Goal: Task Accomplishment & Management: Manage account settings

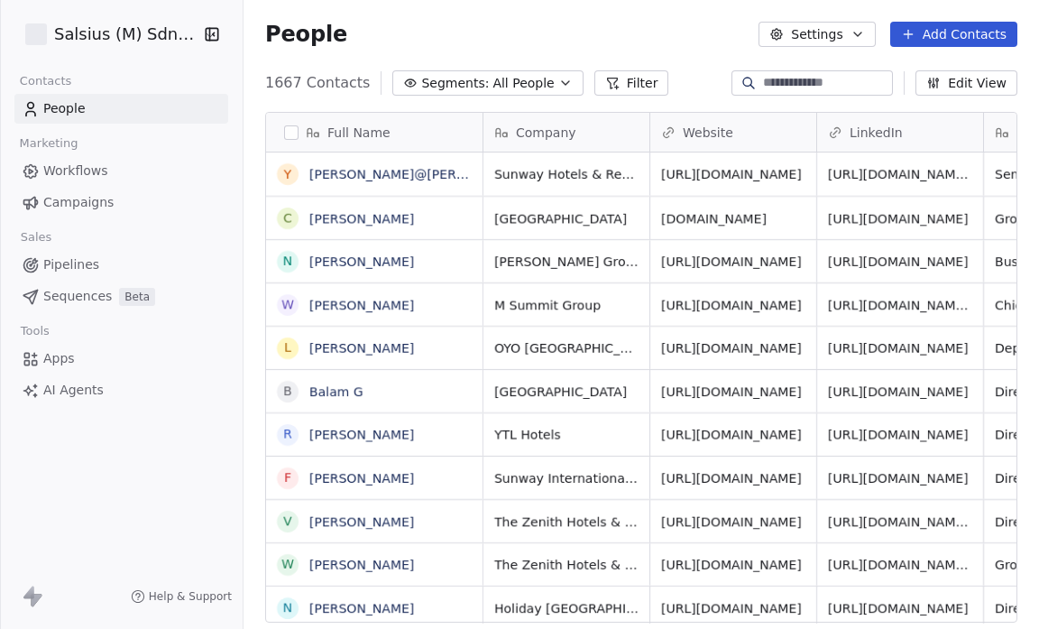
scroll to position [542, 784]
click at [53, 357] on span "Apps" at bounding box center [59, 358] width 32 height 19
click at [32, 356] on icon at bounding box center [31, 359] width 18 height 18
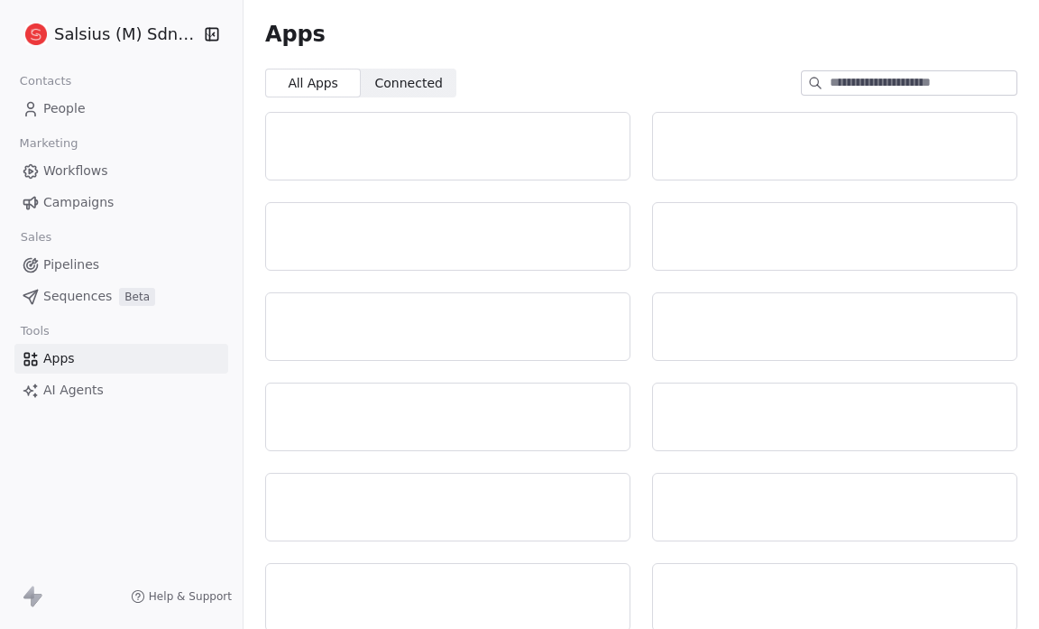
click at [63, 356] on span "Apps" at bounding box center [59, 358] width 32 height 19
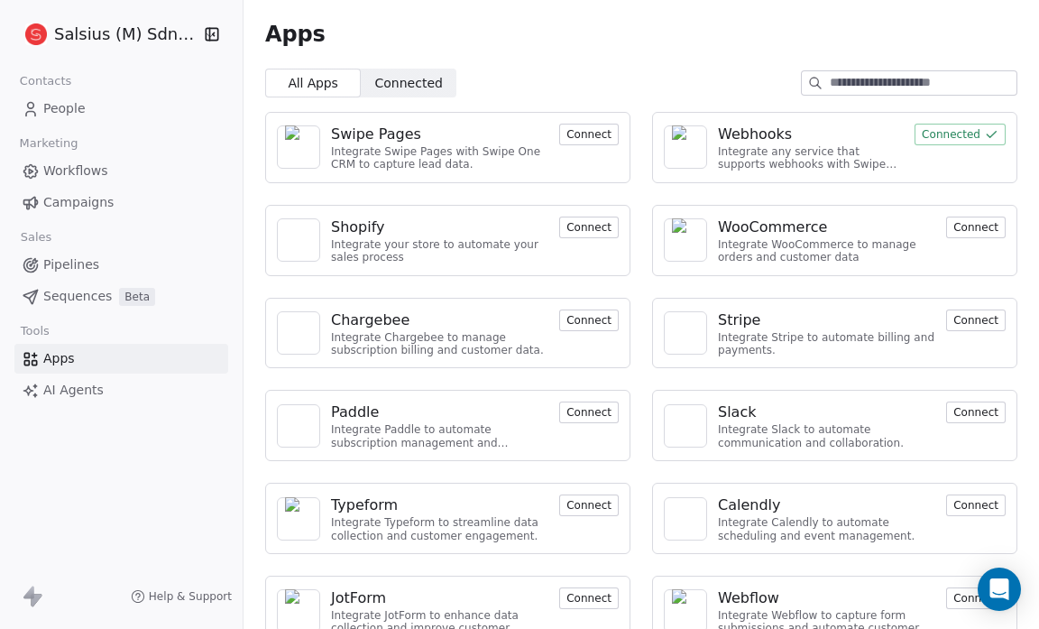
click at [88, 264] on span "Pipelines" at bounding box center [71, 264] width 56 height 19
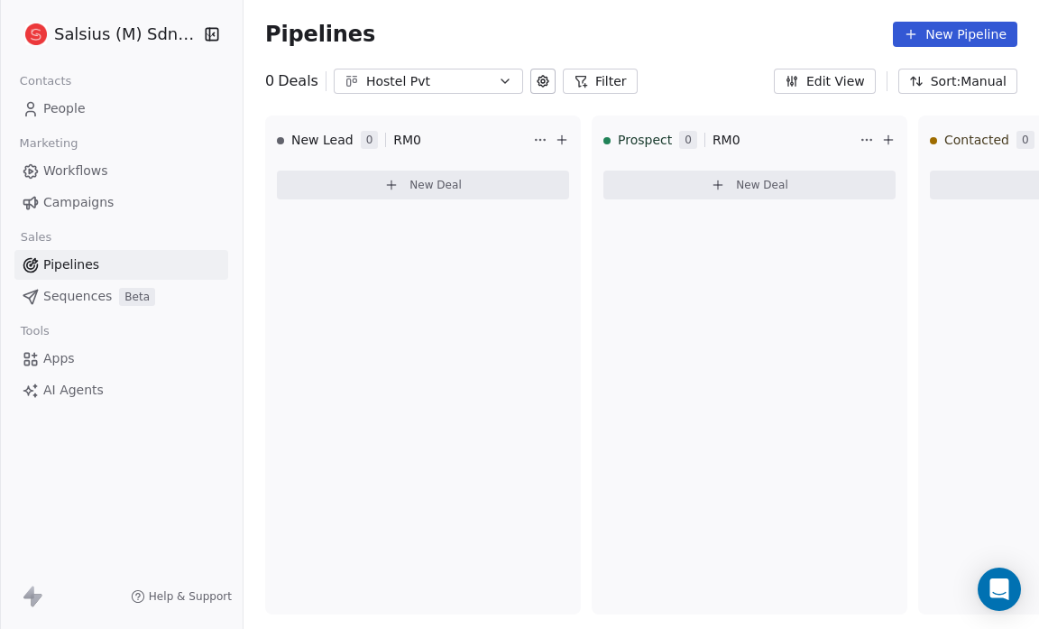
click at [502, 81] on icon "button" at bounding box center [505, 81] width 7 height 4
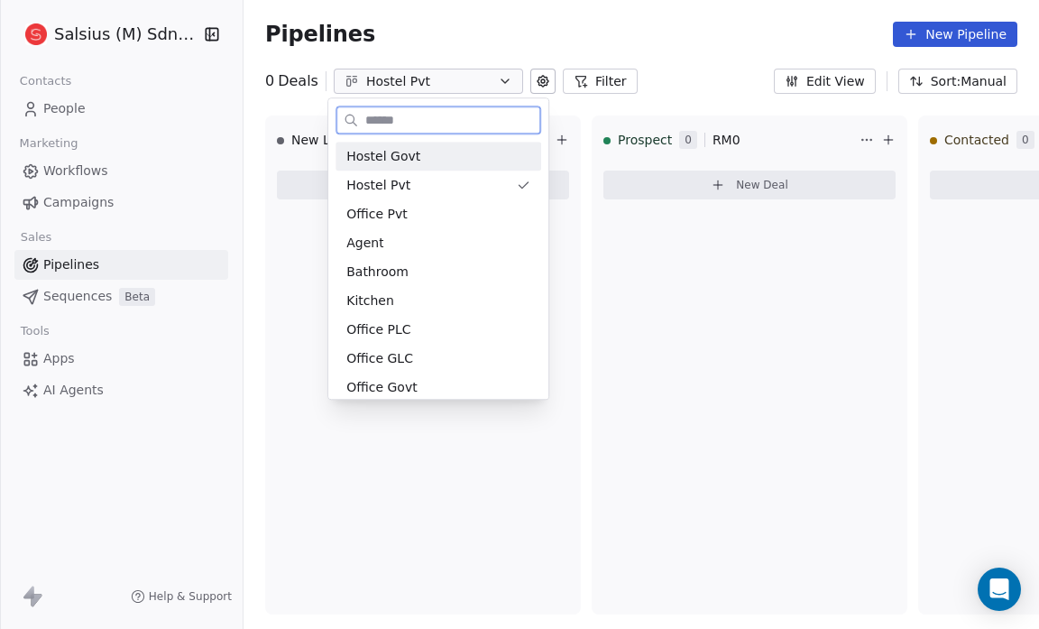
click at [441, 152] on div "Hostel Govt" at bounding box center [438, 156] width 184 height 19
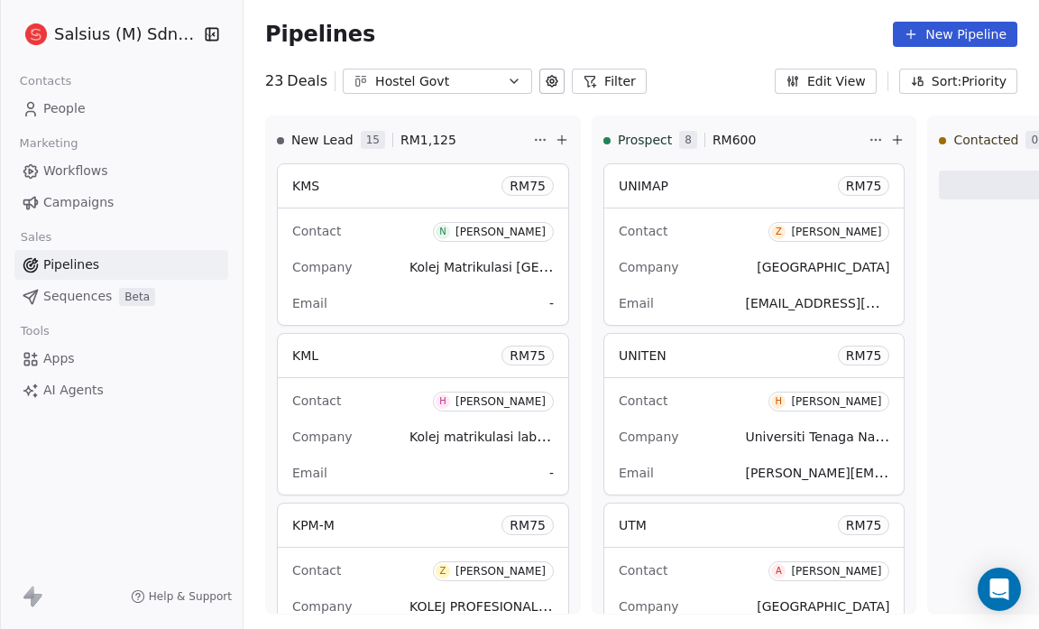
click at [511, 79] on icon "button" at bounding box center [514, 81] width 7 height 4
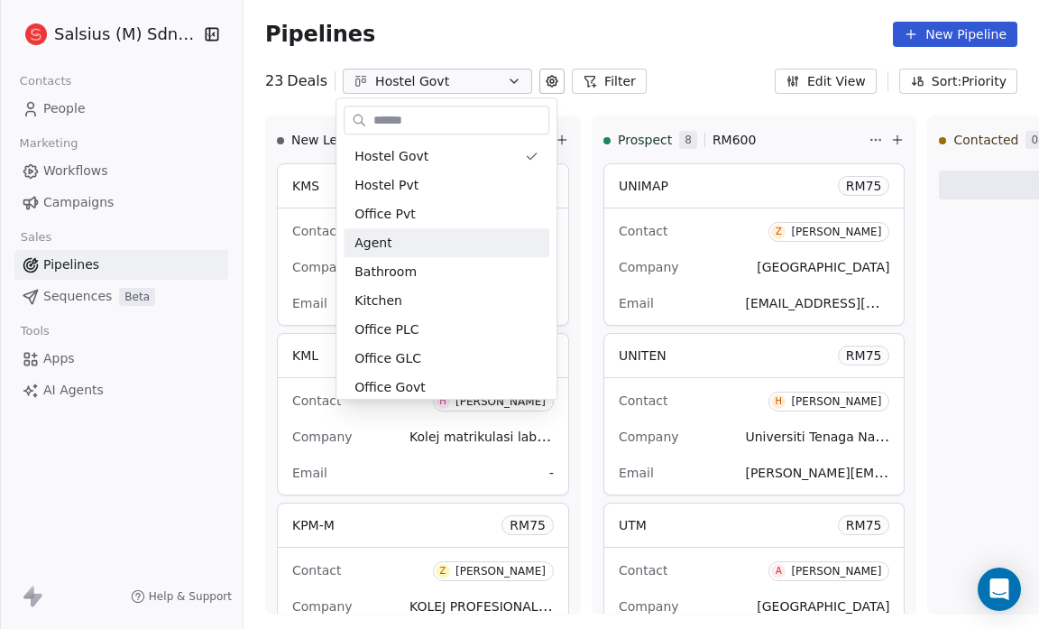
click at [576, 51] on html "Salsius (M) Sdn Bhd Contacts People Marketing Workflows Campaigns Sales Pipelin…" at bounding box center [519, 314] width 1039 height 629
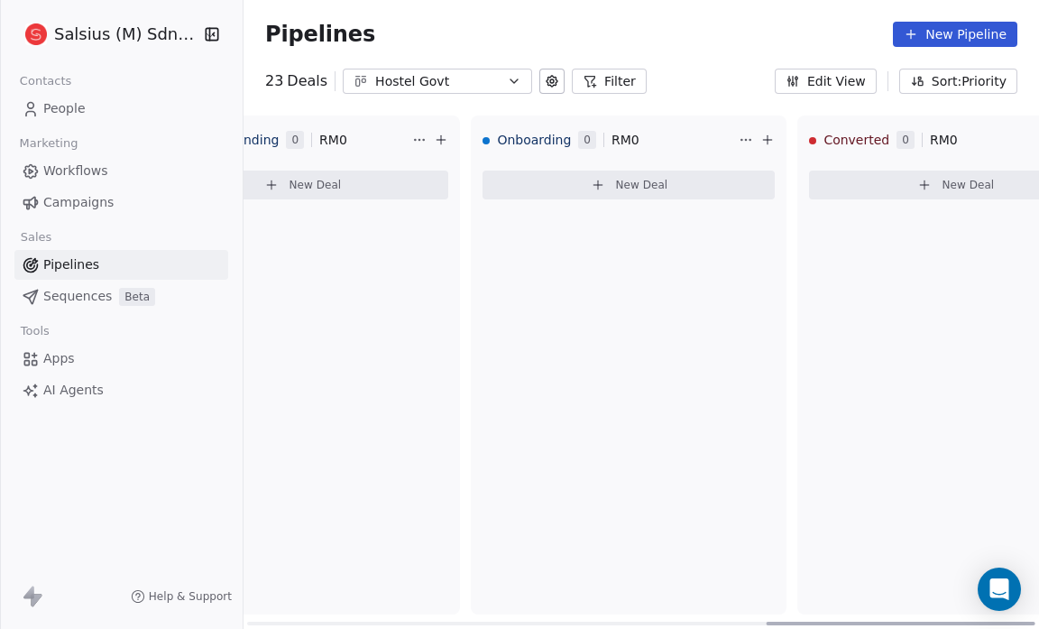
scroll to position [0, 1536]
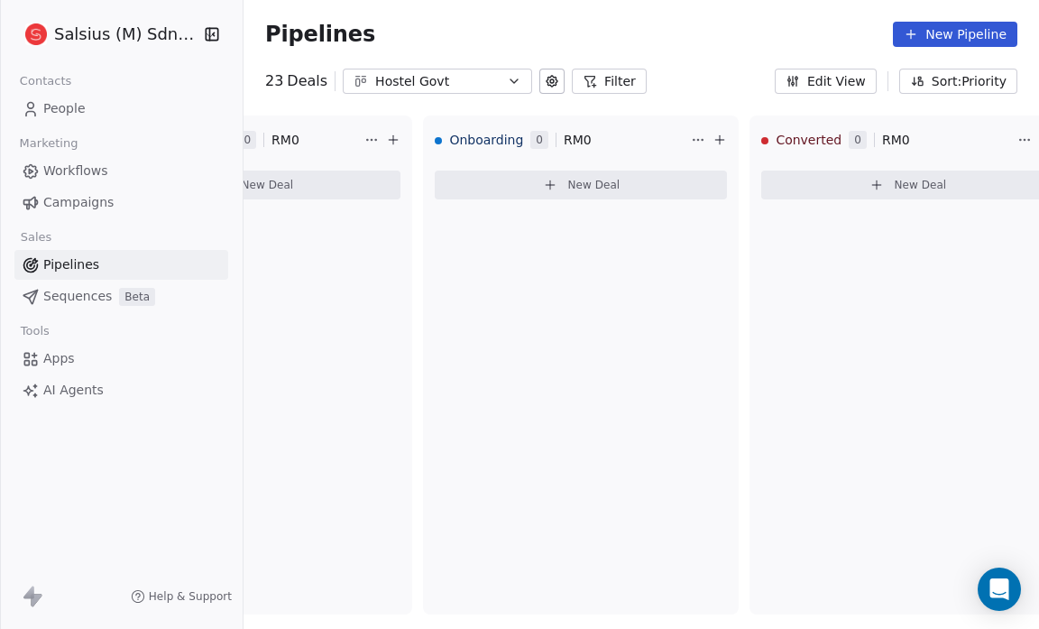
click at [507, 80] on icon "button" at bounding box center [514, 81] width 14 height 14
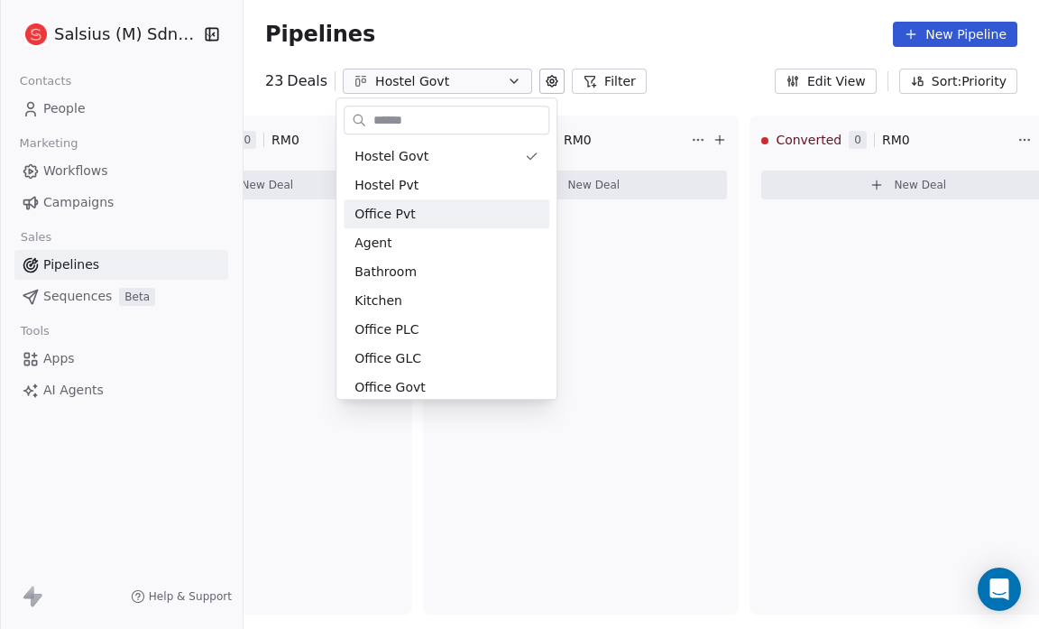
scroll to position [212, 0]
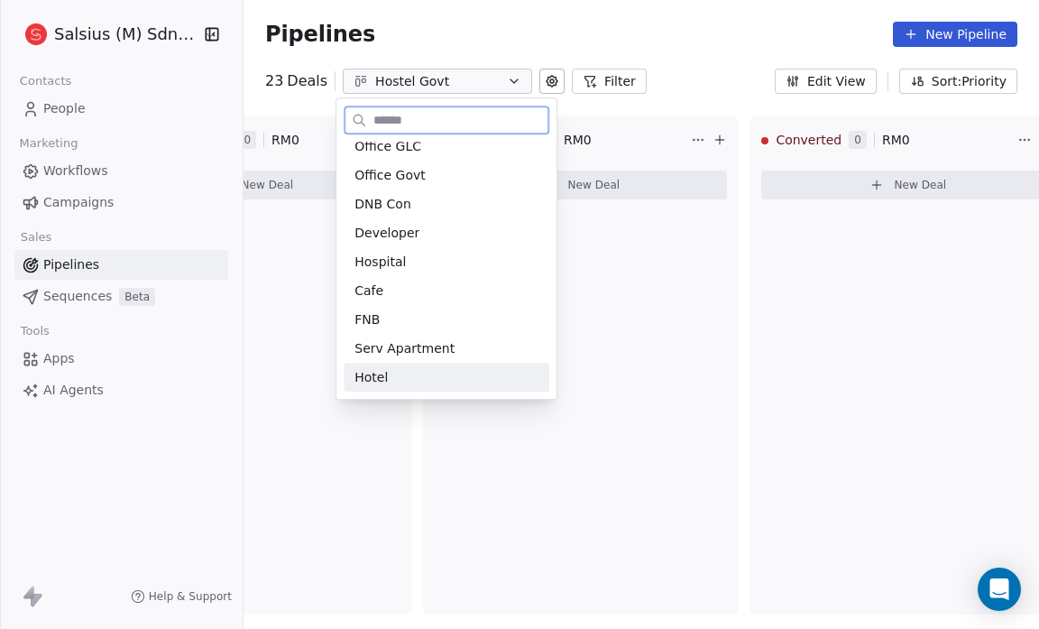
click at [394, 376] on div "Hotel" at bounding box center [447, 377] width 184 height 19
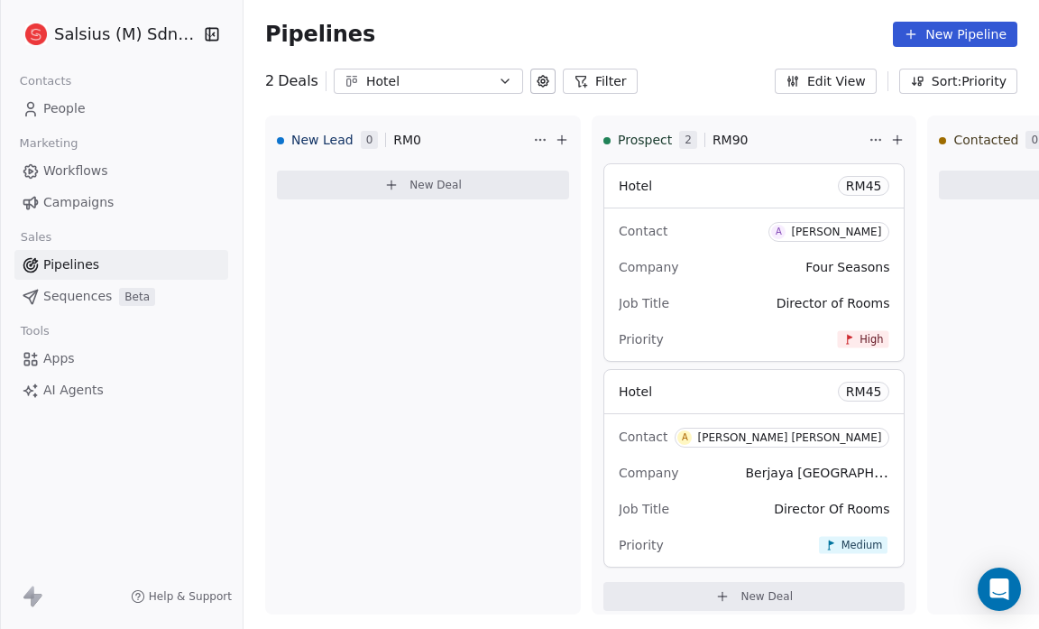
click at [498, 78] on icon "button" at bounding box center [505, 81] width 14 height 14
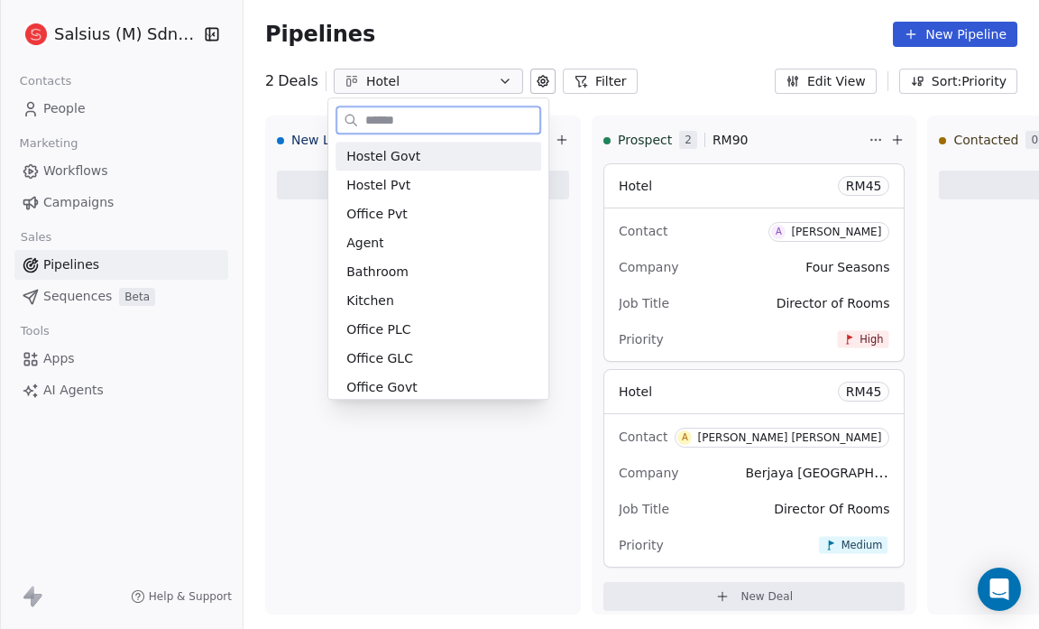
click at [438, 158] on div "Hostel Govt" at bounding box center [438, 156] width 184 height 19
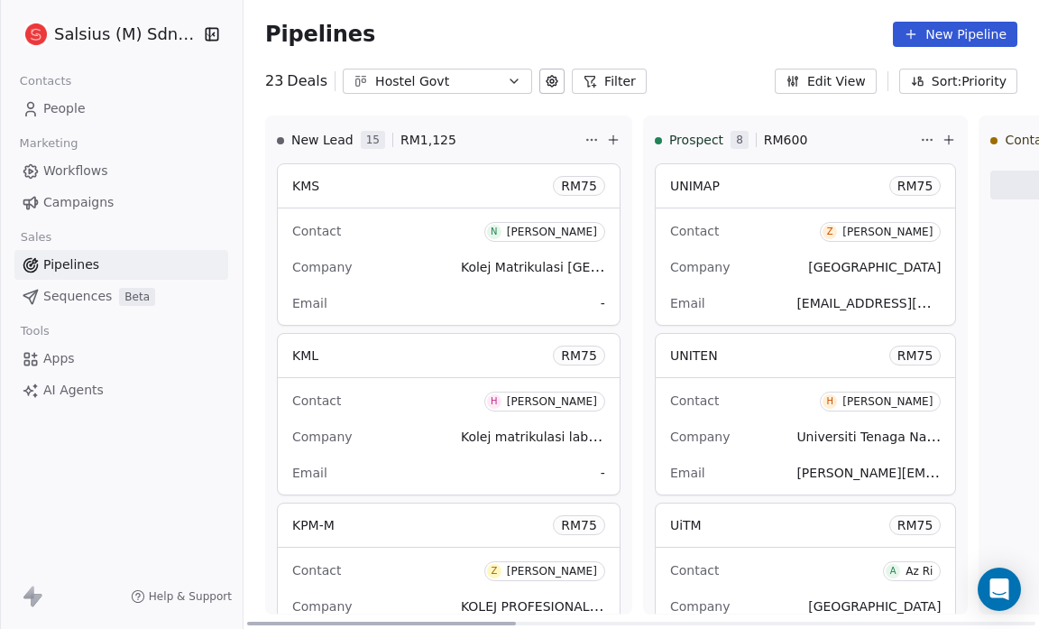
click at [798, 307] on span "[EMAIL_ADDRESS][DOMAIN_NAME]" at bounding box center [907, 302] width 221 height 17
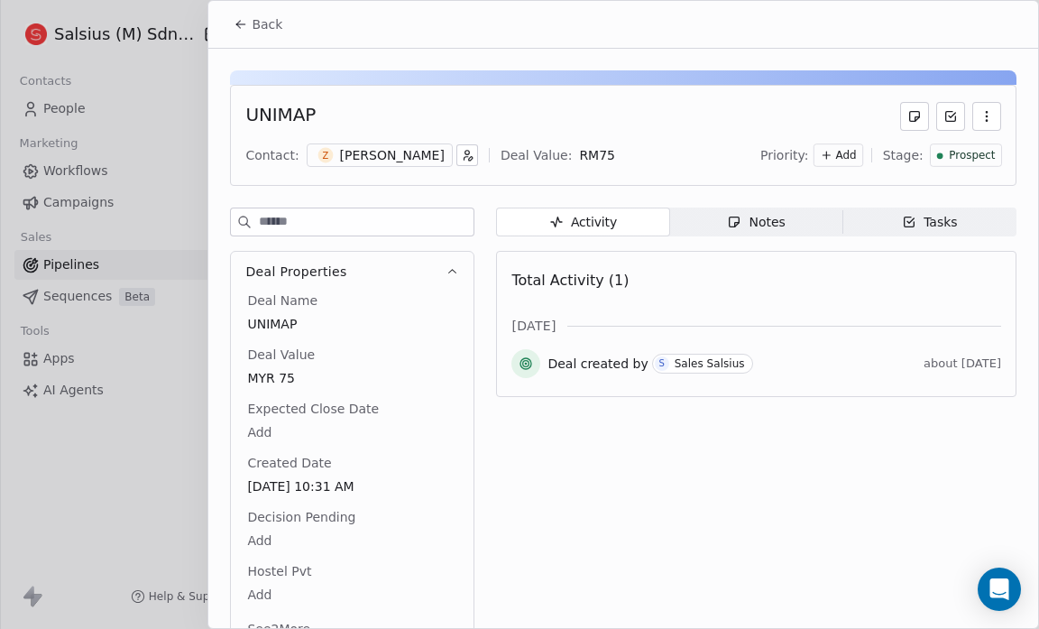
click at [240, 21] on icon at bounding box center [241, 24] width 14 height 14
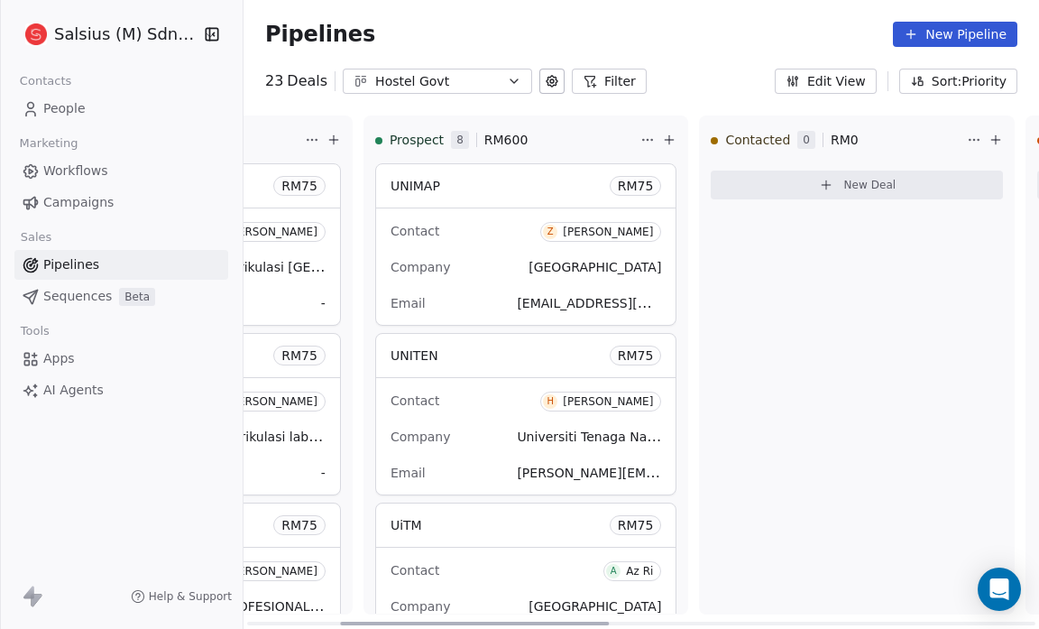
scroll to position [0, 275]
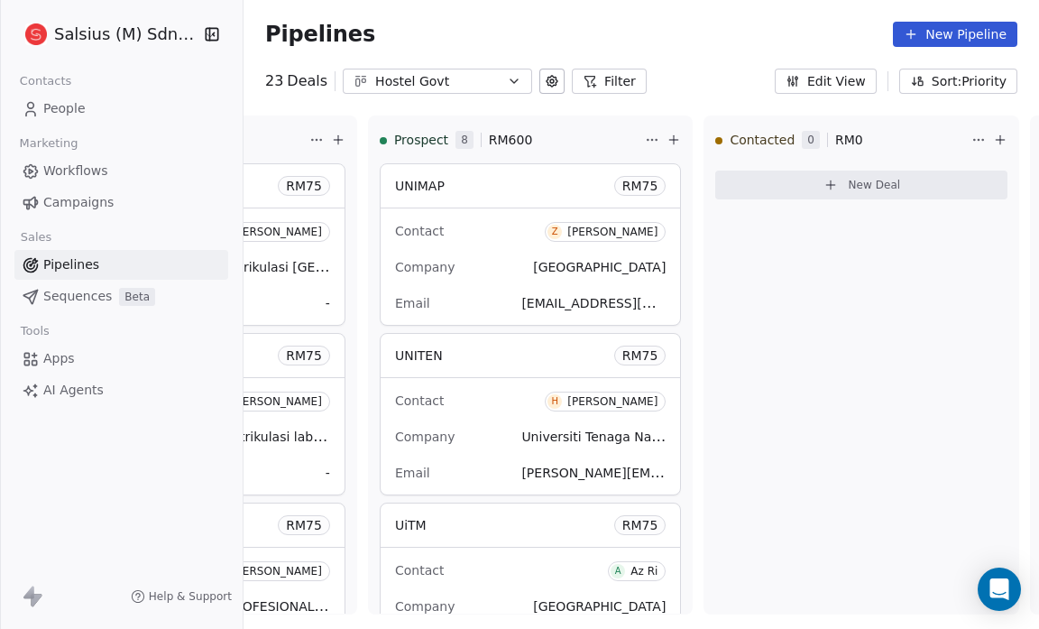
click at [846, 84] on button "Edit View" at bounding box center [826, 81] width 102 height 25
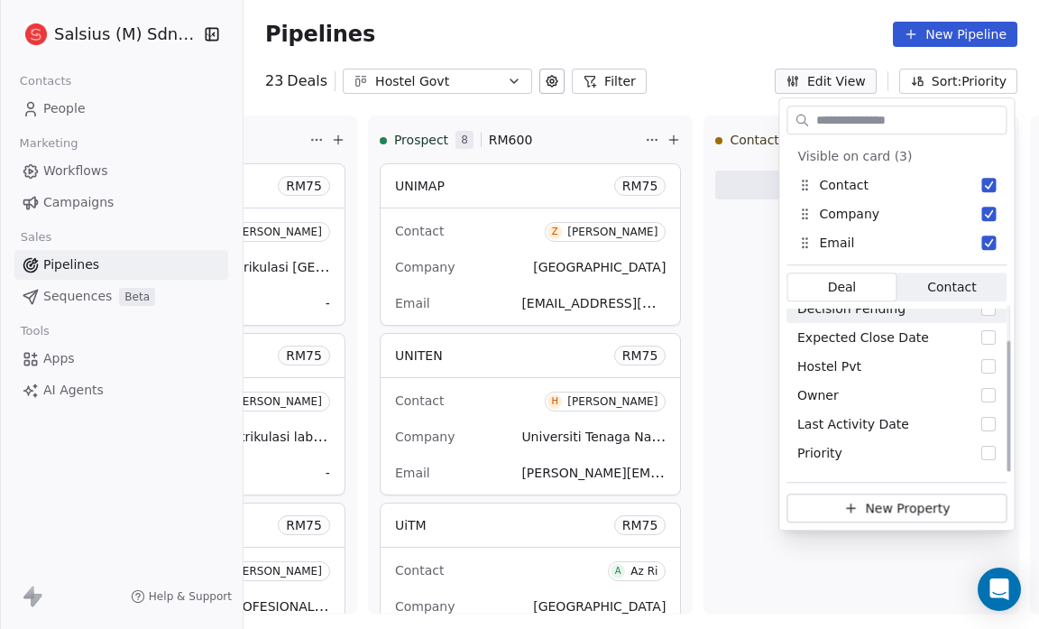
scroll to position [0, 0]
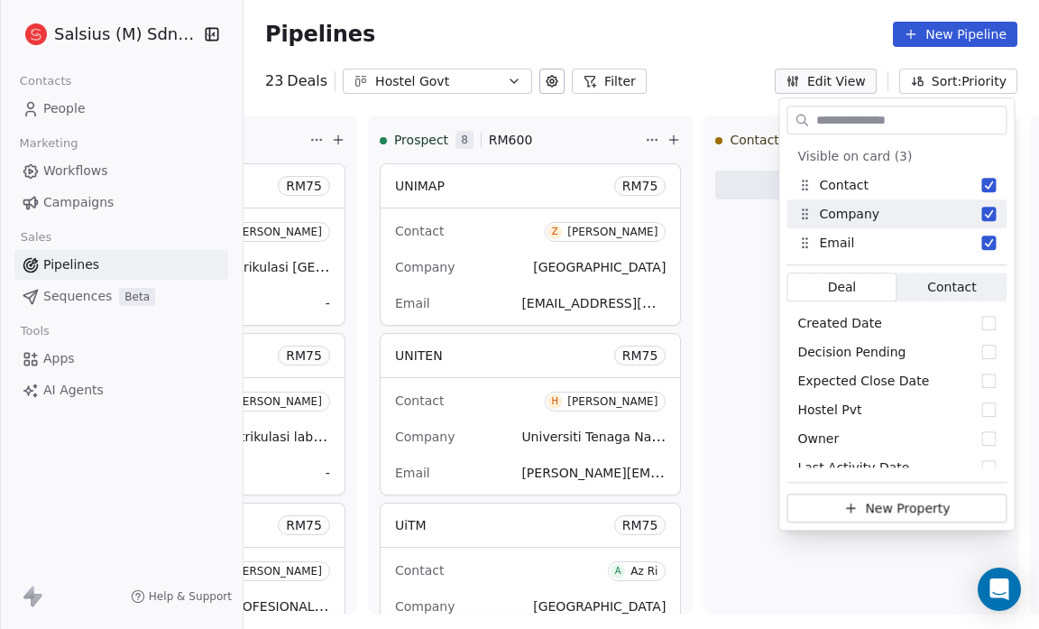
click at [752, 80] on div "23 Deals Hostel Govt Filter Edit View Sort: Priority" at bounding box center [642, 81] width 796 height 25
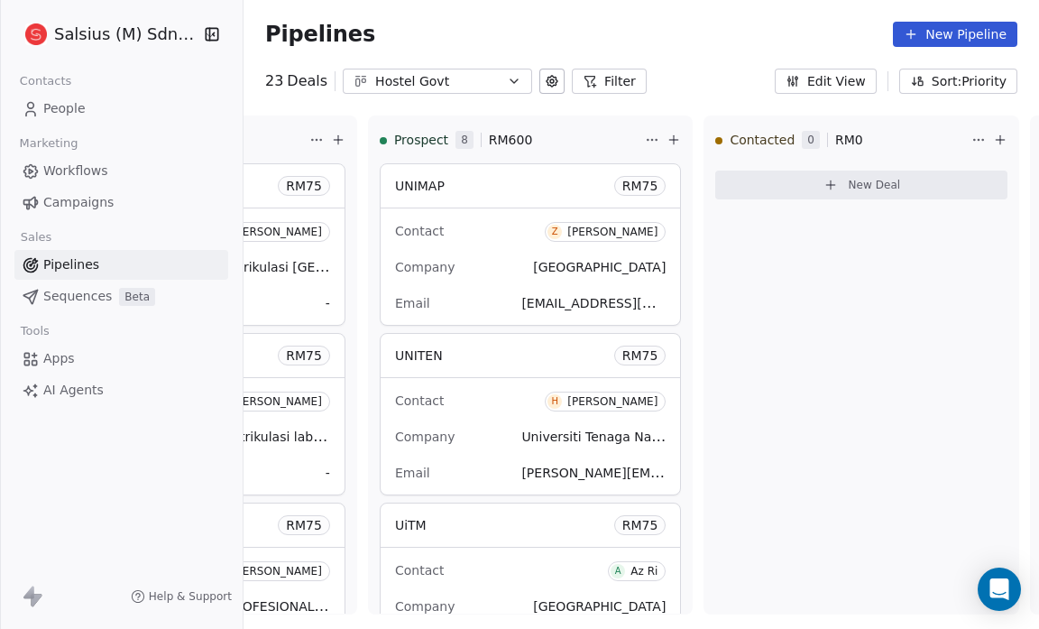
click at [954, 83] on button "Sort: Priority" at bounding box center [958, 81] width 118 height 25
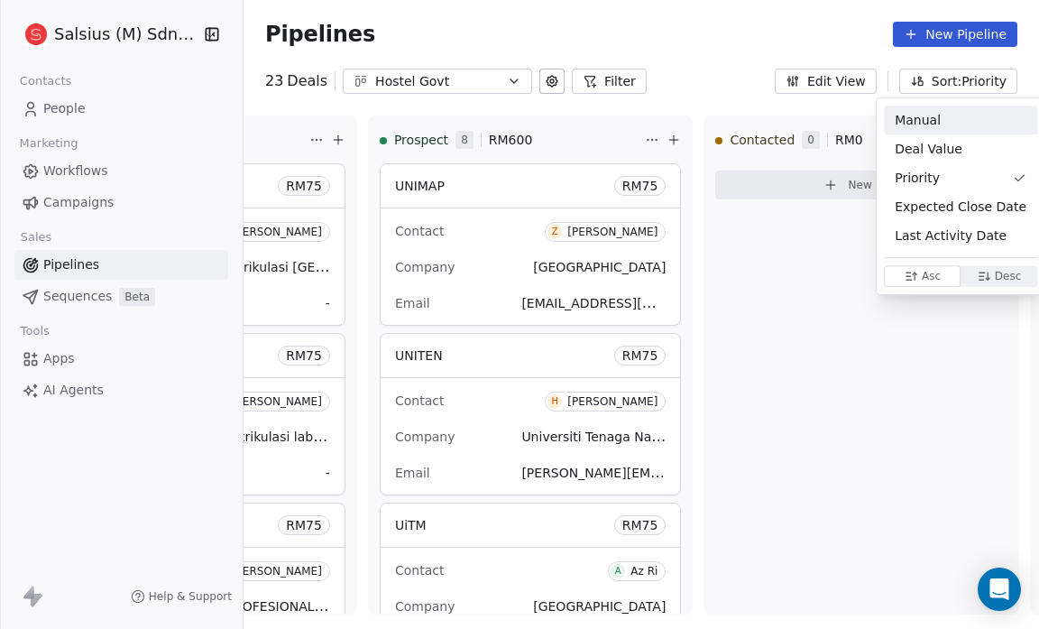
click at [742, 29] on html "Salsius (M) Sdn Bhd Contacts People Marketing Workflows Campaigns Sales Pipelin…" at bounding box center [519, 314] width 1039 height 629
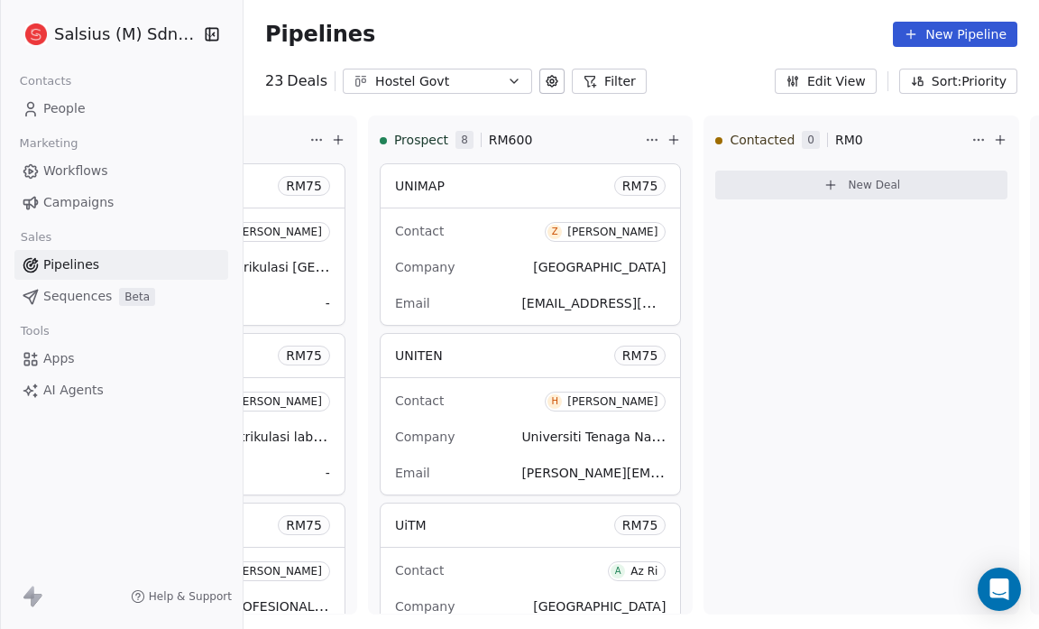
click at [857, 82] on button "Edit View" at bounding box center [826, 81] width 102 height 25
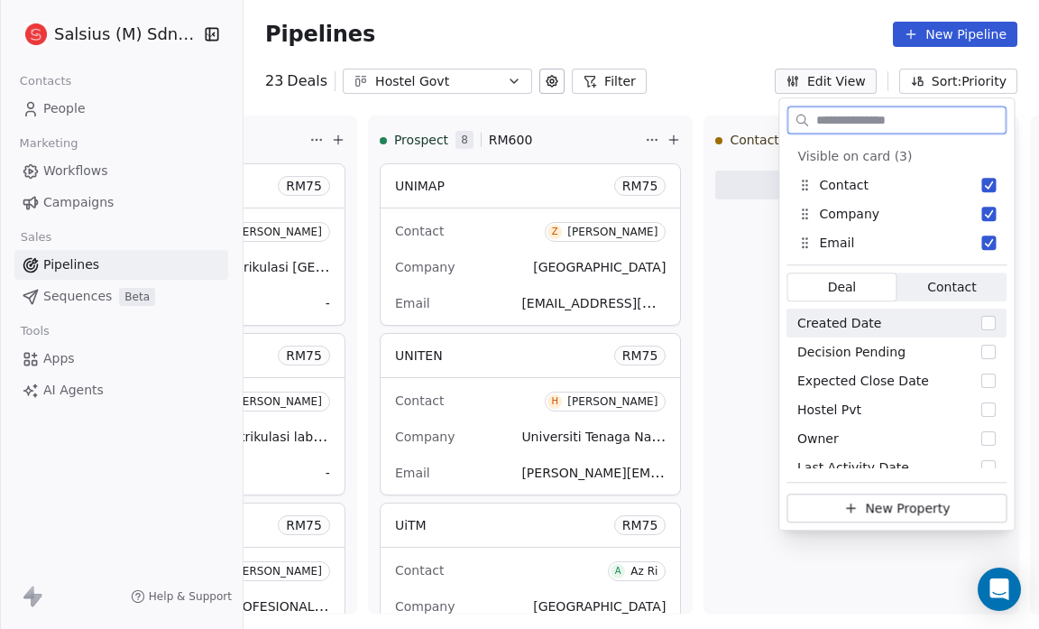
click at [958, 285] on span "Contact" at bounding box center [951, 287] width 49 height 19
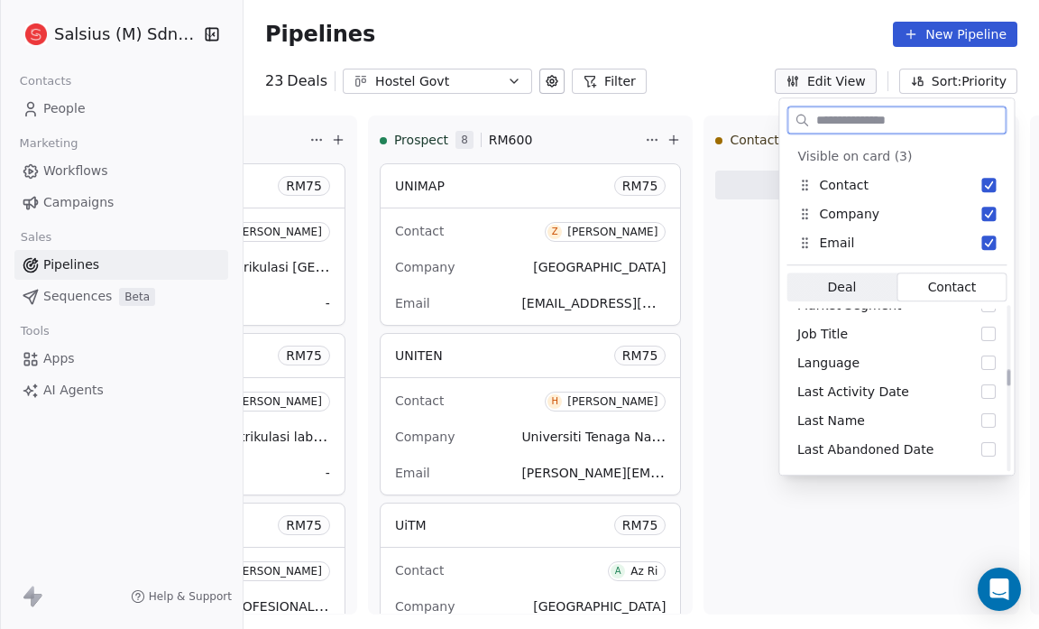
scroll to position [626, 0]
click at [991, 328] on button "Suggestions" at bounding box center [989, 332] width 14 height 14
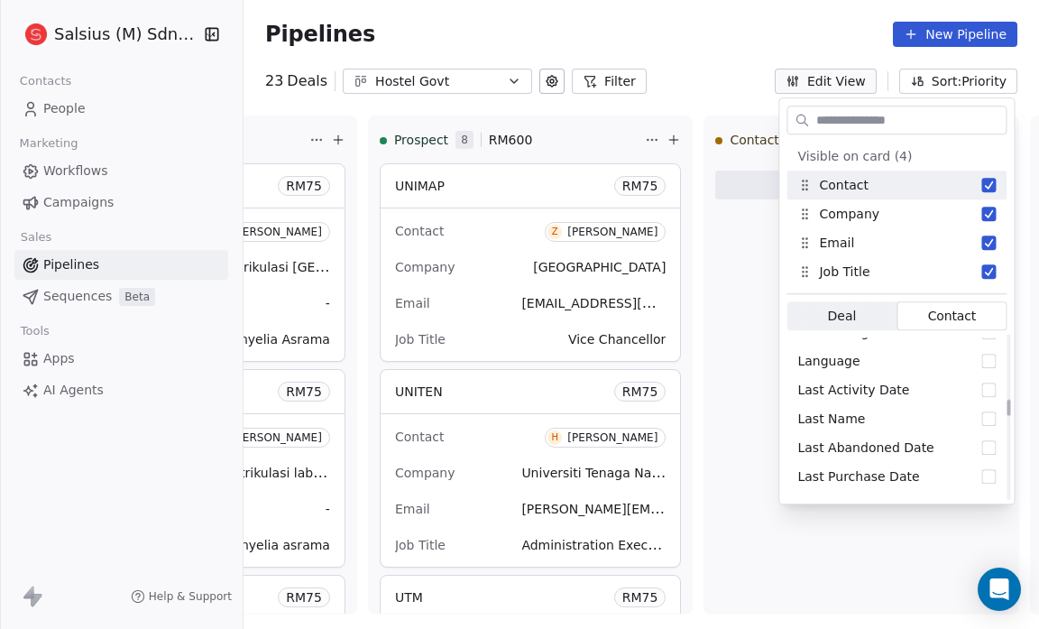
click at [703, 70] on div "23 Deals Hostel Govt Filter Edit View Sort: Priority" at bounding box center [642, 81] width 796 height 25
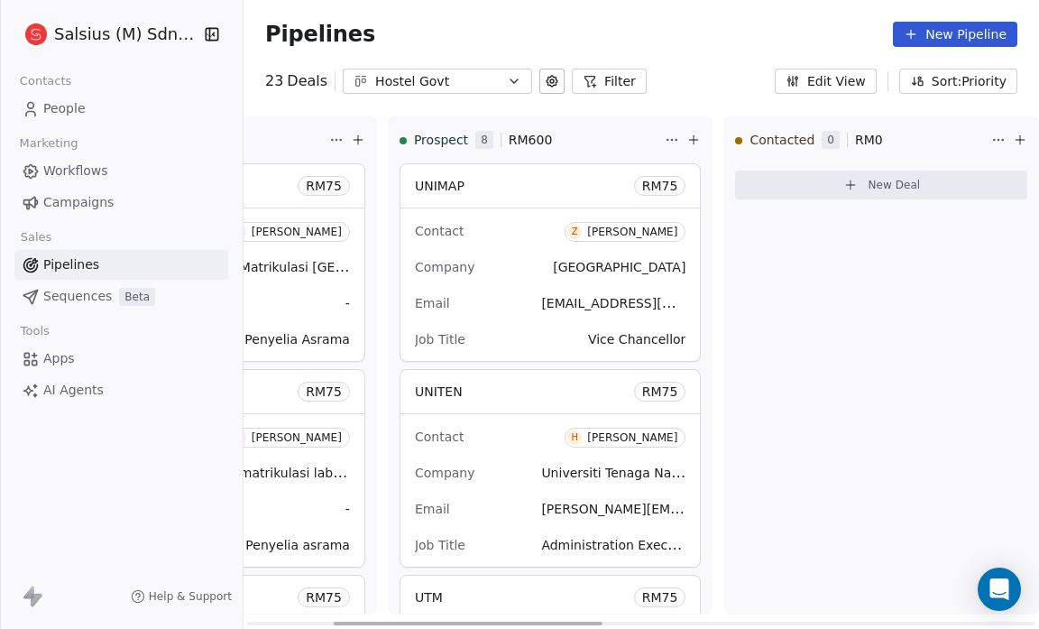
scroll to position [0, 251]
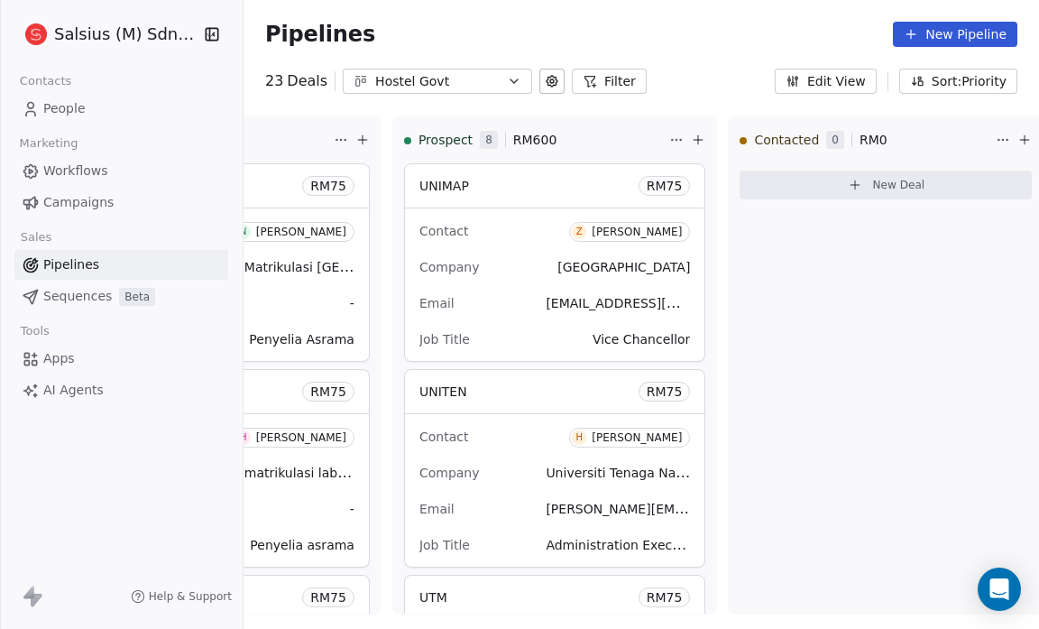
click at [545, 81] on icon at bounding box center [552, 81] width 14 height 14
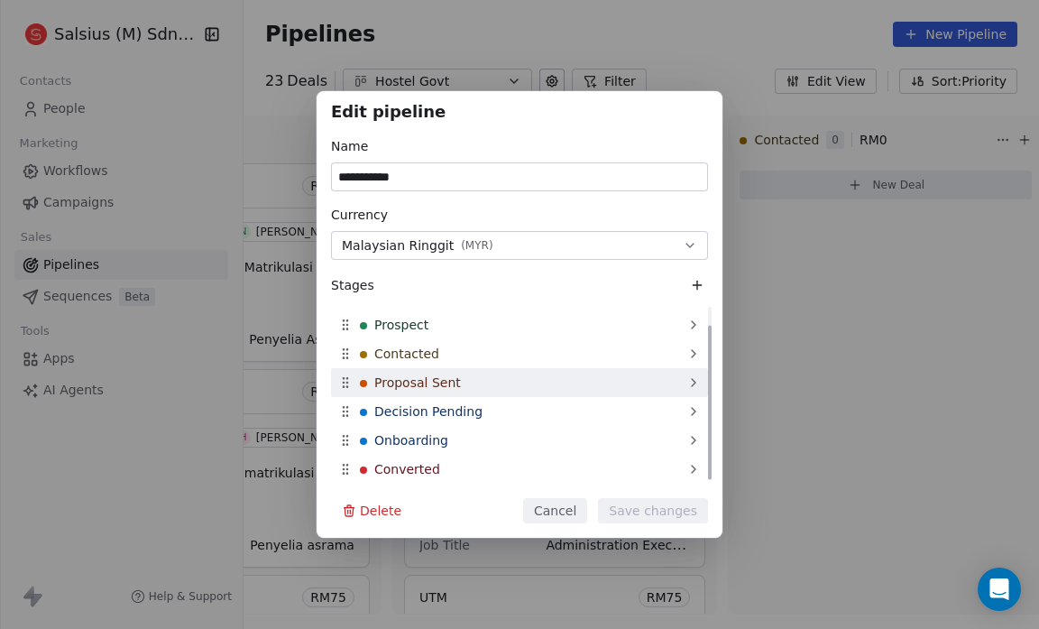
scroll to position [0, 0]
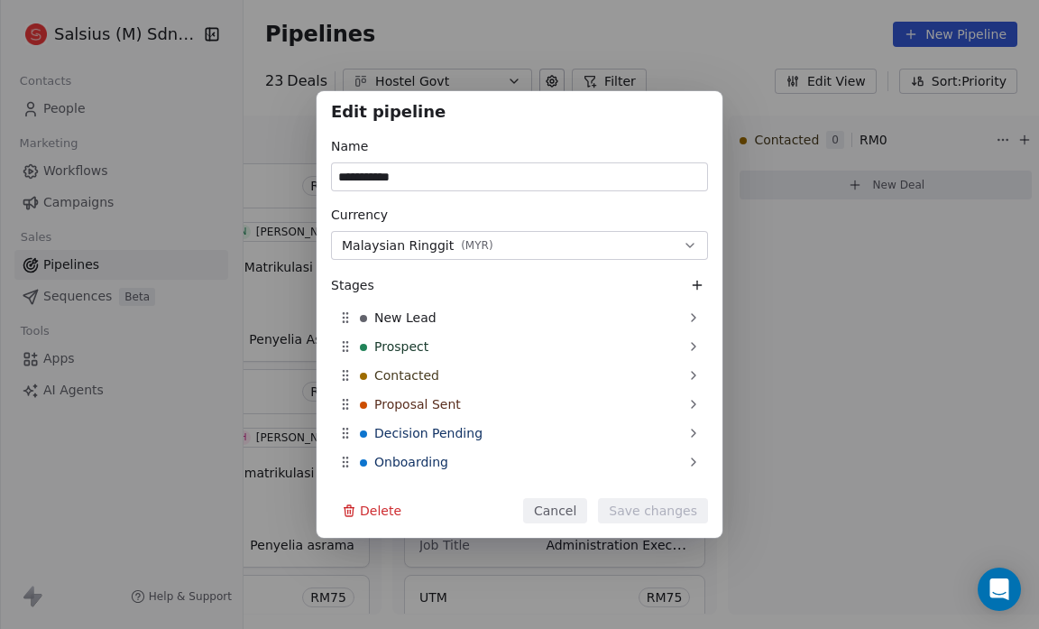
click at [590, 7] on div "**********" at bounding box center [519, 314] width 1039 height 629
click at [556, 502] on button "Cancel" at bounding box center [555, 510] width 64 height 25
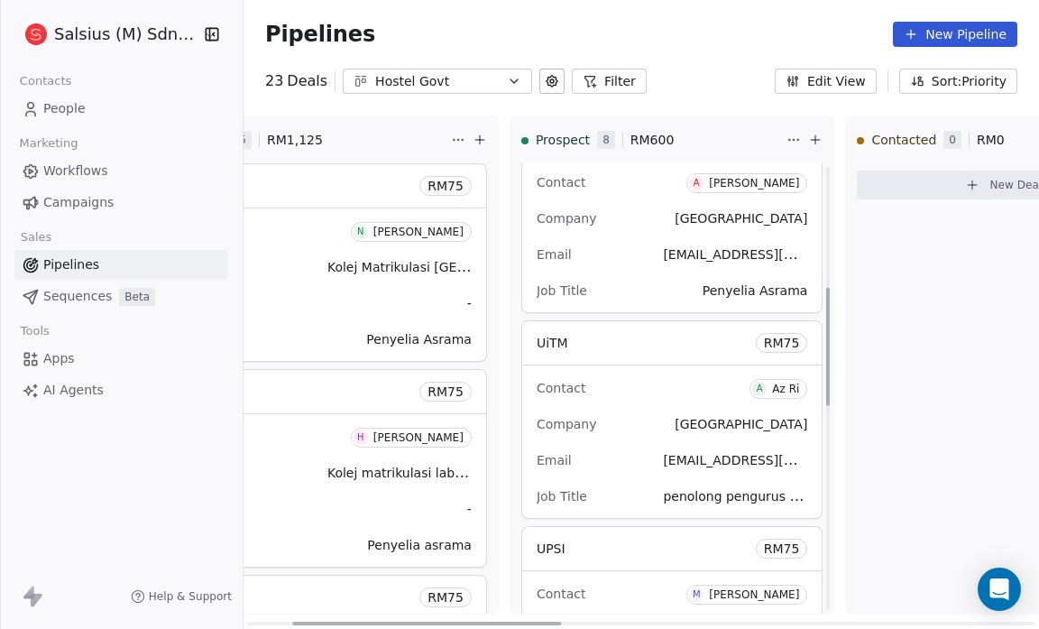
scroll to position [458, 0]
click at [545, 80] on icon at bounding box center [552, 81] width 14 height 14
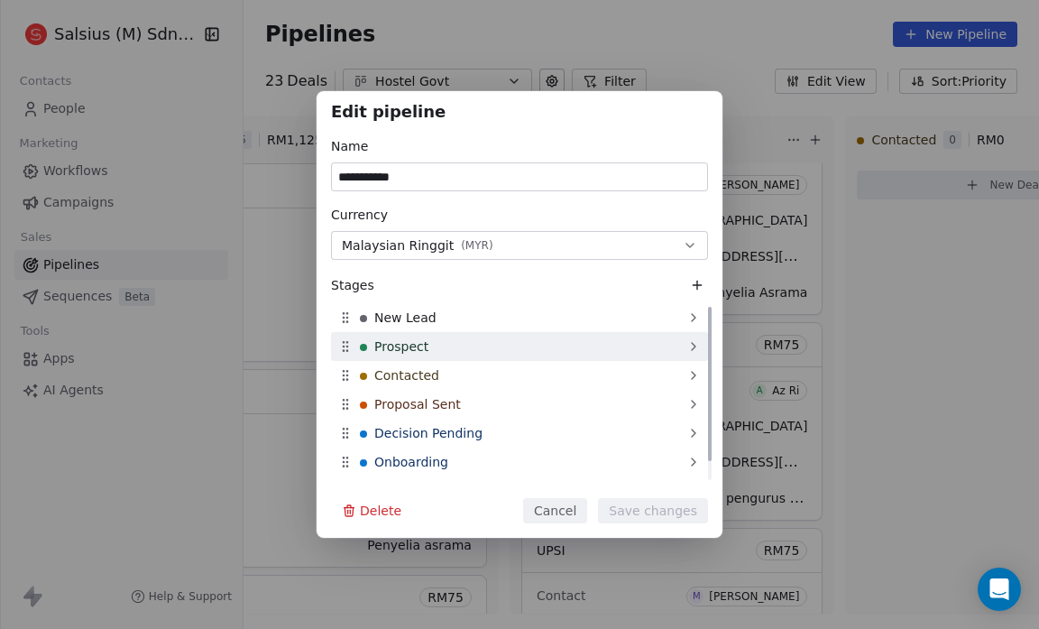
click at [351, 357] on div "Prospect" at bounding box center [519, 346] width 377 height 29
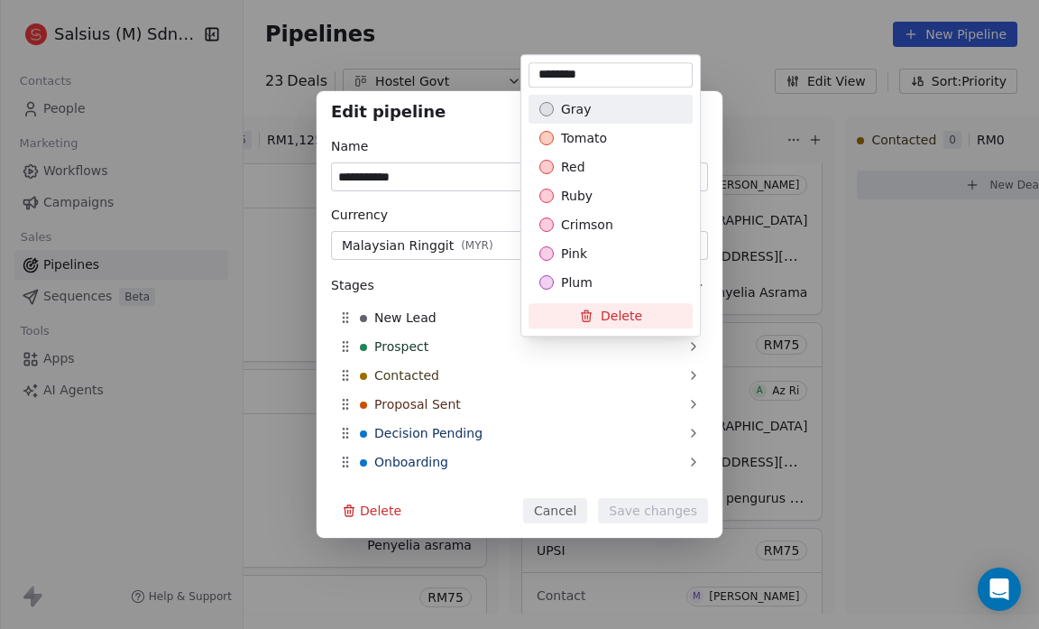
click at [894, 311] on div "**********" at bounding box center [519, 314] width 1039 height 447
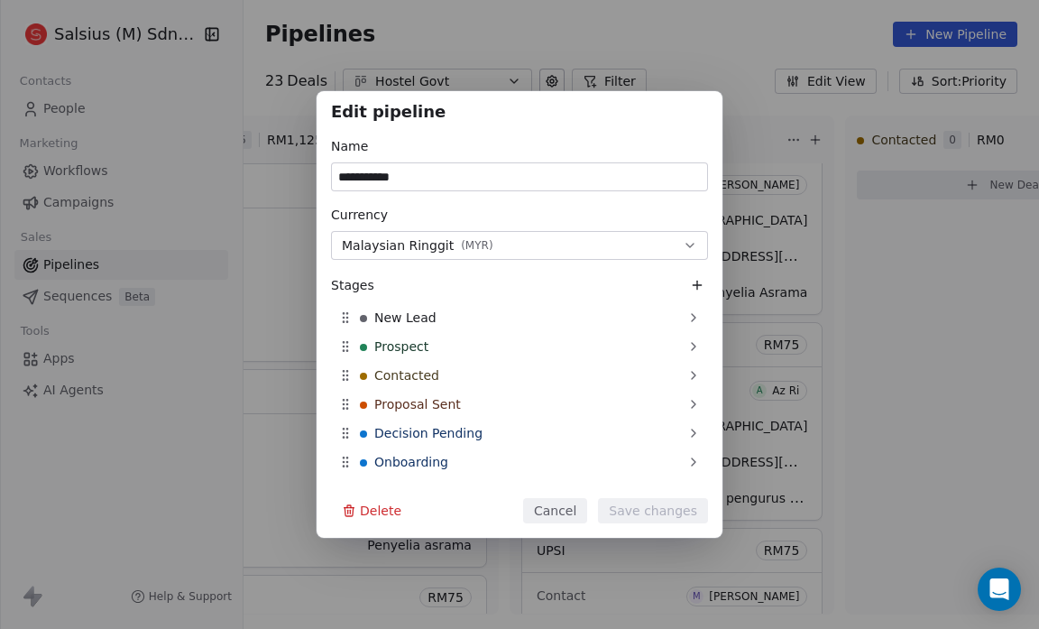
click at [863, 483] on div "**********" at bounding box center [519, 314] width 1039 height 447
click at [863, 387] on div "**********" at bounding box center [519, 314] width 1039 height 447
click at [561, 506] on button "Cancel" at bounding box center [555, 510] width 64 height 25
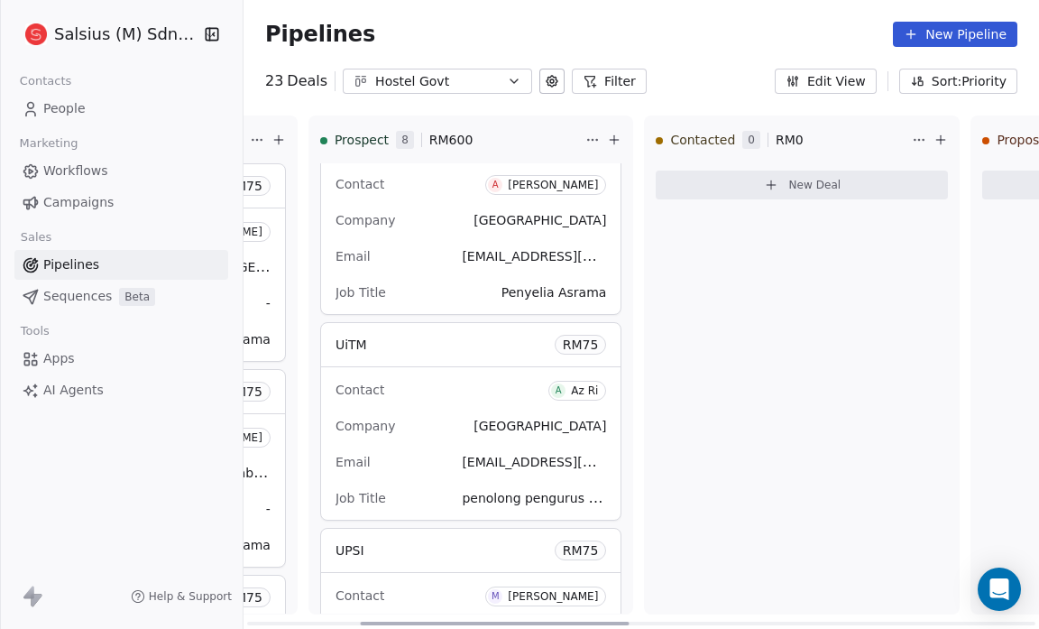
scroll to position [0, 336]
click at [545, 86] on icon at bounding box center [552, 81] width 14 height 14
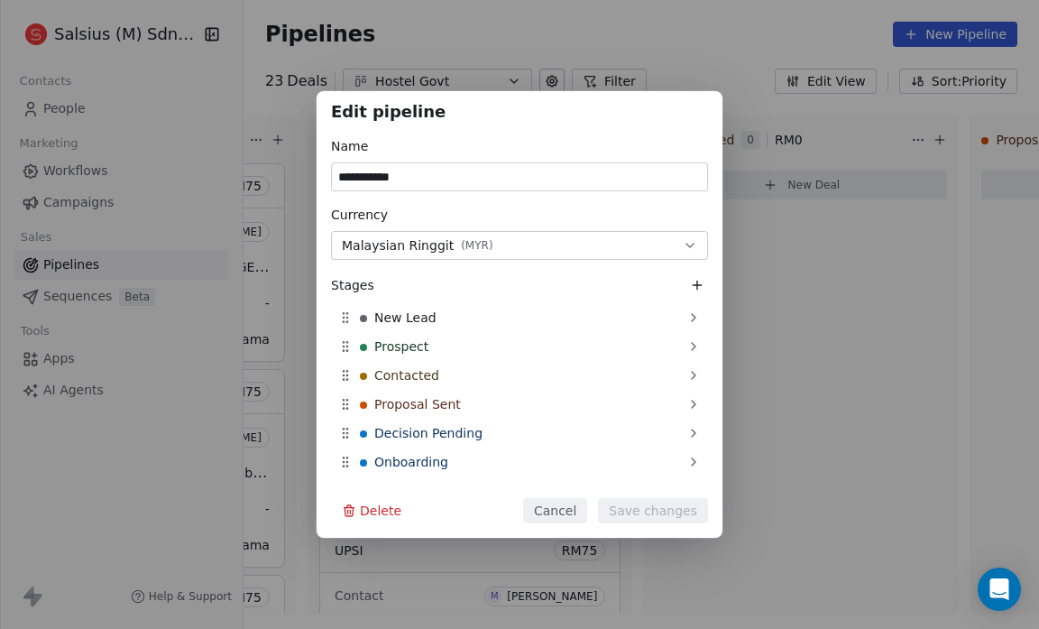
click at [768, 44] on div "**********" at bounding box center [519, 314] width 1039 height 629
click at [582, 503] on button "Cancel" at bounding box center [555, 510] width 64 height 25
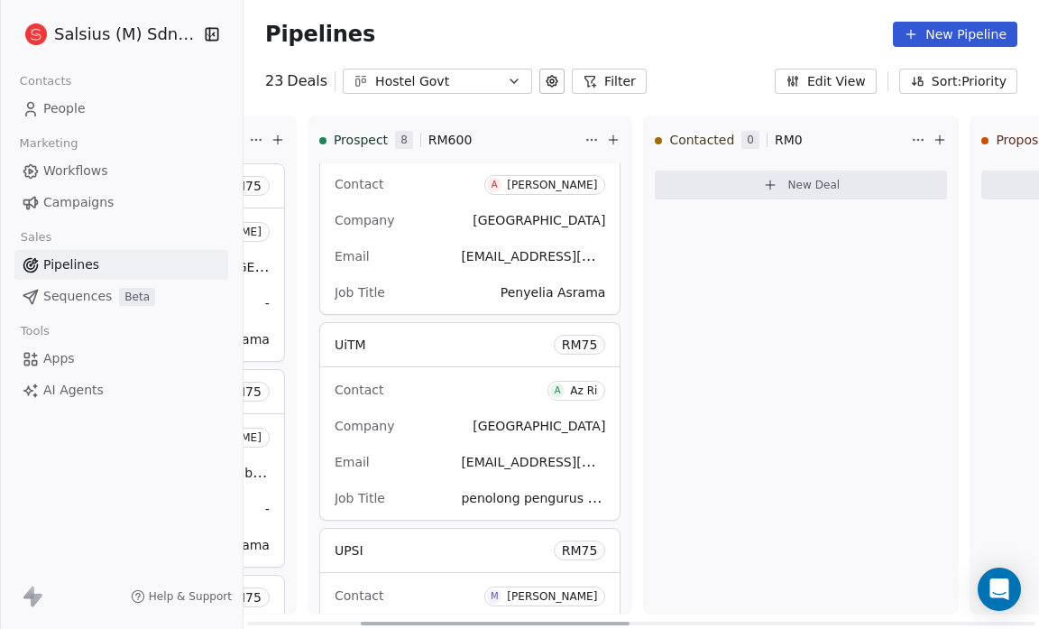
click at [334, 135] on span "Prospect" at bounding box center [361, 140] width 54 height 18
click at [545, 138] on html "Salsius (M) Sdn Bhd Contacts People Marketing Workflows Campaigns Sales Pipelin…" at bounding box center [519, 314] width 1039 height 629
click at [671, 267] on html "Salsius (M) Sdn Bhd Contacts People Marketing Workflows Campaigns Sales Pipelin…" at bounding box center [519, 314] width 1039 height 629
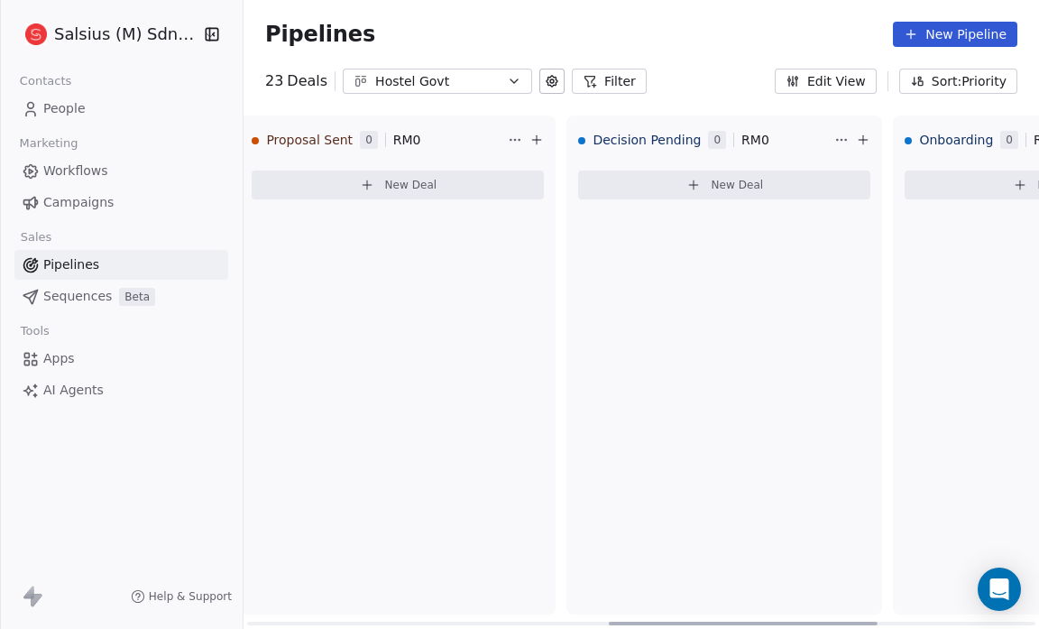
scroll to position [0, 1536]
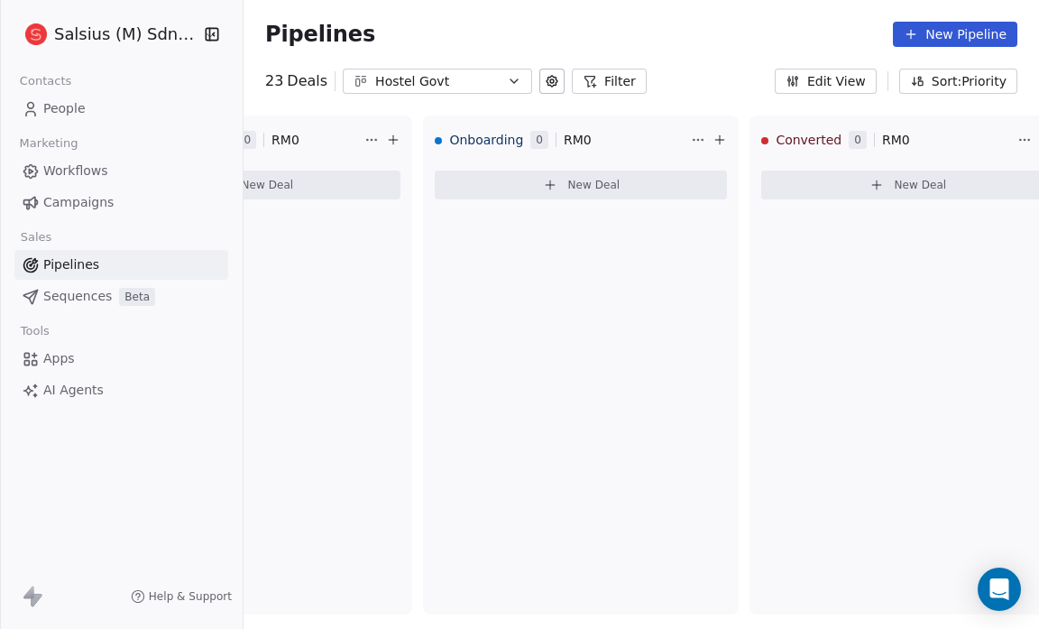
click at [835, 78] on button "Edit View" at bounding box center [826, 81] width 102 height 25
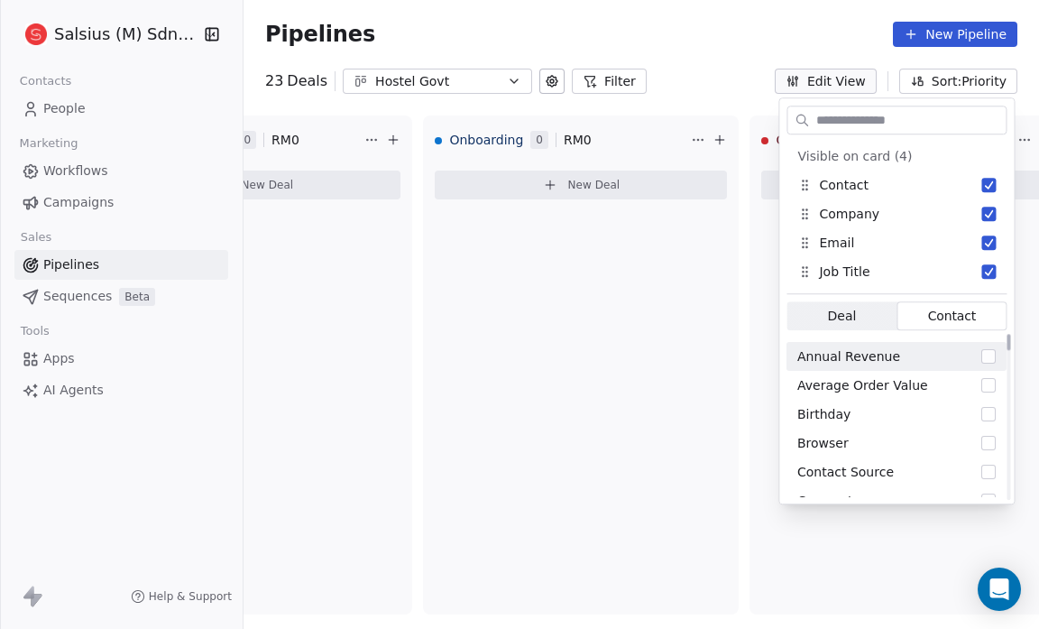
scroll to position [0, 0]
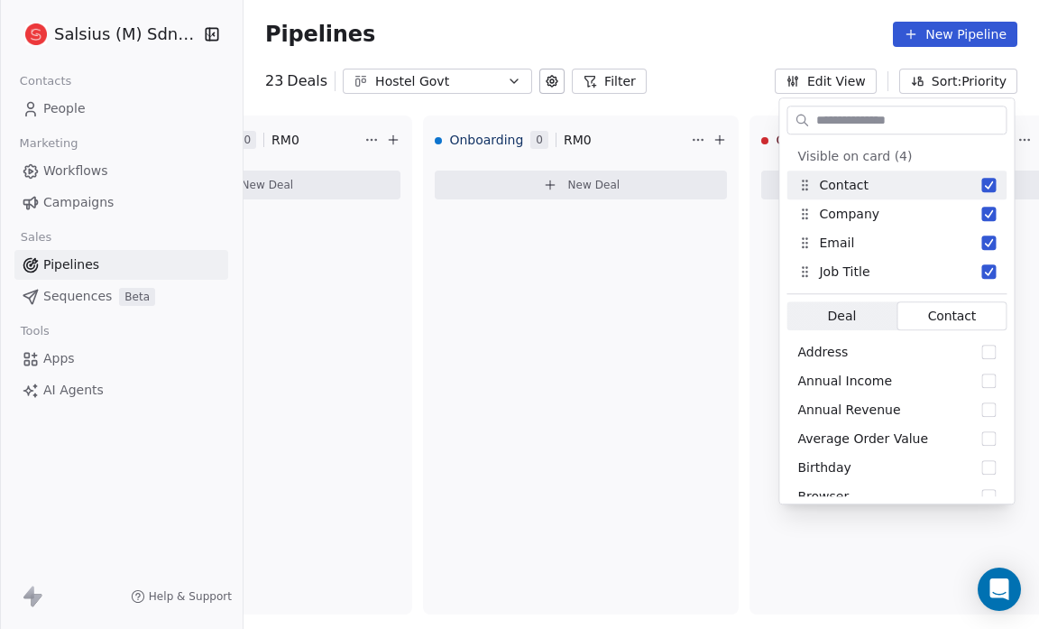
click at [761, 44] on div "Pipelines New Pipeline" at bounding box center [641, 34] width 752 height 25
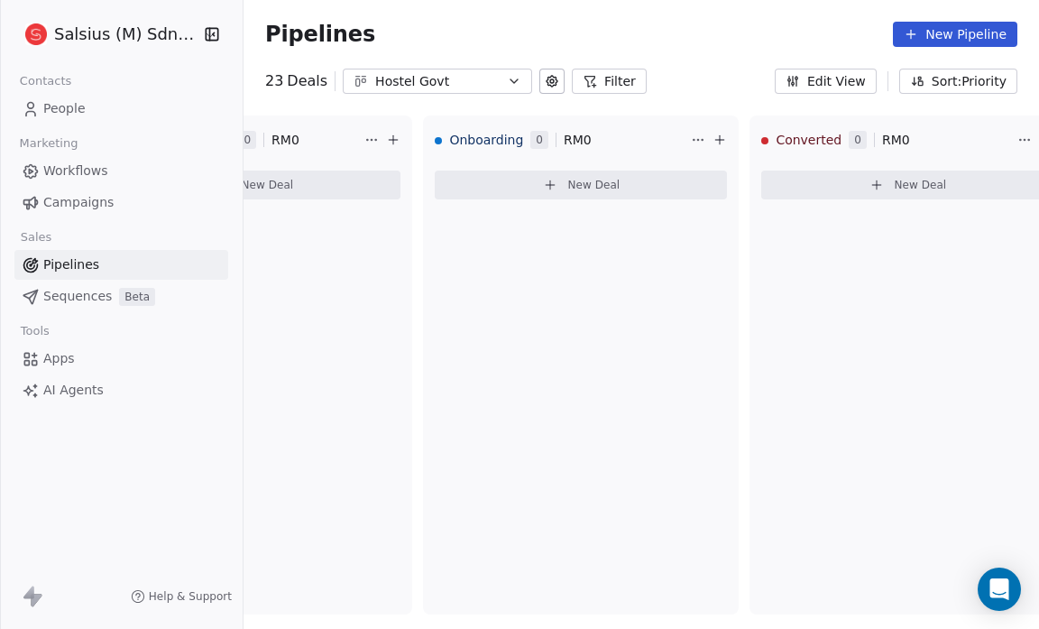
click at [964, 78] on button "Sort: Priority" at bounding box center [958, 81] width 118 height 25
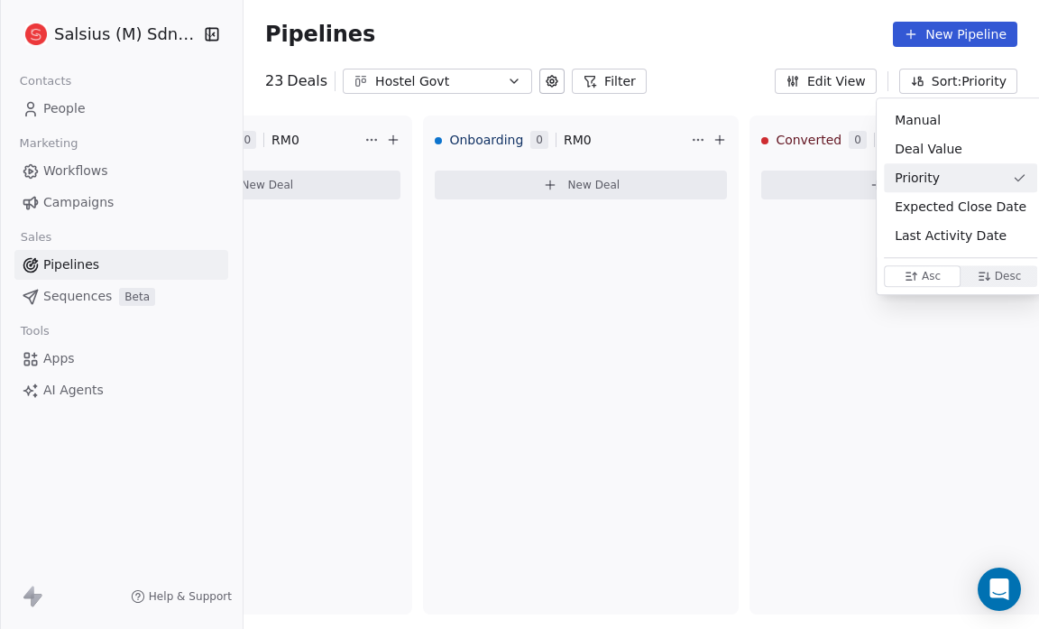
click at [787, 29] on html "Salsius (M) Sdn Bhd Contacts People Marketing Workflows Campaigns Sales Pipelin…" at bounding box center [519, 314] width 1039 height 629
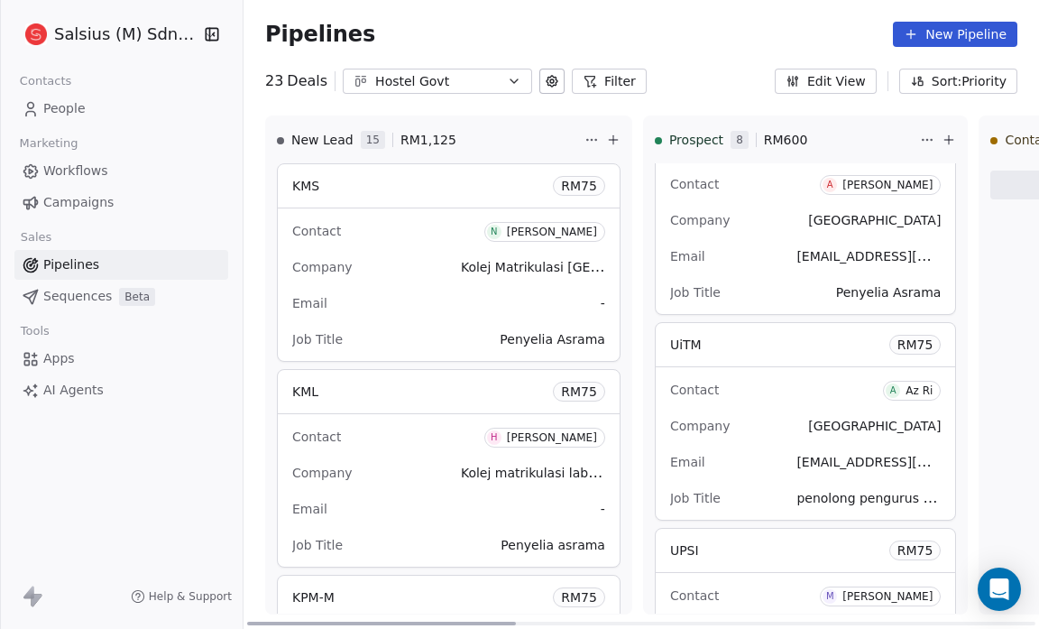
click at [669, 136] on span "Prospect" at bounding box center [696, 140] width 54 height 18
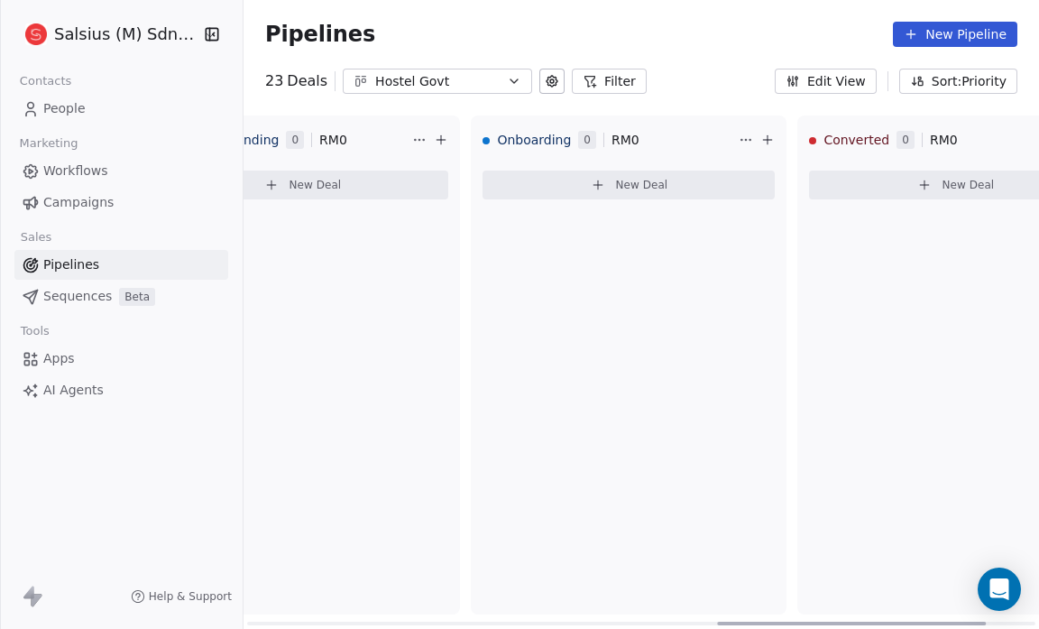
scroll to position [0, 1536]
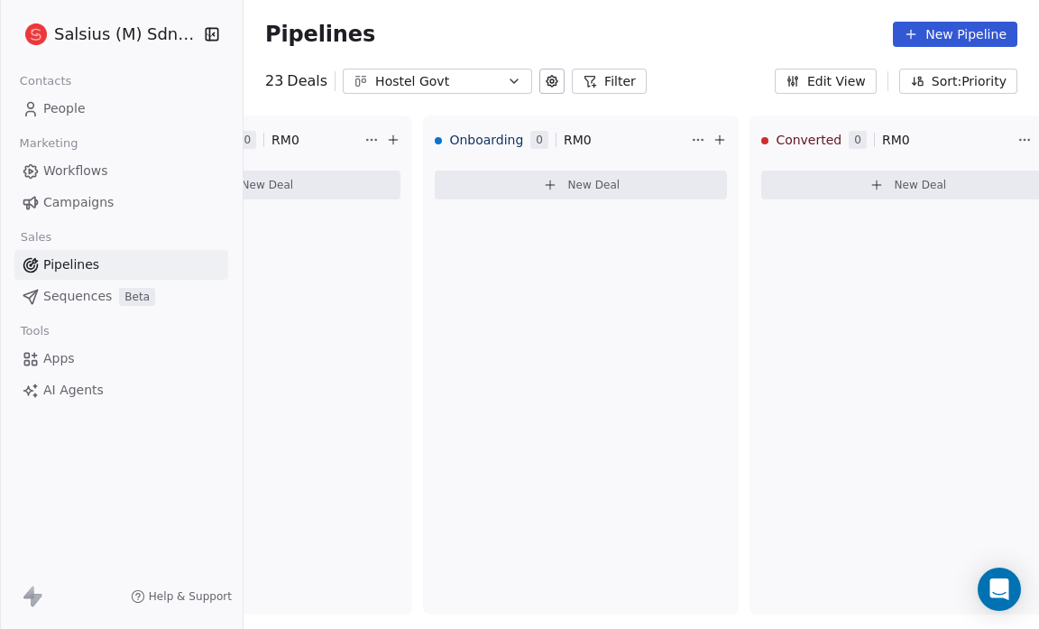
click at [66, 106] on span "People" at bounding box center [64, 108] width 42 height 19
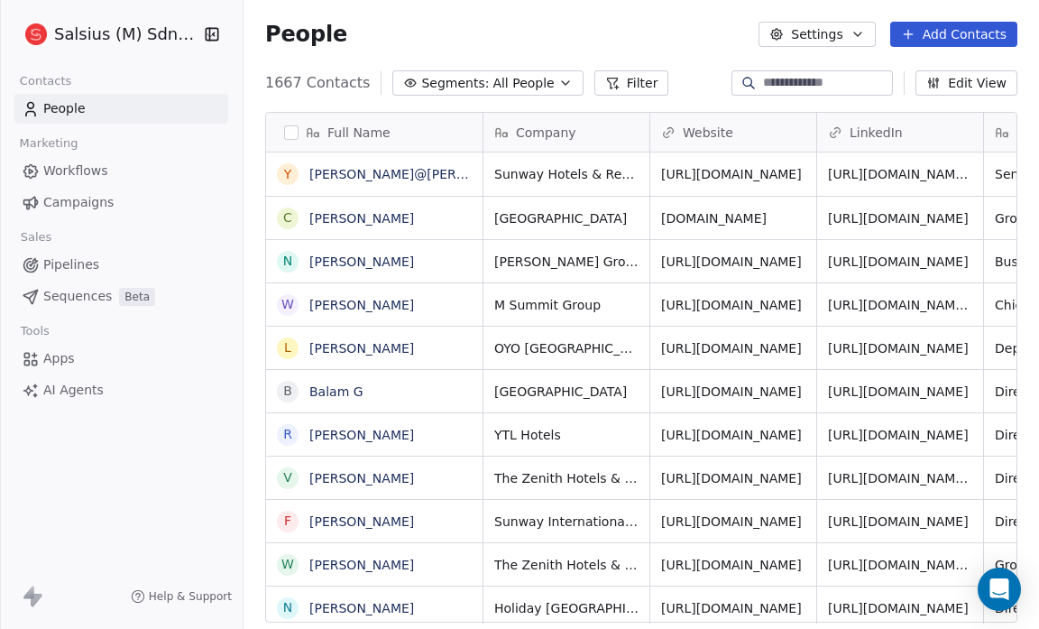
scroll to position [542, 784]
click at [864, 37] on icon "button" at bounding box center [858, 34] width 14 height 14
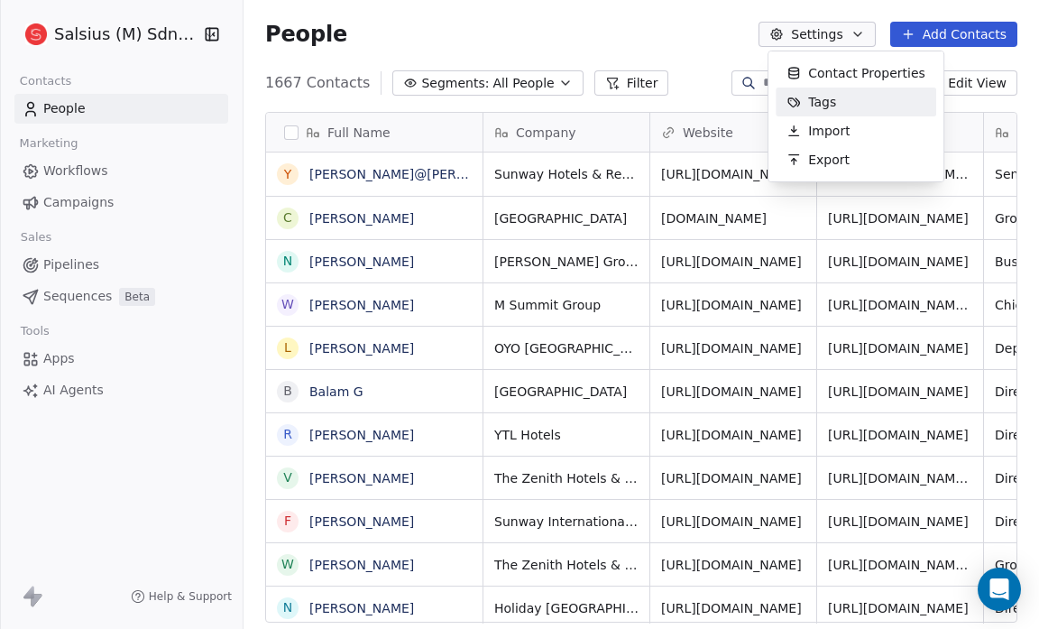
click at [854, 98] on div "Tags" at bounding box center [856, 102] width 161 height 29
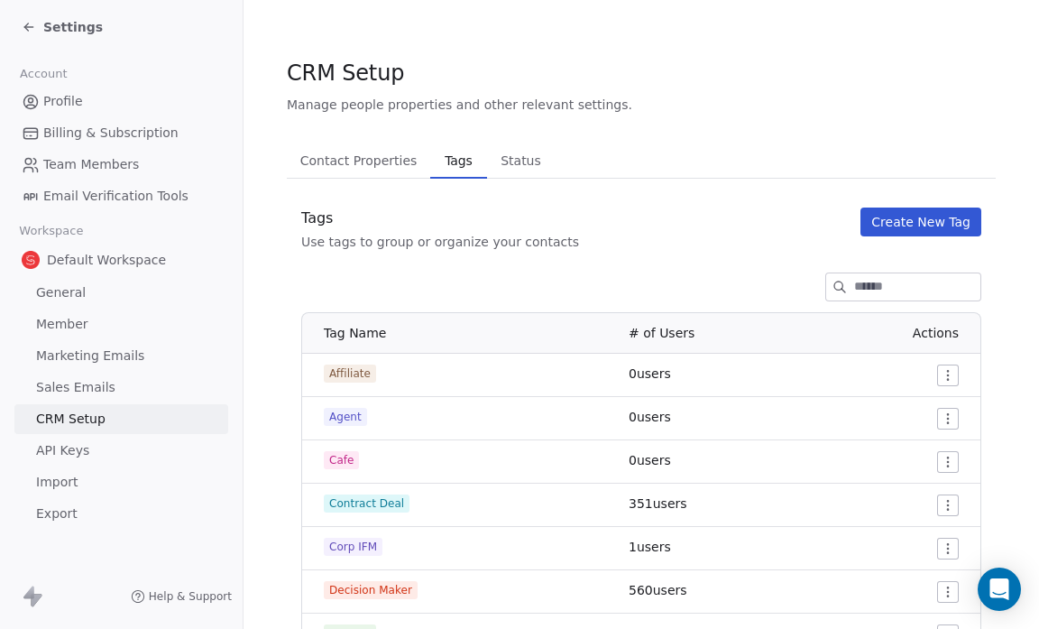
click at [528, 163] on span "Status" at bounding box center [521, 160] width 55 height 25
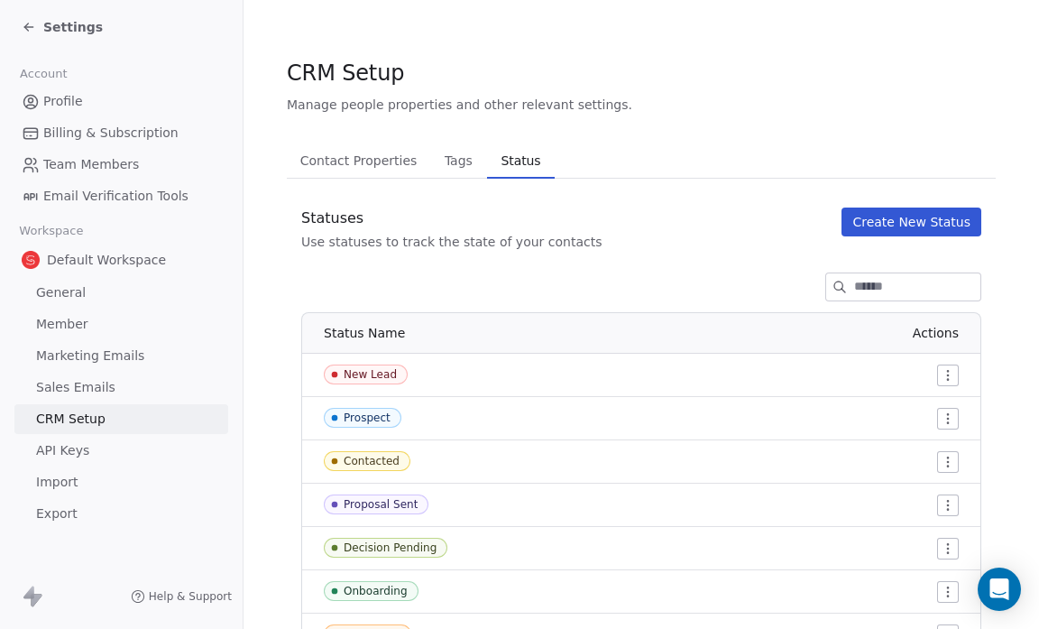
scroll to position [128, 0]
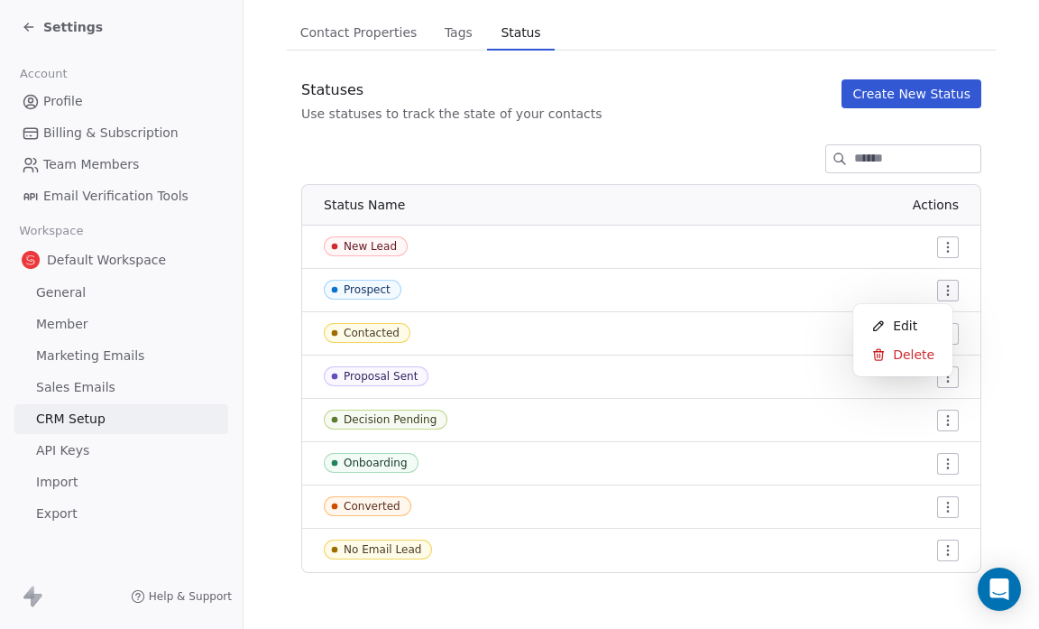
click at [936, 292] on html "Settings Account Profile Billing & Subscription Team Members Email Verification…" at bounding box center [519, 314] width 1039 height 629
click at [918, 316] on div "Edit" at bounding box center [903, 325] width 85 height 29
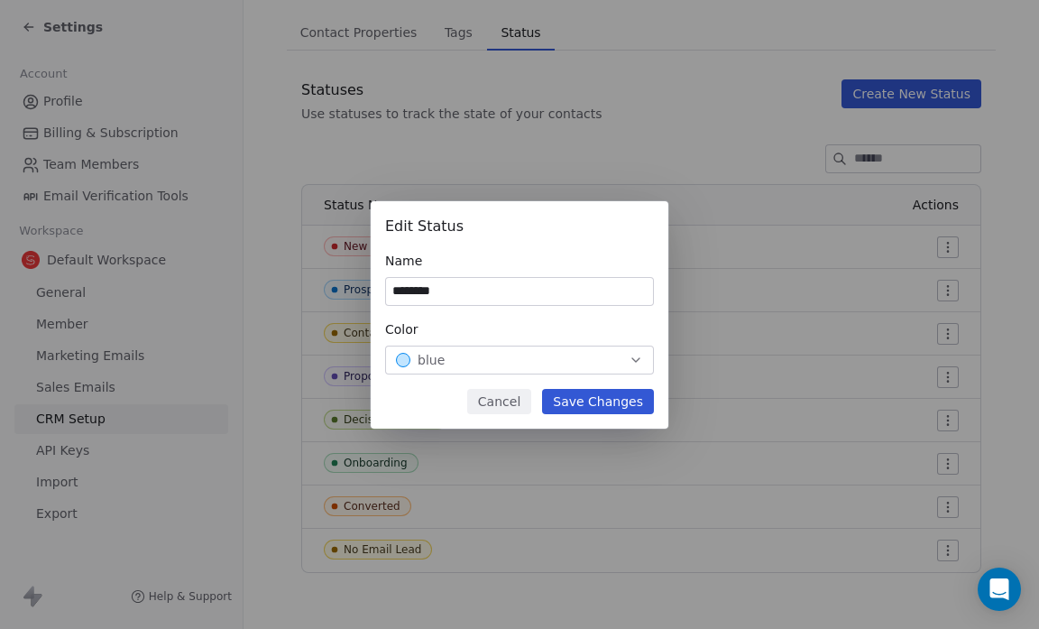
click at [390, 294] on input "********" at bounding box center [519, 291] width 267 height 27
click at [390, 294] on input "**********" at bounding box center [519, 291] width 267 height 27
click at [417, 291] on input "**********" at bounding box center [519, 291] width 267 height 27
click at [415, 291] on input "**********" at bounding box center [519, 291] width 267 height 27
type input "**********"
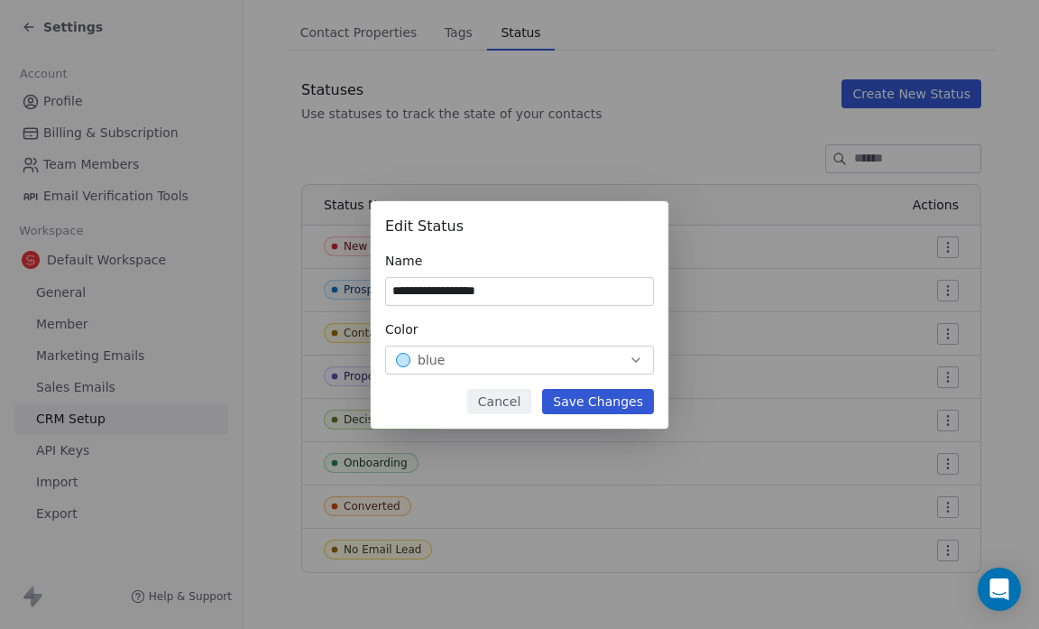
click at [576, 397] on button "Save Changes" at bounding box center [598, 401] width 112 height 25
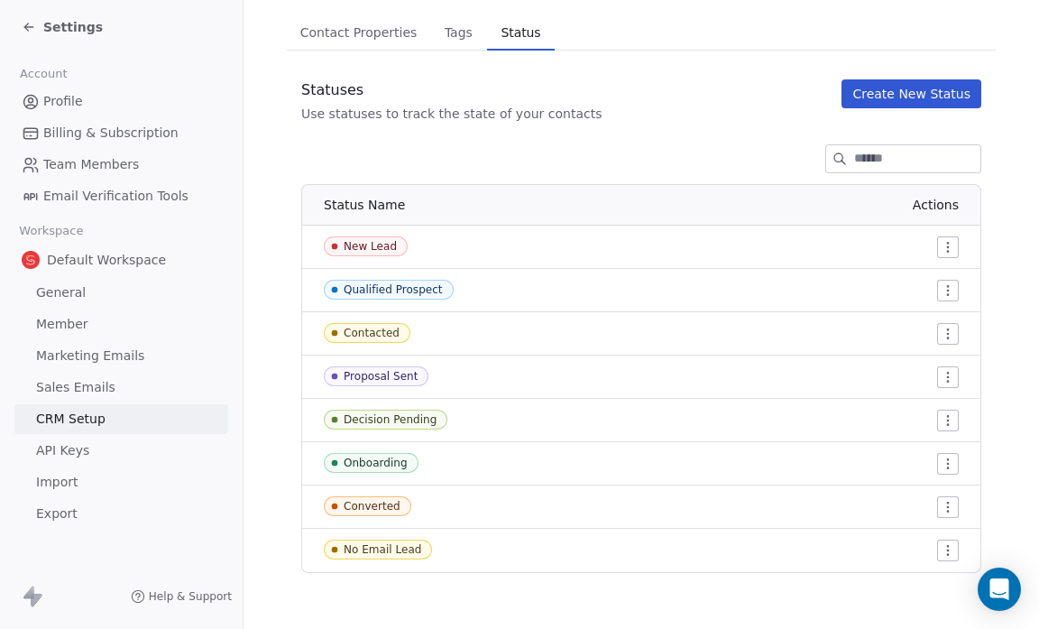
click at [446, 560] on td "No Email Lead" at bounding box center [460, 550] width 316 height 43
click at [25, 27] on icon at bounding box center [26, 29] width 4 height 4
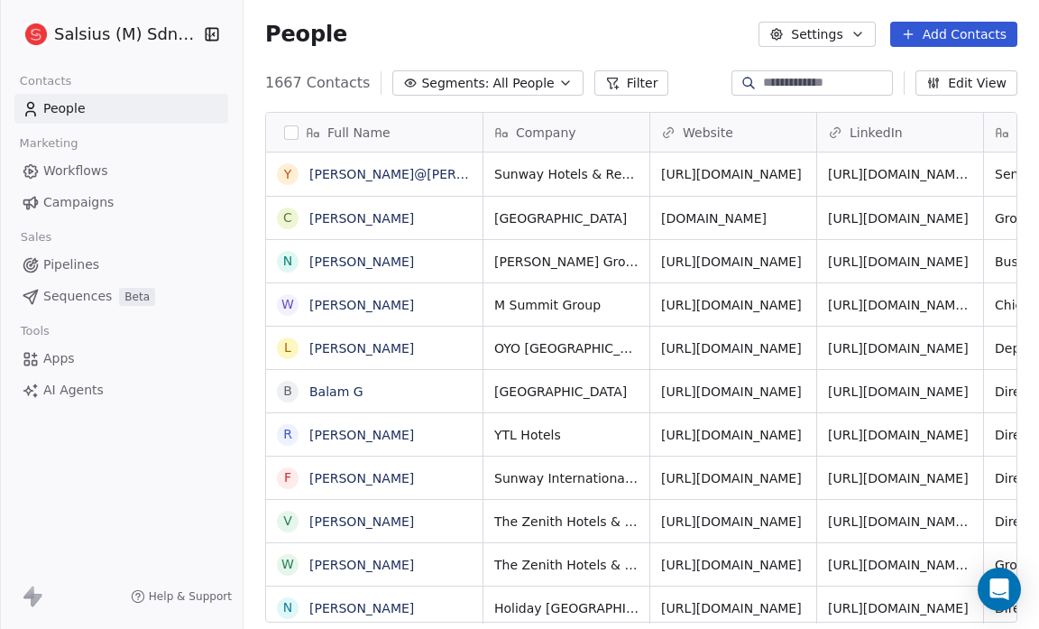
click at [80, 265] on span "Pipelines" at bounding box center [71, 264] width 56 height 19
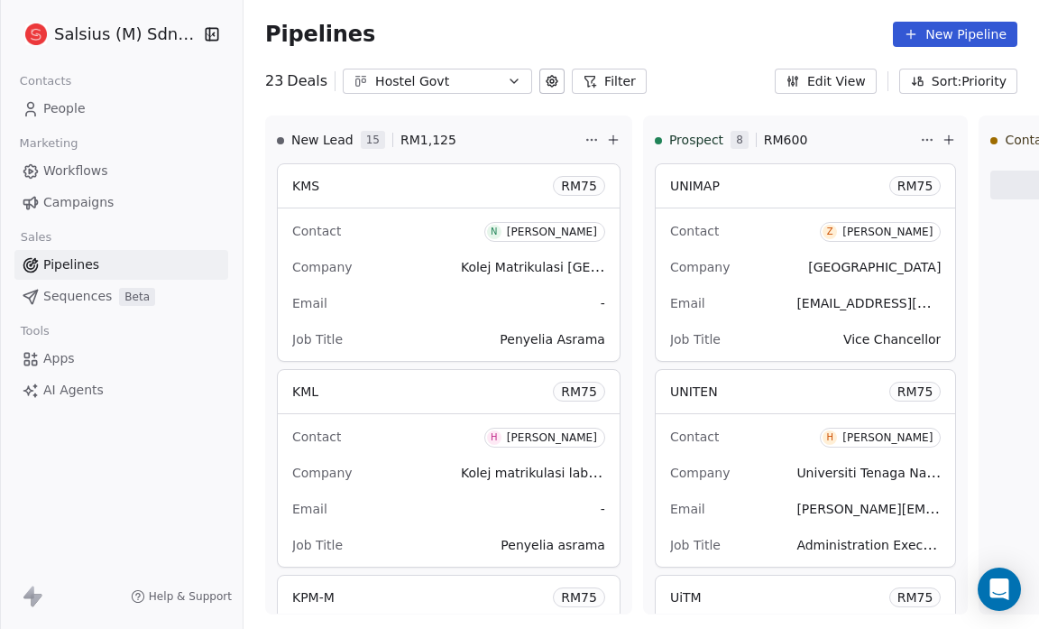
click at [550, 80] on icon at bounding box center [552, 81] width 4 height 4
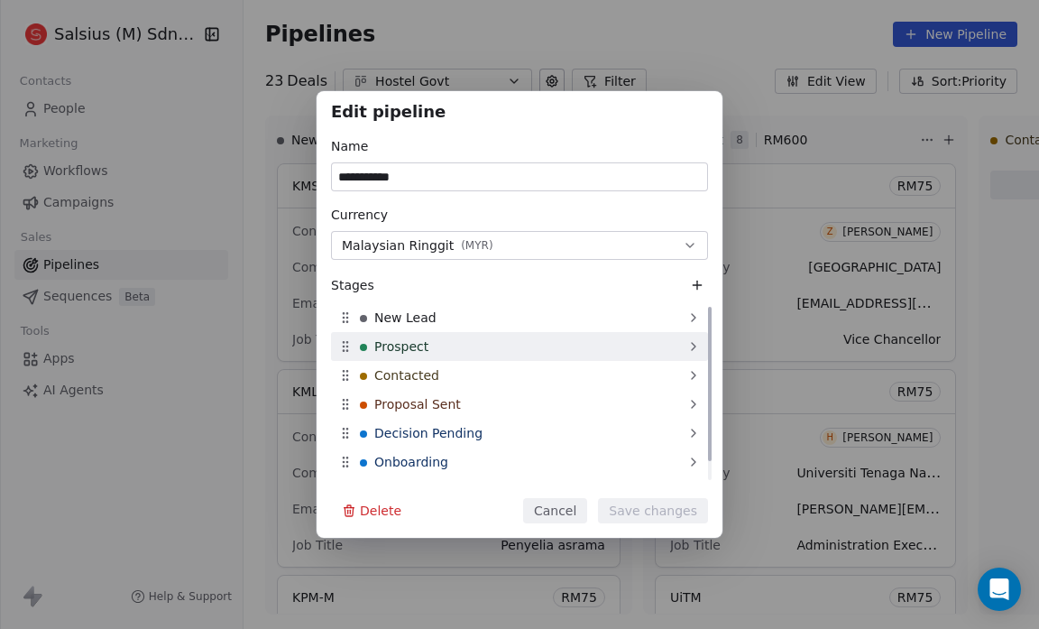
click at [424, 350] on span "Prospect" at bounding box center [401, 346] width 54 height 18
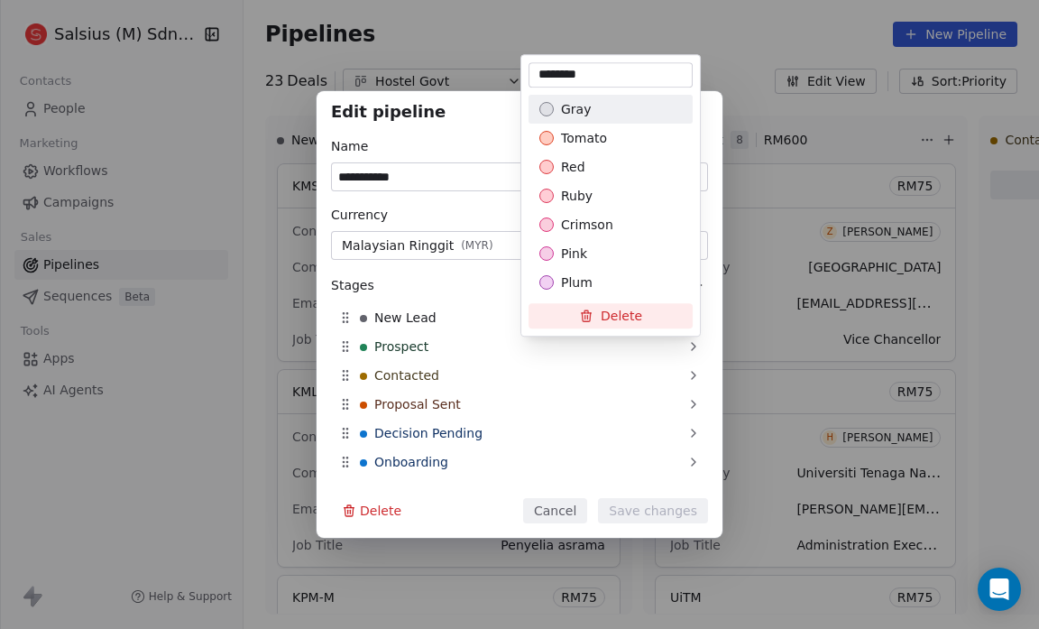
click at [536, 77] on input "********" at bounding box center [610, 75] width 157 height 18
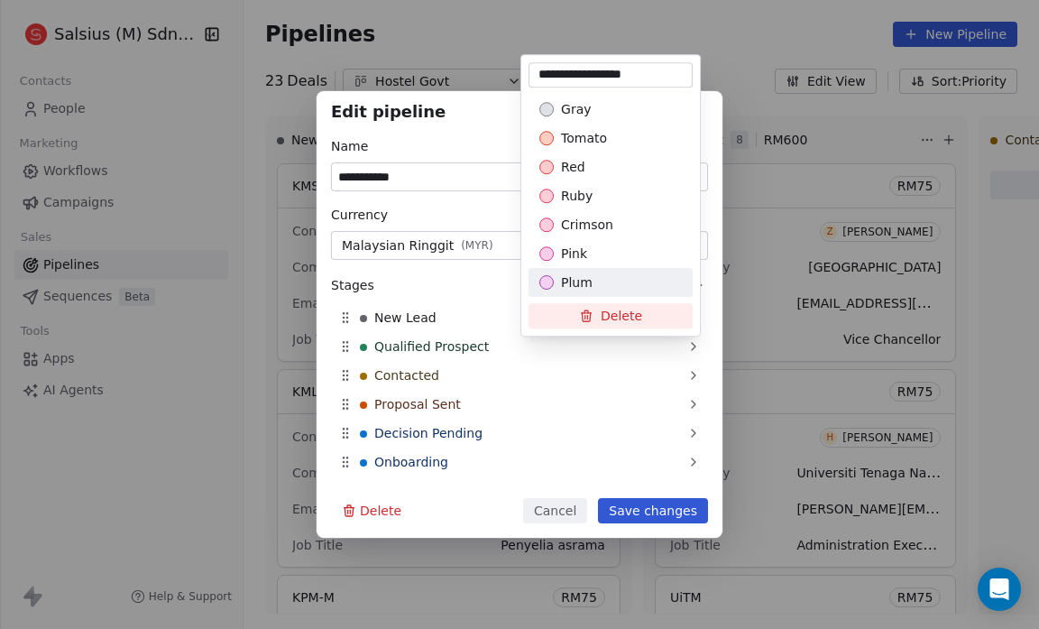
type input "**********"
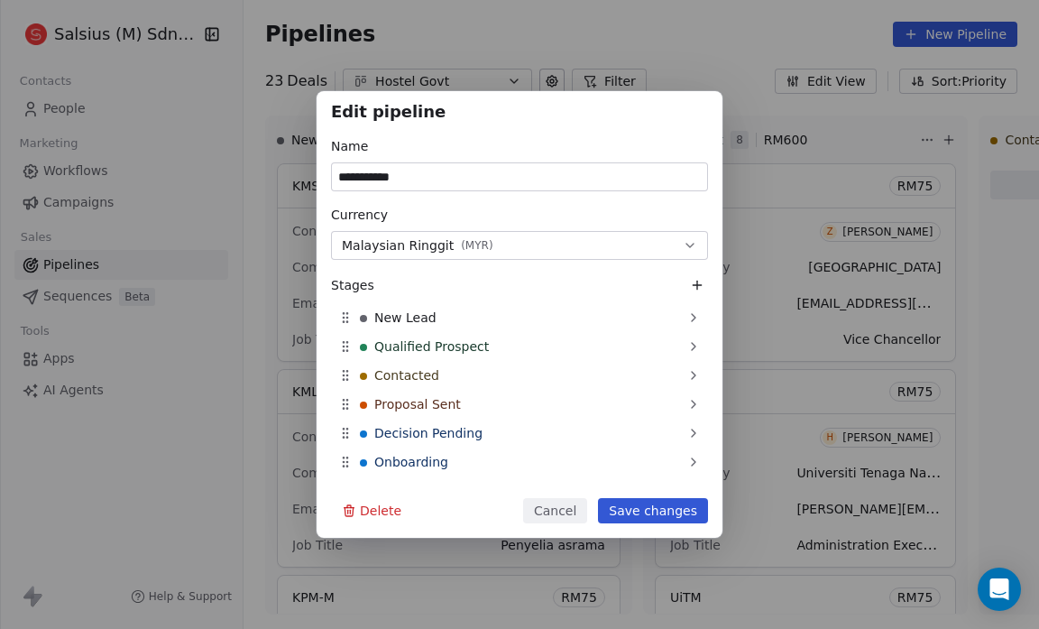
click at [651, 509] on div "**********" at bounding box center [519, 314] width 1039 height 447
click at [695, 290] on icon at bounding box center [697, 285] width 14 height 14
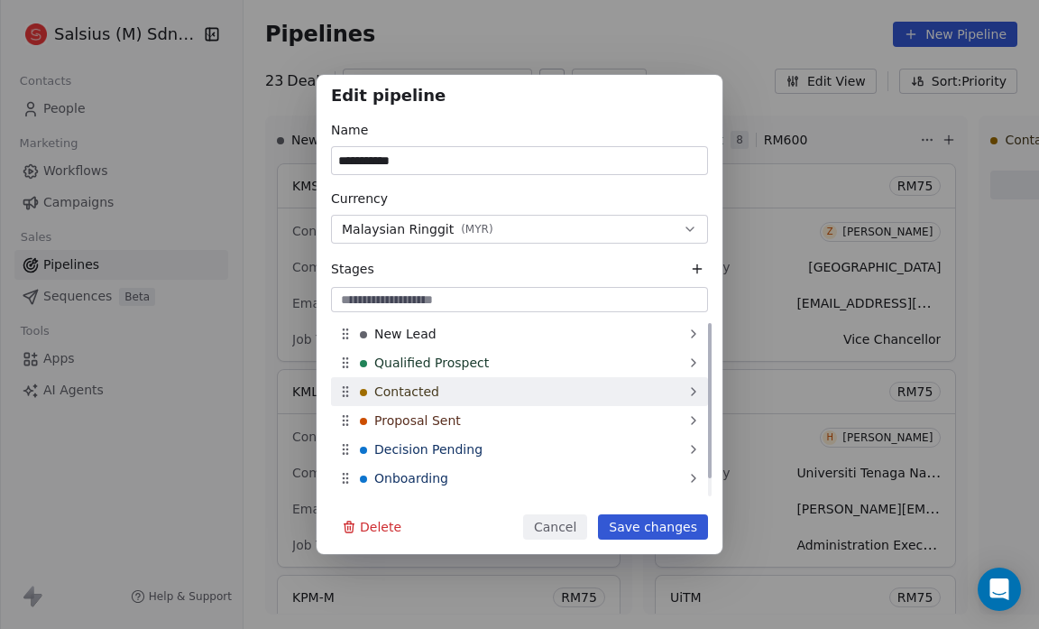
scroll to position [22, 0]
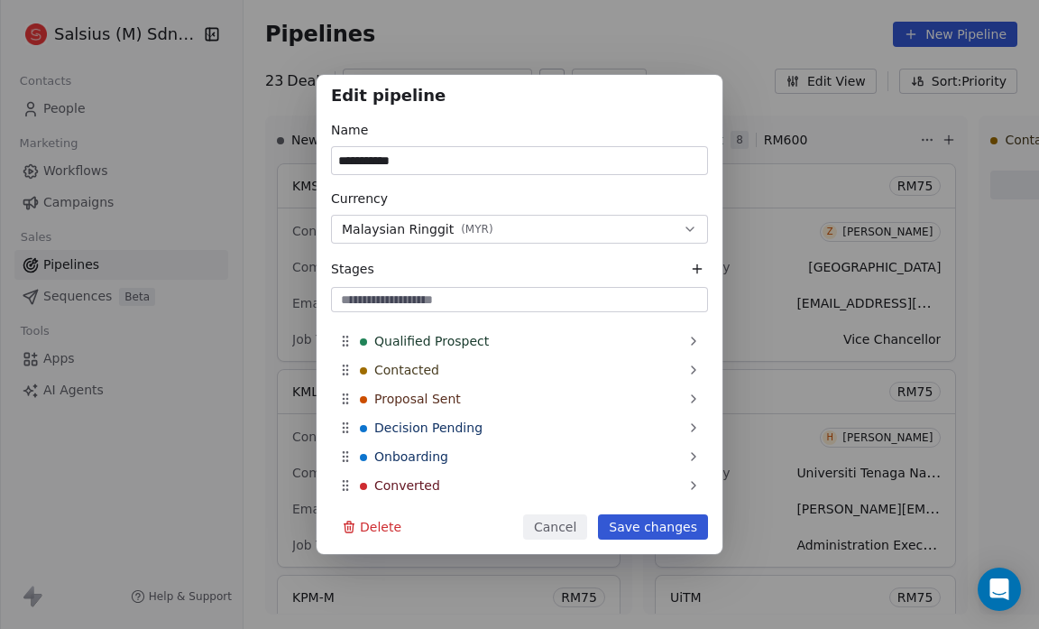
click at [698, 266] on icon at bounding box center [697, 269] width 14 height 14
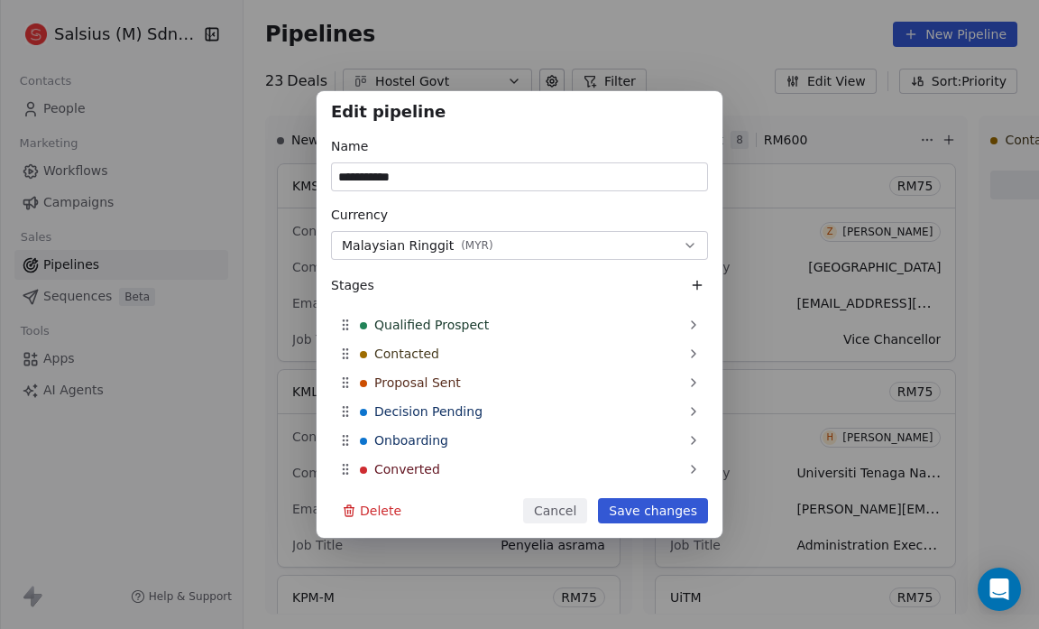
click at [694, 284] on icon at bounding box center [697, 285] width 14 height 14
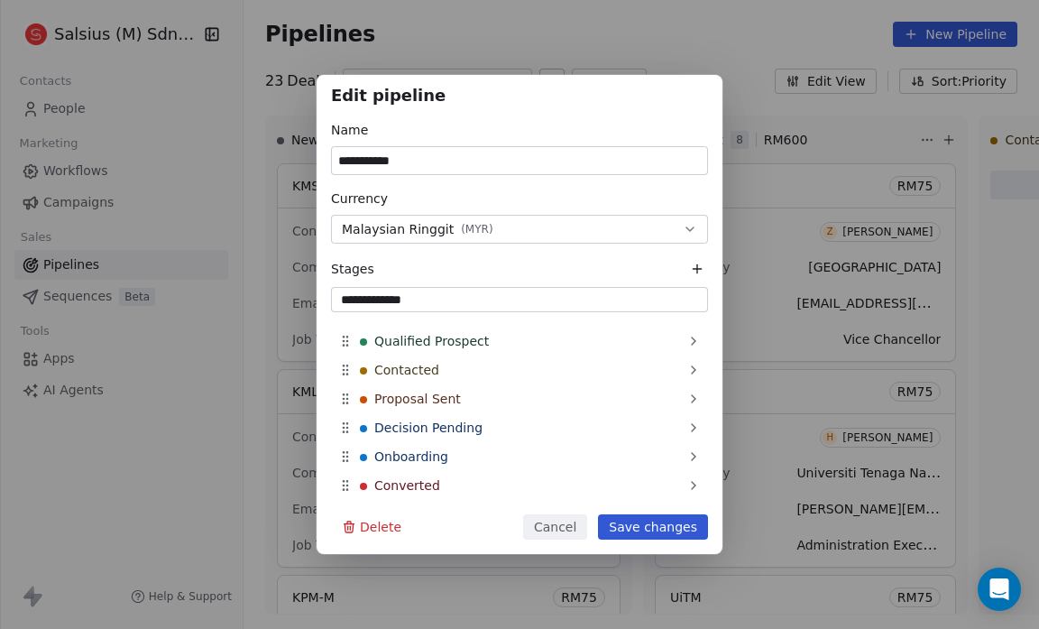
type input "**********"
click at [661, 528] on button "Save changes" at bounding box center [653, 526] width 110 height 25
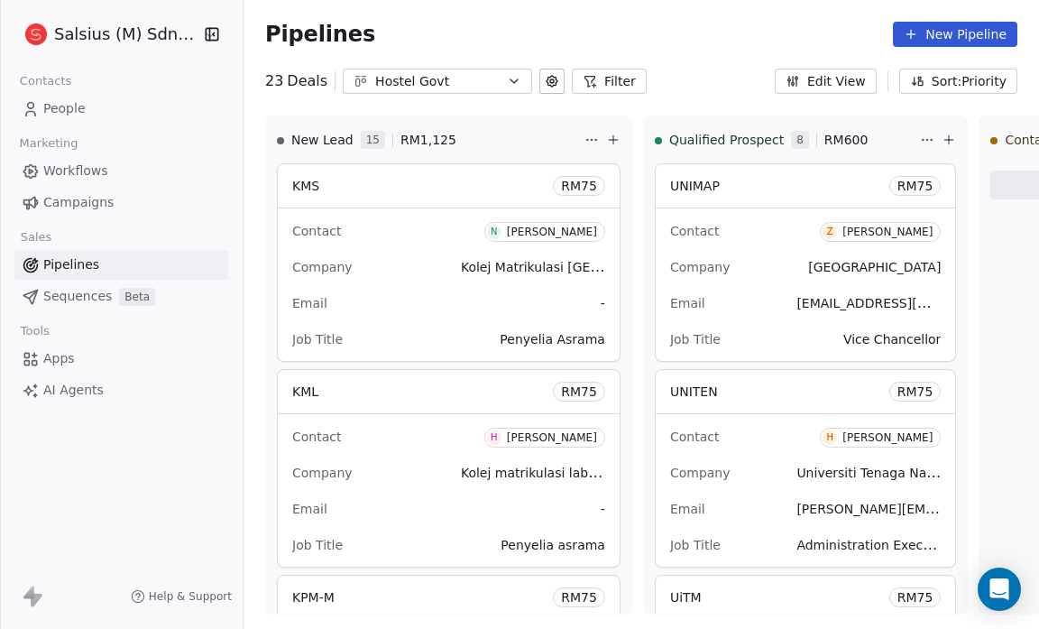
click at [547, 85] on icon at bounding box center [552, 81] width 11 height 11
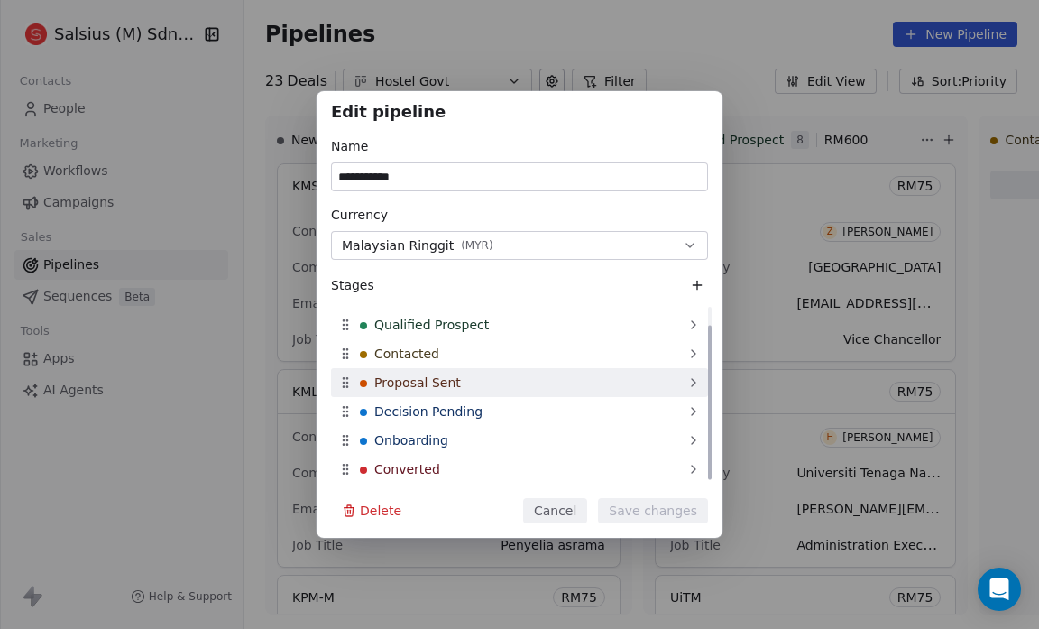
scroll to position [0, 0]
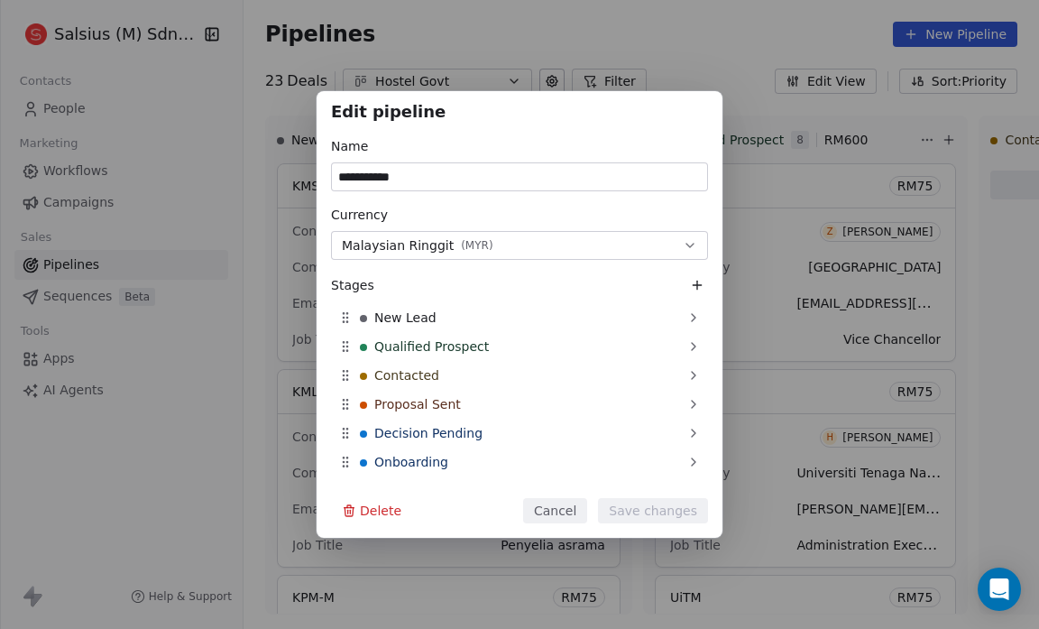
click at [153, 483] on div "**********" at bounding box center [519, 314] width 1039 height 447
click at [700, 284] on icon at bounding box center [697, 285] width 14 height 14
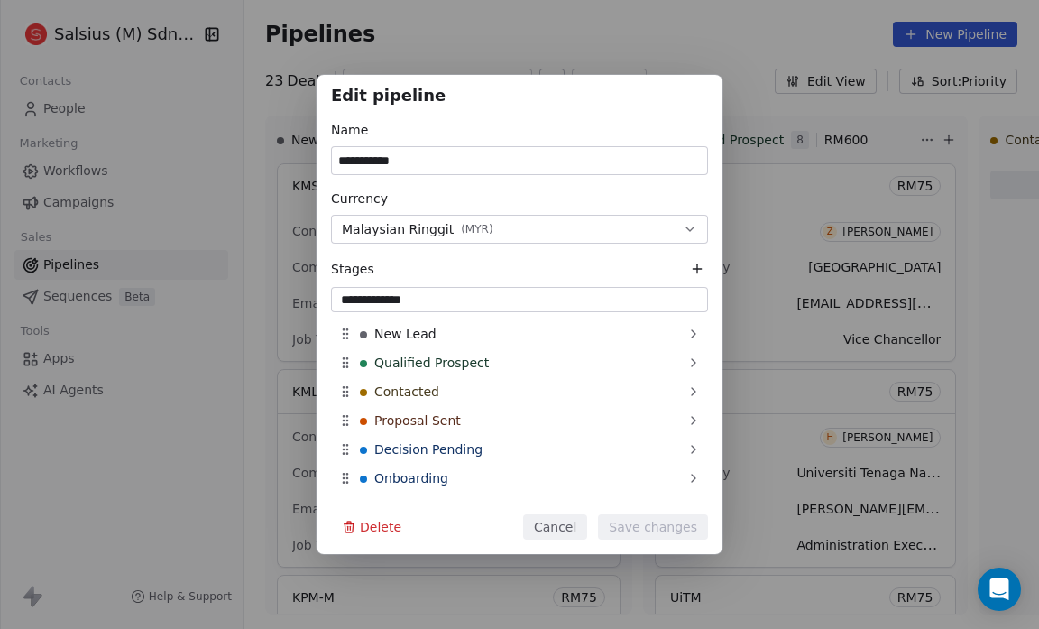
click at [440, 298] on input "**********" at bounding box center [520, 300] width 370 height 18
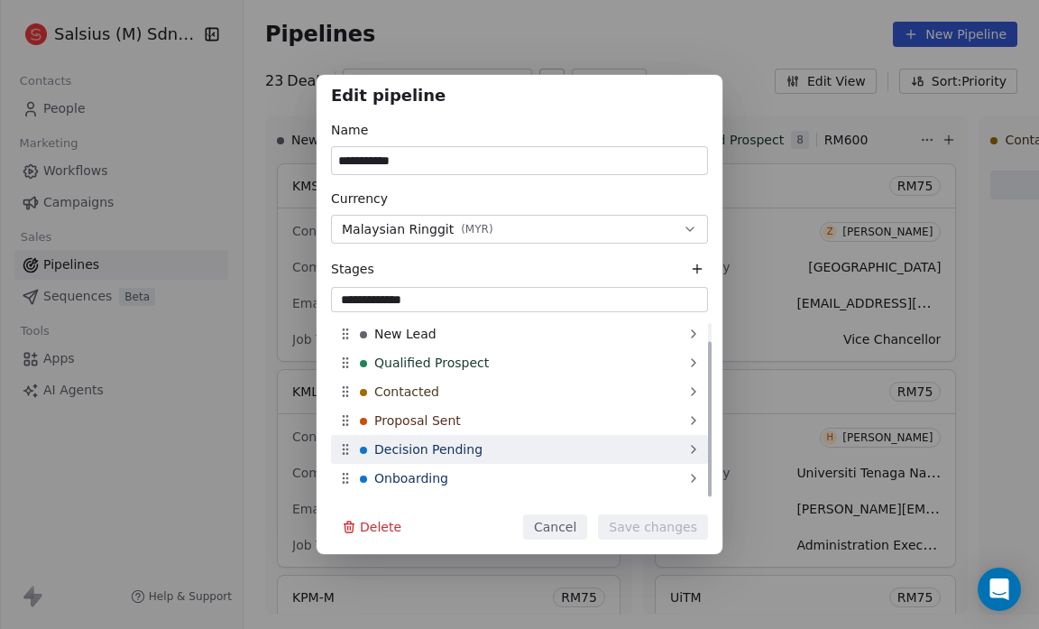
scroll to position [22, 0]
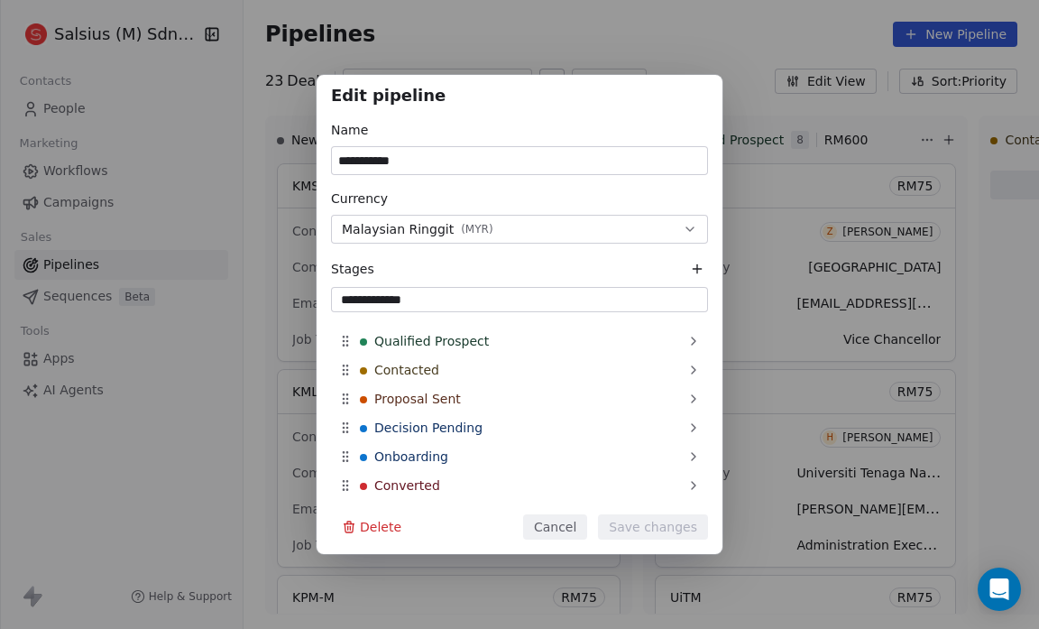
click at [511, 309] on input "**********" at bounding box center [520, 300] width 370 height 18
type input "**********"
click at [569, 529] on button "Cancel" at bounding box center [555, 526] width 64 height 25
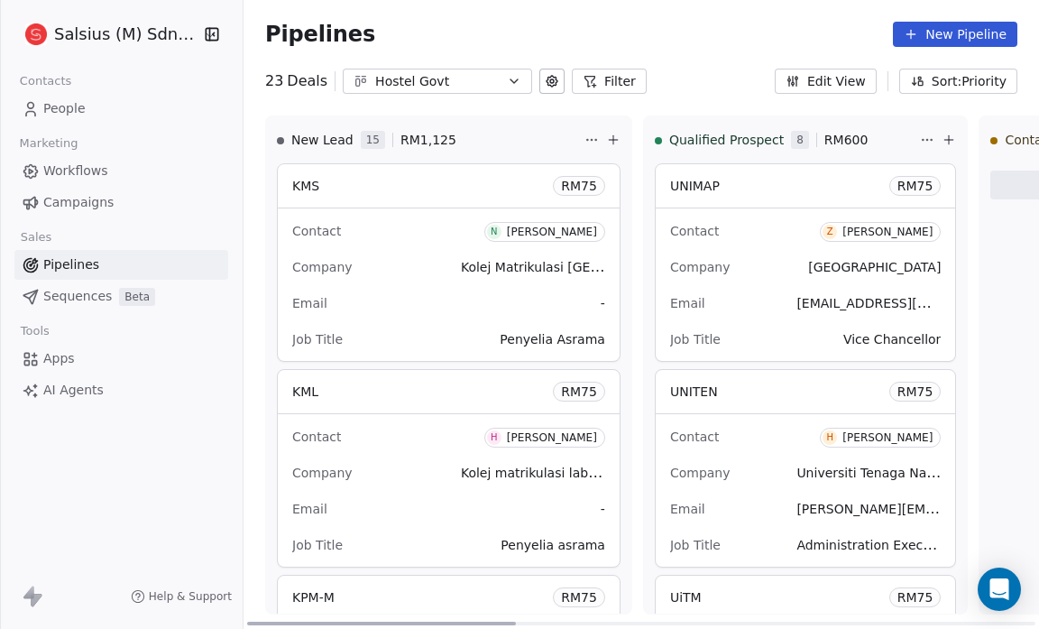
click at [318, 139] on span "New Lead" at bounding box center [322, 140] width 62 height 18
click at [342, 136] on span "New Lead" at bounding box center [322, 140] width 62 height 18
click at [545, 78] on icon at bounding box center [552, 81] width 14 height 14
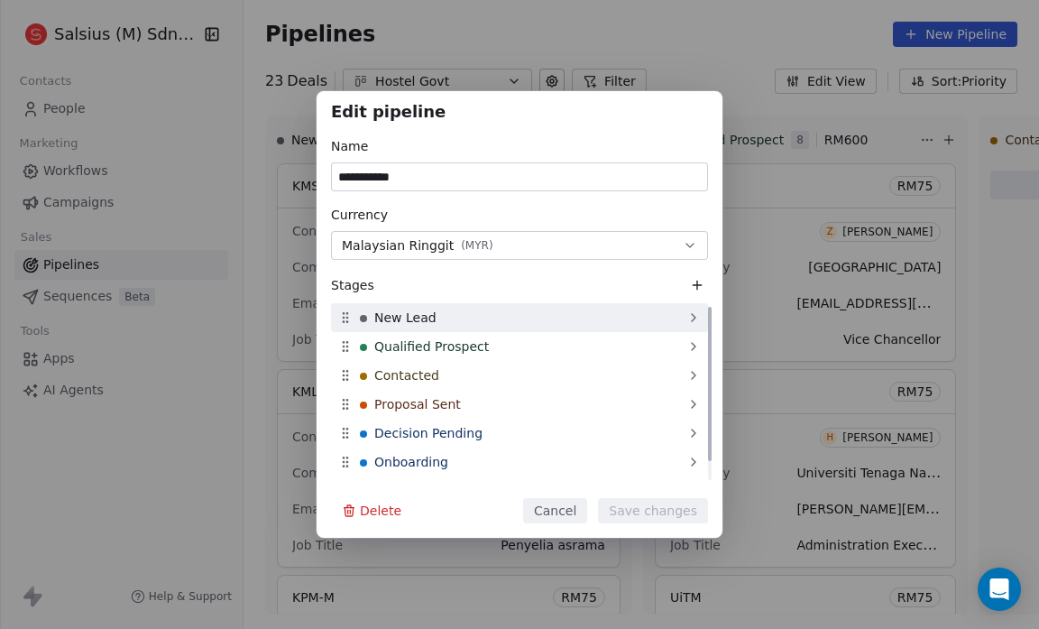
click at [399, 318] on span "New Lead" at bounding box center [405, 318] width 62 height 18
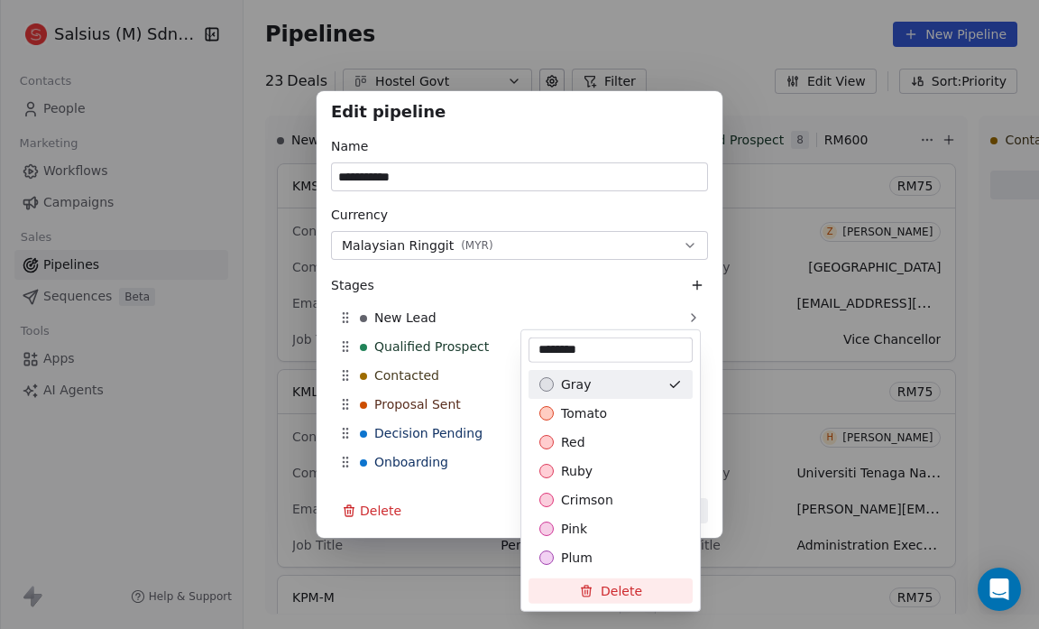
click at [565, 352] on input "********" at bounding box center [610, 350] width 157 height 18
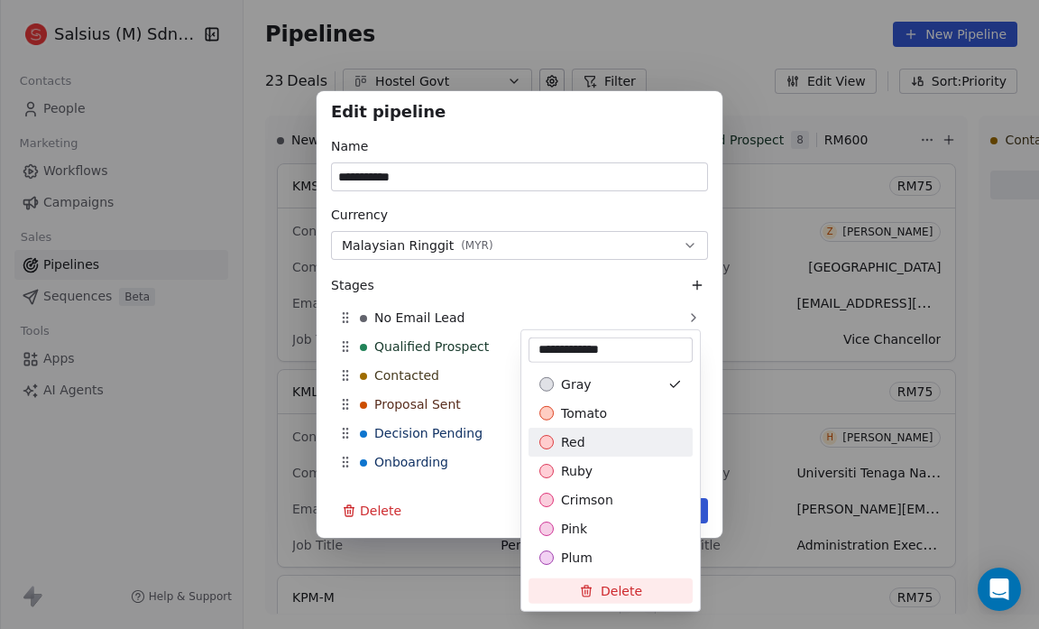
type input "**********"
click at [464, 507] on div "**********" at bounding box center [519, 314] width 1039 height 447
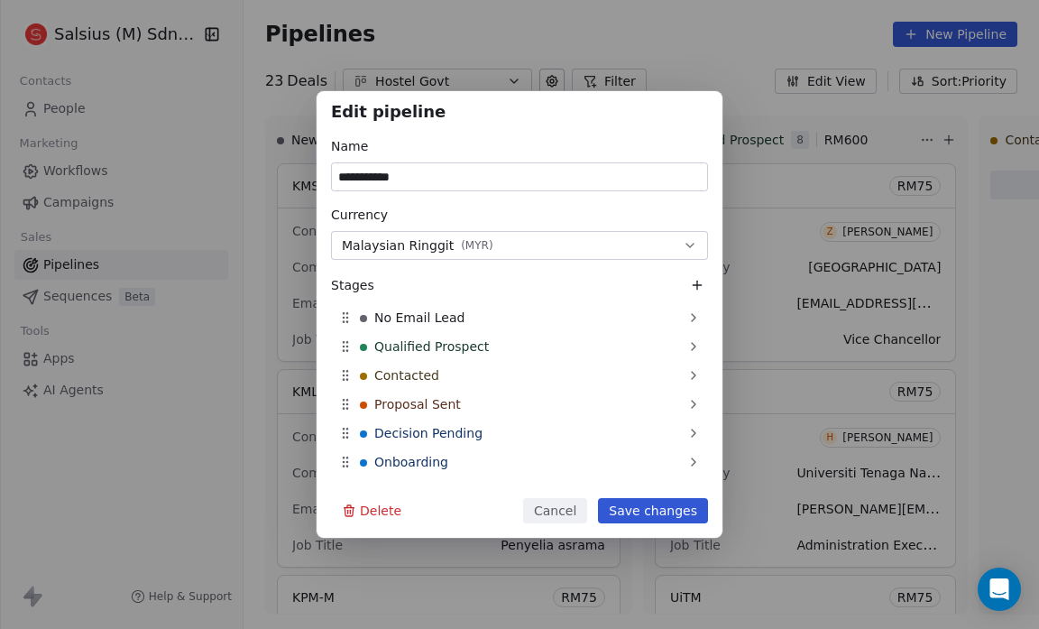
click at [650, 509] on button "Save changes" at bounding box center [653, 510] width 110 height 25
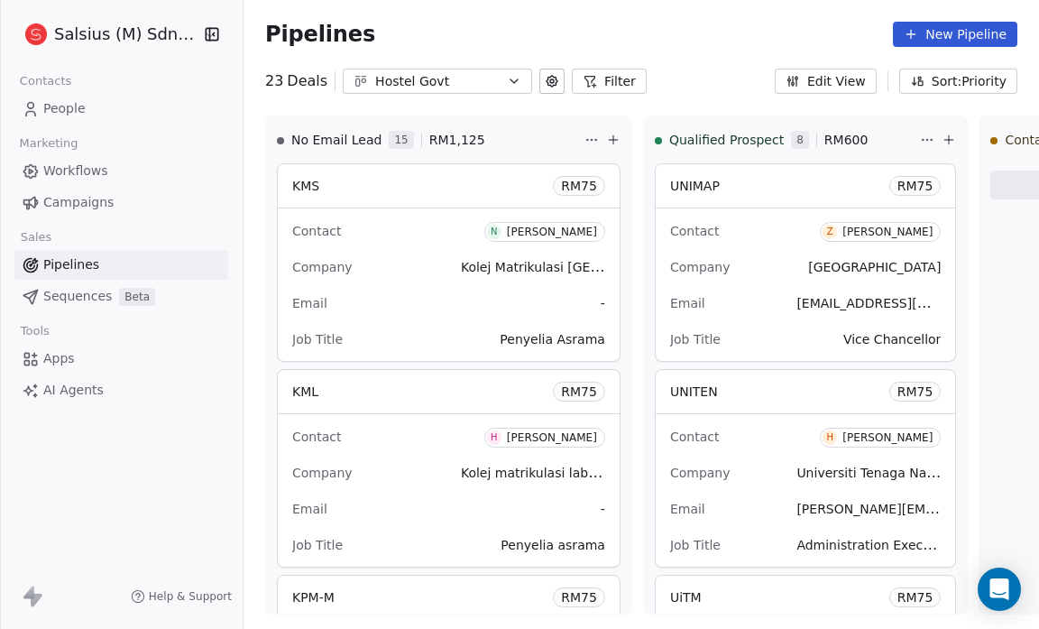
click at [851, 80] on button "Edit View" at bounding box center [826, 81] width 102 height 25
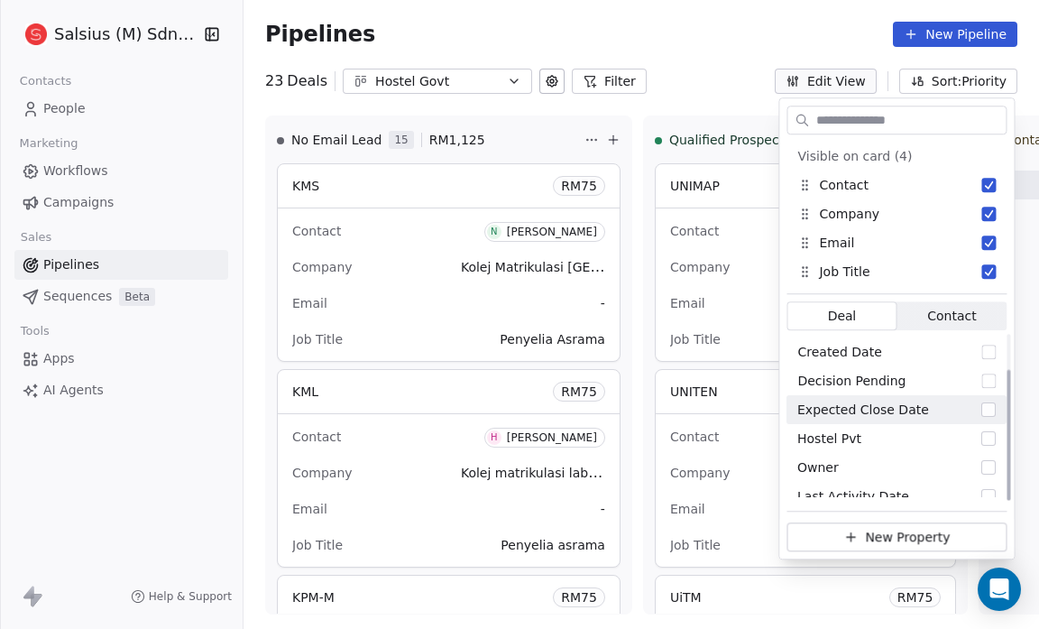
scroll to position [43, 0]
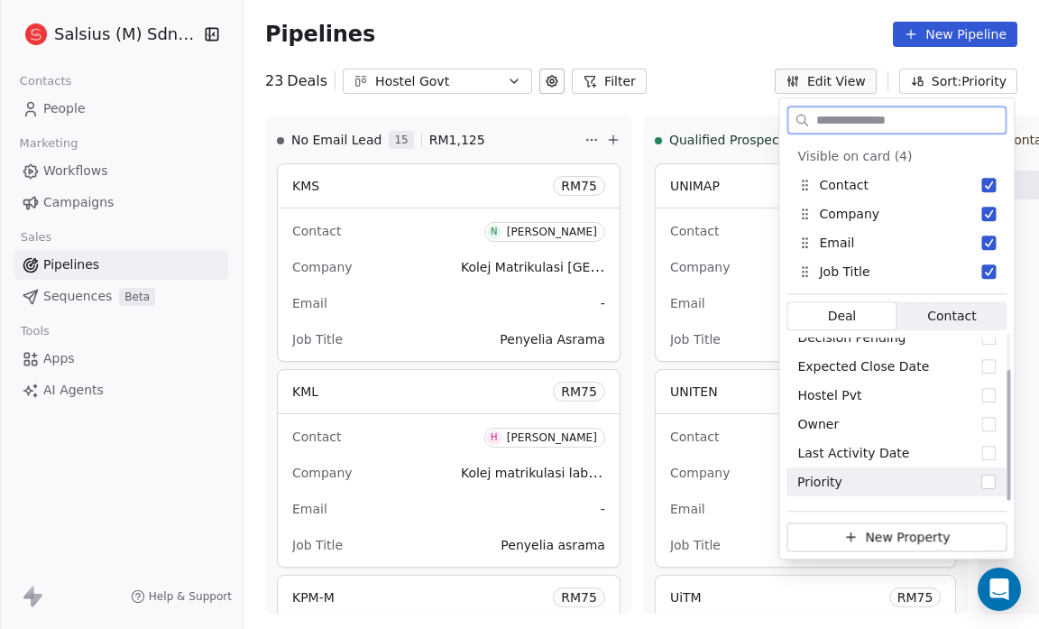
click at [984, 482] on button "Suggestions" at bounding box center [989, 482] width 14 height 14
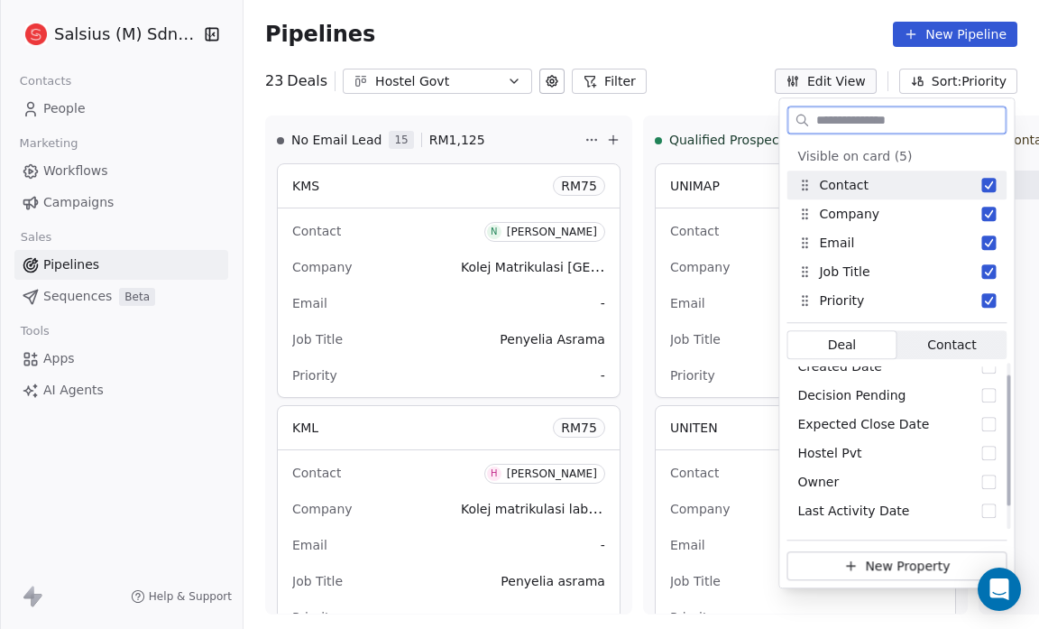
scroll to position [14, 0]
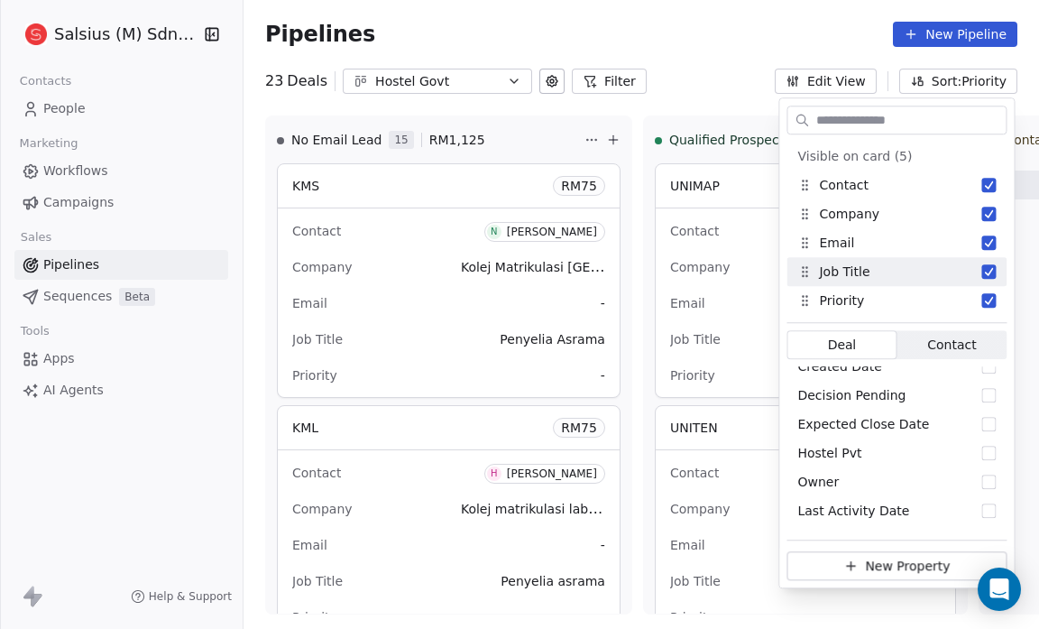
click at [667, 15] on div "Pipelines New Pipeline" at bounding box center [642, 34] width 796 height 69
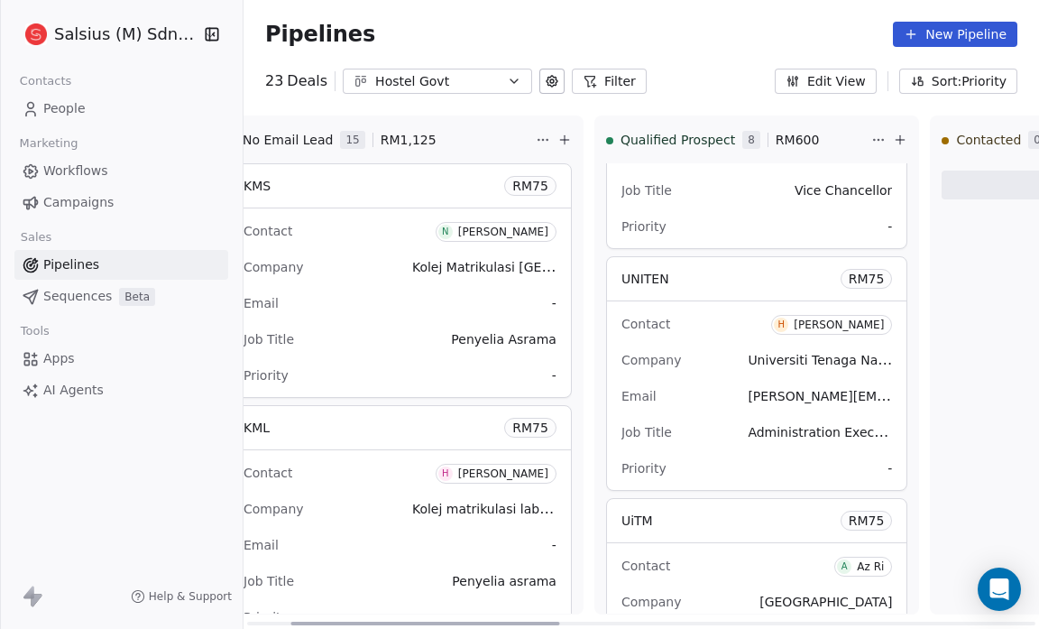
scroll to position [0, 0]
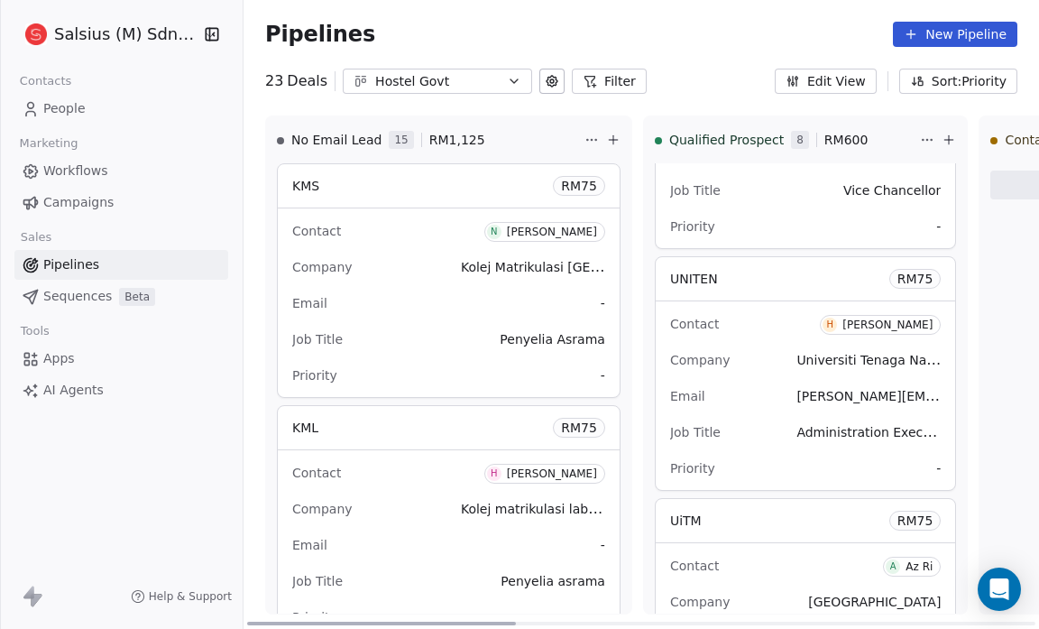
click at [718, 229] on div "Priority -" at bounding box center [805, 226] width 271 height 29
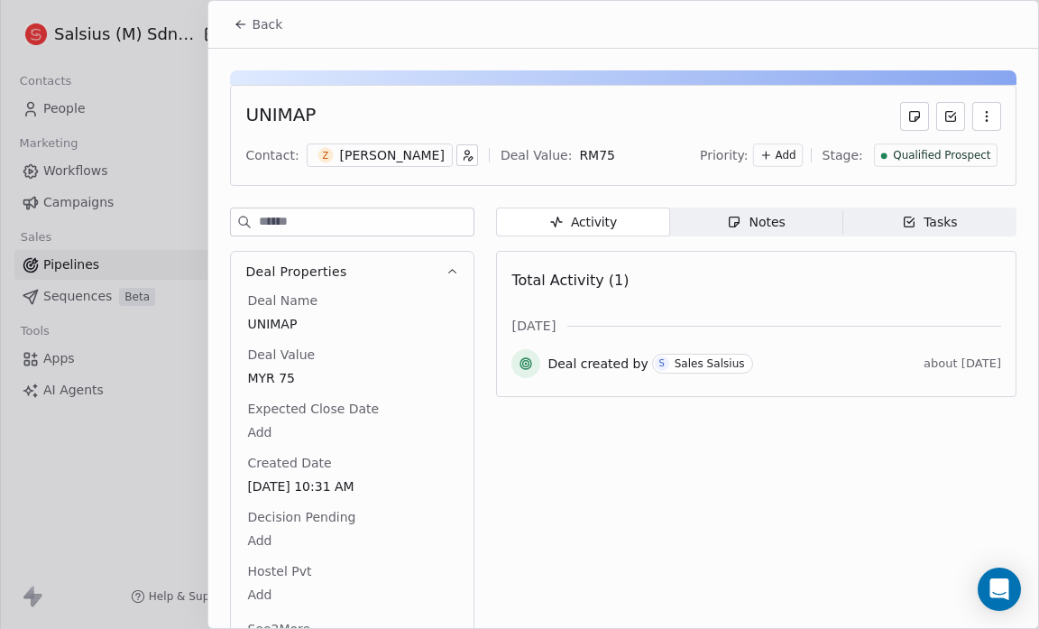
click at [166, 494] on div at bounding box center [519, 314] width 1039 height 629
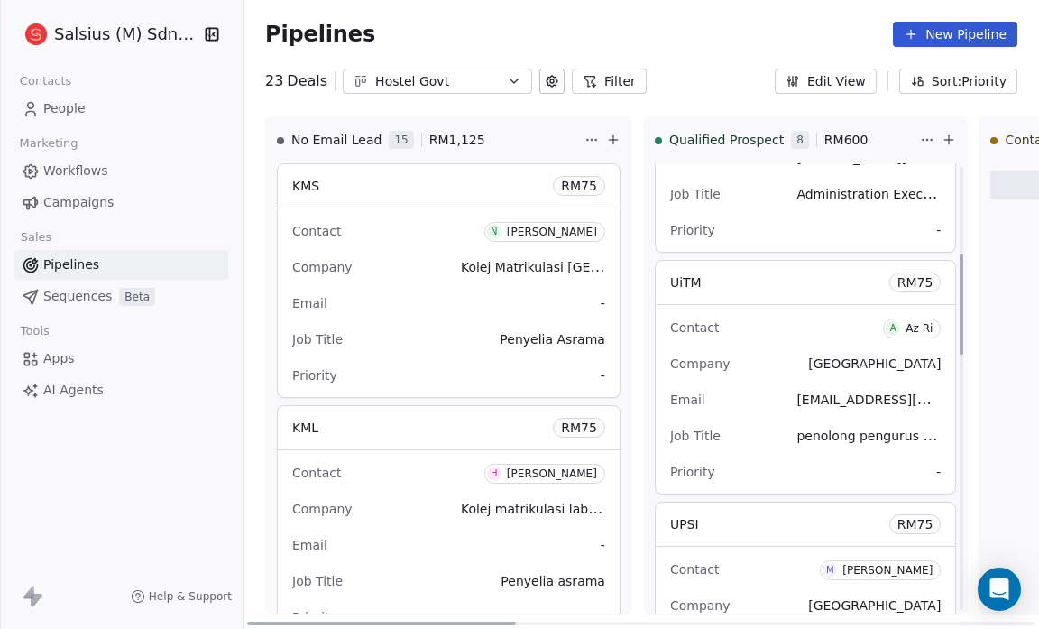
scroll to position [387, 0]
click at [936, 466] on span "-" at bounding box center [938, 472] width 5 height 18
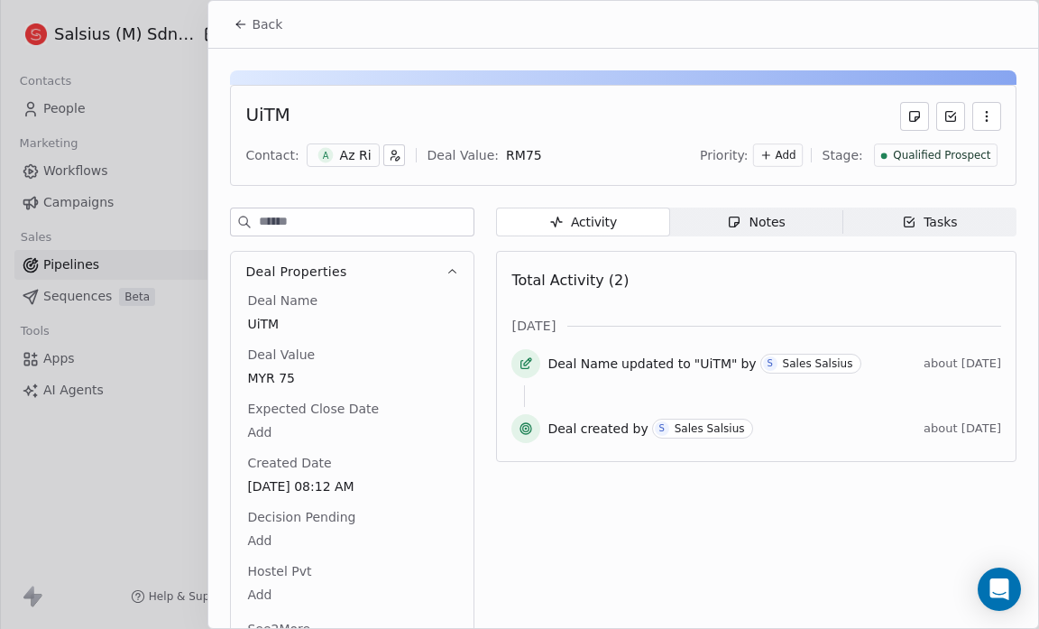
click at [779, 155] on span "Add" at bounding box center [785, 155] width 21 height 15
click at [765, 190] on span "High" at bounding box center [743, 191] width 54 height 18
click at [226, 25] on button "Back" at bounding box center [258, 24] width 70 height 32
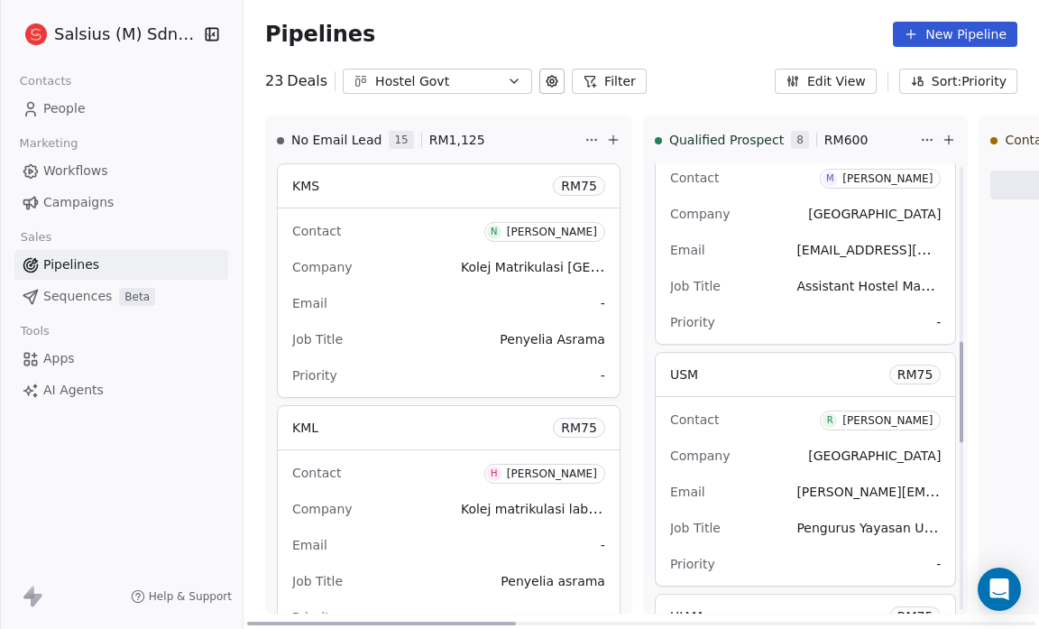
scroll to position [780, 0]
click at [892, 318] on div "No Email Lead 15 RM 1,125 KMS RM 75 Contact N Nuur Idris Company Kolej Matrikul…" at bounding box center [642, 371] width 796 height 513
click at [936, 318] on span "-" at bounding box center [938, 321] width 5 height 18
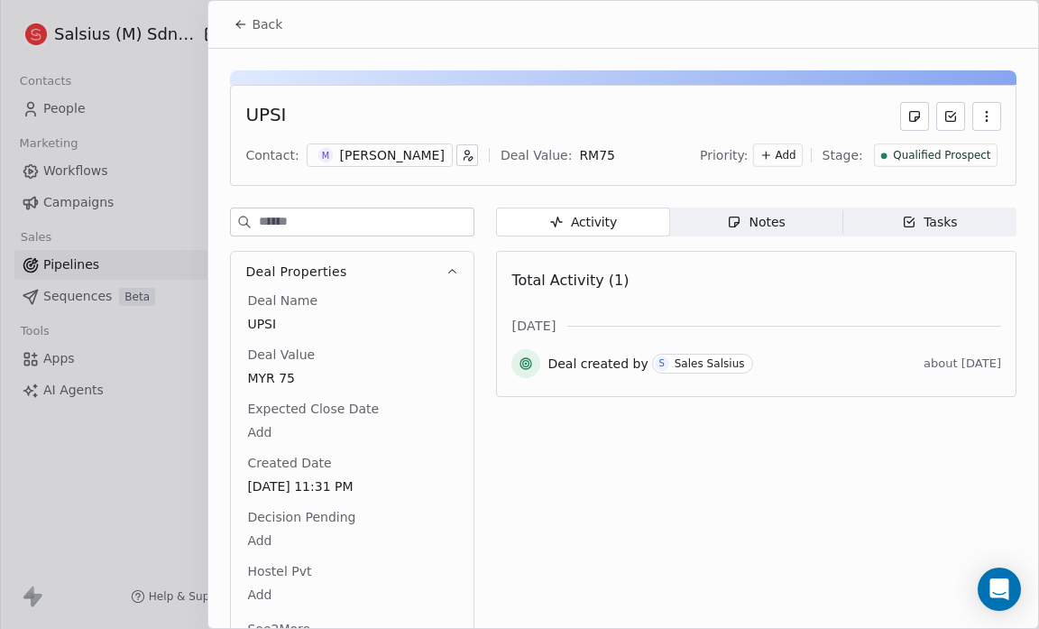
click at [780, 152] on span "Add" at bounding box center [785, 155] width 21 height 15
click at [750, 185] on span "High" at bounding box center [752, 191] width 25 height 14
click at [250, 18] on button "Back" at bounding box center [258, 24] width 70 height 32
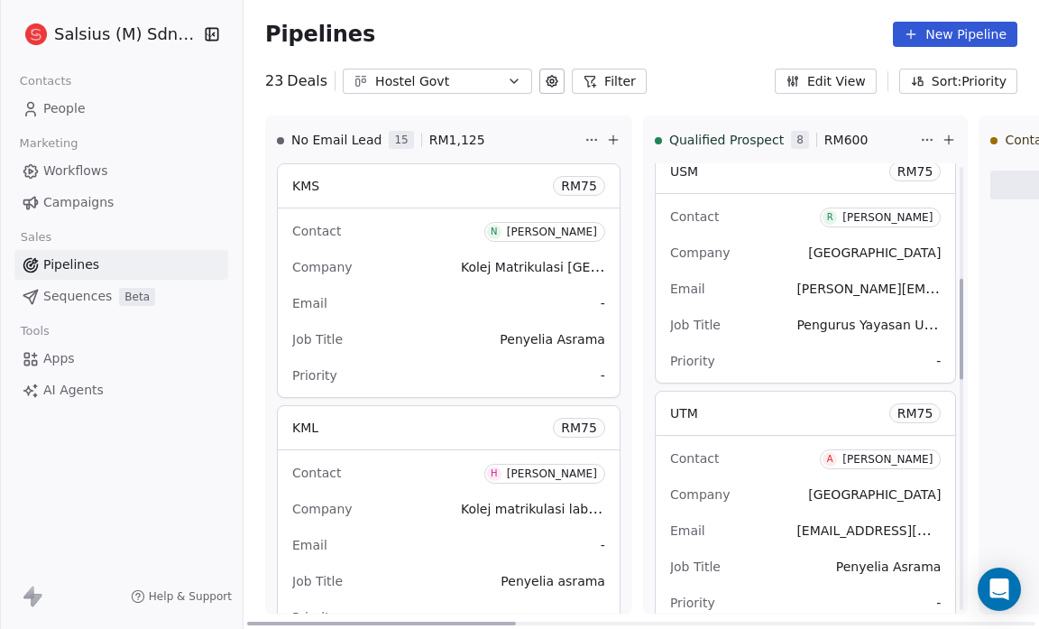
scroll to position [499, 0]
click at [936, 355] on span "-" at bounding box center [938, 360] width 5 height 18
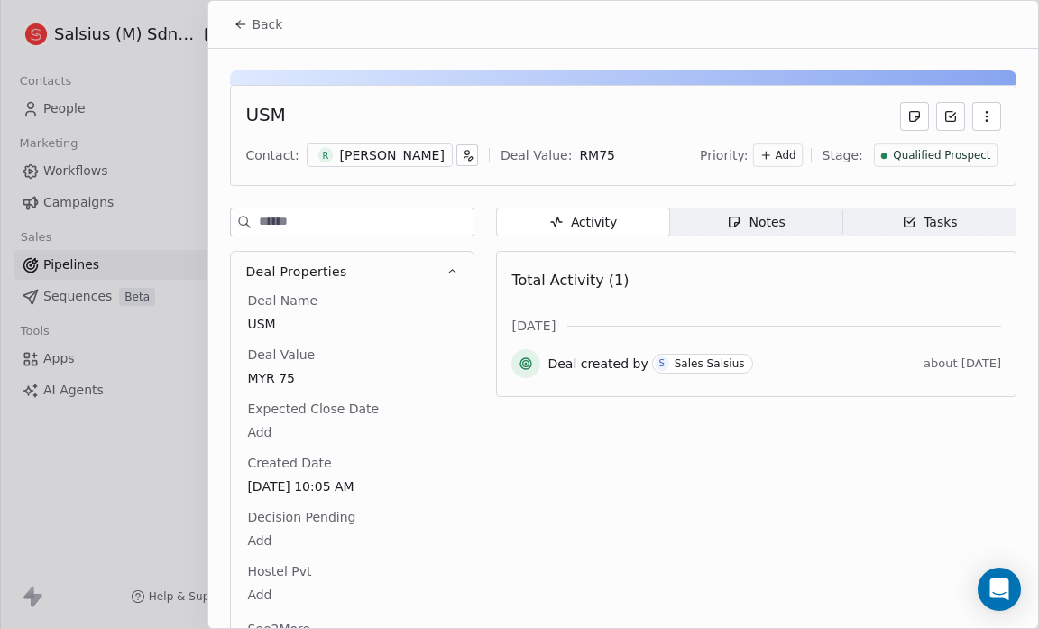
click at [781, 156] on span "Add" at bounding box center [785, 155] width 21 height 15
click at [763, 188] on span "High" at bounding box center [752, 191] width 25 height 14
click at [755, 99] on div "USM Contact: [PERSON_NAME] Deal Value: RM 75 Priority: High Stage: Qualified Pr…" at bounding box center [623, 135] width 787 height 101
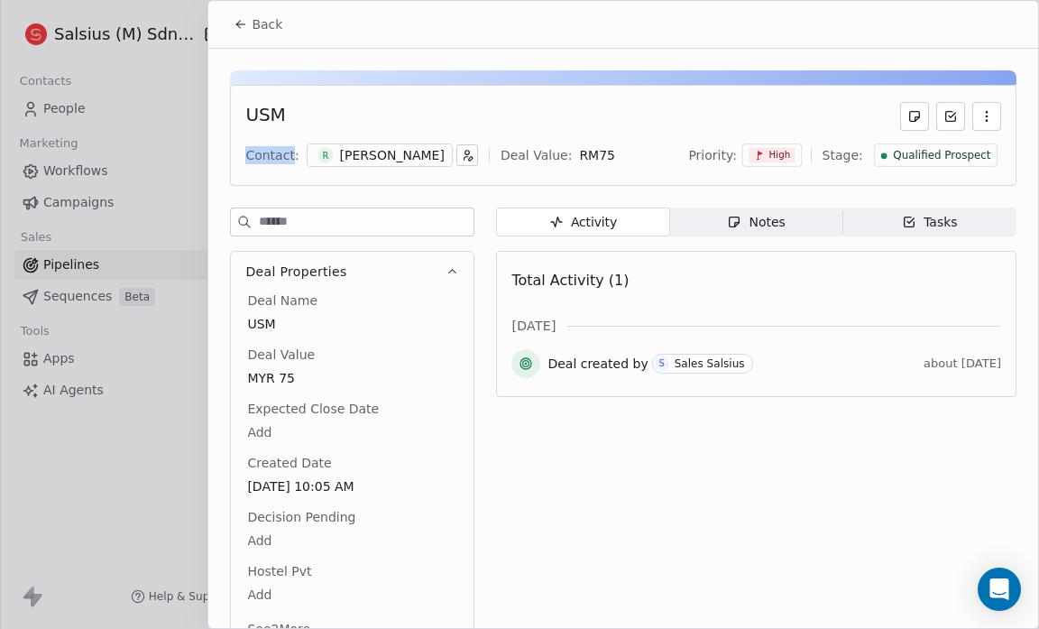
click at [245, 23] on icon at bounding box center [241, 24] width 14 height 14
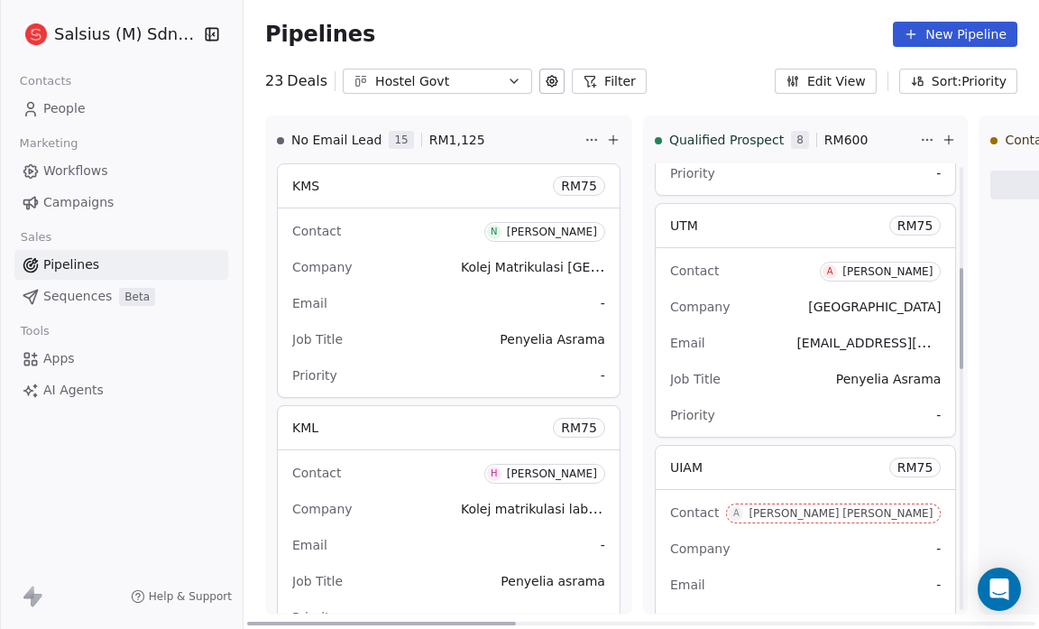
scroll to position [451, 0]
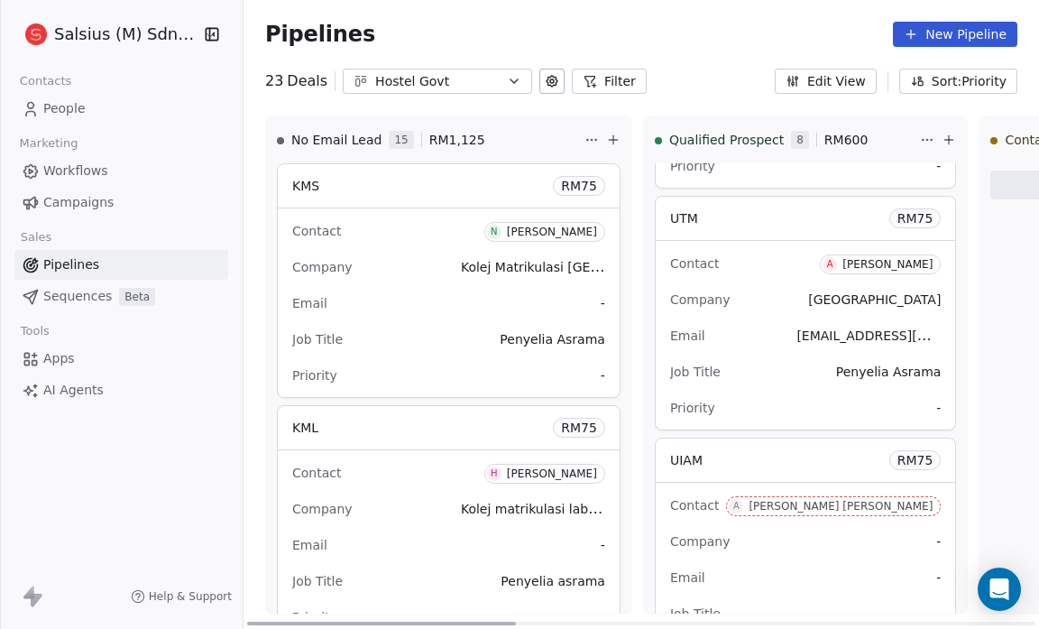
click at [936, 403] on span "-" at bounding box center [938, 408] width 5 height 18
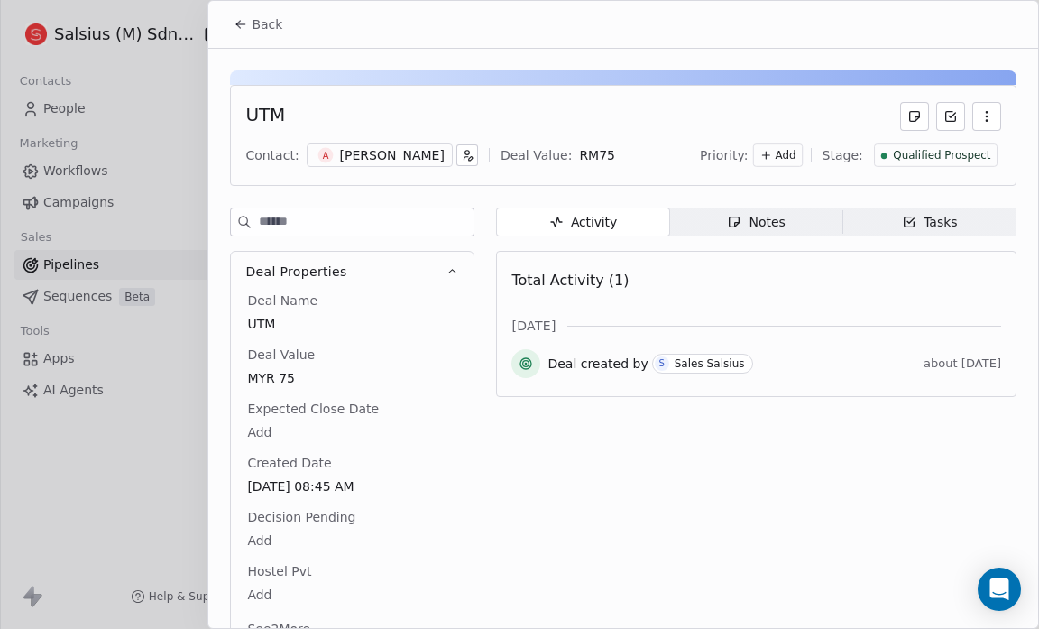
click at [772, 156] on icon at bounding box center [766, 155] width 13 height 13
click at [754, 190] on span "High" at bounding box center [752, 191] width 25 height 14
click at [258, 27] on span "Back" at bounding box center [267, 24] width 31 height 18
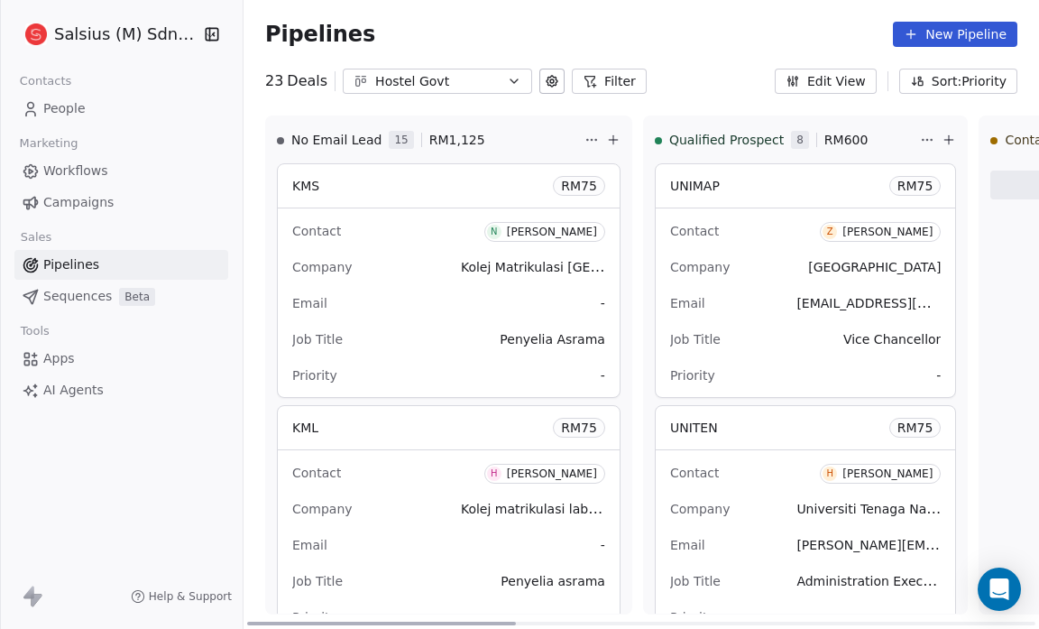
click at [936, 375] on span "-" at bounding box center [938, 375] width 5 height 18
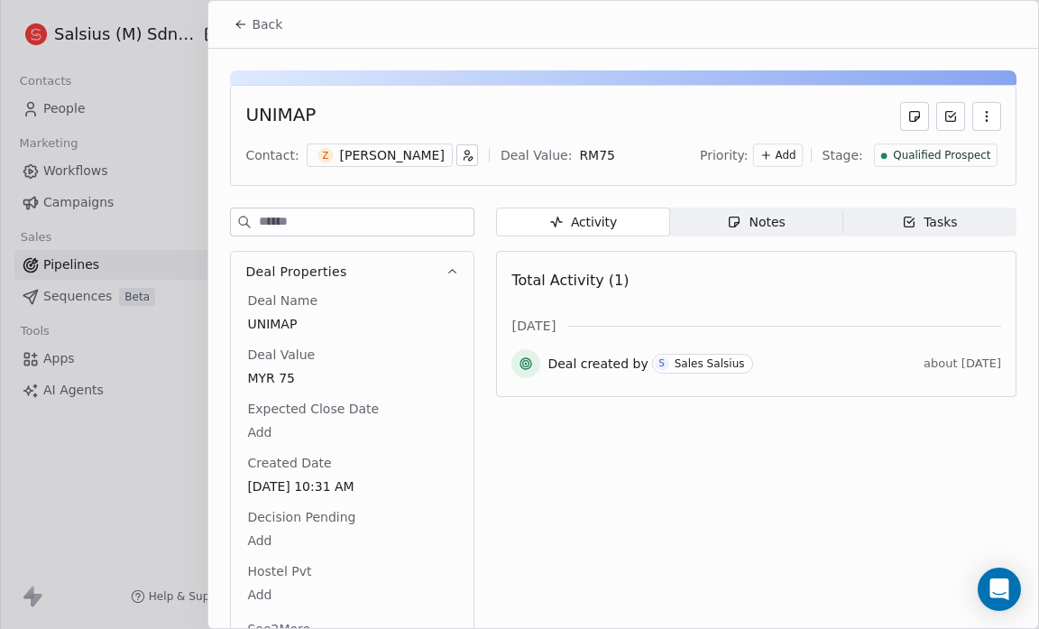
click at [783, 156] on span "Add" at bounding box center [785, 155] width 21 height 15
click at [768, 217] on span "Medium" at bounding box center [761, 220] width 43 height 14
click at [257, 24] on span "Back" at bounding box center [267, 24] width 31 height 18
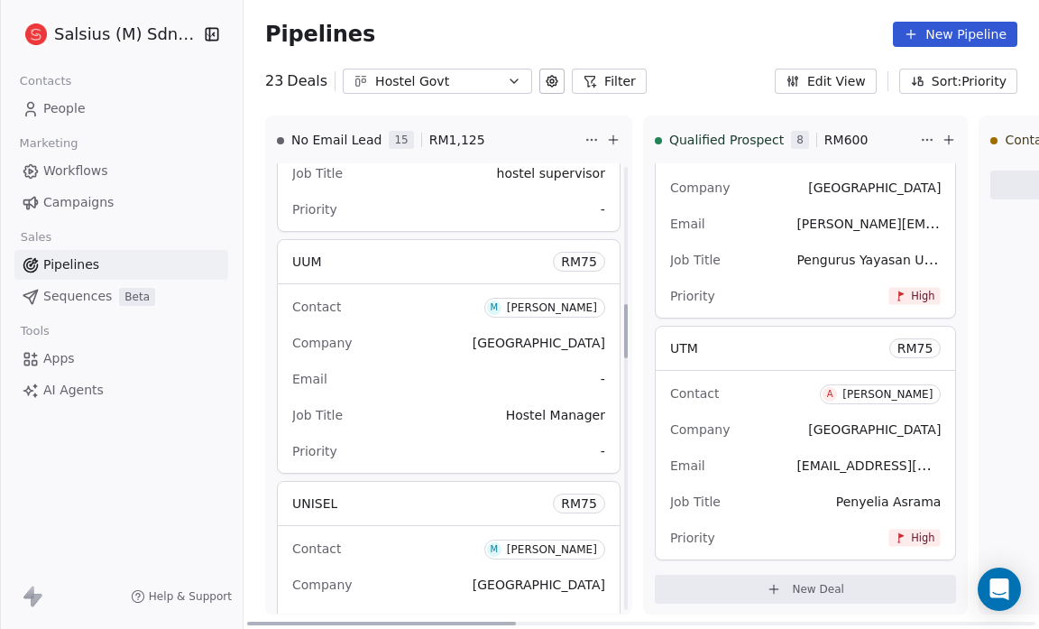
scroll to position [1134, 0]
click at [601, 443] on span "-" at bounding box center [603, 450] width 5 height 18
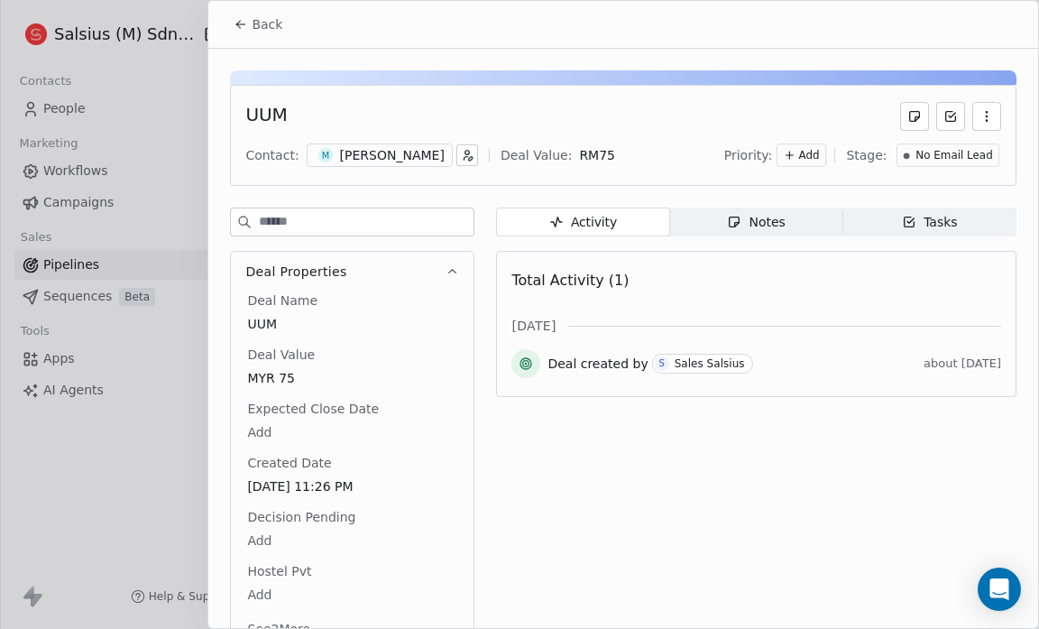
click at [812, 152] on span "Add" at bounding box center [809, 155] width 21 height 15
click at [787, 182] on span "High" at bounding box center [767, 191] width 54 height 18
click at [248, 28] on button "Back" at bounding box center [258, 24] width 70 height 32
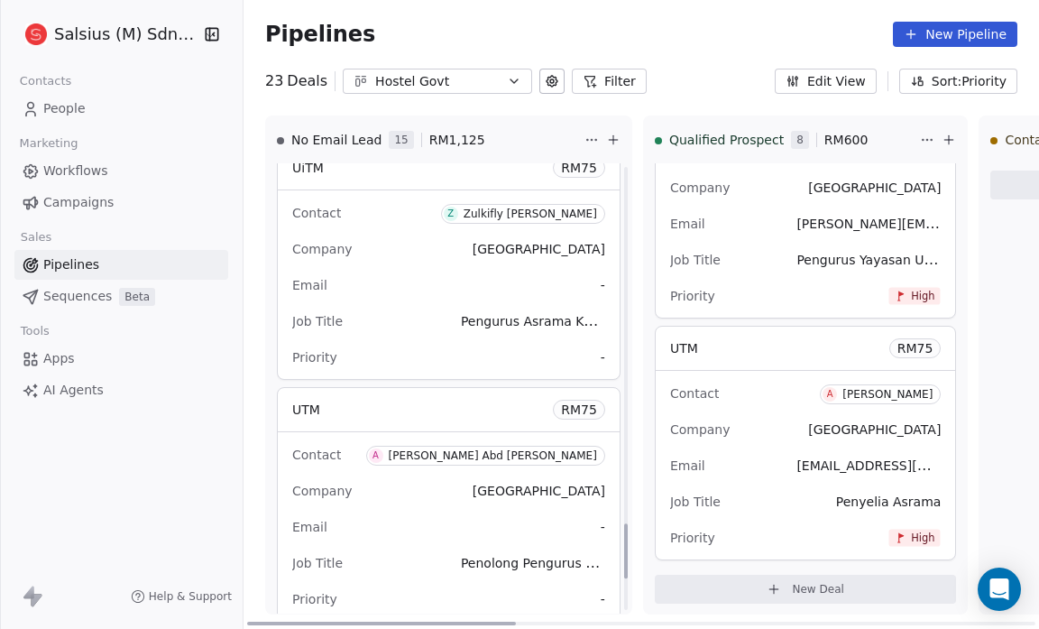
scroll to position [2920, 0]
click at [561, 352] on div "Priority -" at bounding box center [448, 357] width 313 height 29
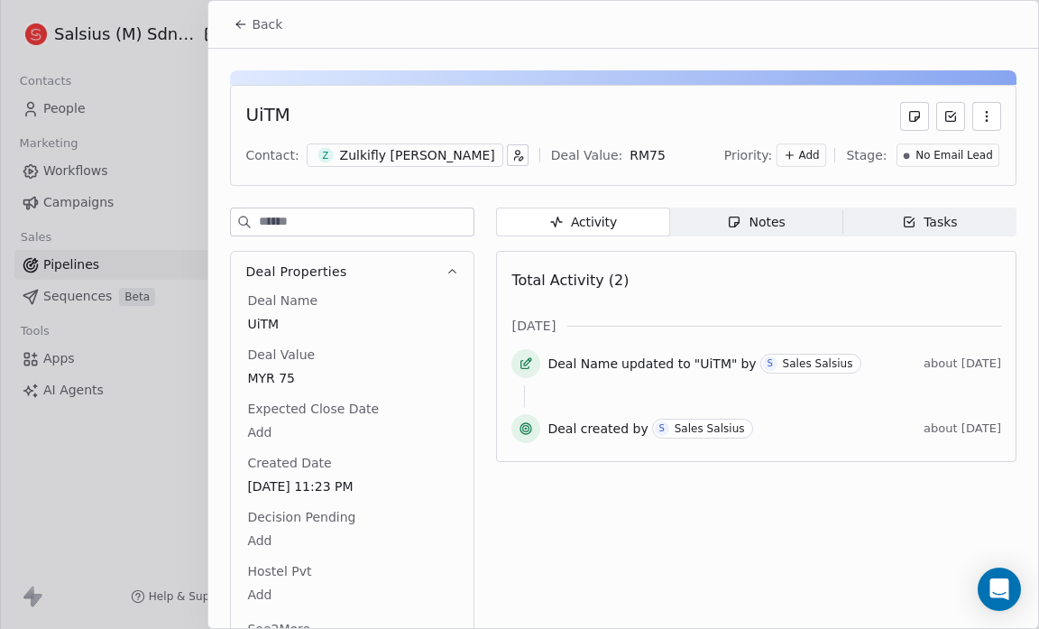
click at [803, 152] on span "Add" at bounding box center [809, 155] width 21 height 15
click at [786, 192] on span "High" at bounding box center [775, 191] width 25 height 14
click at [239, 24] on icon at bounding box center [241, 24] width 8 height 0
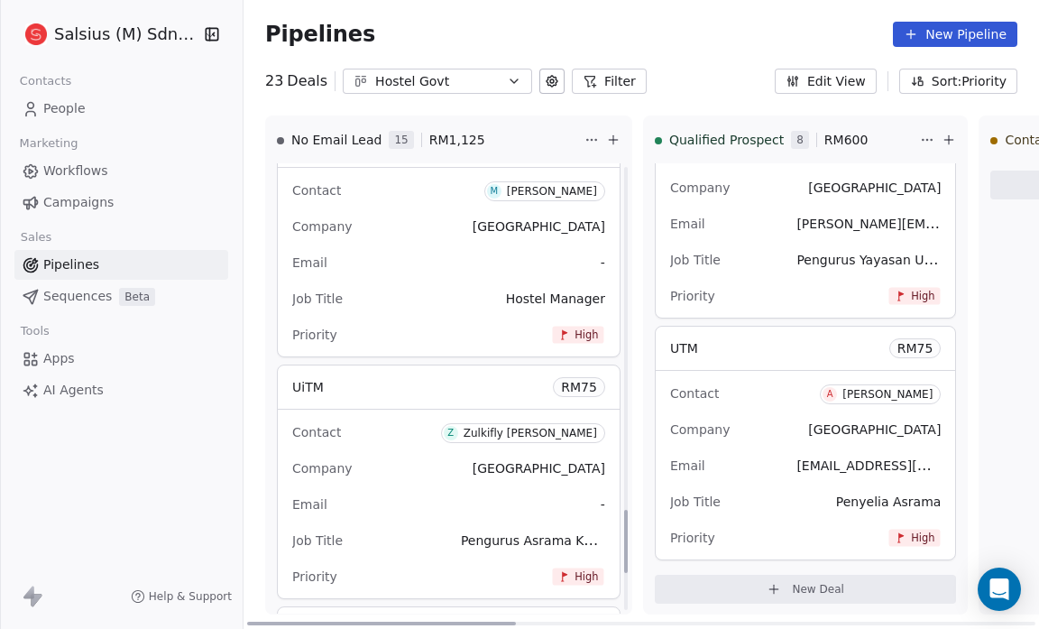
scroll to position [2454, 0]
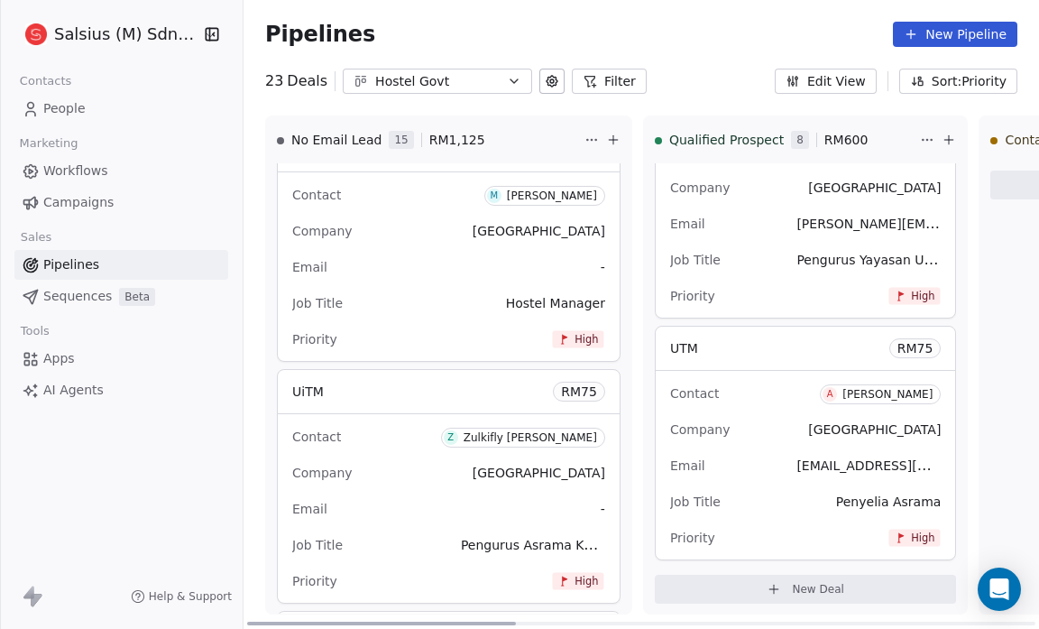
click at [507, 466] on span "[GEOGRAPHIC_DATA]" at bounding box center [539, 473] width 133 height 14
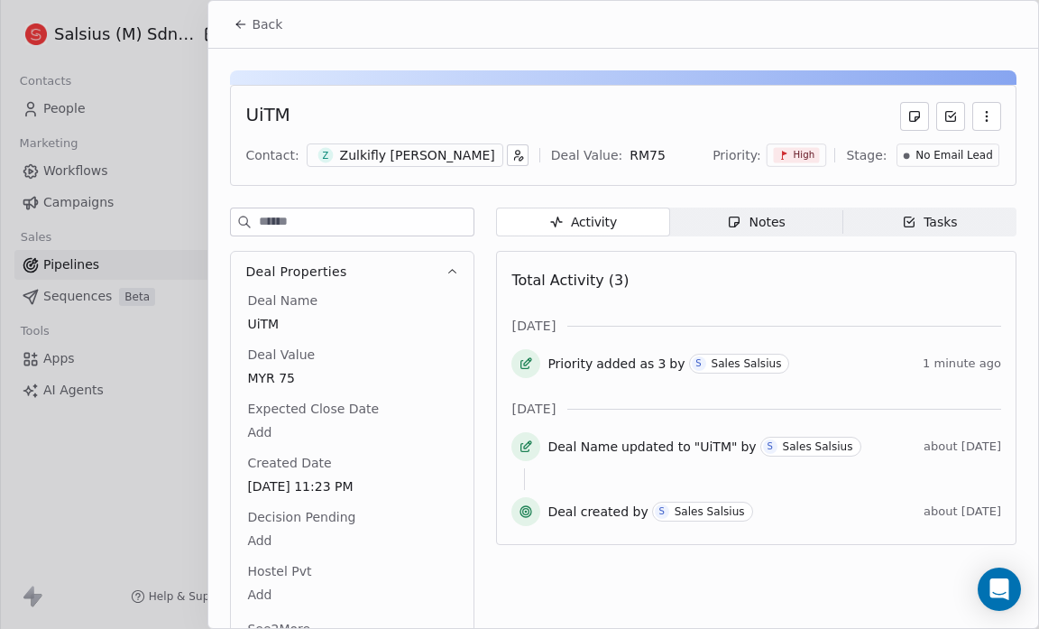
click at [235, 32] on button "Back" at bounding box center [258, 24] width 70 height 32
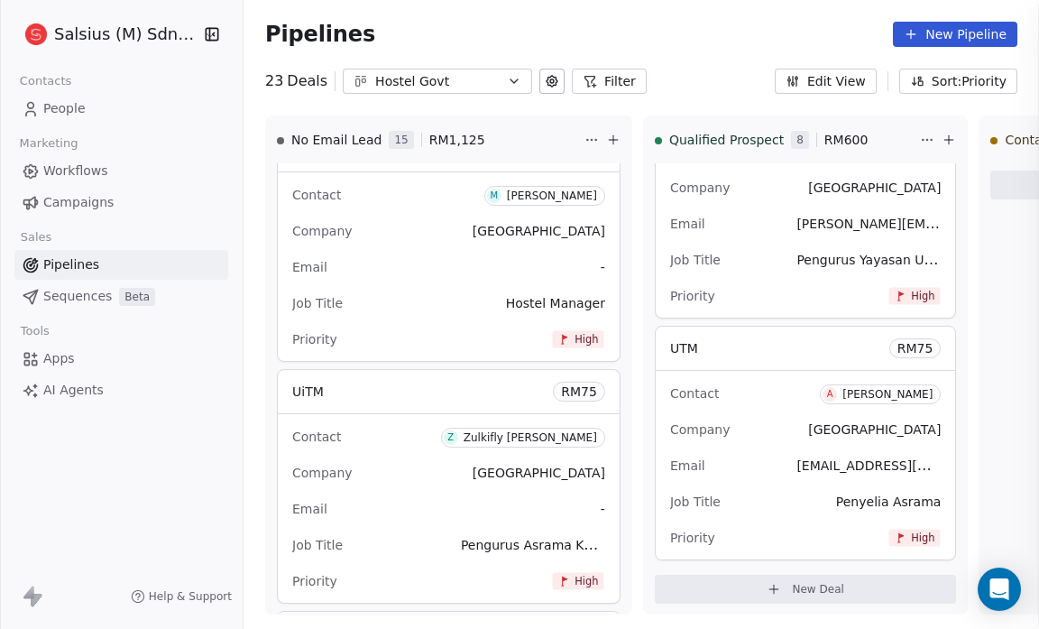
click at [235, 628] on div "Back Contact: Deal Value: Priority: Stage: Activity Activity Notes Notes Tasks …" at bounding box center [519, 629] width 1039 height 0
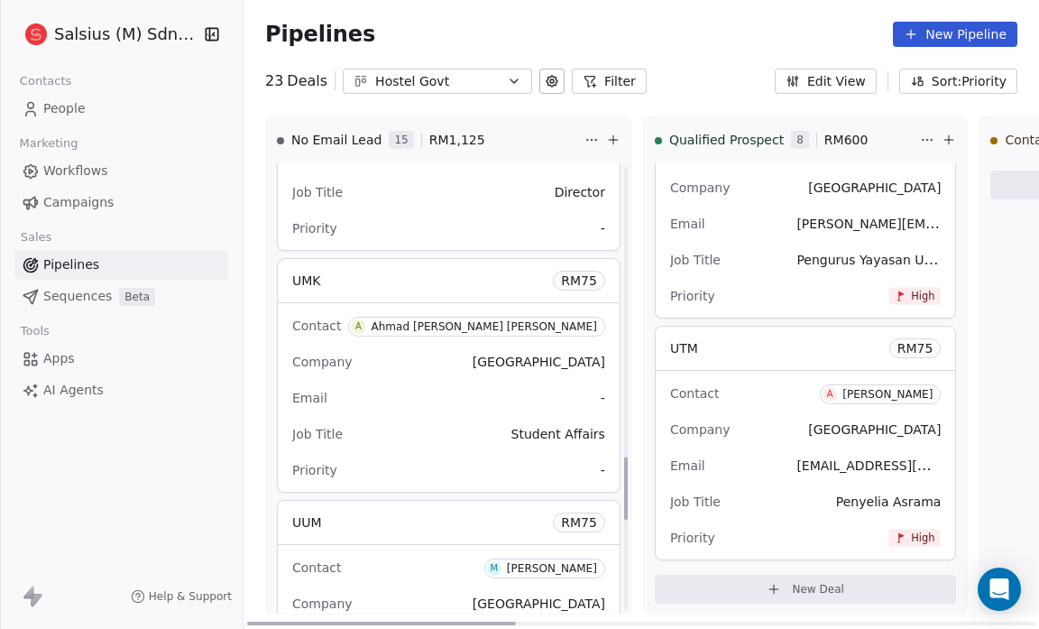
scroll to position [2133, 0]
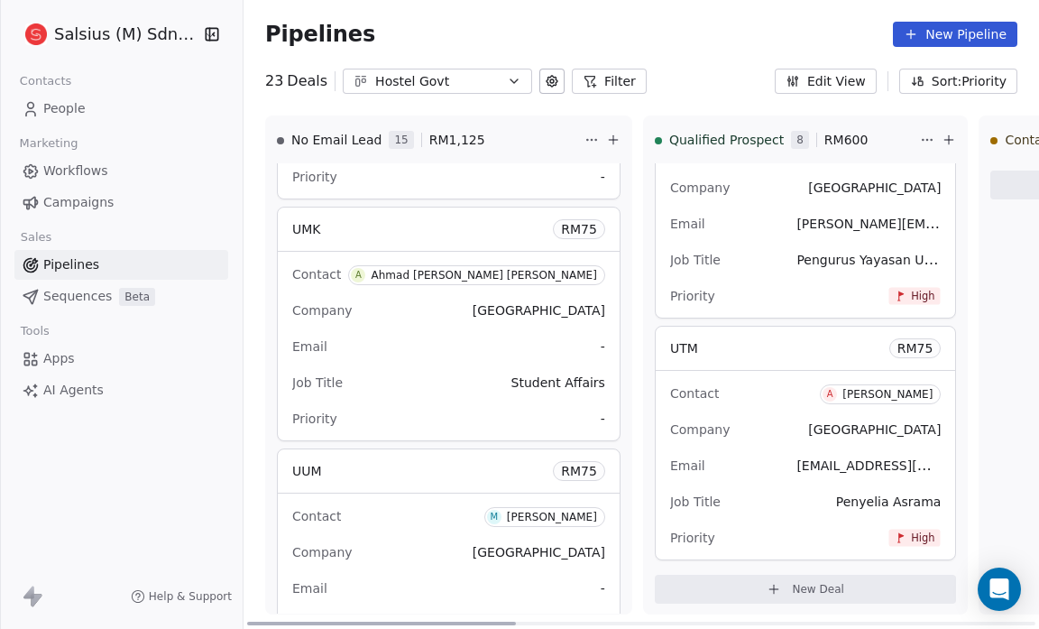
click at [558, 411] on div "Priority -" at bounding box center [448, 418] width 313 height 29
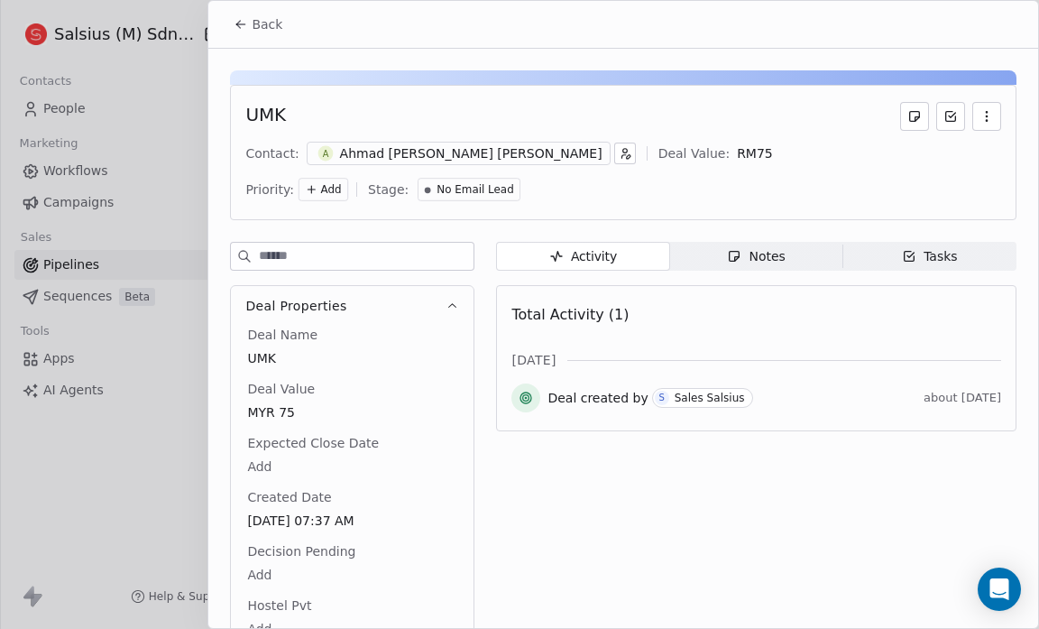
click at [341, 182] on span "Add" at bounding box center [330, 189] width 21 height 15
click at [787, 193] on span "High" at bounding box center [775, 191] width 25 height 14
click at [235, 17] on icon at bounding box center [241, 24] width 14 height 14
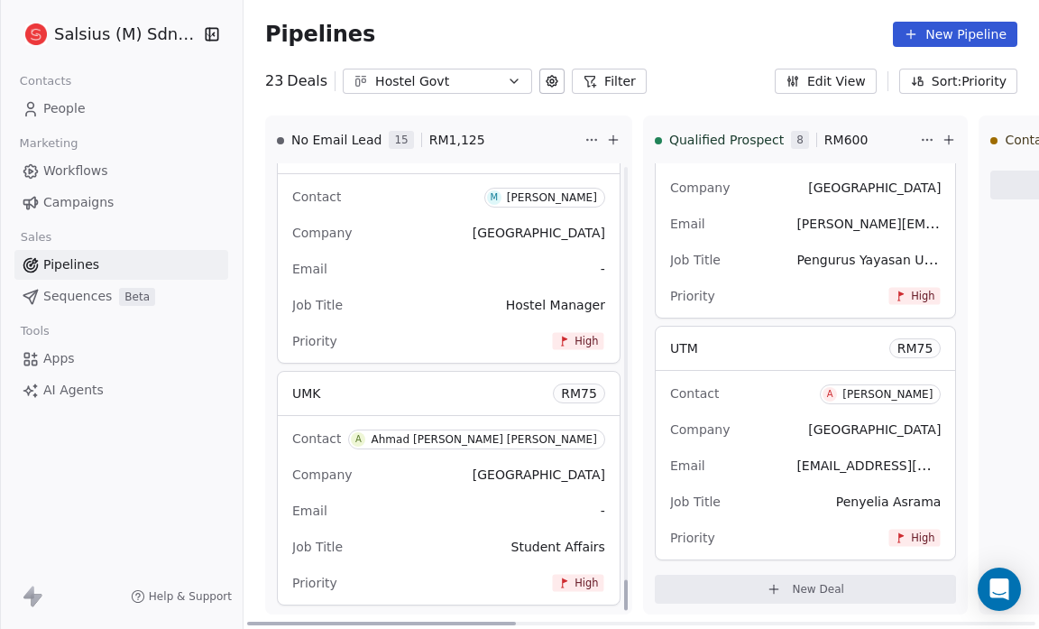
scroll to position [6086, 0]
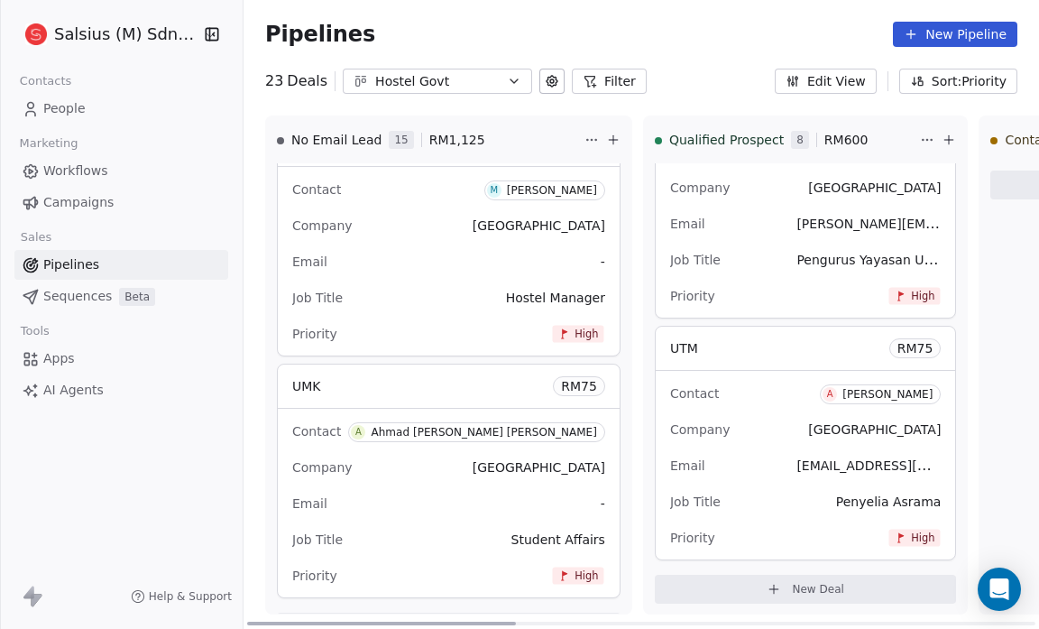
click at [553, 567] on span "High" at bounding box center [578, 575] width 51 height 17
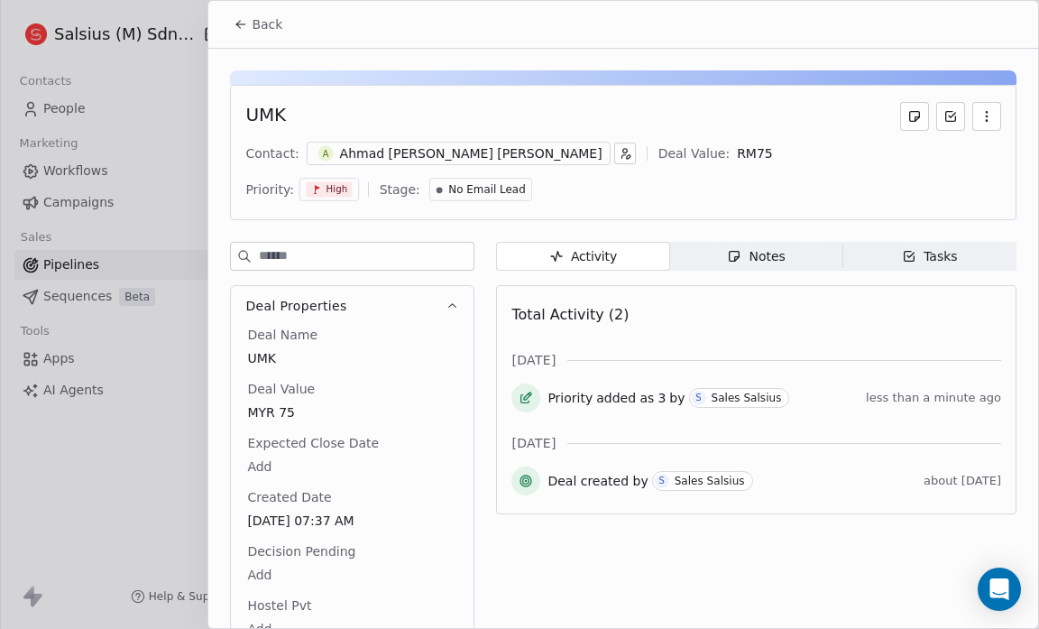
click at [244, 22] on icon at bounding box center [241, 24] width 14 height 14
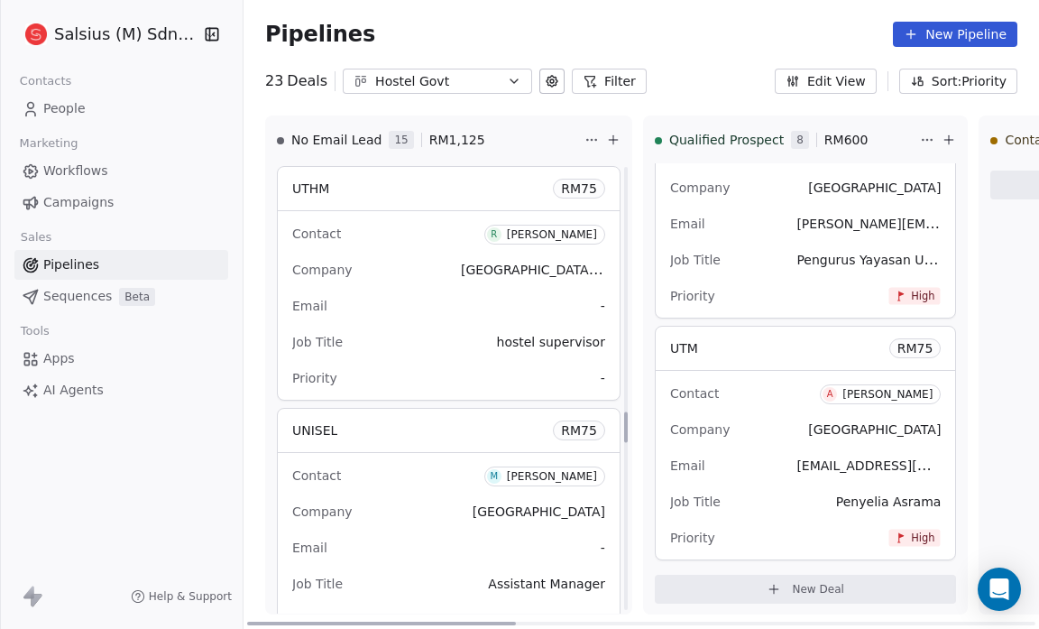
scroll to position [3628, 0]
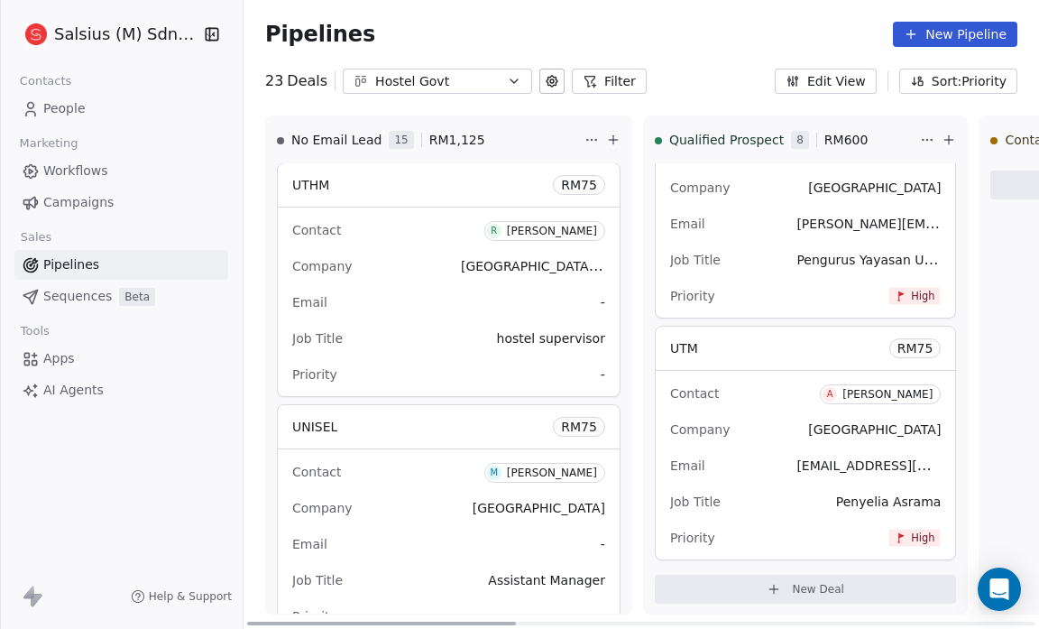
click at [560, 368] on div "Priority -" at bounding box center [448, 374] width 313 height 29
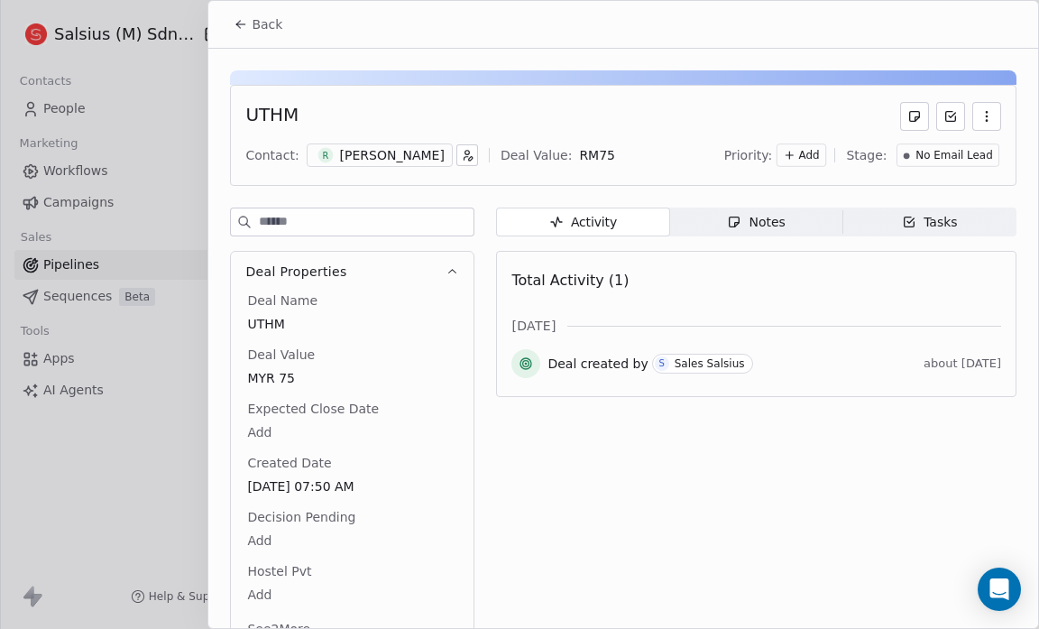
click at [814, 159] on span "Add" at bounding box center [809, 155] width 21 height 15
click at [802, 194] on div "High" at bounding box center [776, 191] width 72 height 18
click at [250, 28] on button "Back" at bounding box center [258, 24] width 70 height 32
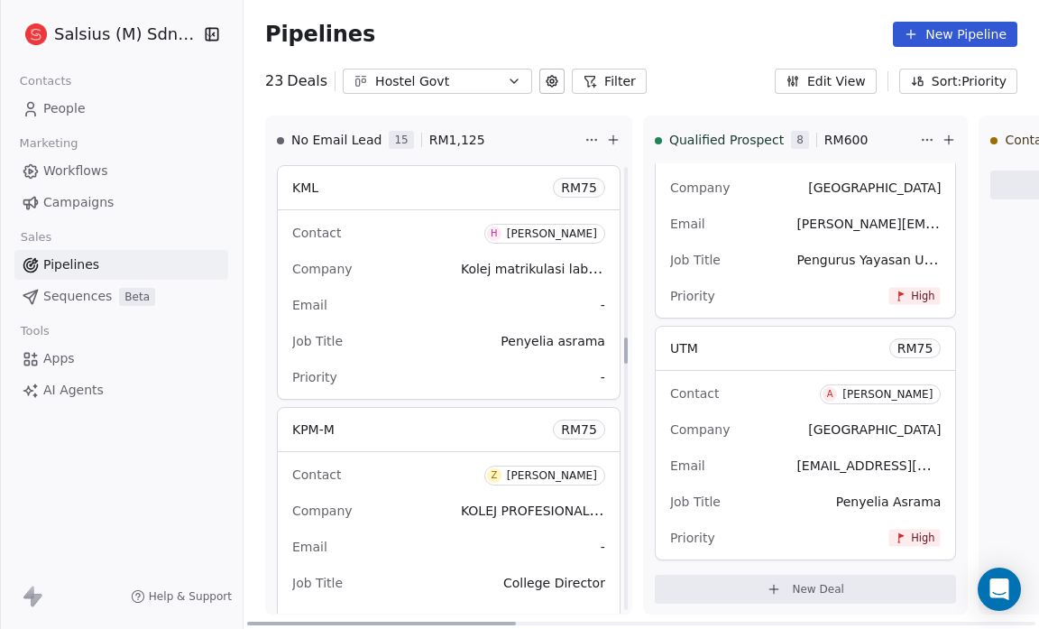
scroll to position [2890, 0]
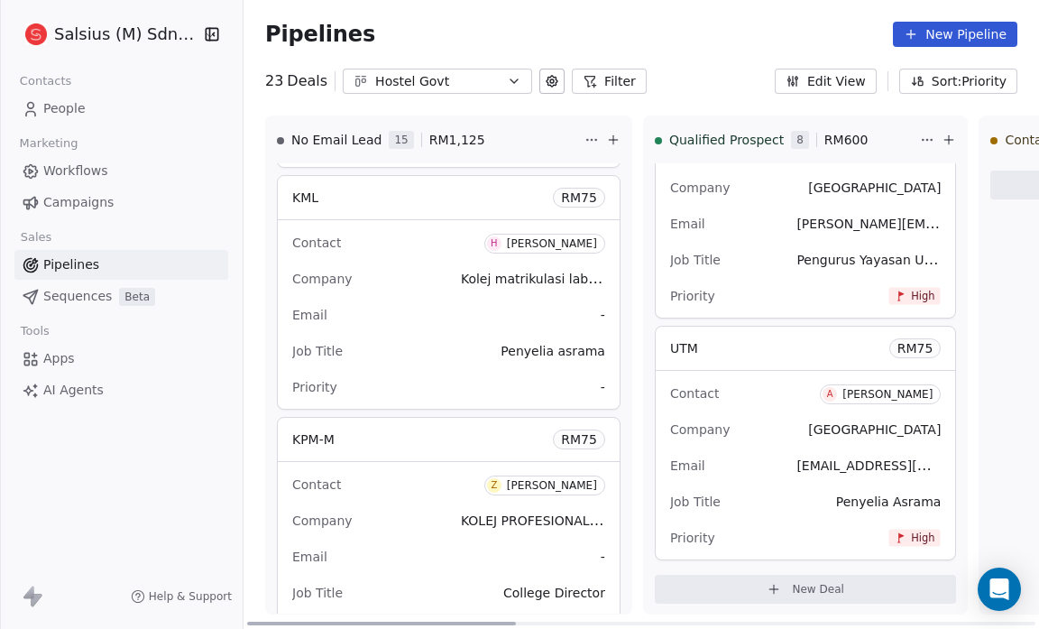
click at [601, 379] on span "-" at bounding box center [603, 387] width 5 height 18
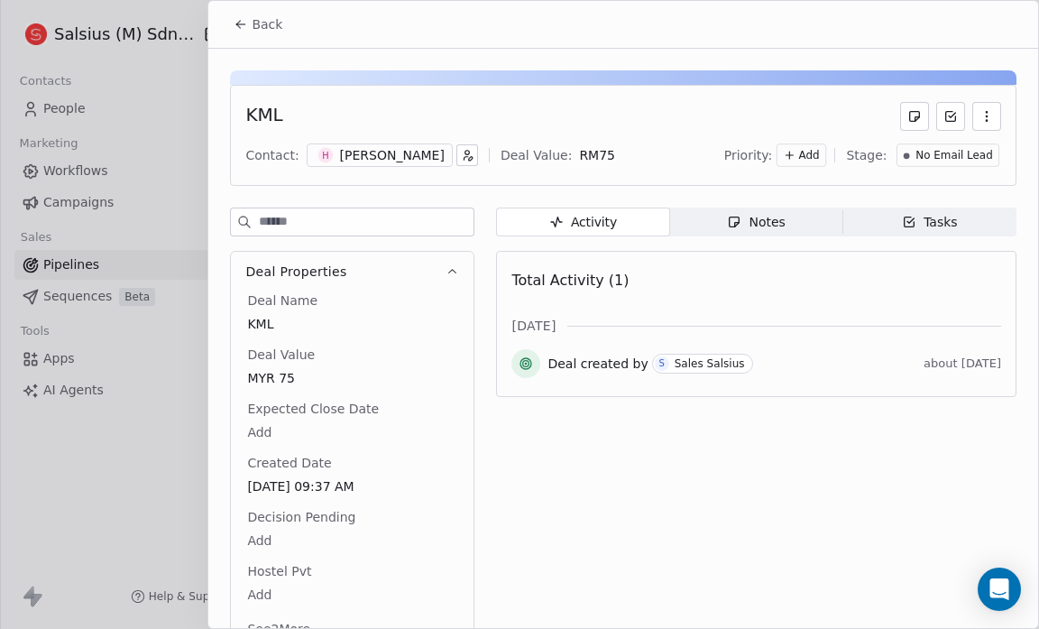
click at [801, 149] on div "Add" at bounding box center [802, 154] width 50 height 23
click at [792, 191] on span "High" at bounding box center [767, 191] width 54 height 18
click at [233, 37] on button "Back" at bounding box center [258, 24] width 70 height 32
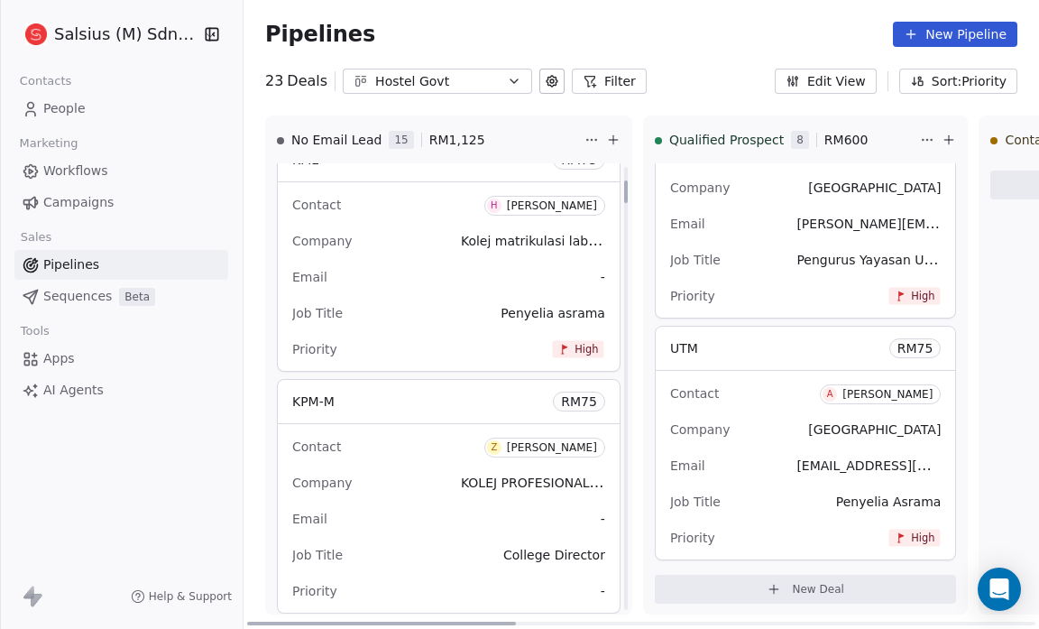
scroll to position [267, 0]
click at [336, 321] on span "Job Title" at bounding box center [317, 314] width 51 height 14
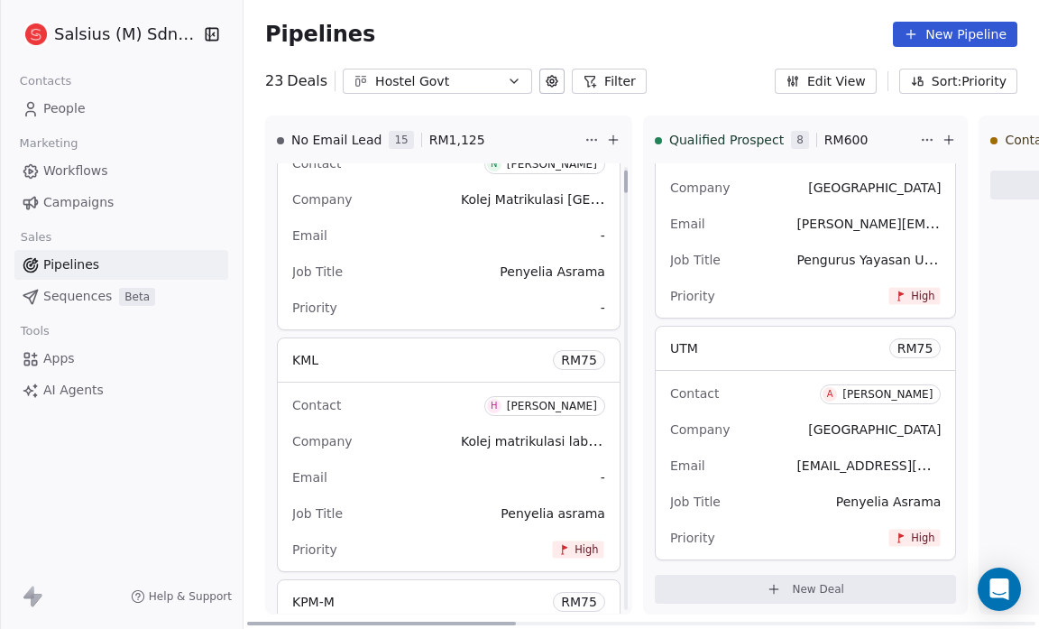
scroll to position [66, 0]
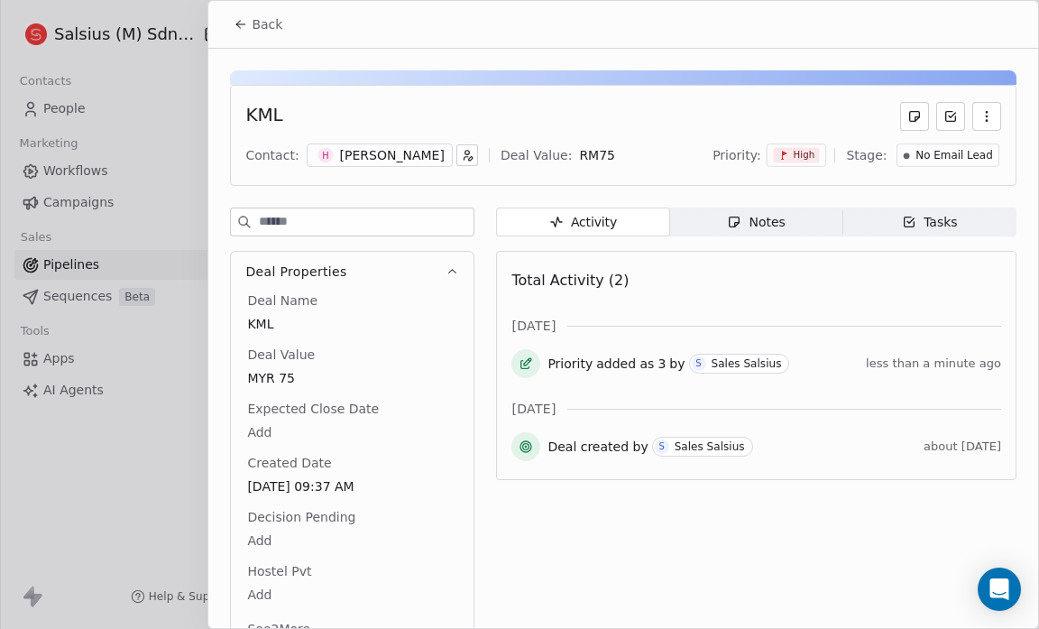
click at [263, 29] on span "Back" at bounding box center [267, 24] width 31 height 18
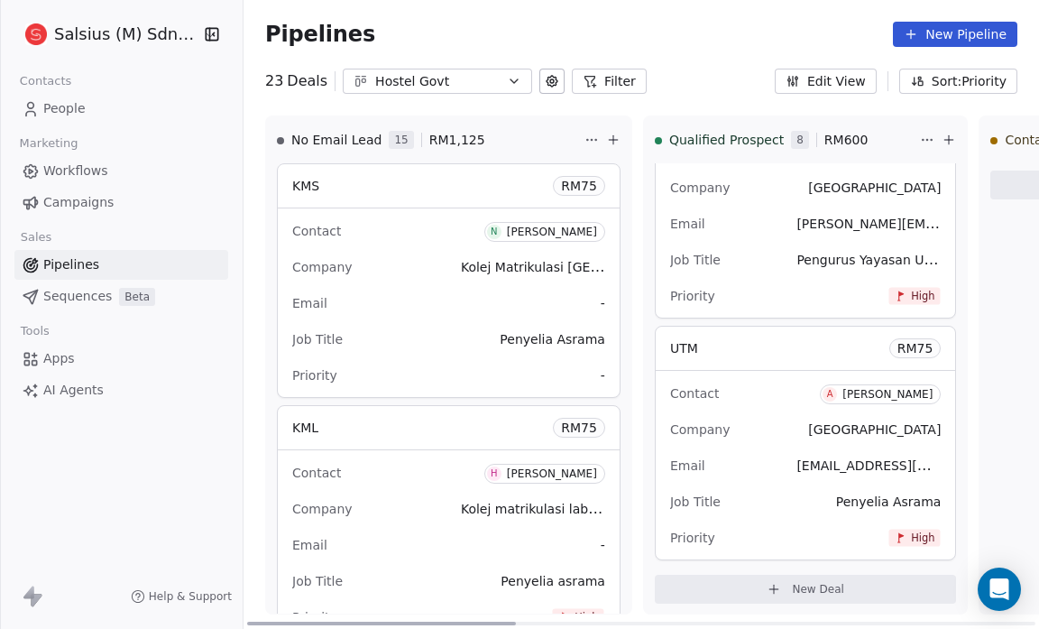
click at [567, 374] on div "Contact N Nuur Idris Company Kolej Matrikulasi [GEOGRAPHIC_DATA] Email - Job Ti…" at bounding box center [449, 302] width 342 height 189
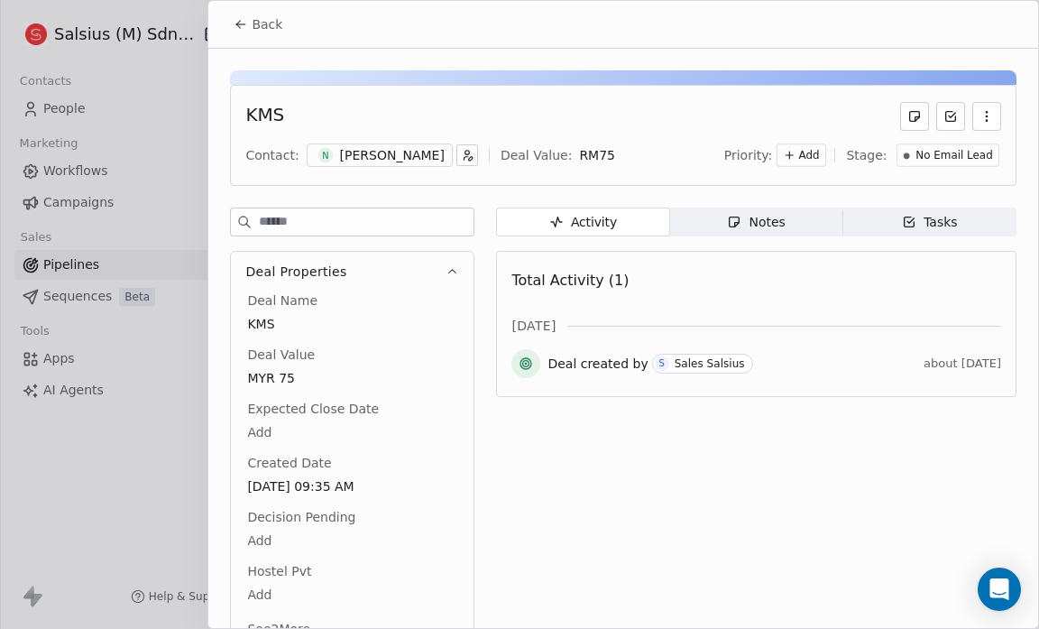
click at [802, 148] on div "Add" at bounding box center [802, 154] width 50 height 23
click at [794, 187] on div "High" at bounding box center [776, 191] width 72 height 18
click at [249, 22] on button "Back" at bounding box center [258, 24] width 70 height 32
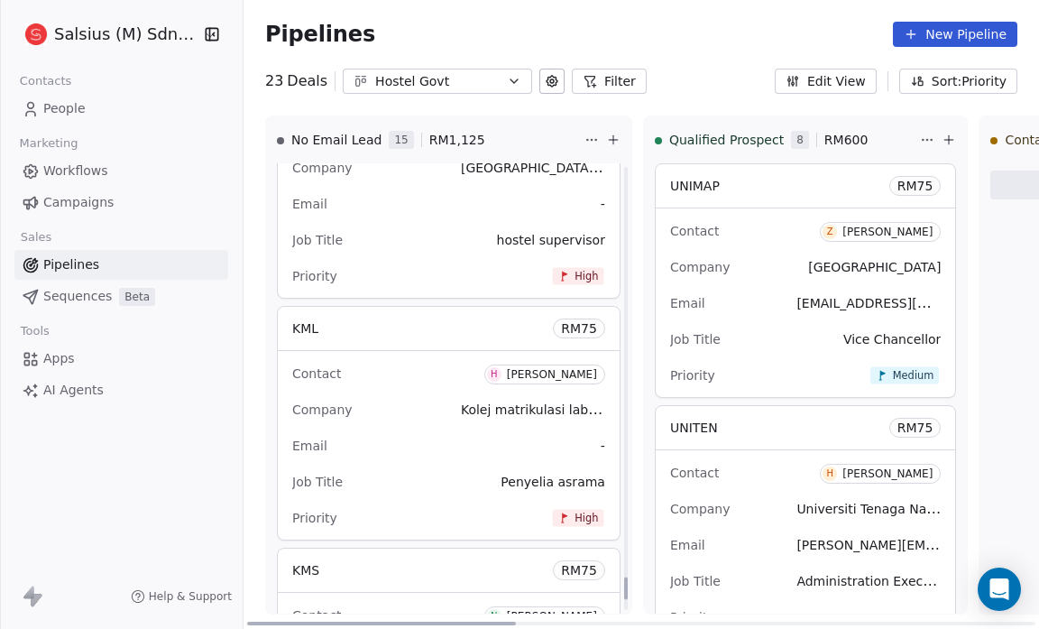
scroll to position [8287, 0]
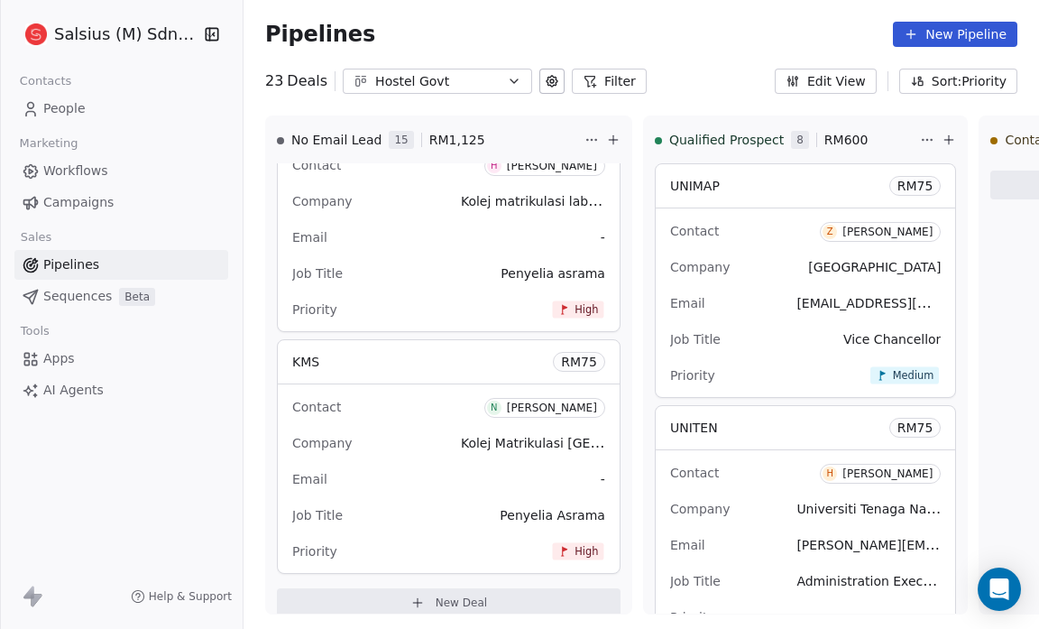
click at [507, 78] on icon "button" at bounding box center [514, 81] width 14 height 14
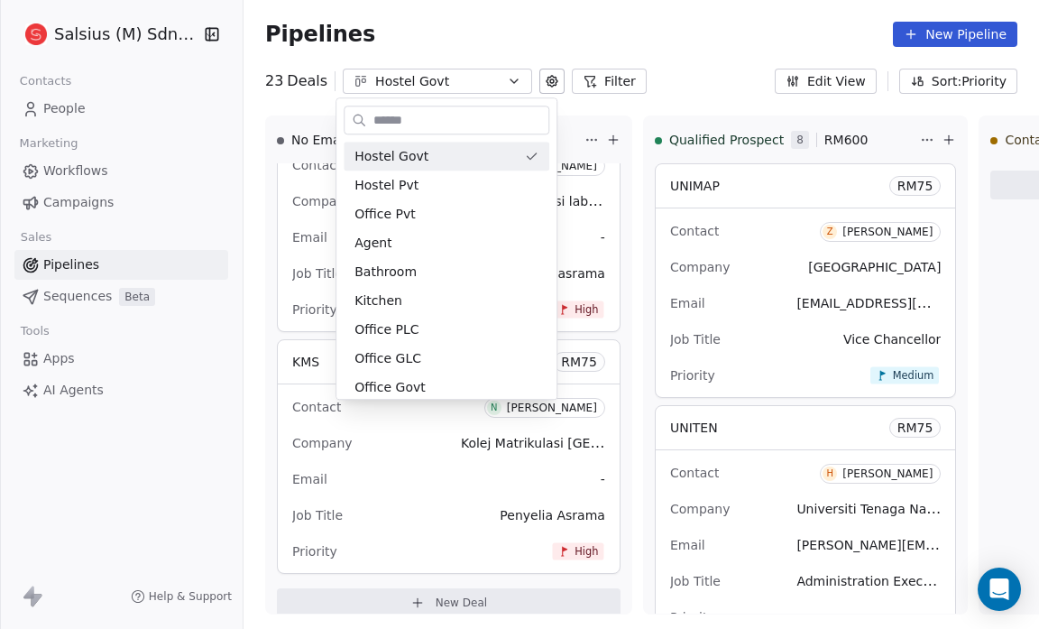
click at [76, 114] on html "Salsius (M) Sdn Bhd Contacts People Marketing Workflows Campaigns Sales Pipelin…" at bounding box center [519, 314] width 1039 height 629
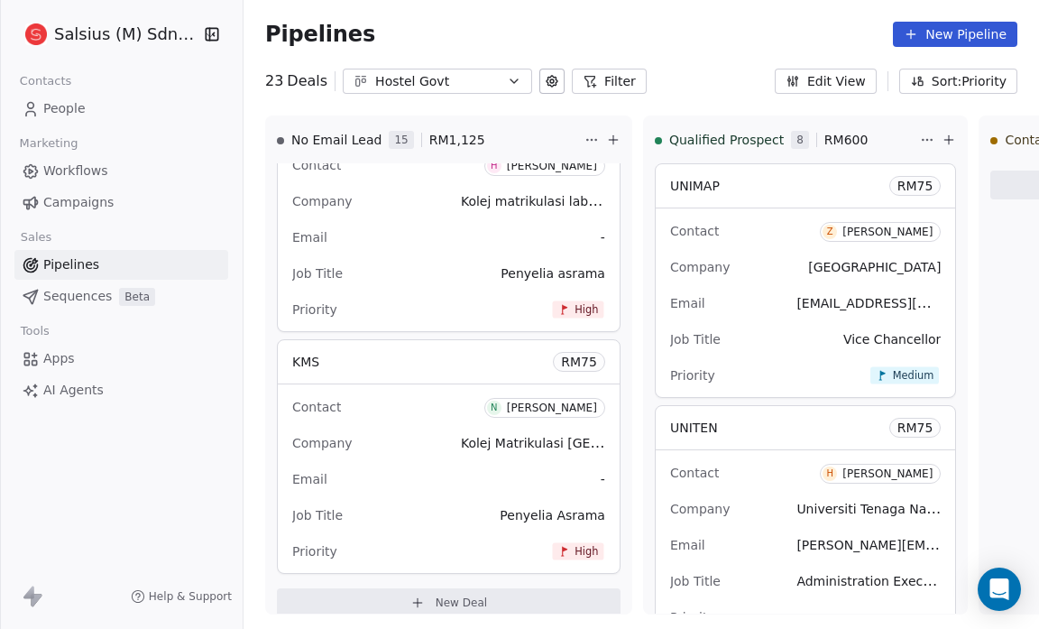
click at [69, 117] on span "People" at bounding box center [64, 108] width 42 height 19
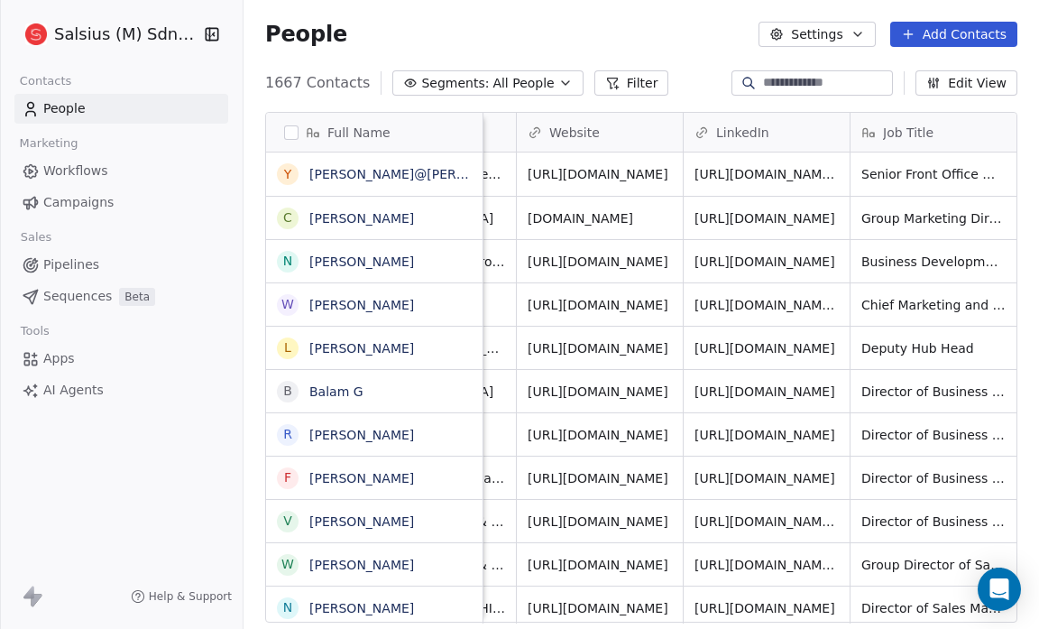
scroll to position [0, 134]
click at [558, 78] on icon "button" at bounding box center [565, 83] width 14 height 14
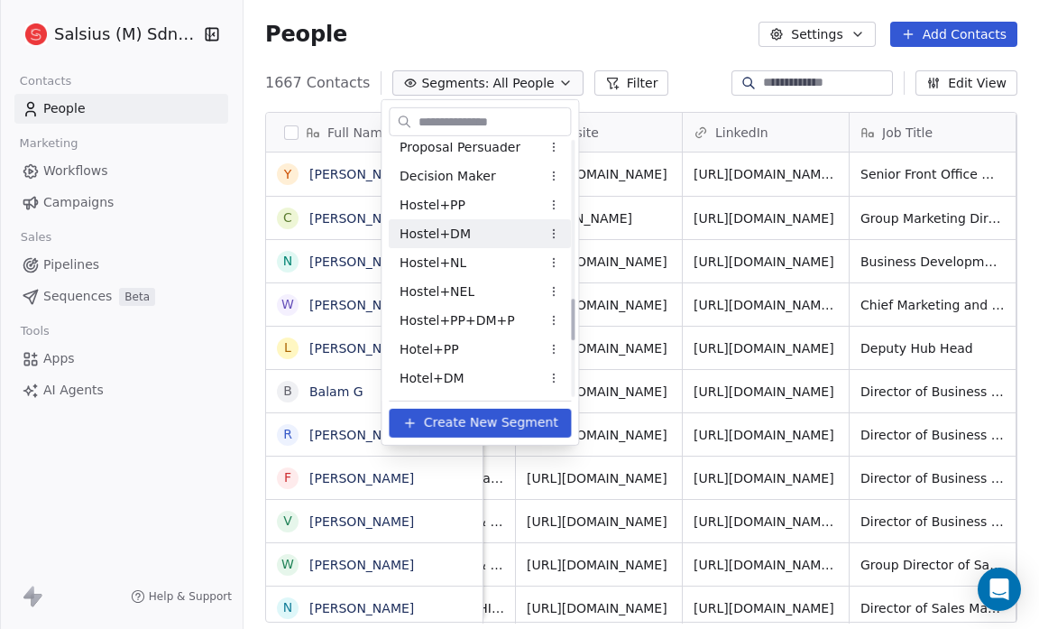
scroll to position [964, 0]
click at [463, 201] on div "Hostel+PP" at bounding box center [480, 204] width 182 height 29
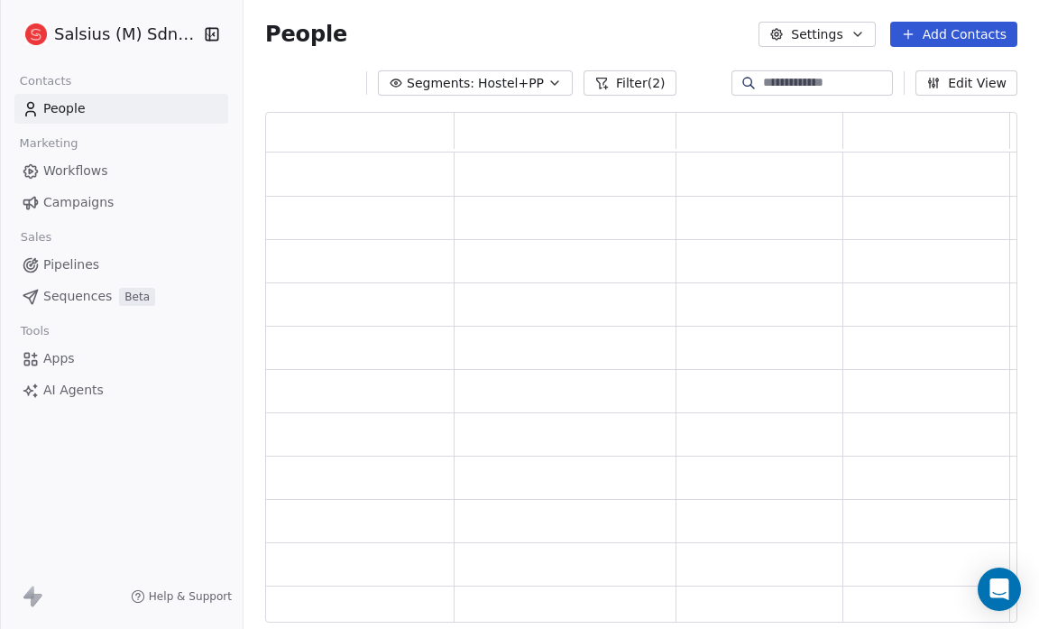
scroll to position [499, 741]
click at [463, 201] on div "grid" at bounding box center [566, 218] width 222 height 42
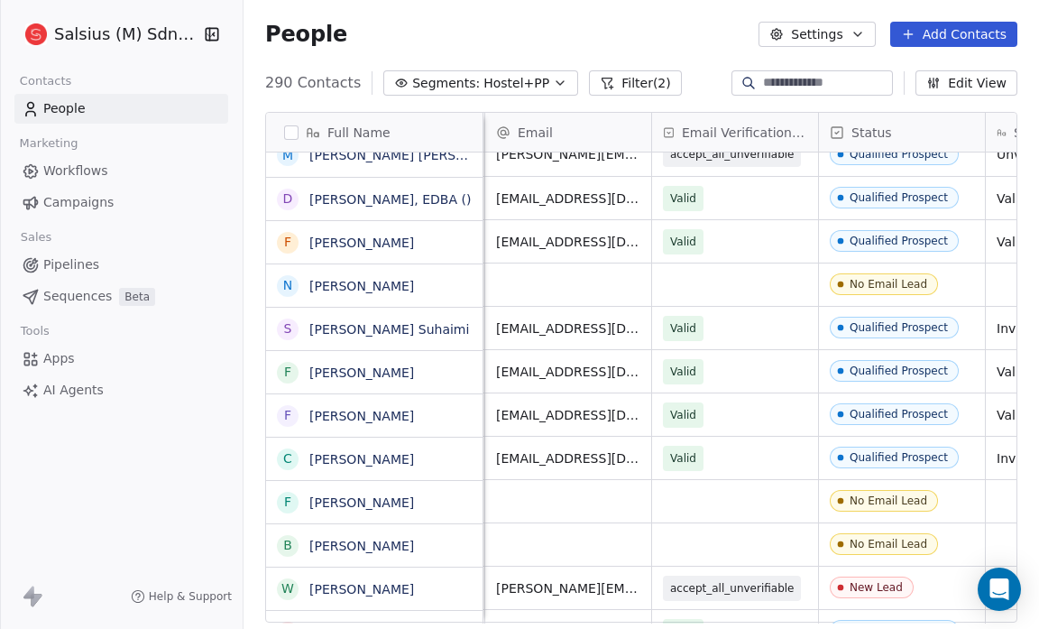
scroll to position [20, 0]
click at [553, 81] on icon "button" at bounding box center [560, 83] width 14 height 14
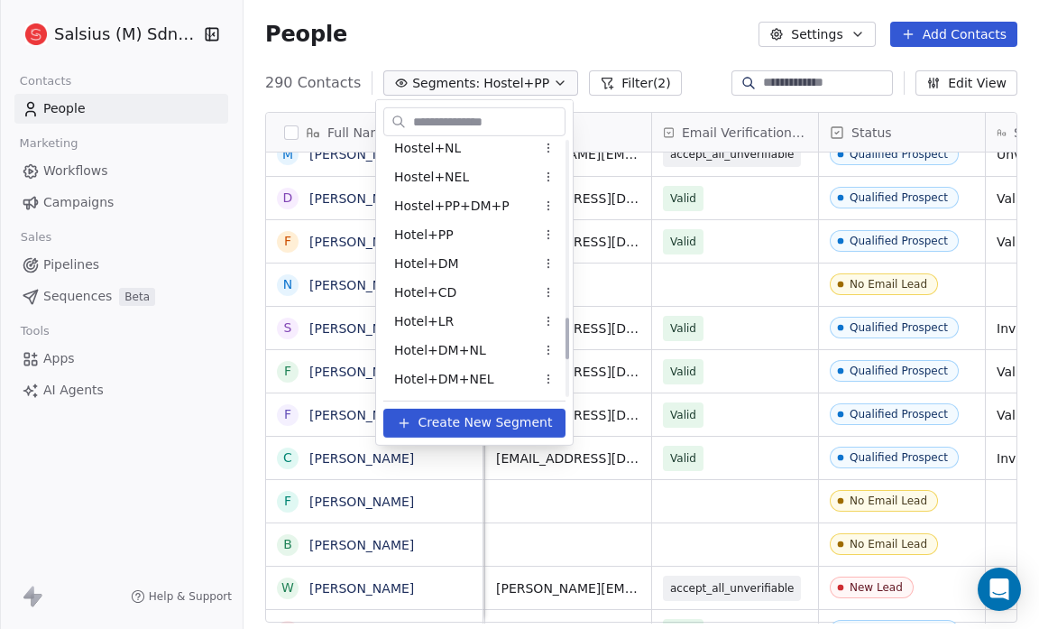
scroll to position [1079, 0]
click at [551, 201] on html "Salsius (M) Sdn Bhd Contacts People Marketing Workflows Campaigns Sales Pipelin…" at bounding box center [519, 314] width 1039 height 629
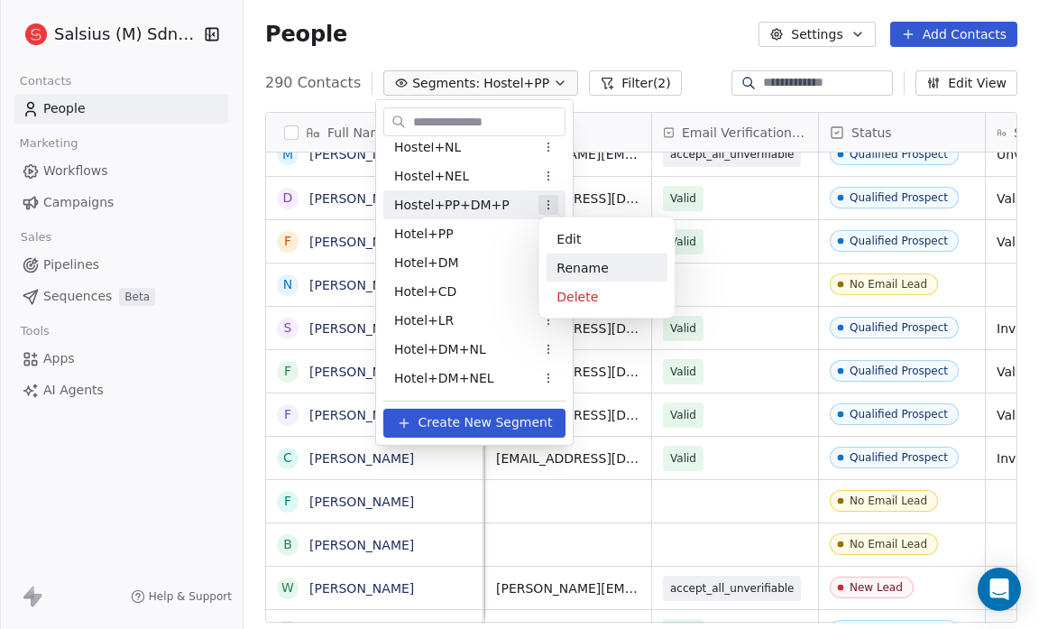
click at [561, 261] on div "Rename" at bounding box center [607, 268] width 122 height 29
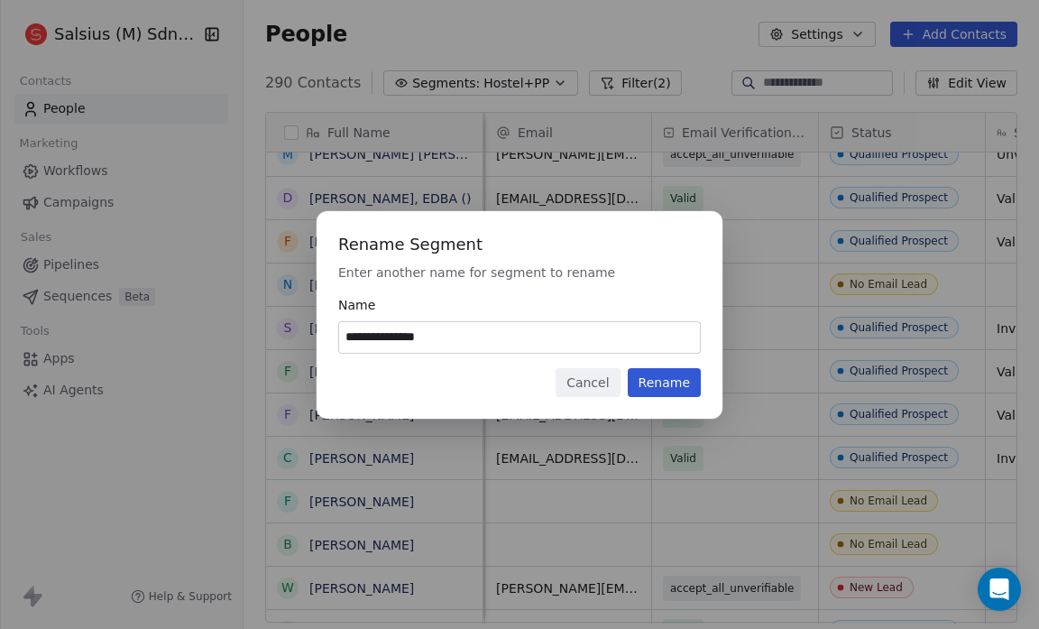
type input "**********"
click at [676, 375] on button "Rename" at bounding box center [664, 382] width 73 height 29
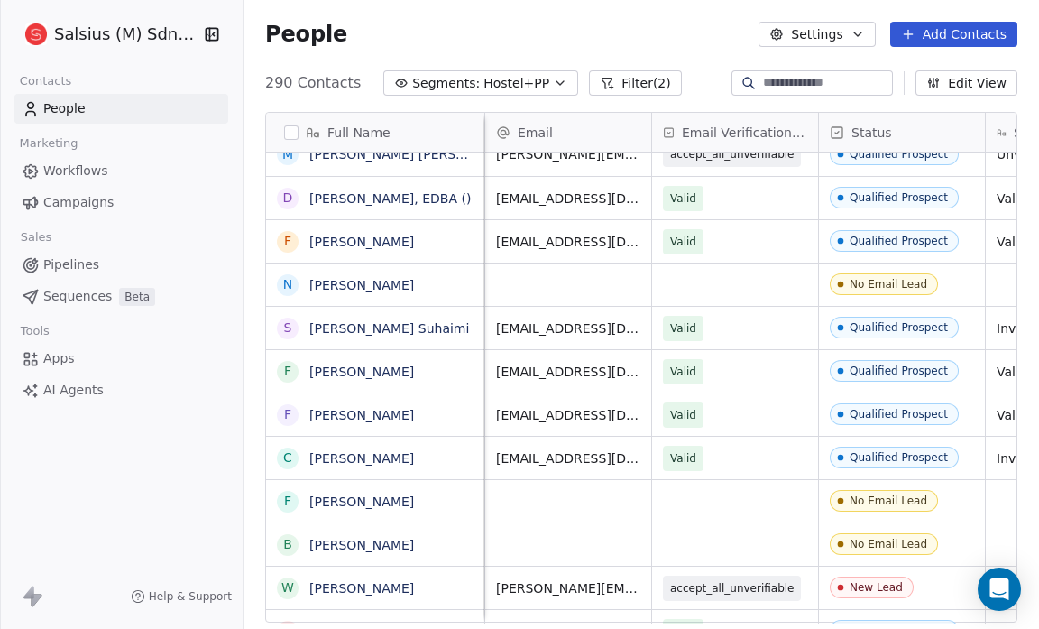
click at [557, 84] on icon "button" at bounding box center [560, 83] width 7 height 4
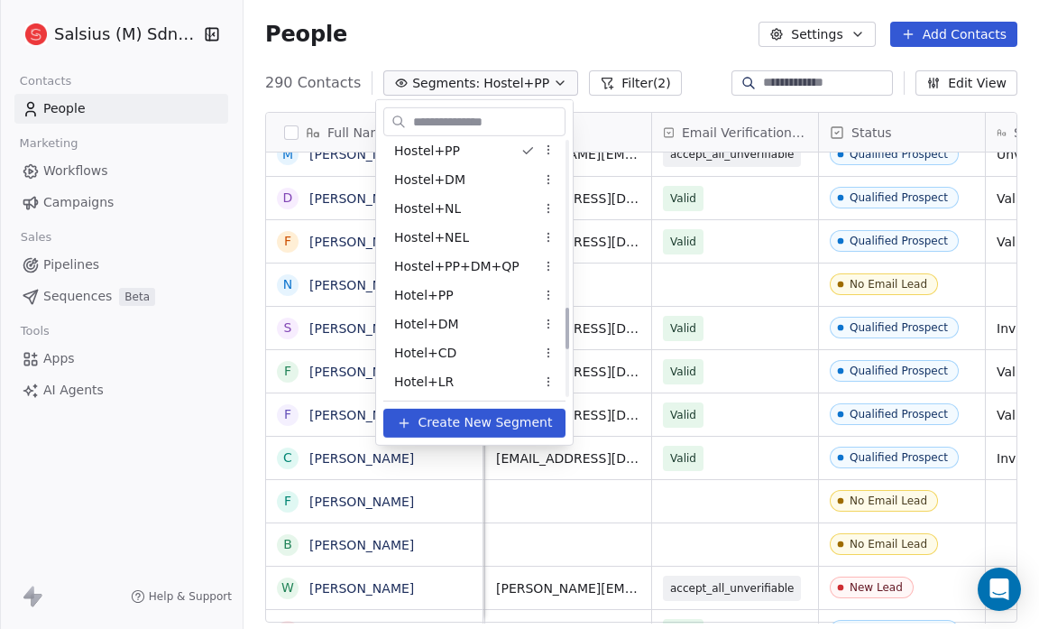
scroll to position [1019, 0]
click at [500, 268] on span "Hostel+PP+DM+QP" at bounding box center [456, 264] width 125 height 19
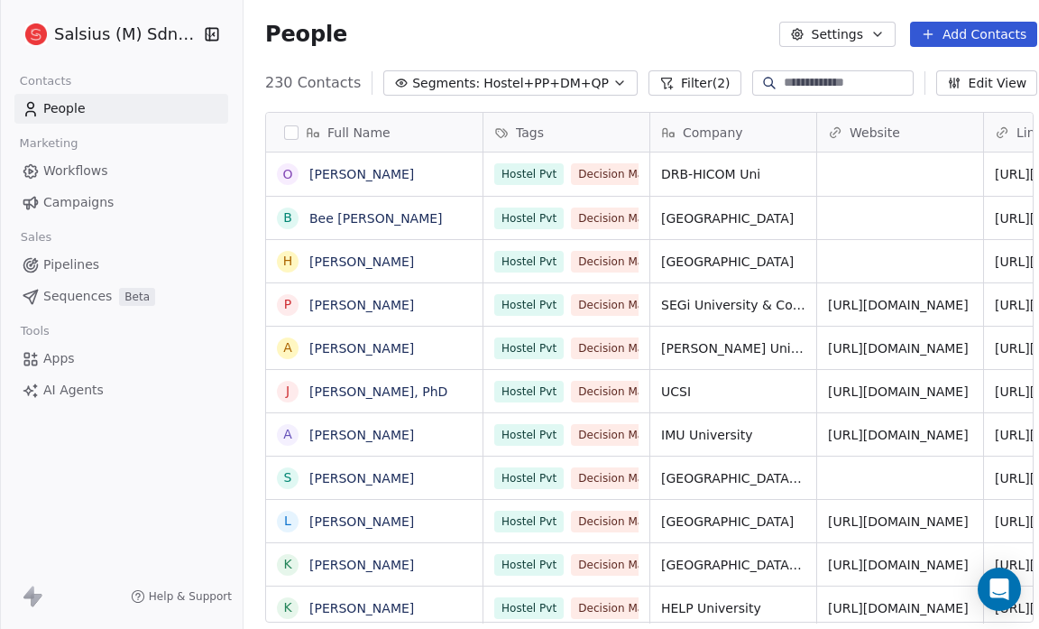
scroll to position [542, 801]
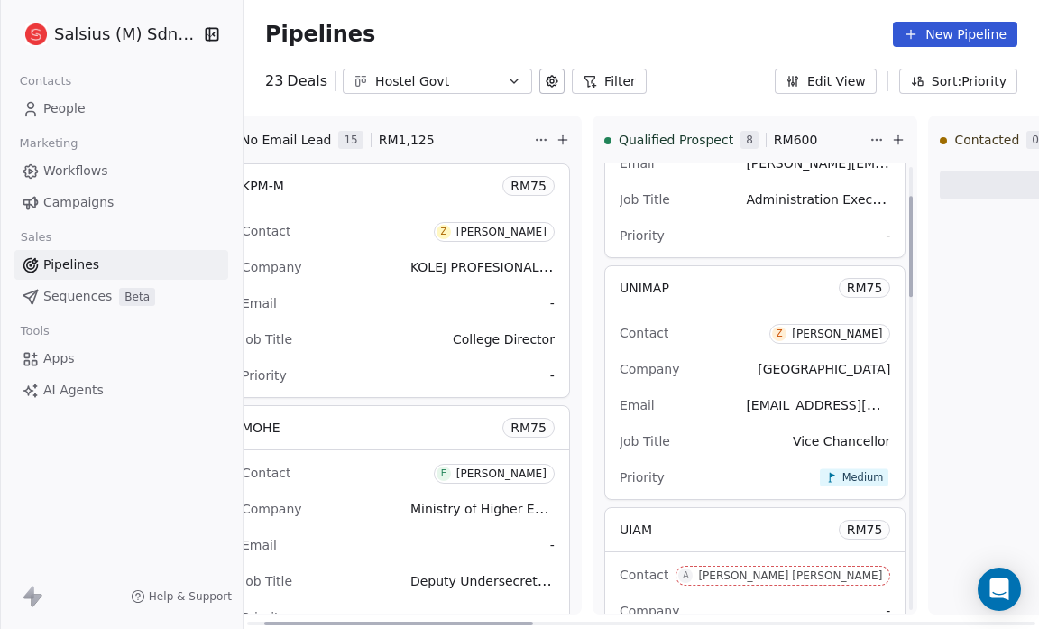
scroll to position [170, 0]
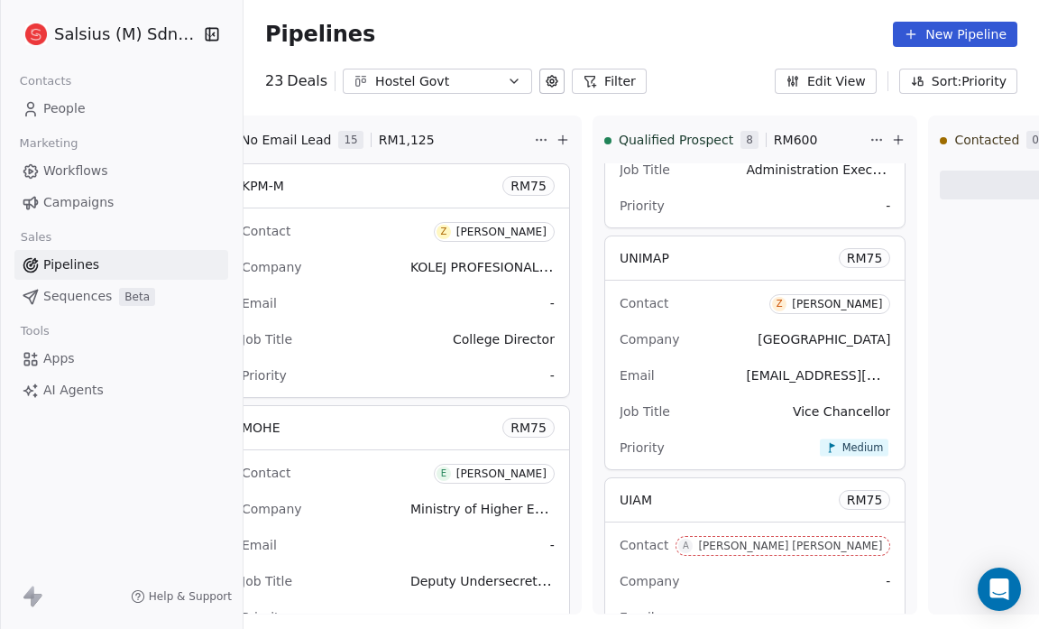
click at [101, 110] on link "People" at bounding box center [121, 109] width 214 height 30
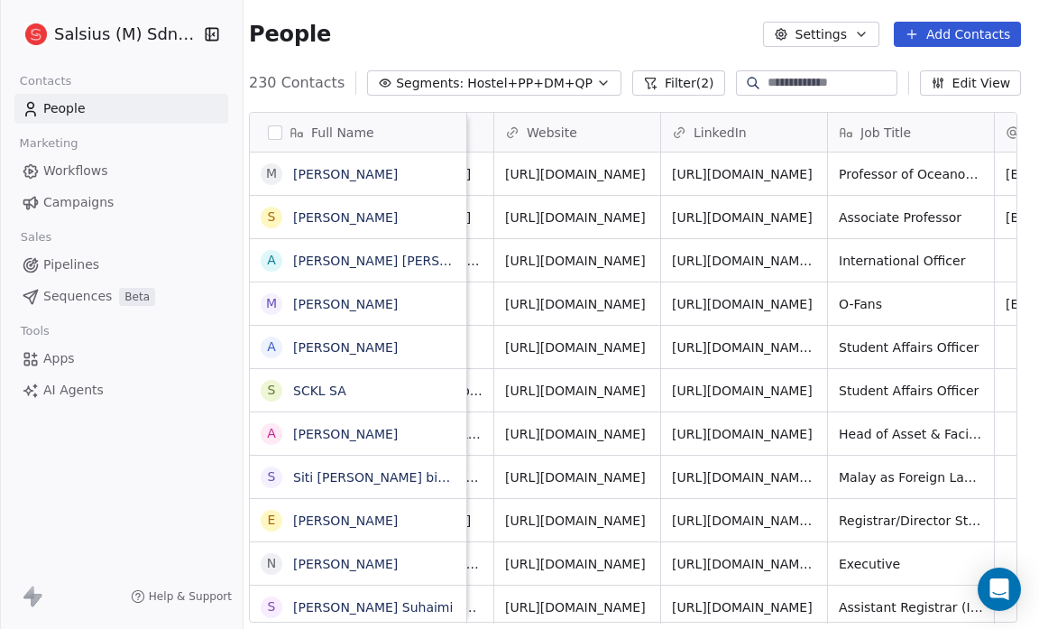
scroll to position [0, 307]
click at [945, 77] on button "Edit View" at bounding box center [971, 82] width 102 height 25
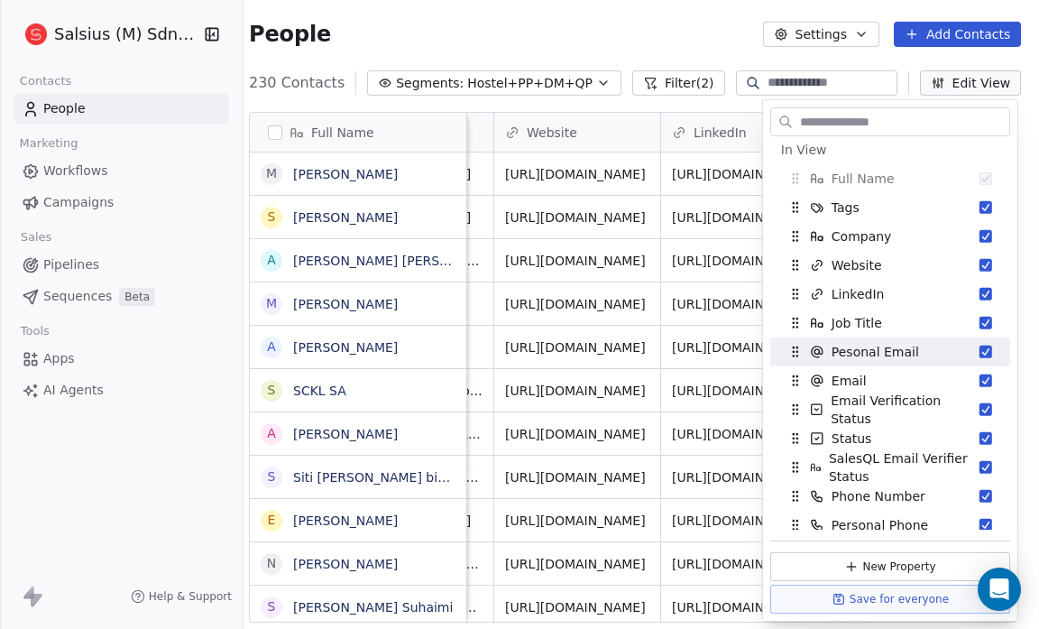
scroll to position [7, 0]
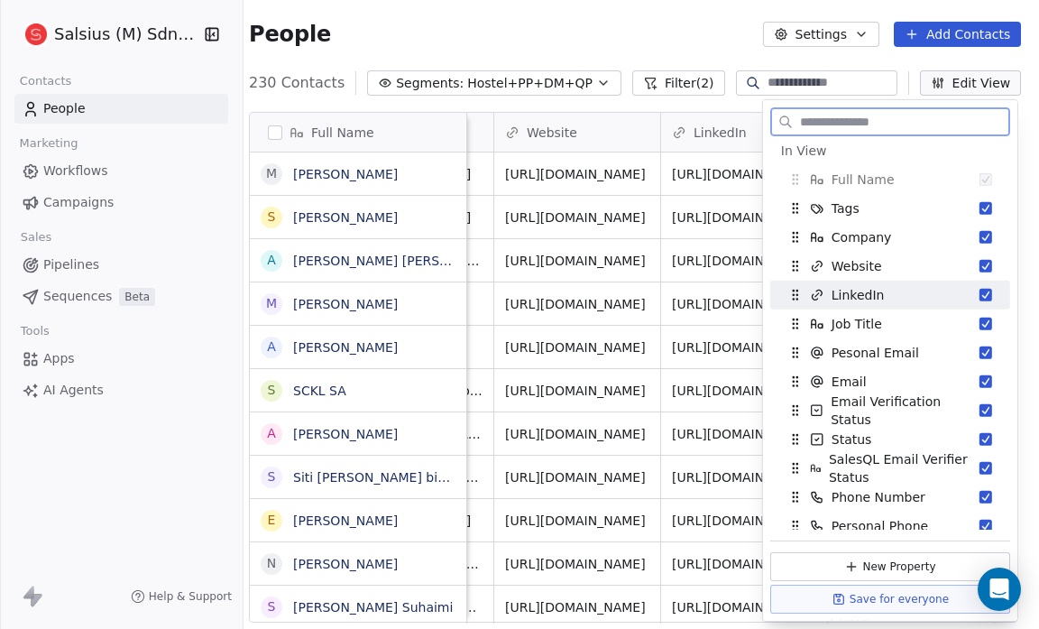
click at [980, 293] on button "Suggestions" at bounding box center [986, 295] width 13 height 13
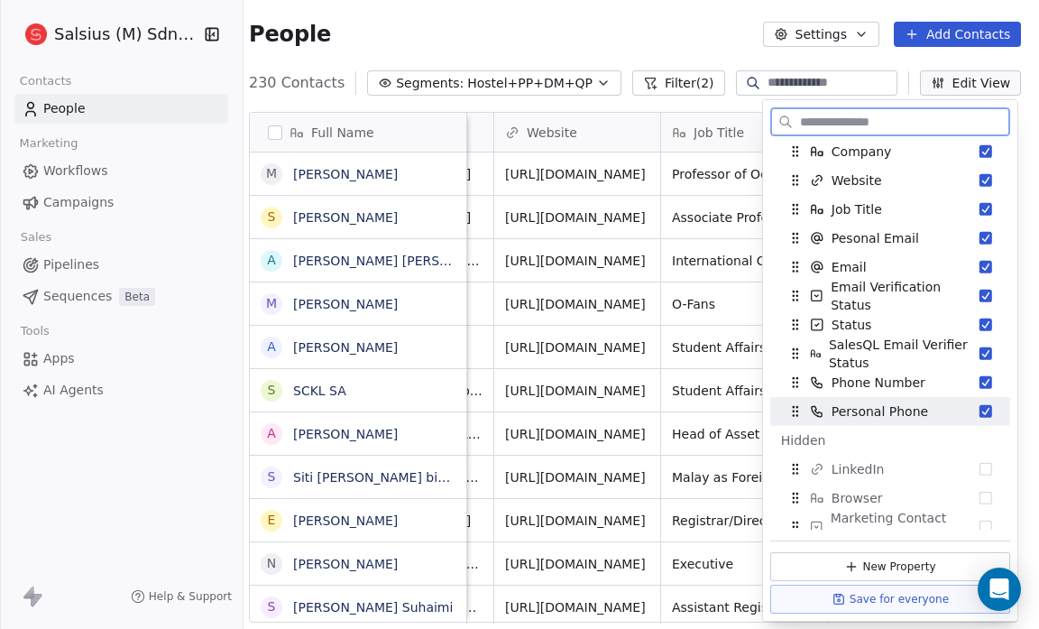
scroll to position [95, 0]
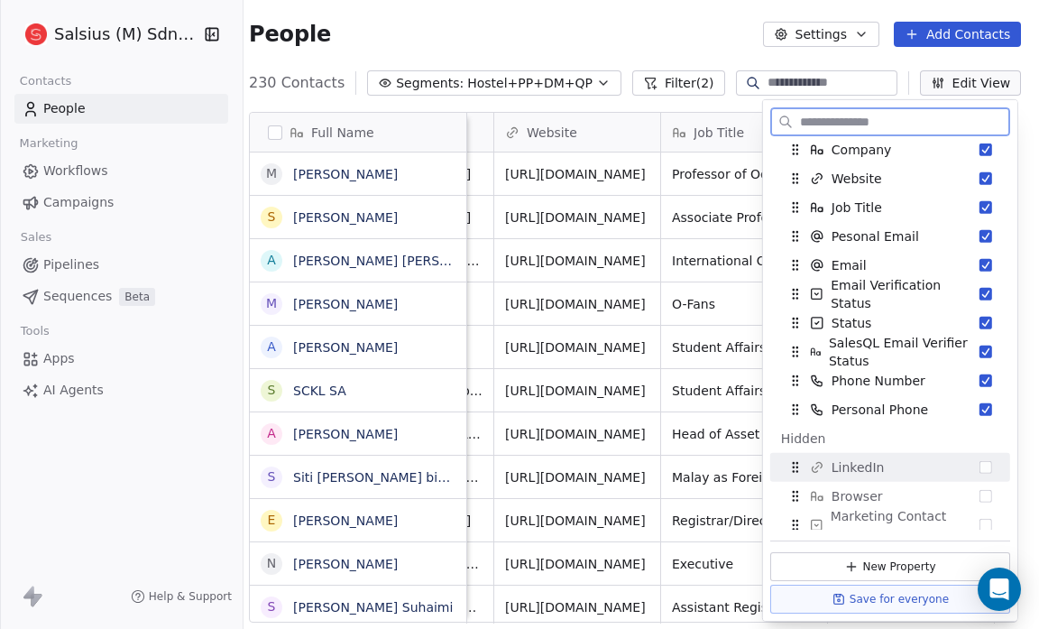
click at [965, 470] on div "LinkedIn" at bounding box center [891, 467] width 226 height 29
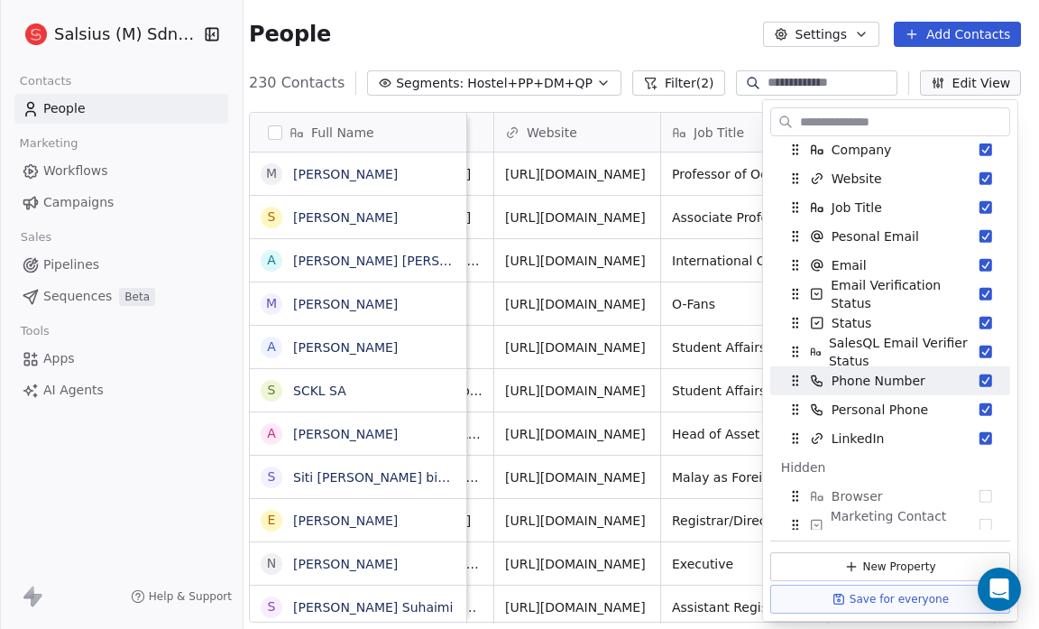
click at [590, 31] on div "People Settings Add Contacts" at bounding box center [635, 34] width 772 height 25
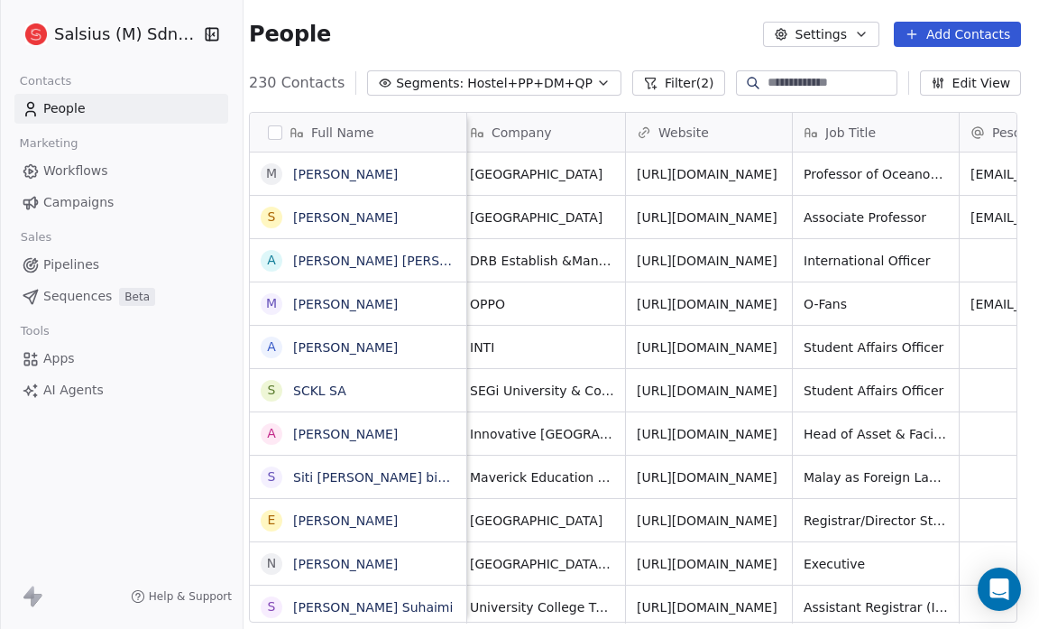
scroll to position [0, 176]
click at [973, 77] on button "Edit View" at bounding box center [971, 82] width 102 height 25
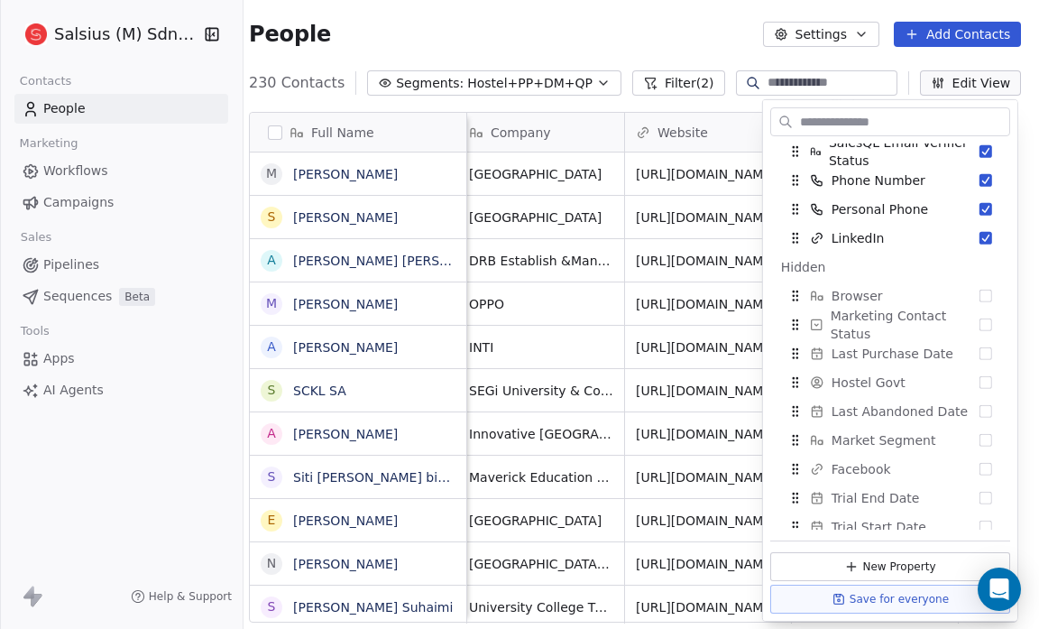
scroll to position [0, 0]
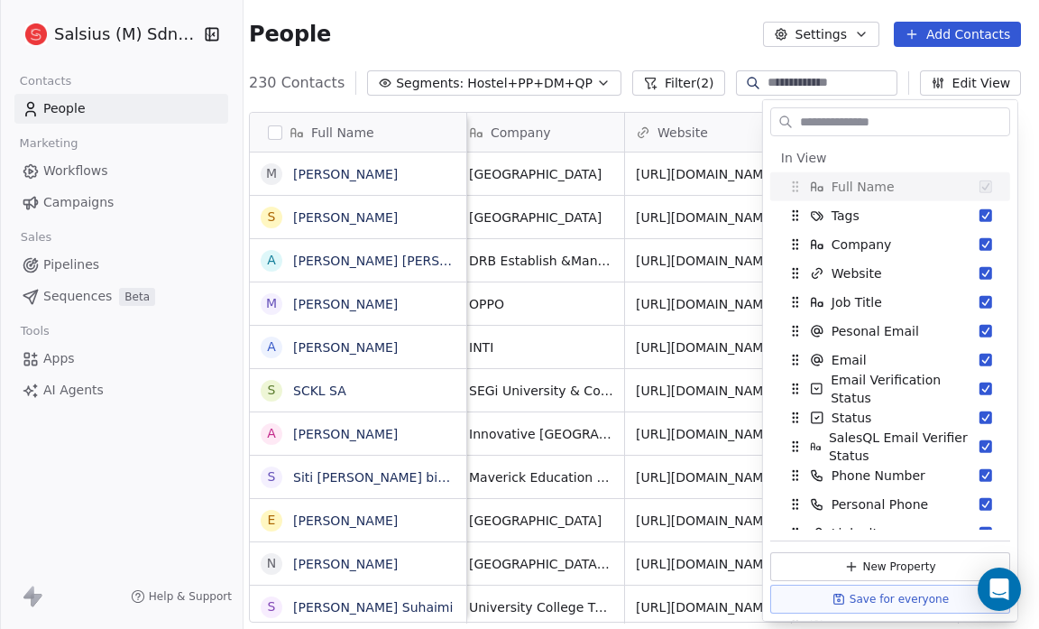
click at [861, 34] on icon "button" at bounding box center [861, 34] width 7 height 4
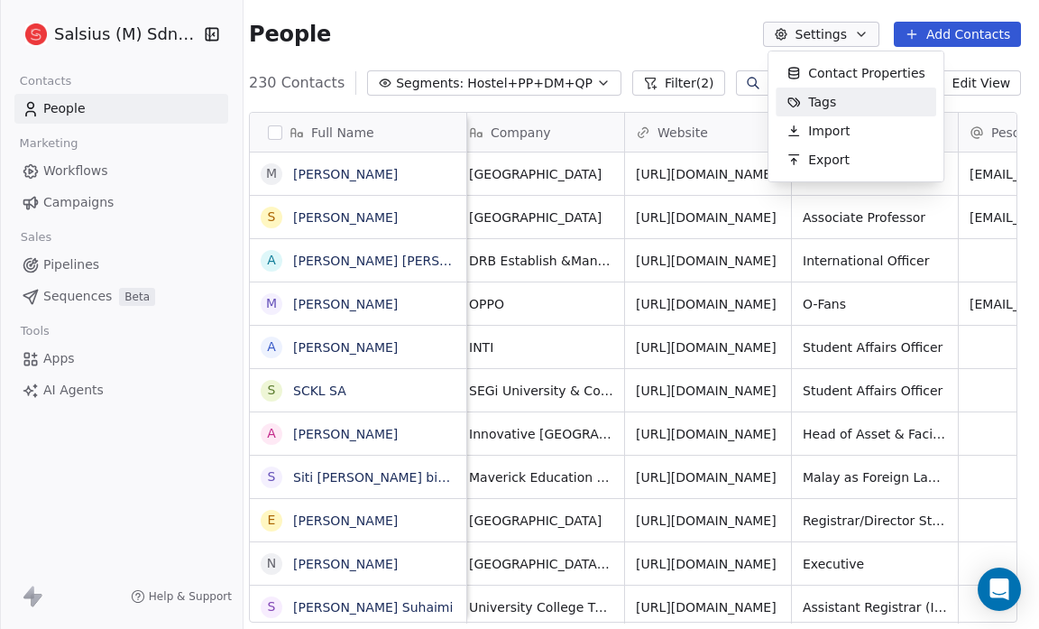
click at [859, 106] on div "Tags" at bounding box center [856, 102] width 161 height 29
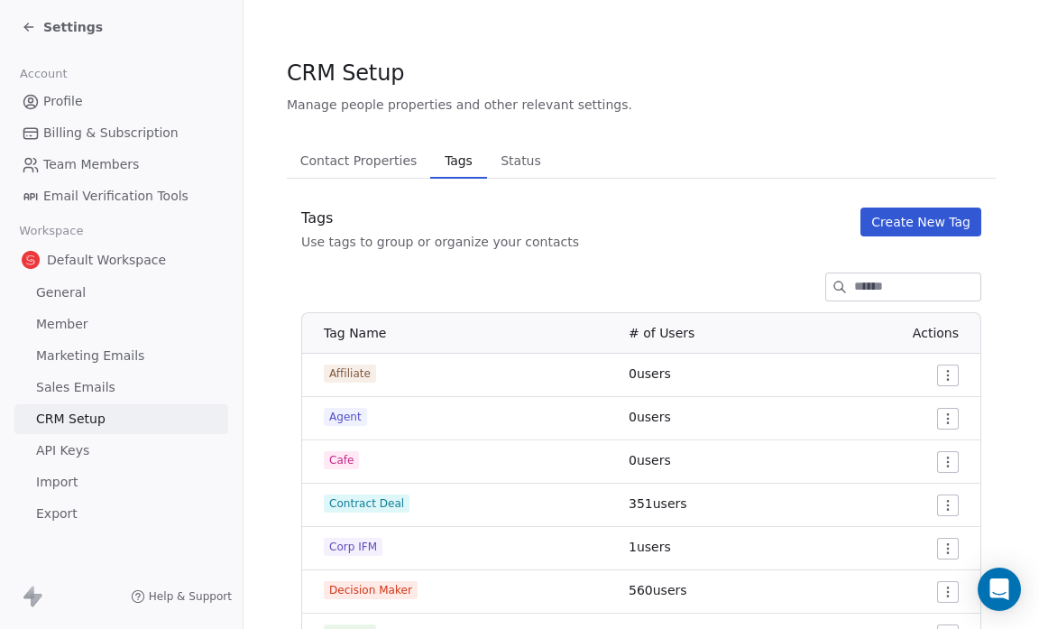
click at [525, 163] on span "Status" at bounding box center [521, 160] width 55 height 25
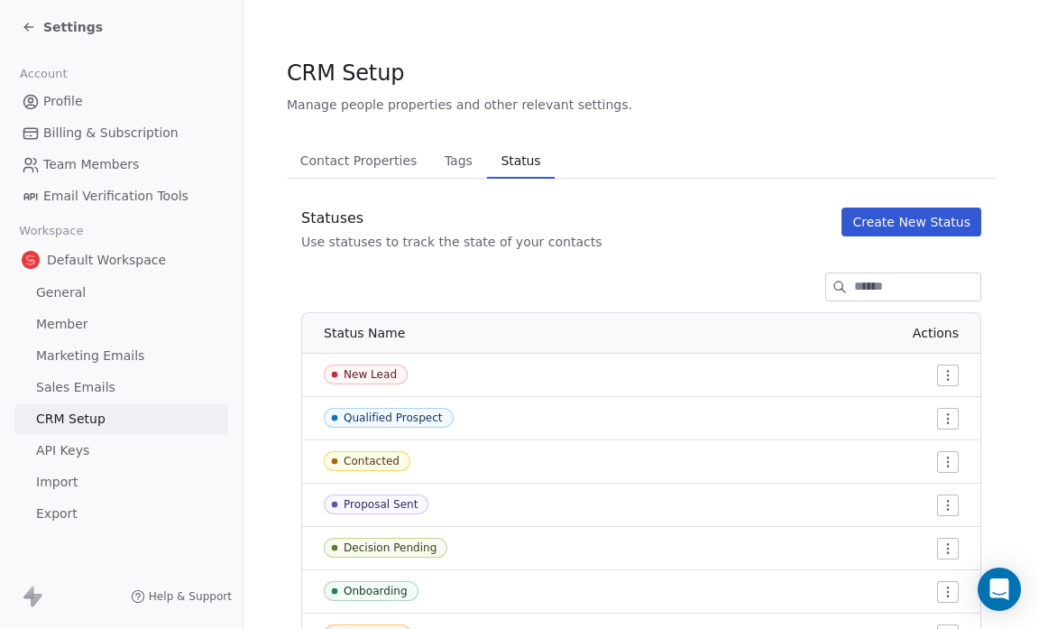
scroll to position [128, 0]
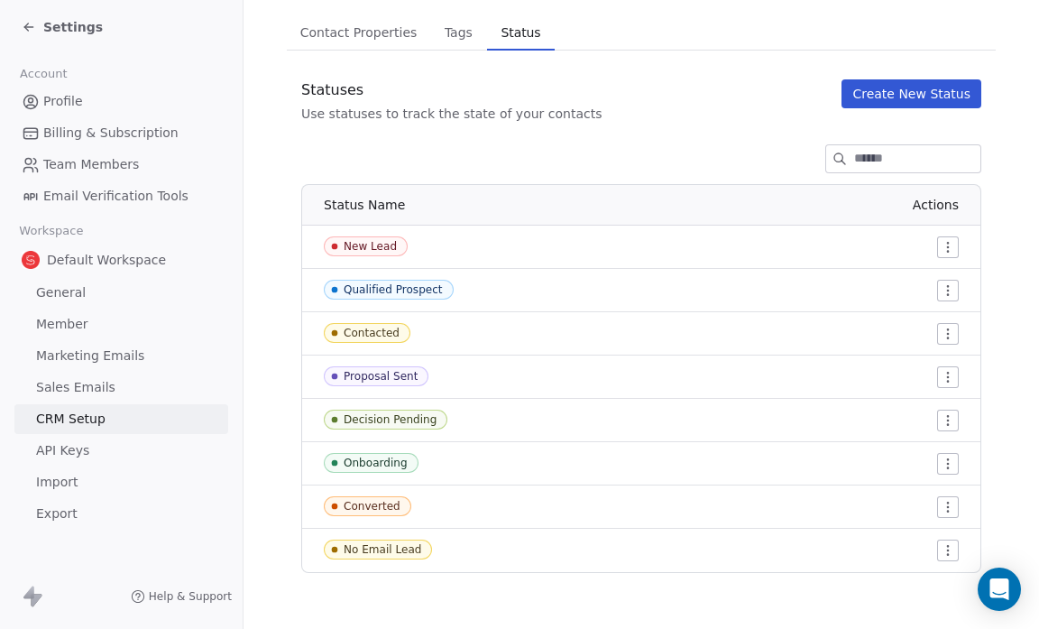
click at [404, 32] on span "Contact Properties" at bounding box center [359, 32] width 132 height 25
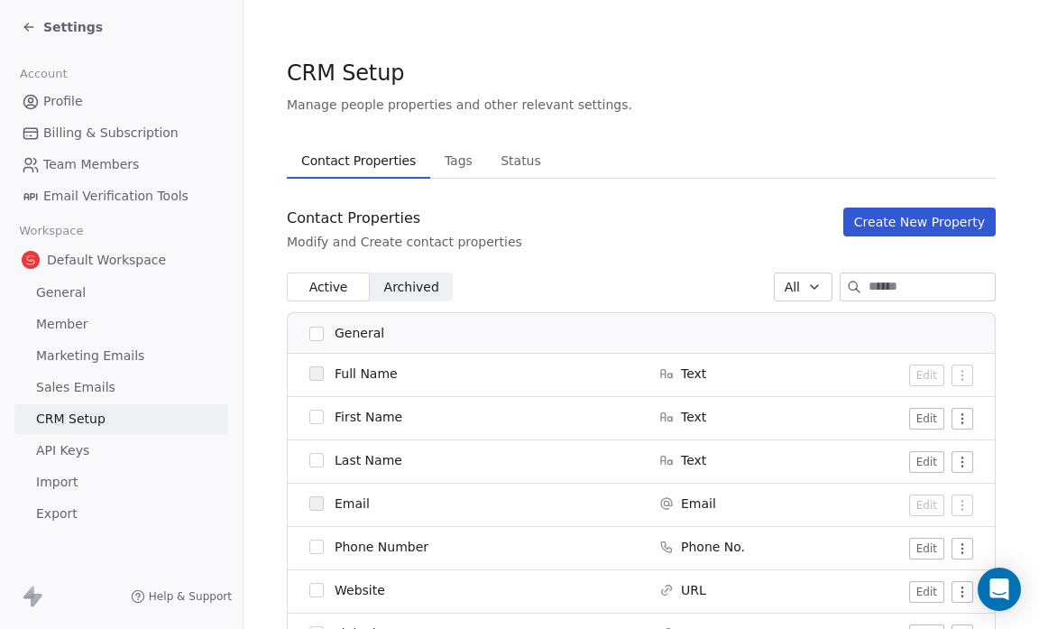
click at [40, 26] on div "Settings" at bounding box center [62, 27] width 81 height 18
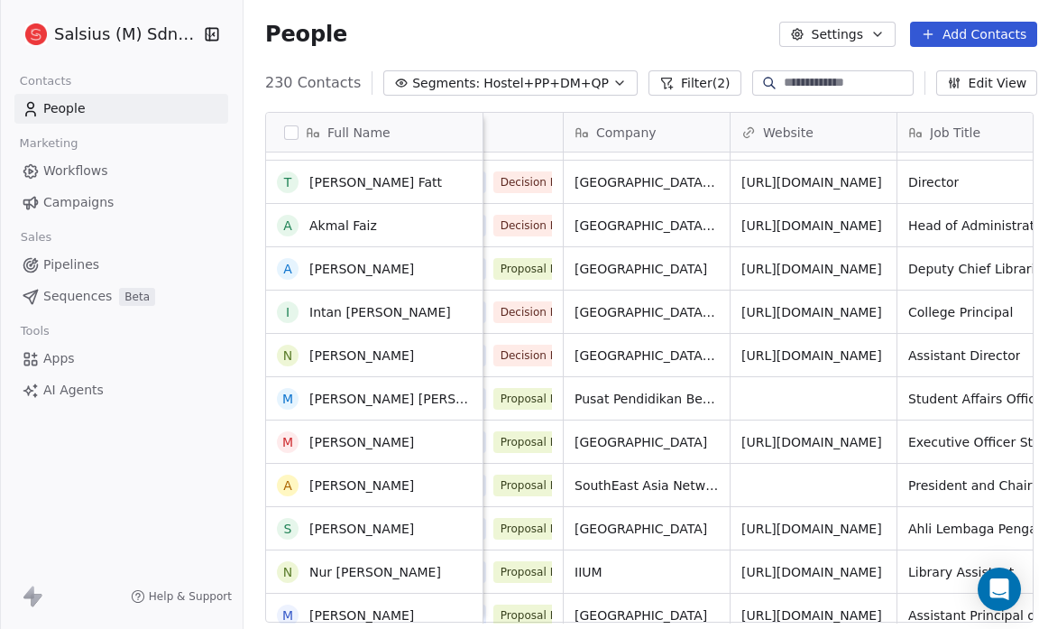
scroll to position [2270, 0]
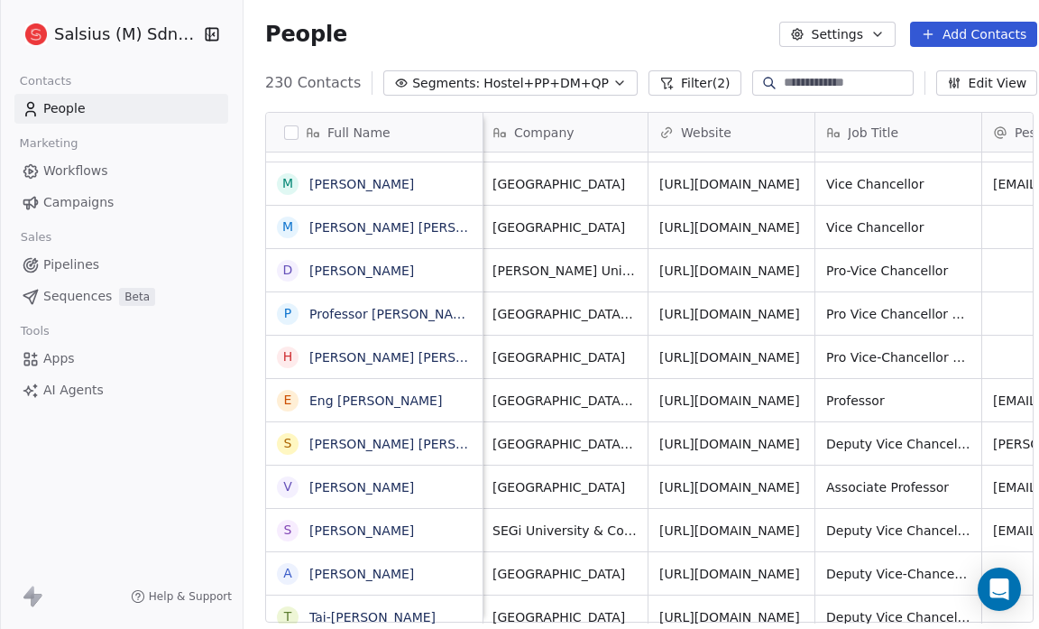
click at [997, 81] on button "Edit View" at bounding box center [987, 82] width 102 height 25
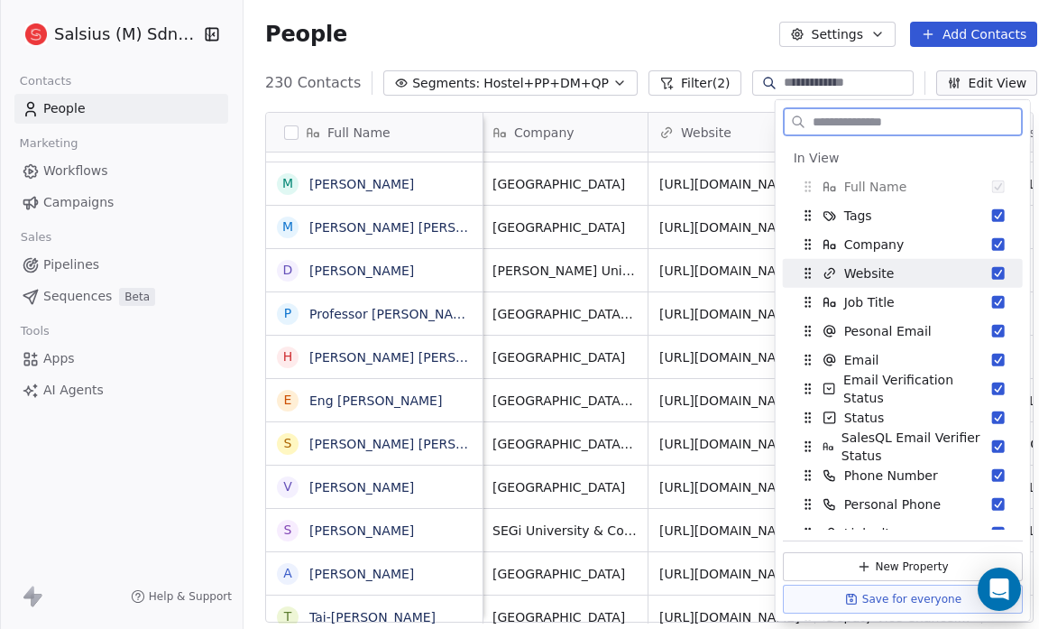
click at [992, 265] on div "Website" at bounding box center [903, 273] width 226 height 29
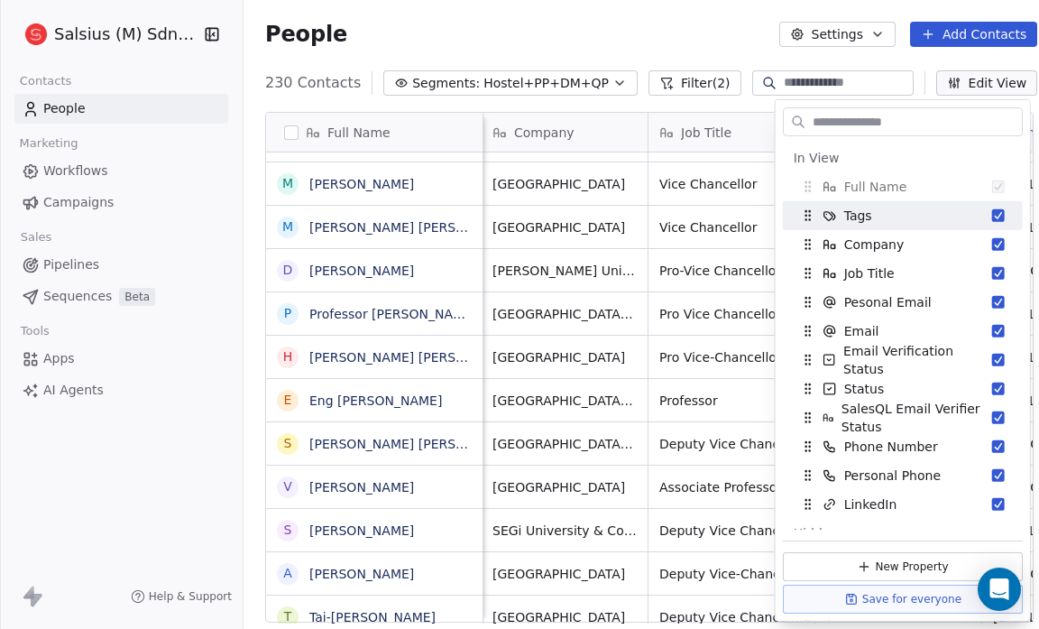
click at [715, 23] on div "People Settings Add Contacts" at bounding box center [651, 34] width 772 height 25
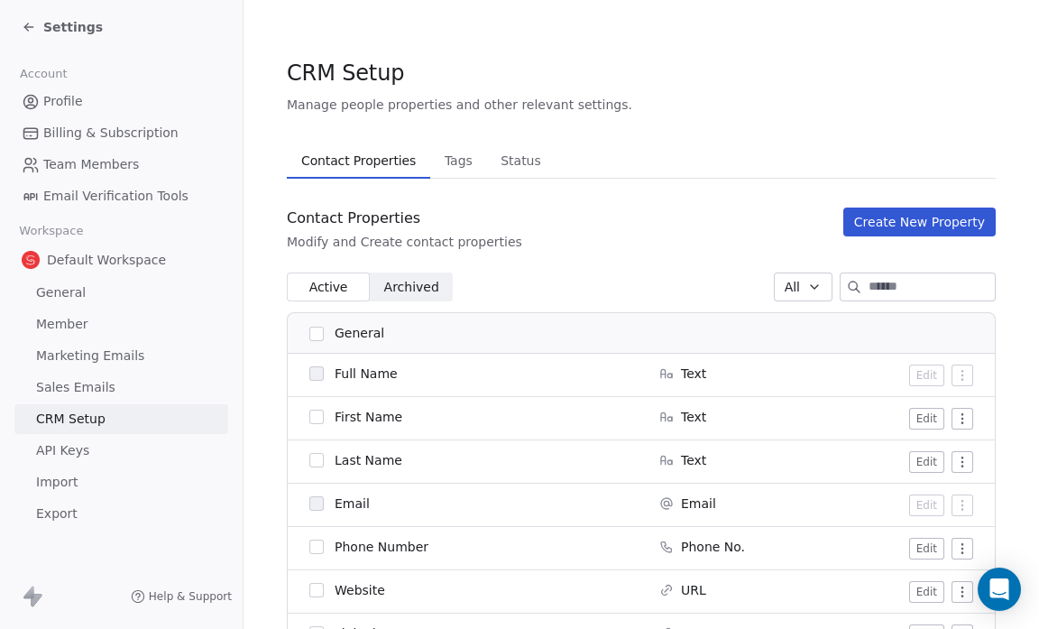
click at [34, 20] on icon at bounding box center [29, 27] width 14 height 14
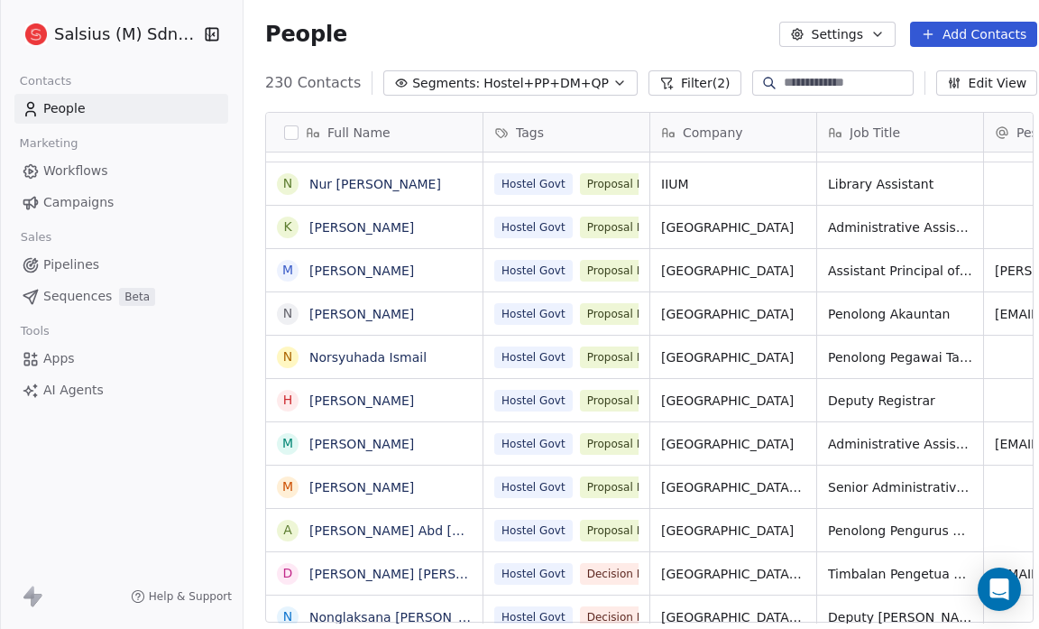
click at [613, 78] on icon "button" at bounding box center [620, 83] width 14 height 14
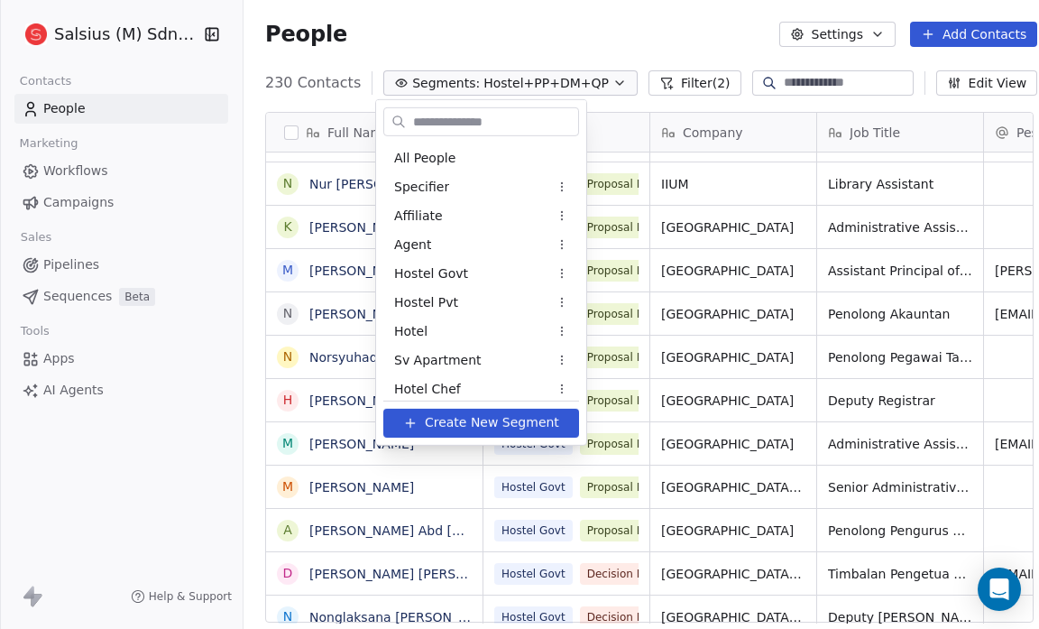
scroll to position [905, 0]
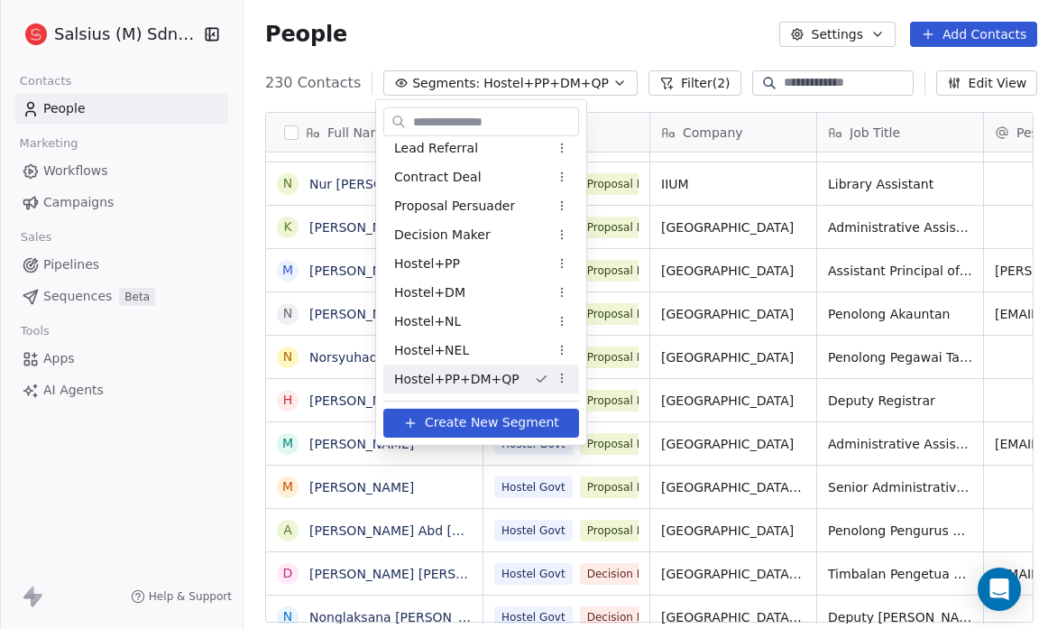
click at [593, 21] on html "Salsius (M) Sdn Bhd Contacts People Marketing Workflows Campaigns Sales Pipelin…" at bounding box center [519, 314] width 1039 height 629
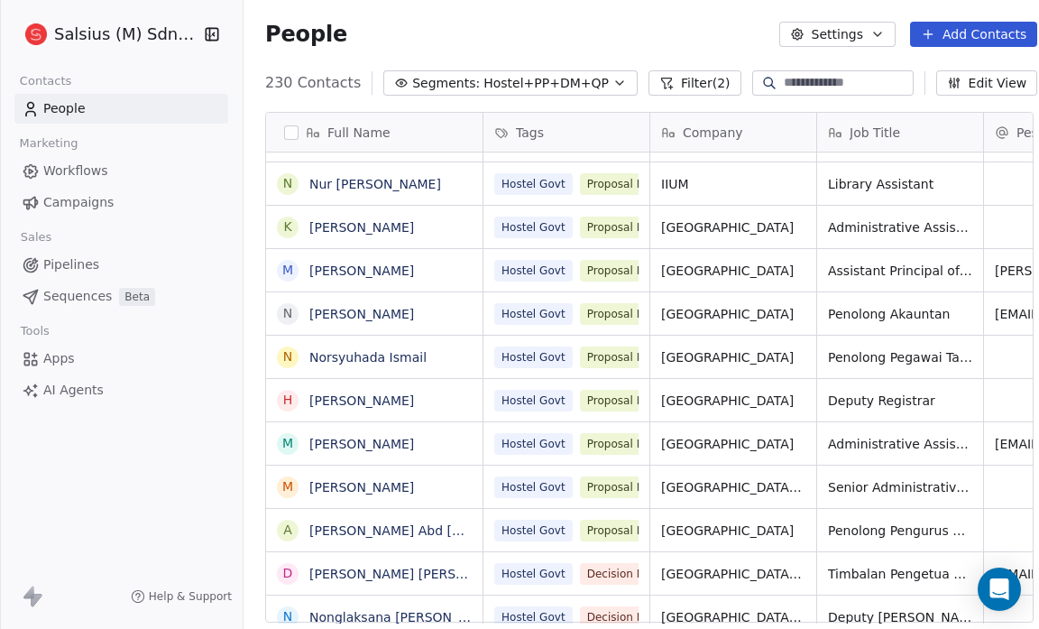
click at [593, 22] on div "People Settings Add Contacts" at bounding box center [651, 34] width 772 height 25
click at [868, 30] on button "Settings" at bounding box center [838, 34] width 116 height 25
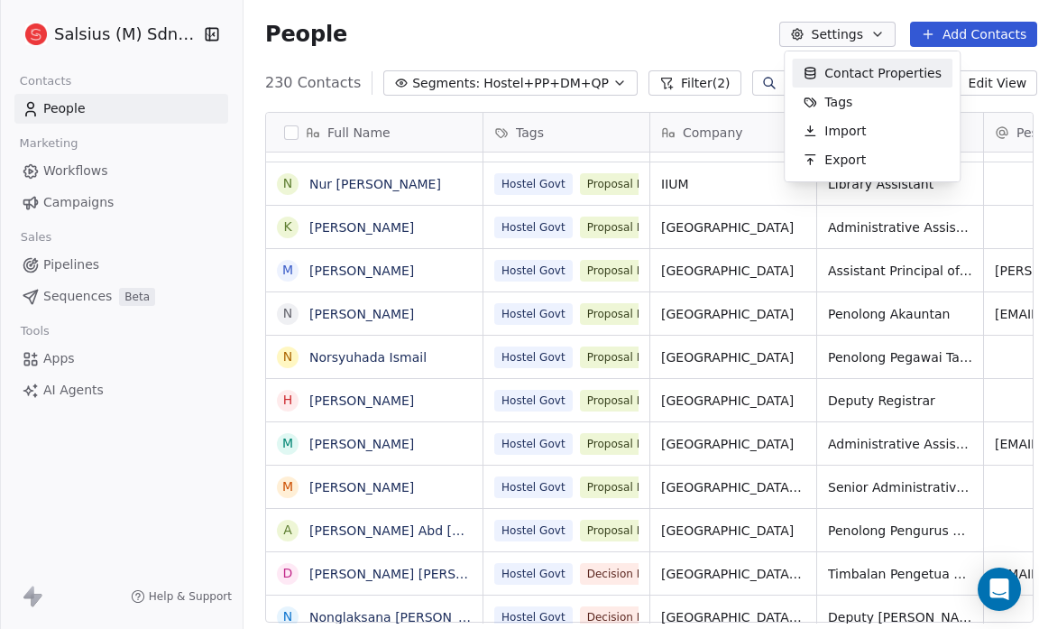
click at [861, 73] on span "Contact Properties" at bounding box center [883, 73] width 117 height 19
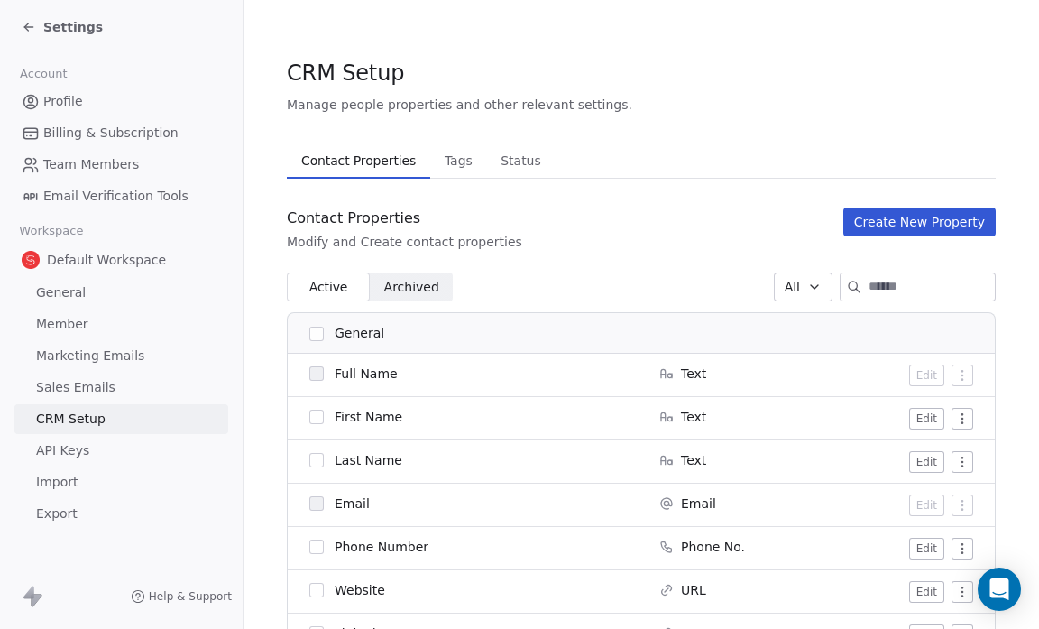
click at [513, 171] on span "Status" at bounding box center [521, 160] width 55 height 25
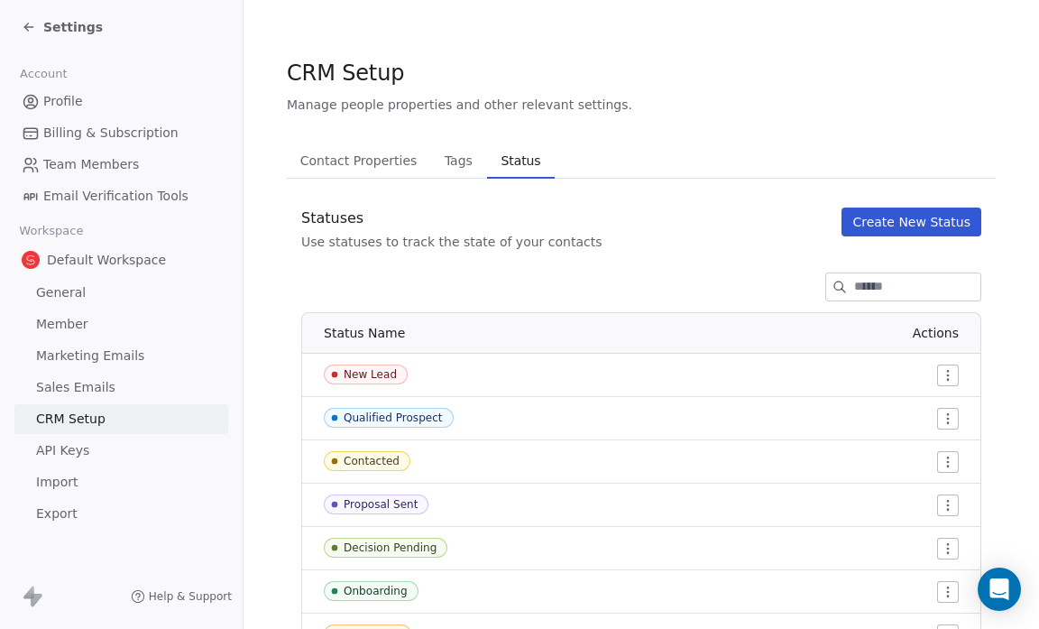
scroll to position [128, 0]
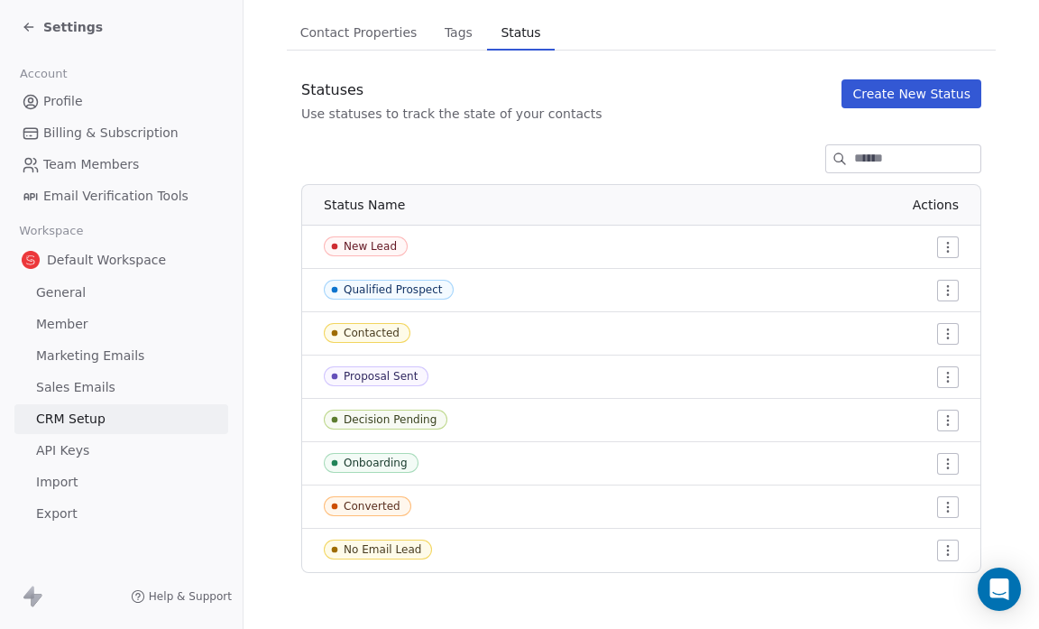
click at [881, 88] on button "Create New Status" at bounding box center [912, 93] width 140 height 29
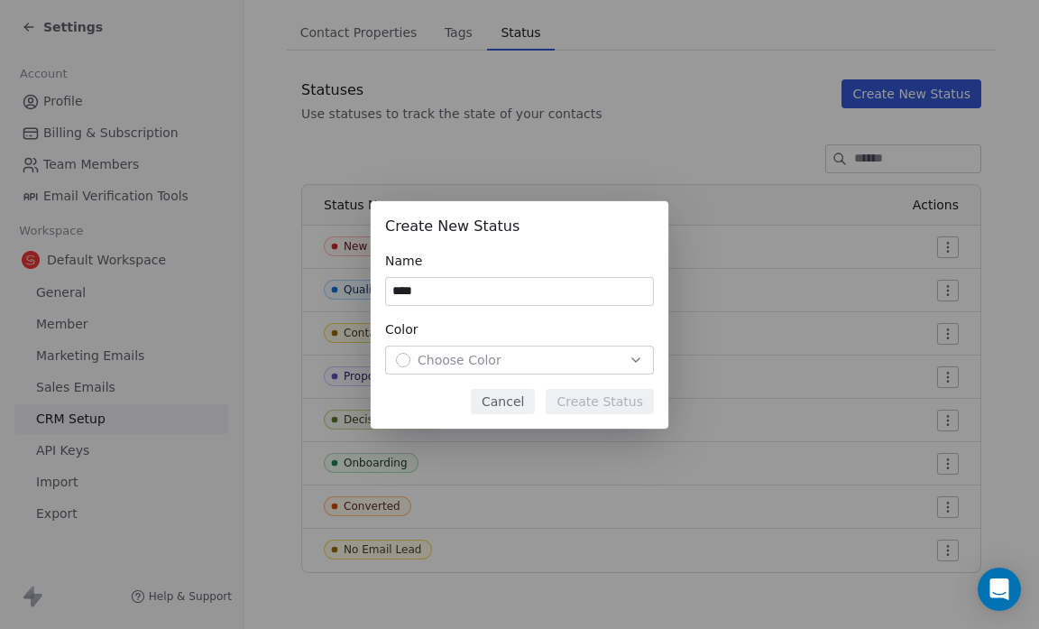
type input "****"
click at [633, 362] on icon "button" at bounding box center [636, 360] width 14 height 14
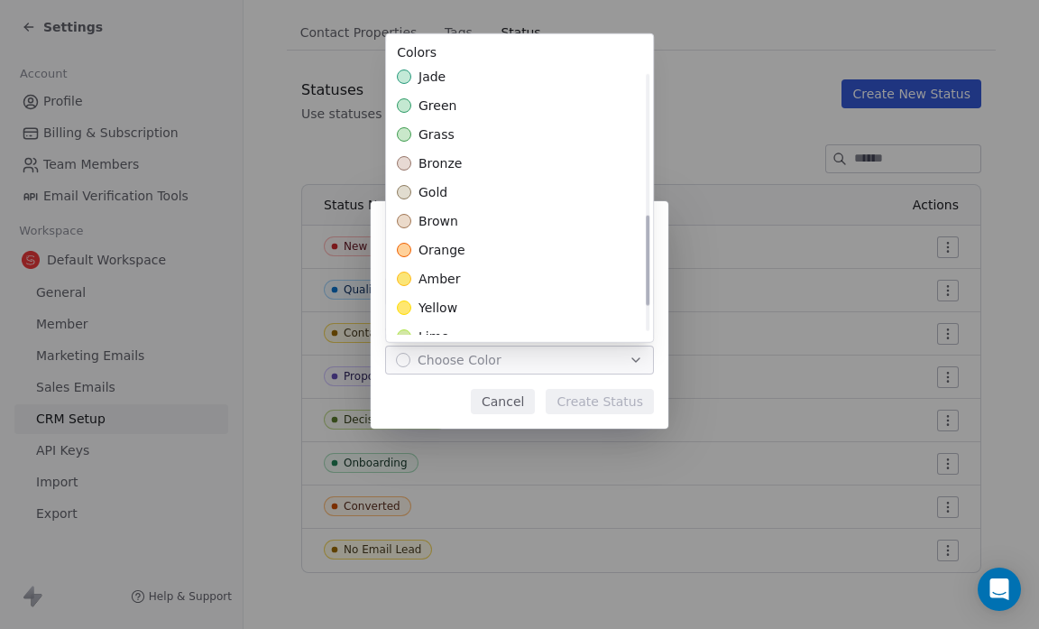
scroll to position [411, 0]
click at [568, 193] on div "gold" at bounding box center [519, 194] width 267 height 29
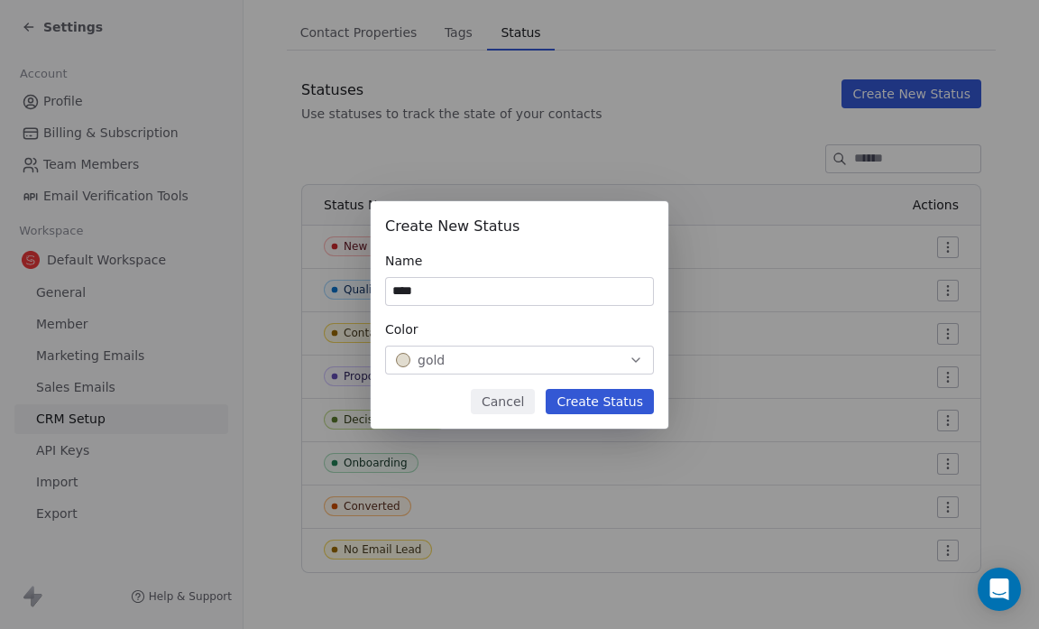
click at [623, 401] on div "Create New Status Name **** Color gold Cancel Create Status" at bounding box center [519, 314] width 1039 height 227
click at [623, 401] on button "Create Status" at bounding box center [600, 401] width 108 height 25
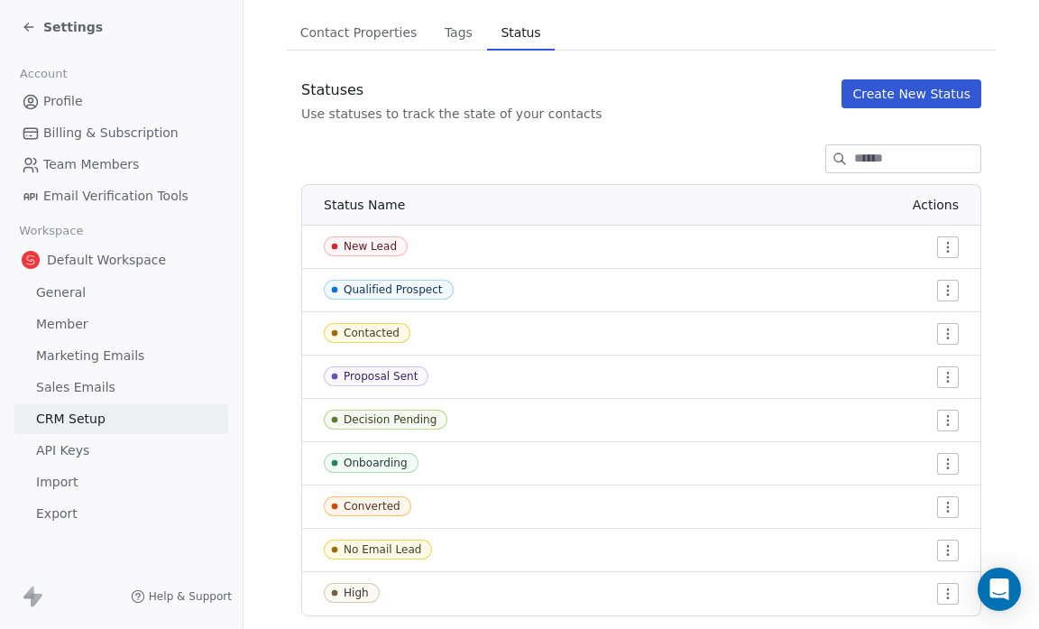
click at [899, 90] on button "Create New Status" at bounding box center [912, 93] width 140 height 29
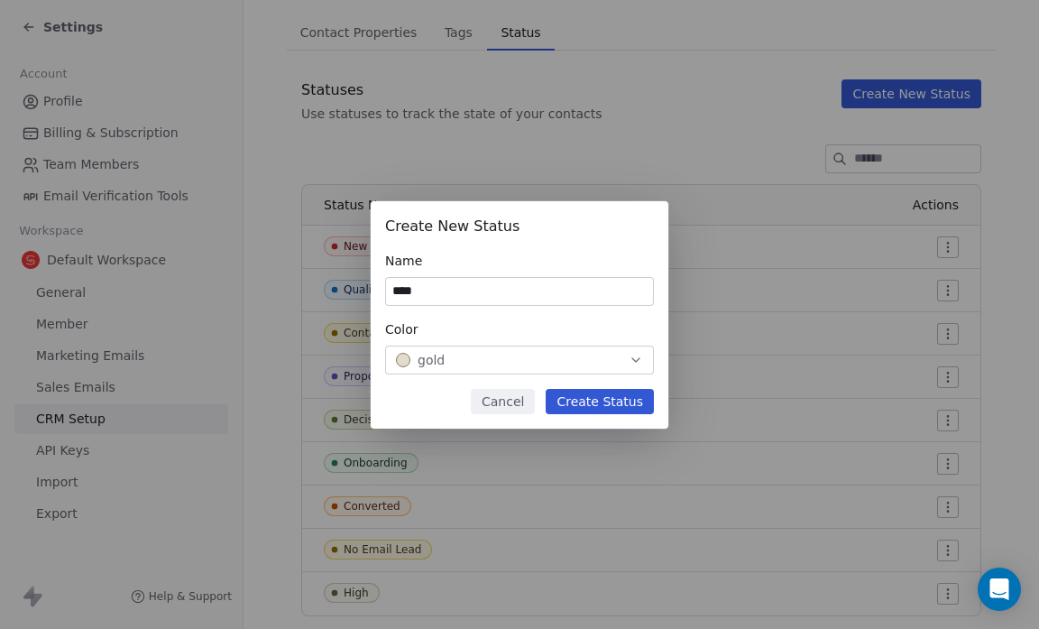
click at [440, 289] on input "****" at bounding box center [519, 291] width 267 height 27
type input "*"
type input "******"
click at [631, 363] on icon "button" at bounding box center [636, 360] width 14 height 14
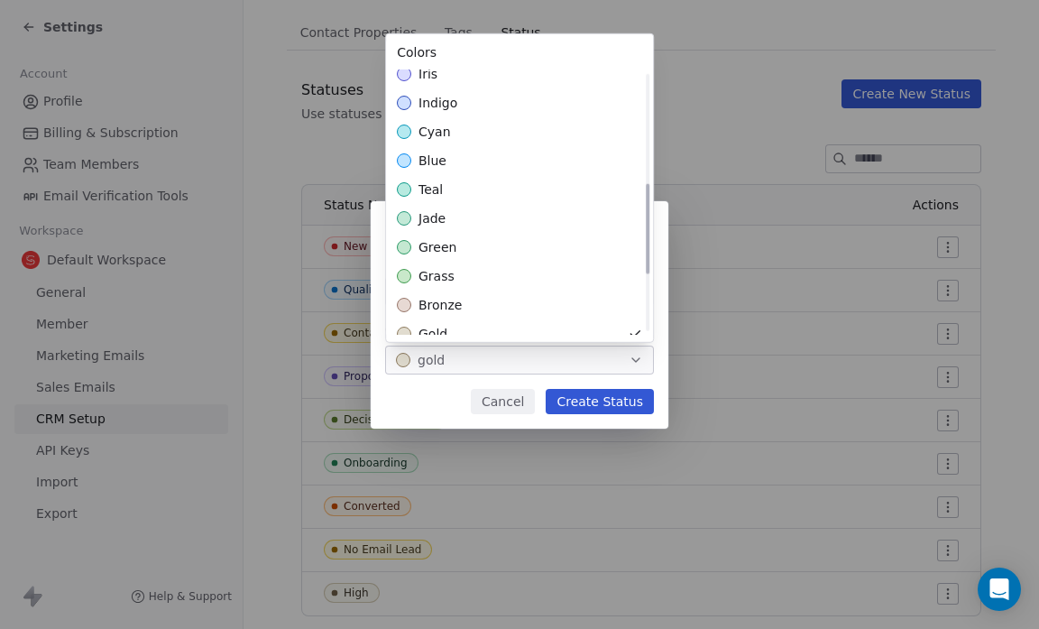
scroll to position [331, 0]
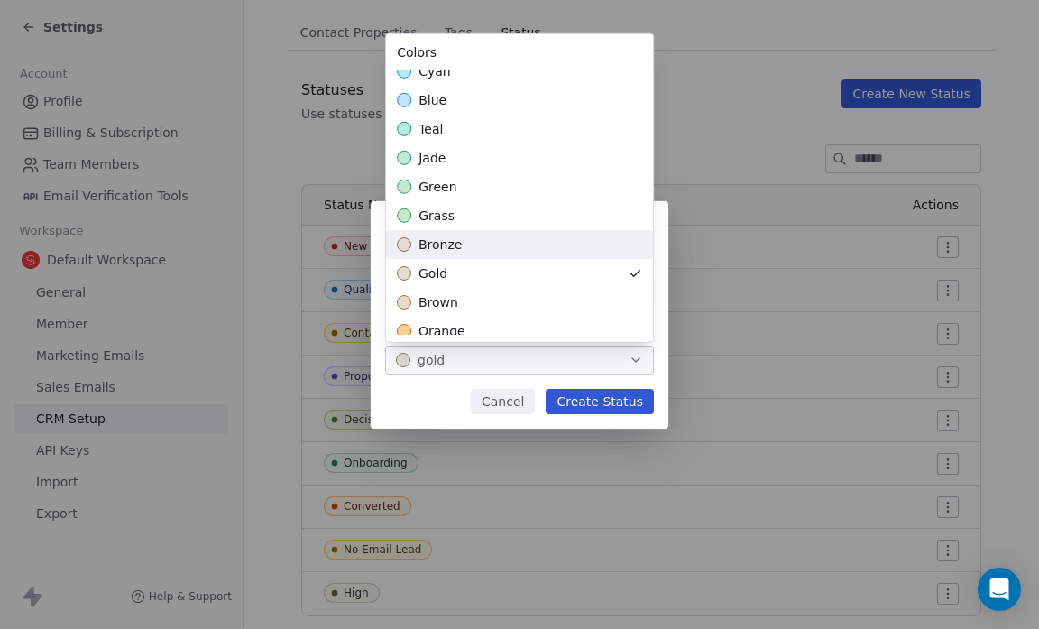
click at [630, 232] on div "bronze" at bounding box center [519, 244] width 267 height 29
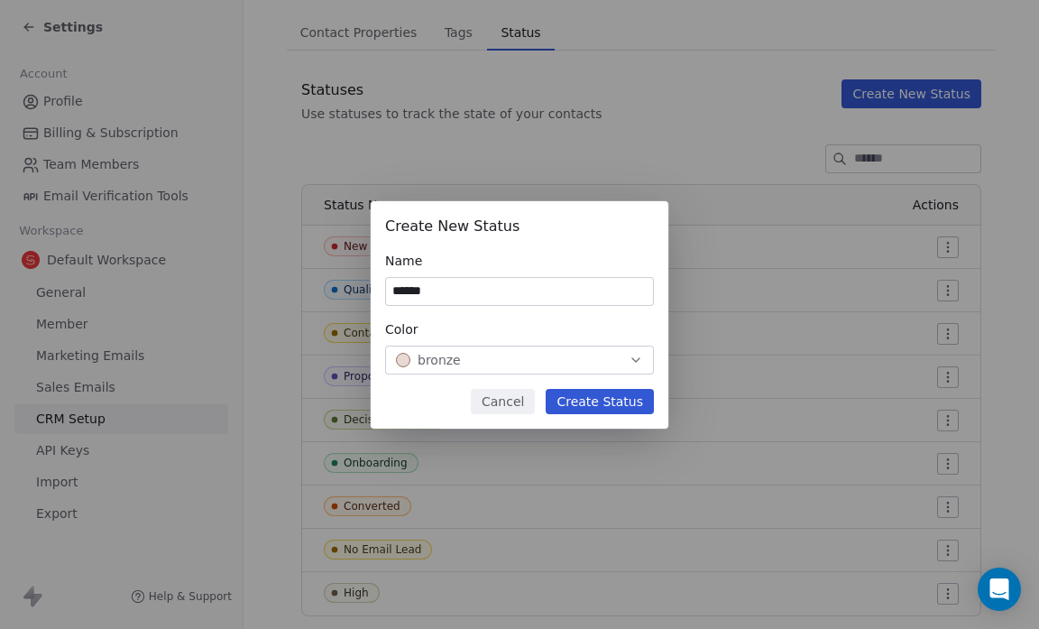
click at [613, 401] on div "Create New Status Name ****** Color bronze Cancel Create Status" at bounding box center [519, 314] width 1039 height 227
click at [617, 395] on button "Create Status" at bounding box center [600, 401] width 108 height 25
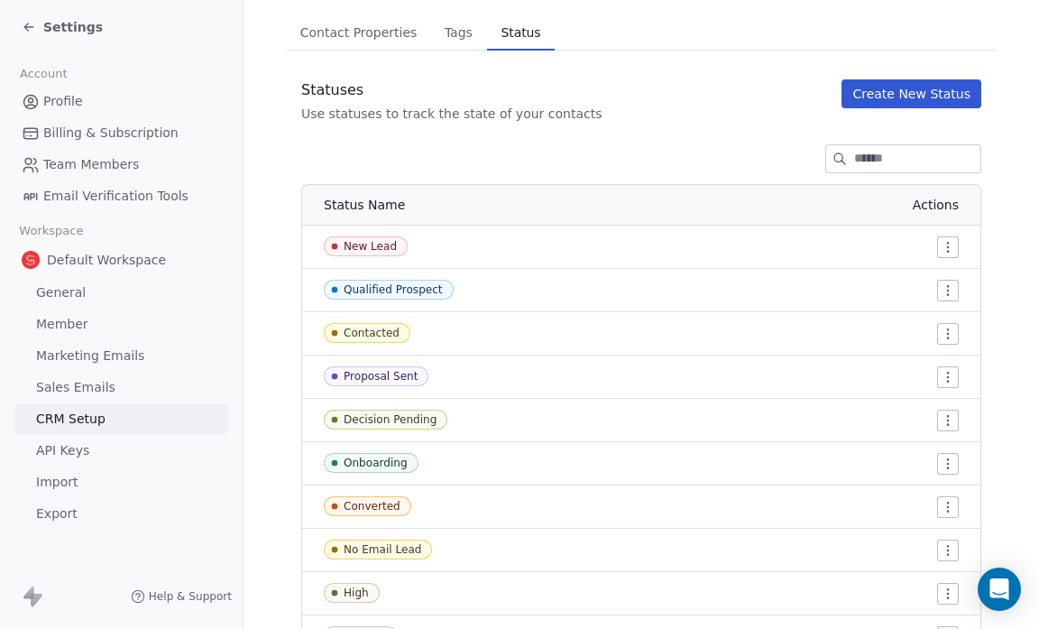
click at [876, 94] on button "Create New Status" at bounding box center [912, 93] width 140 height 29
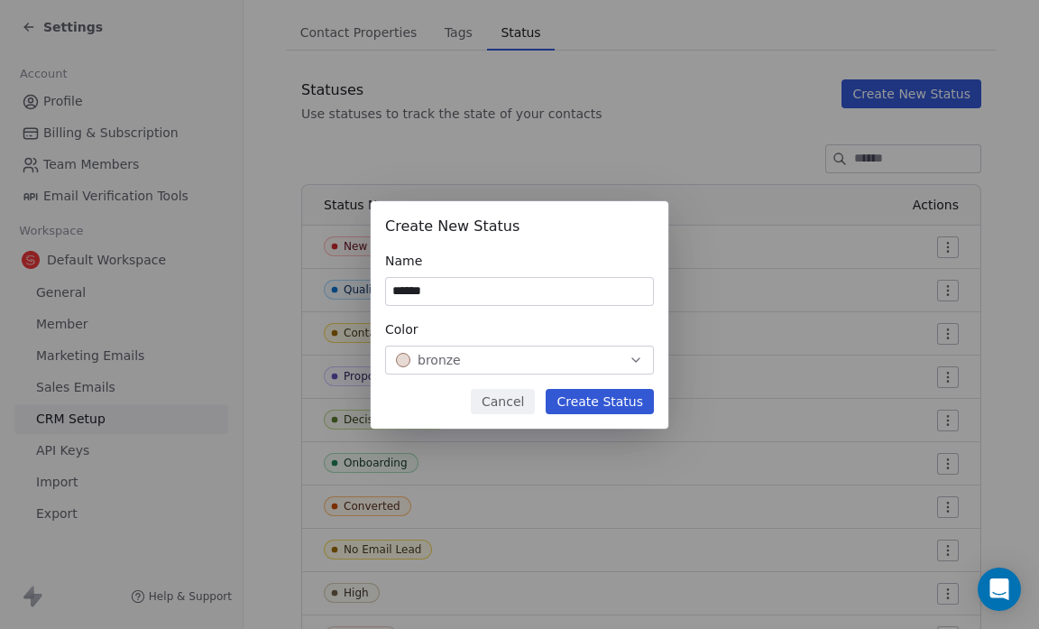
click at [457, 300] on input "******" at bounding box center [519, 291] width 267 height 27
type input "*"
type input "***"
click at [636, 356] on icon "button" at bounding box center [636, 360] width 14 height 14
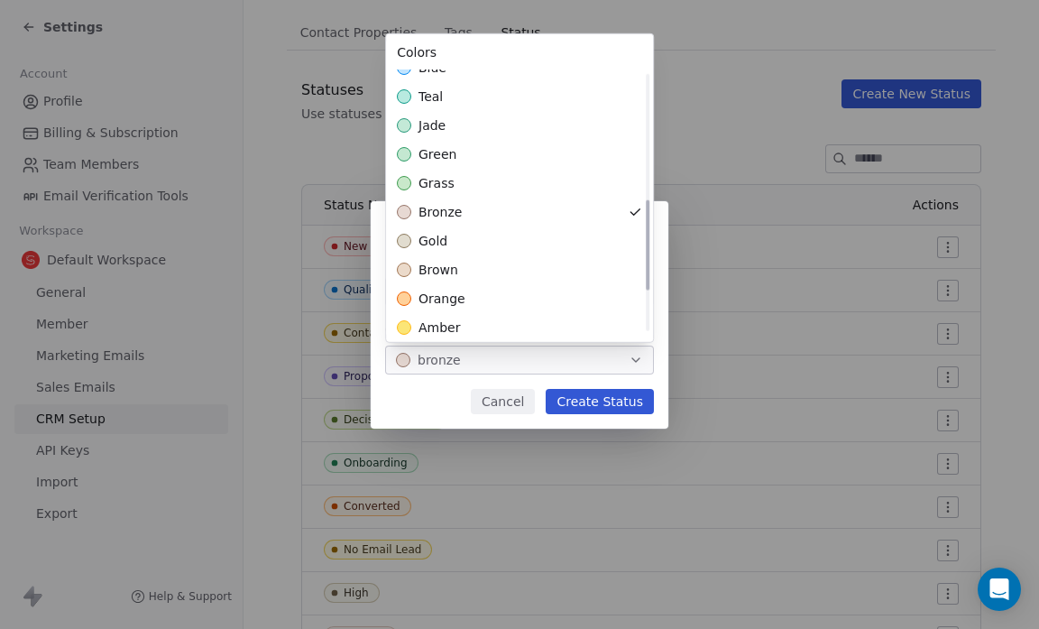
scroll to position [368, 0]
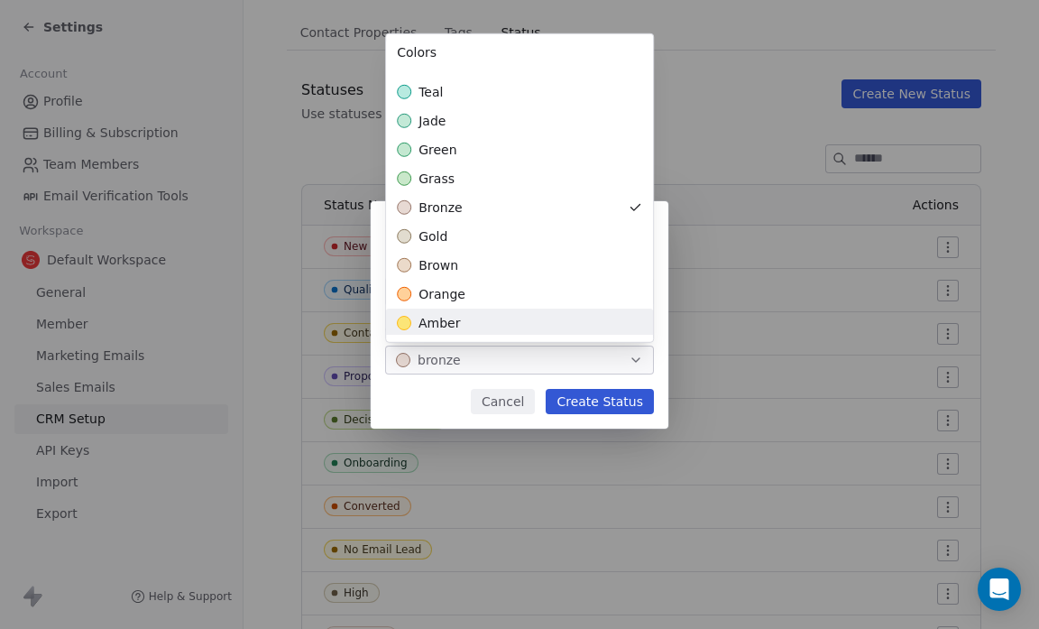
click at [637, 318] on div "amber" at bounding box center [519, 323] width 267 height 29
click at [612, 409] on div "Create New Status Name *** Color amber Cancel Create Status" at bounding box center [519, 314] width 1039 height 227
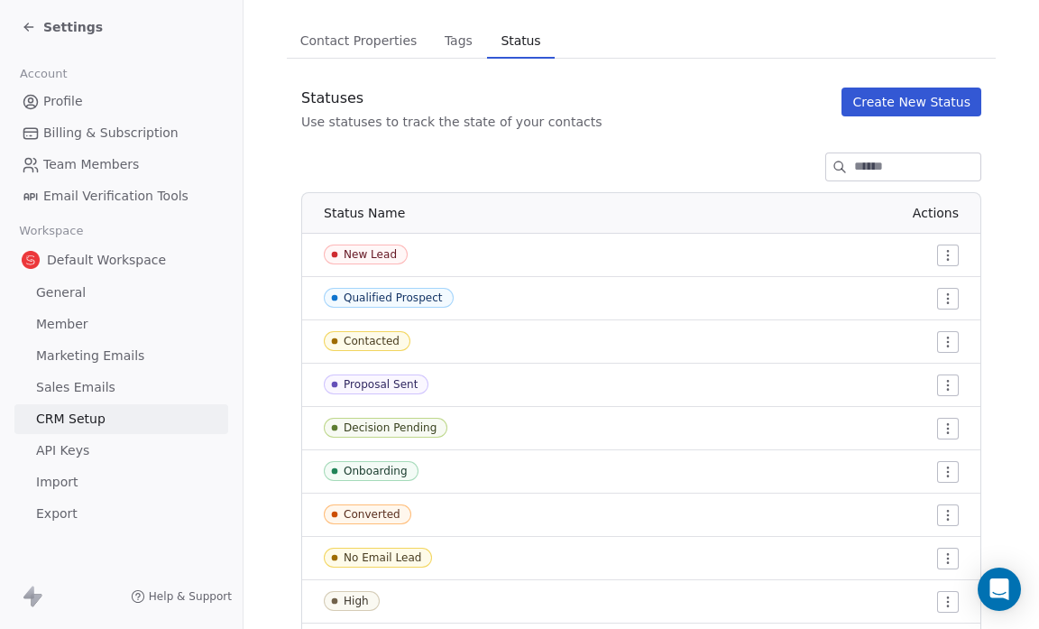
scroll to position [119, 0]
click at [890, 99] on button "Create New Status" at bounding box center [912, 102] width 140 height 29
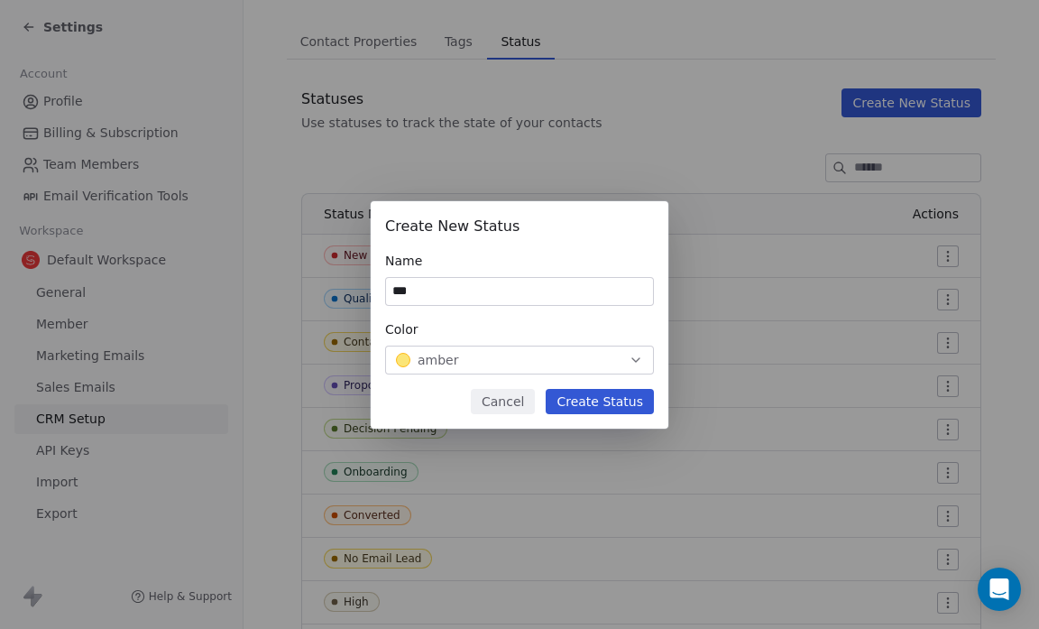
click at [475, 283] on input "***" at bounding box center [519, 291] width 267 height 27
click at [590, 397] on button "Create Status" at bounding box center [600, 401] width 108 height 25
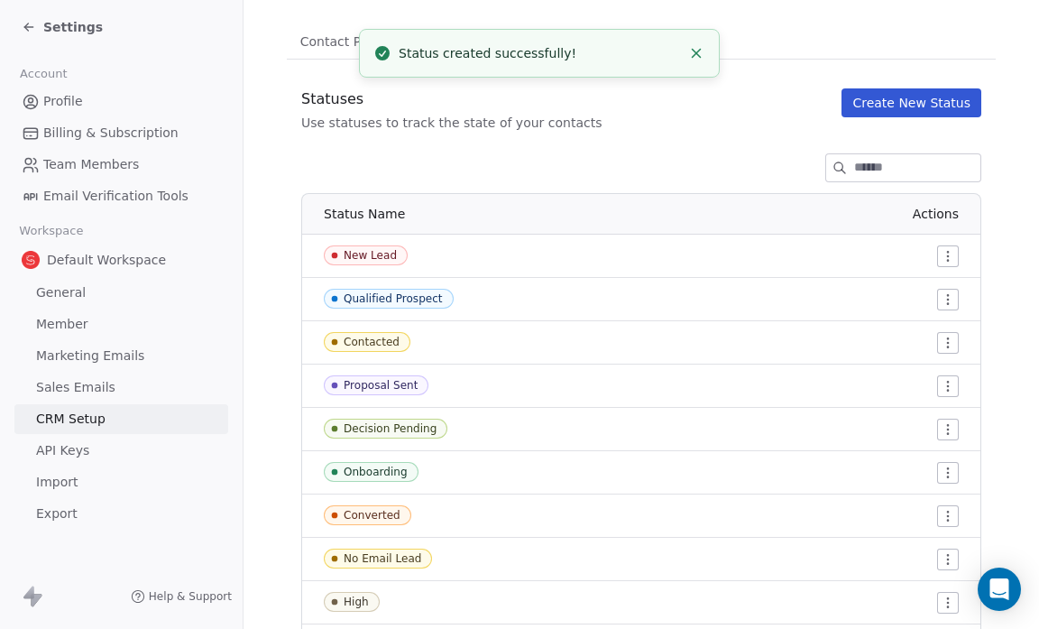
scroll to position [258, 0]
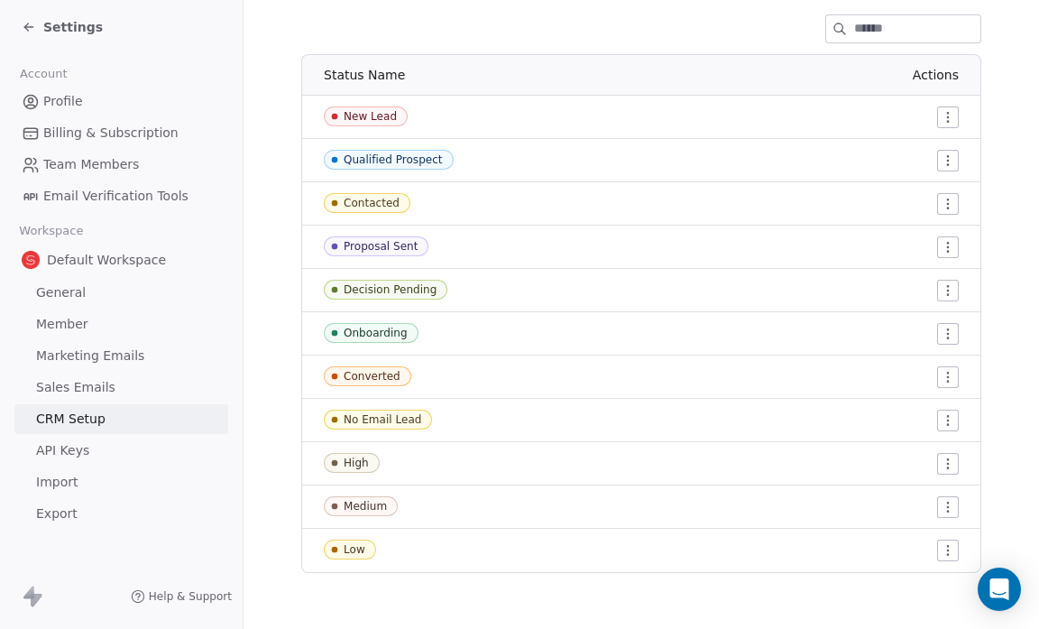
click at [27, 27] on icon at bounding box center [28, 27] width 8 height 0
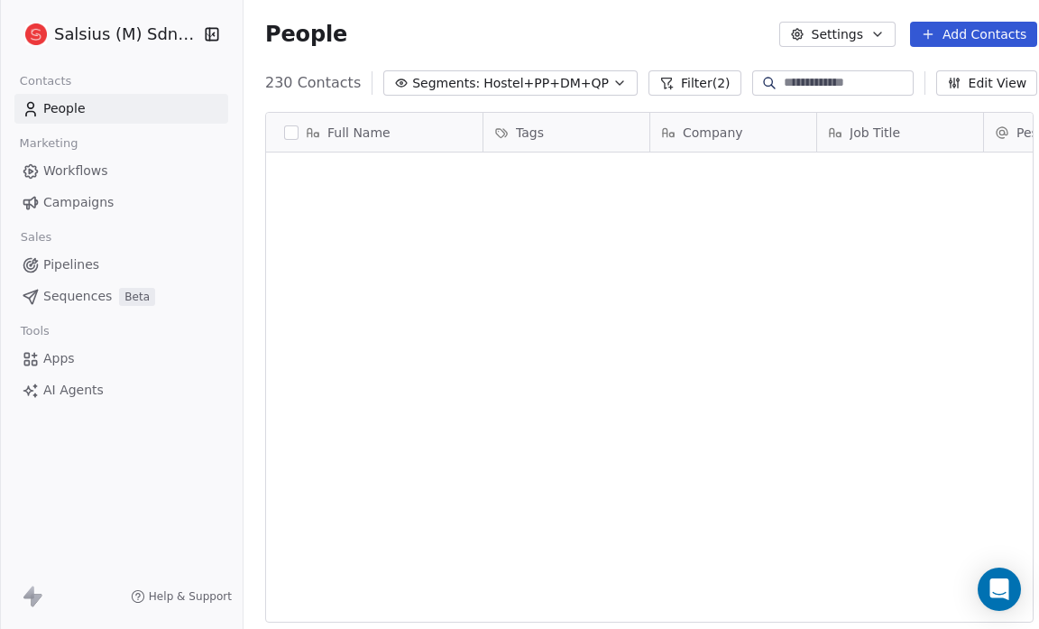
scroll to position [542, 801]
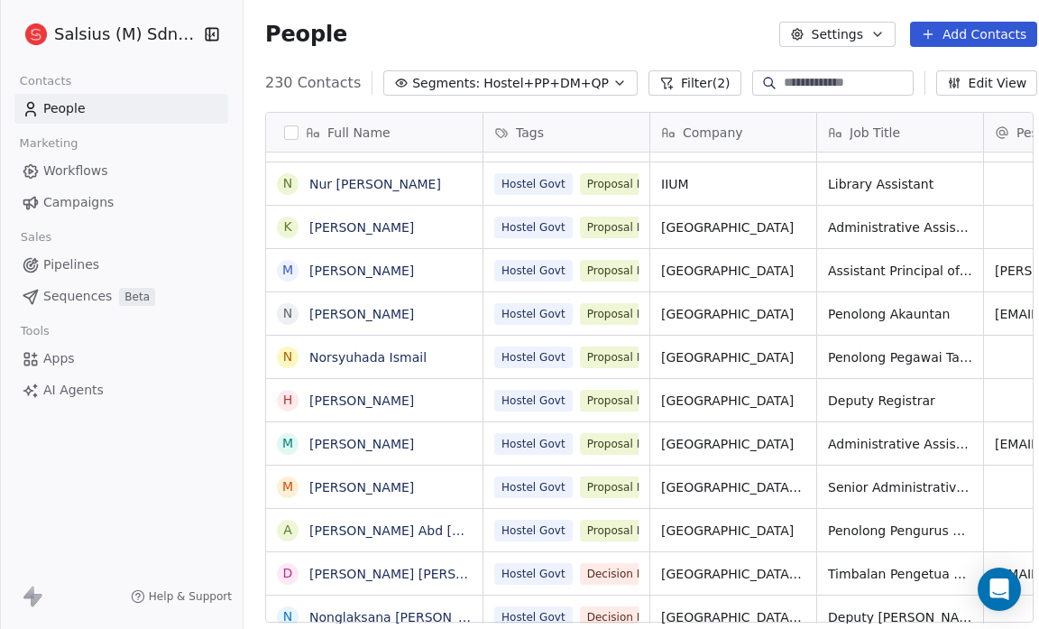
click at [87, 112] on link "People" at bounding box center [121, 109] width 214 height 30
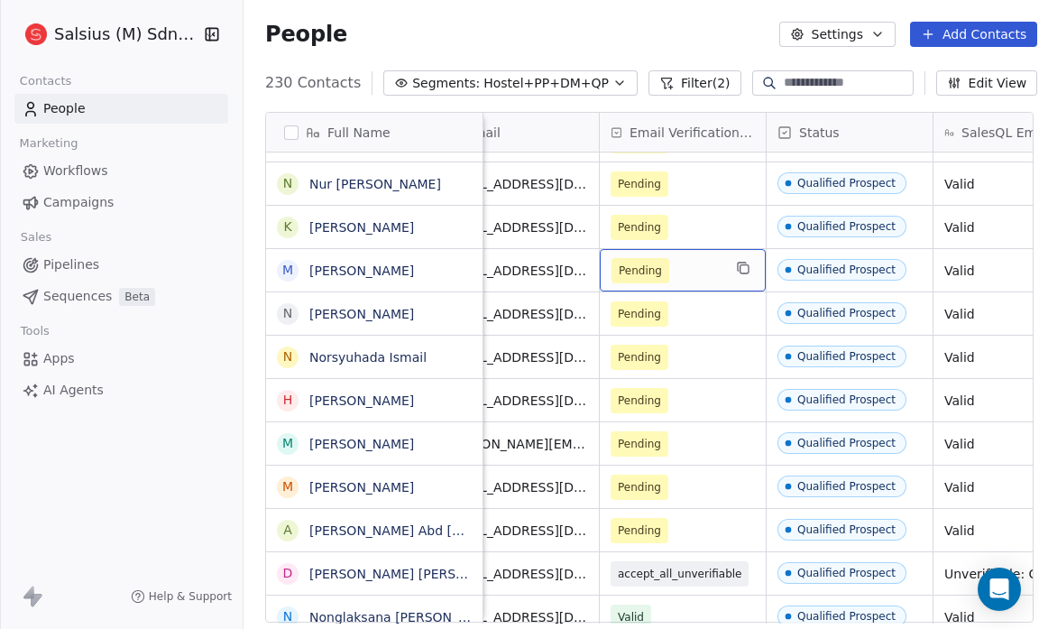
scroll to position [0, 719]
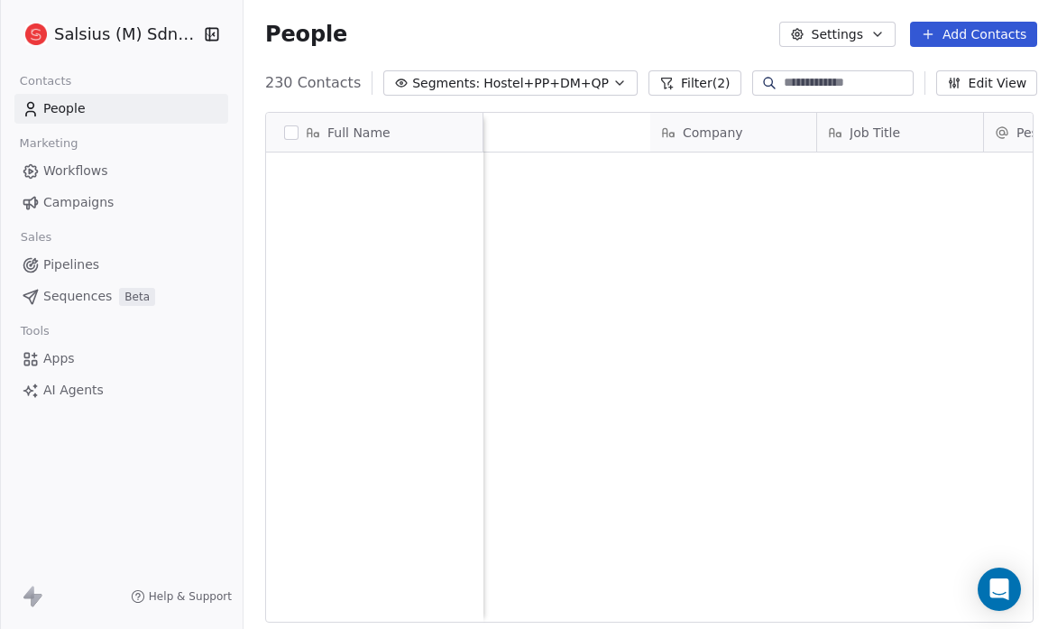
scroll to position [542, 801]
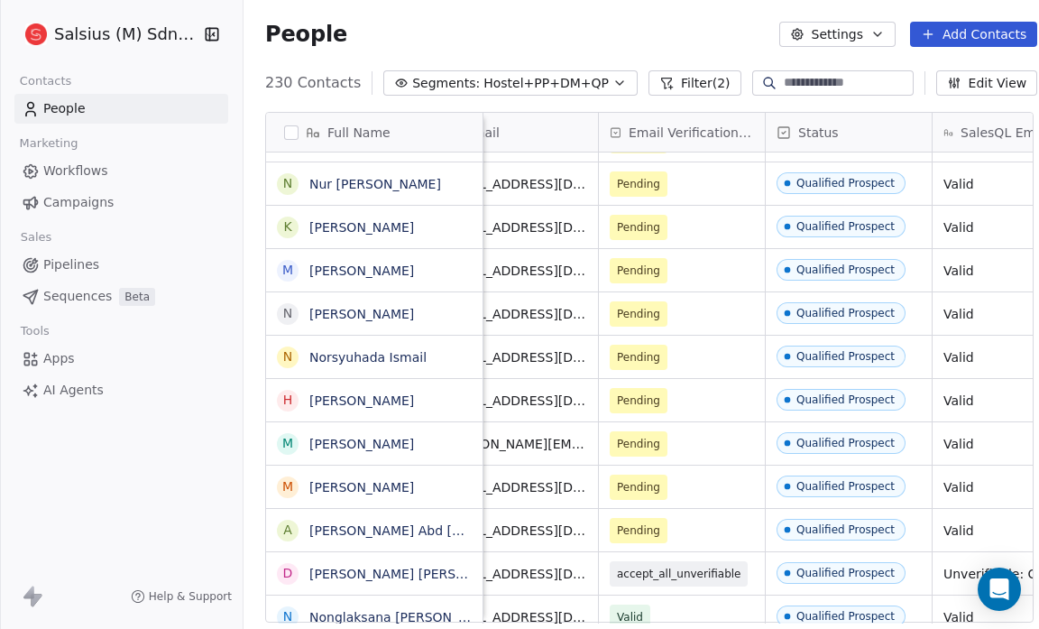
click at [968, 79] on button "Edit View" at bounding box center [987, 82] width 102 height 25
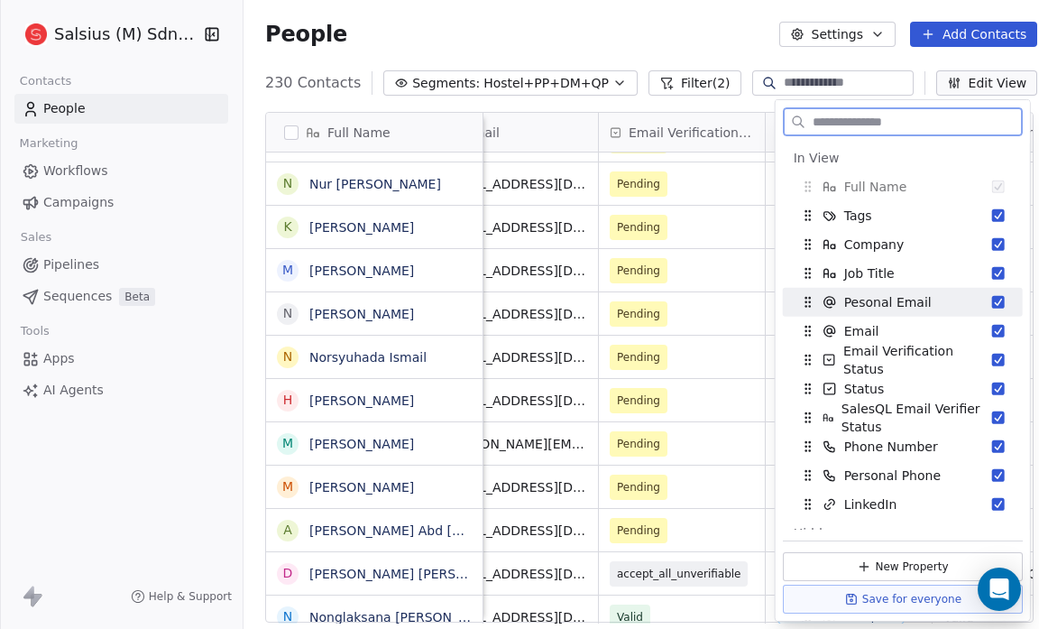
click at [992, 300] on button "Suggestions" at bounding box center [998, 302] width 13 height 13
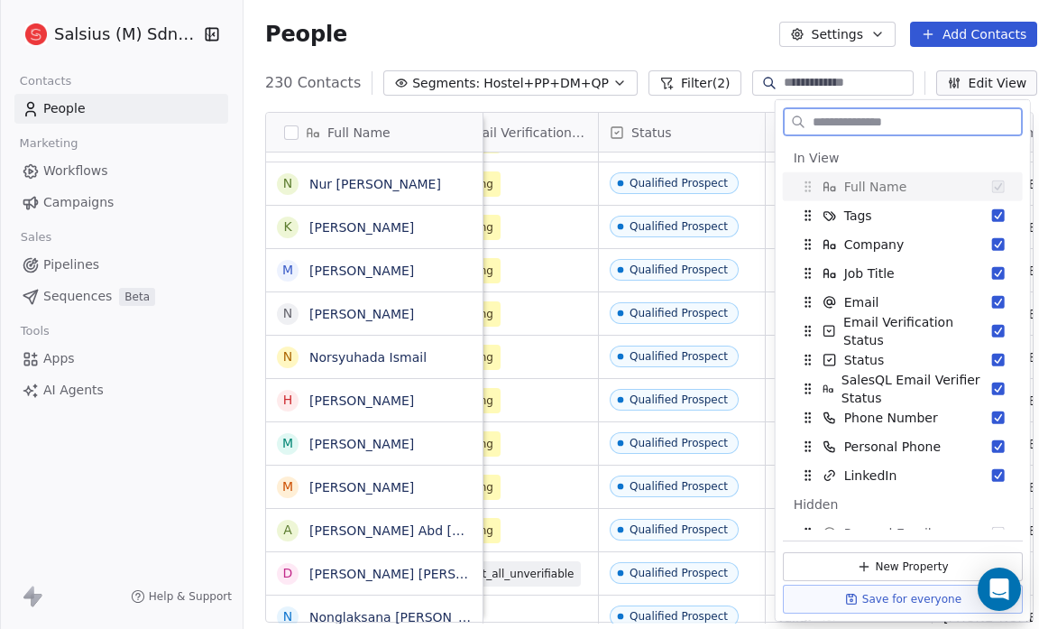
click at [992, 300] on button "Suggestions" at bounding box center [998, 302] width 13 height 13
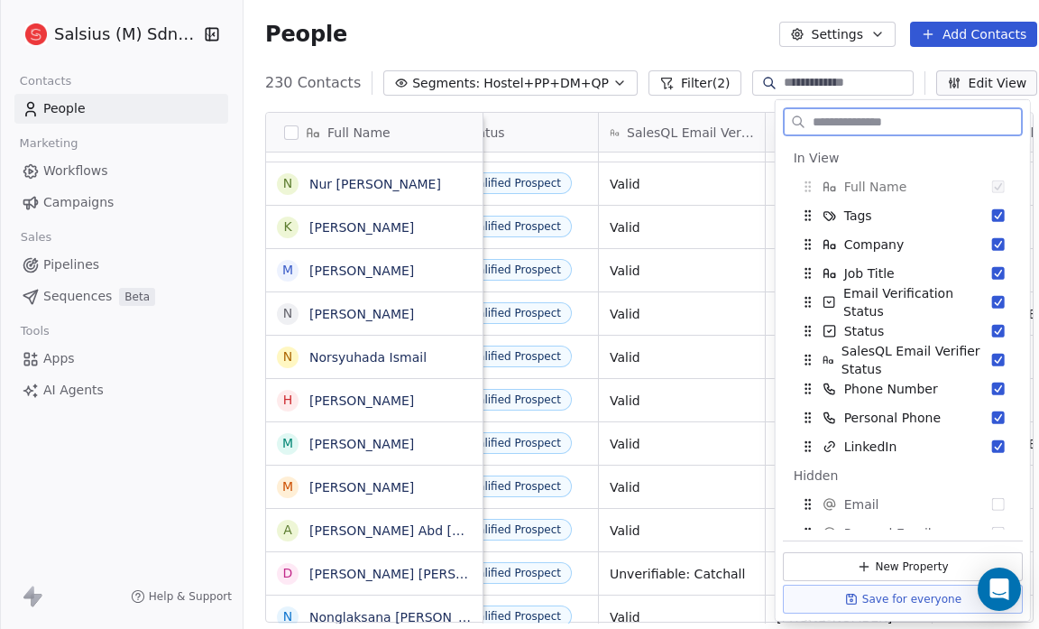
click at [992, 300] on button "Suggestions" at bounding box center [998, 302] width 13 height 13
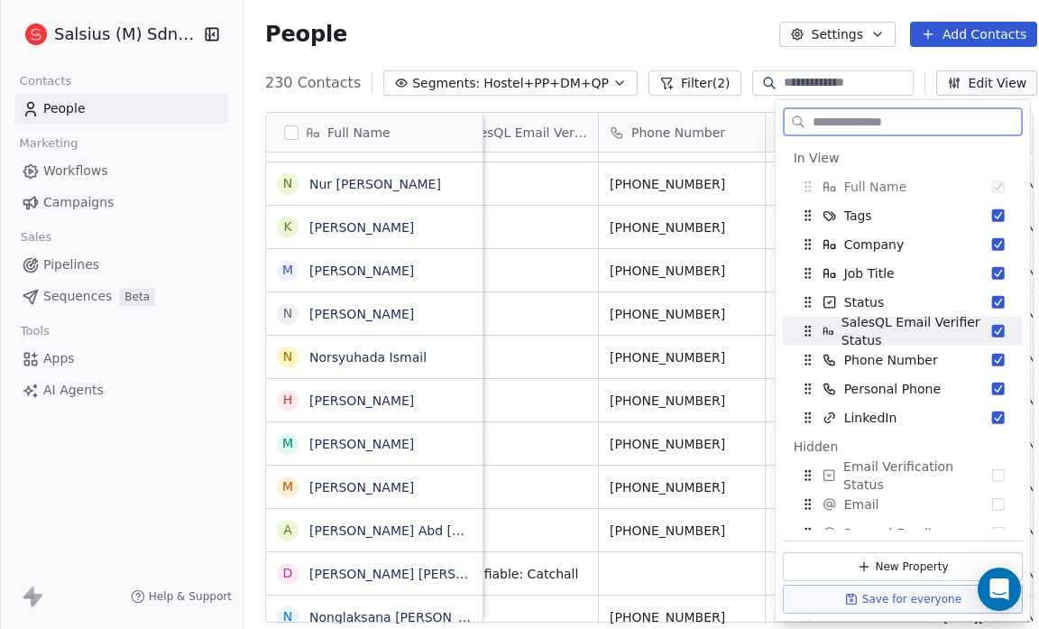
click at [992, 328] on button "Suggestions" at bounding box center [998, 331] width 13 height 13
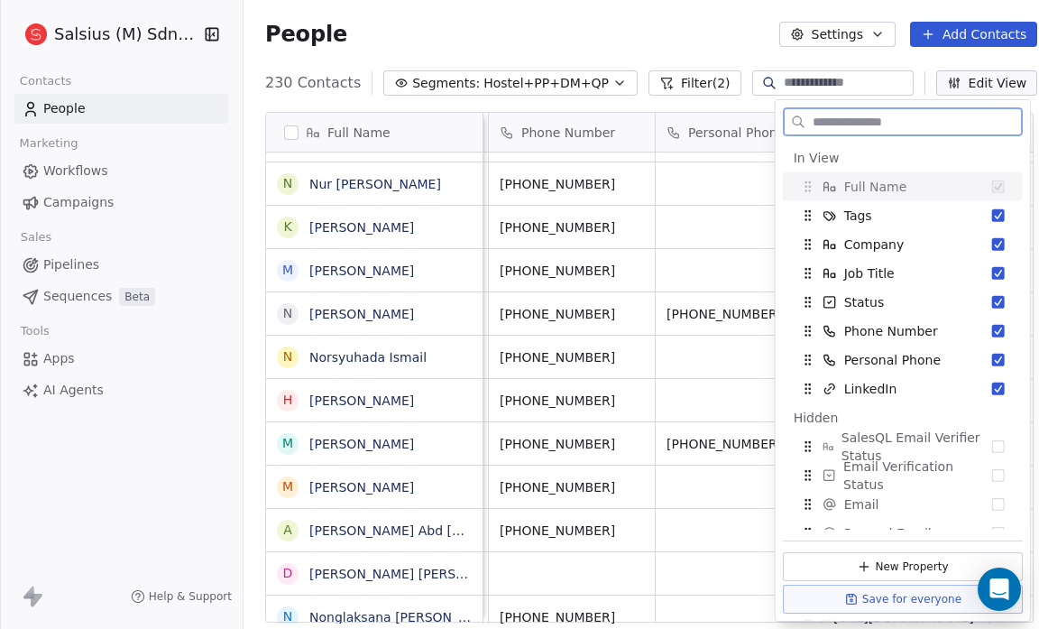
scroll to position [0, 672]
click at [992, 328] on button "Suggestions" at bounding box center [998, 331] width 13 height 13
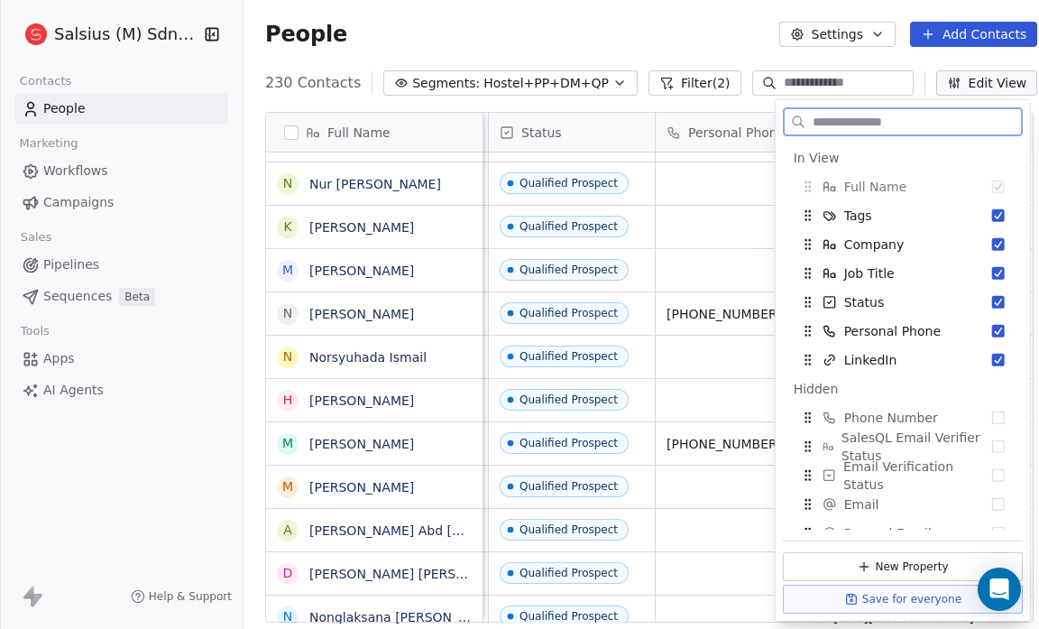
scroll to position [0, 505]
click at [992, 328] on button "Suggestions" at bounding box center [998, 331] width 13 height 13
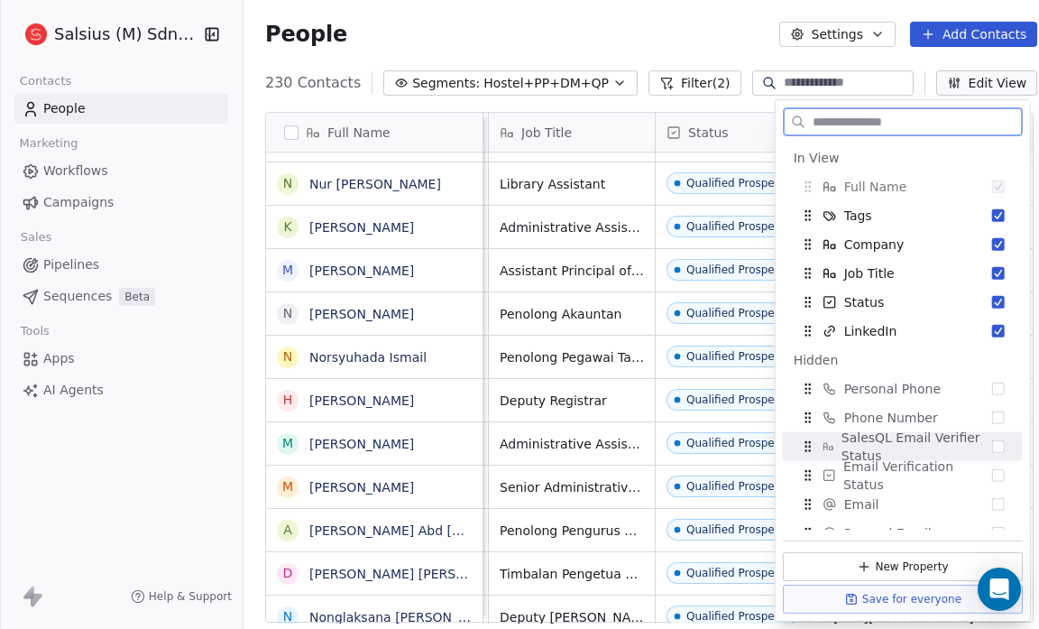
scroll to position [126, 0]
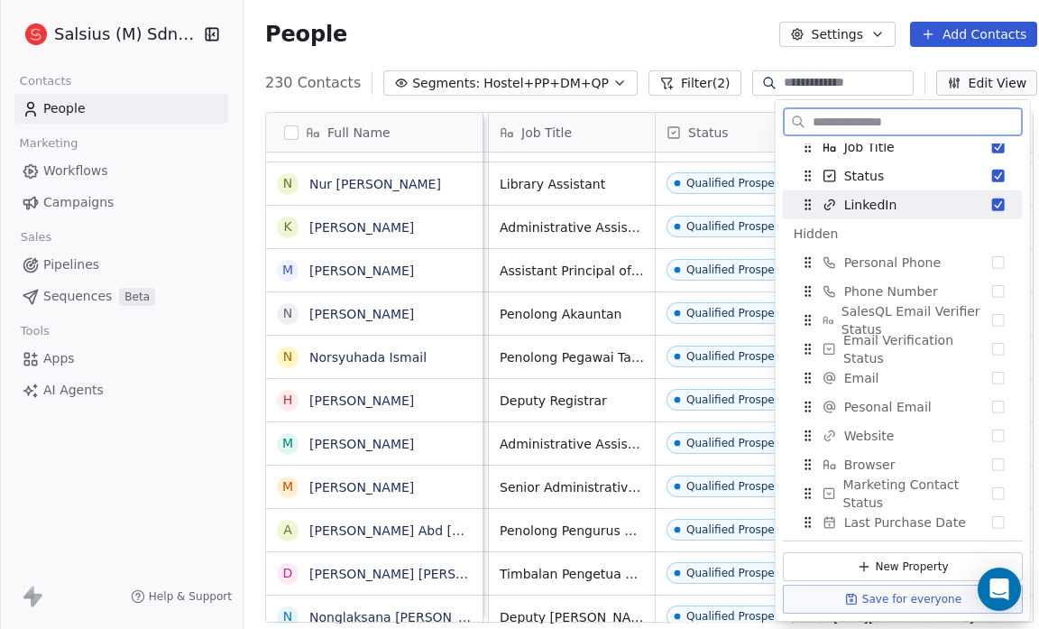
click at [992, 198] on button "Suggestions" at bounding box center [998, 204] width 13 height 13
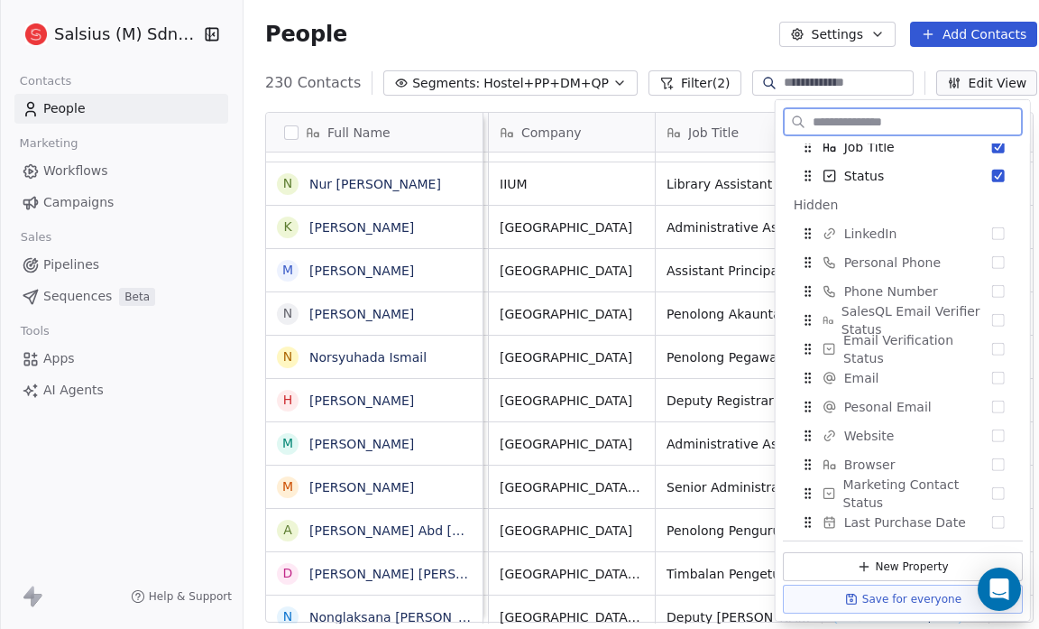
scroll to position [0, 171]
click at [992, 318] on button "Suggestions" at bounding box center [998, 320] width 13 height 13
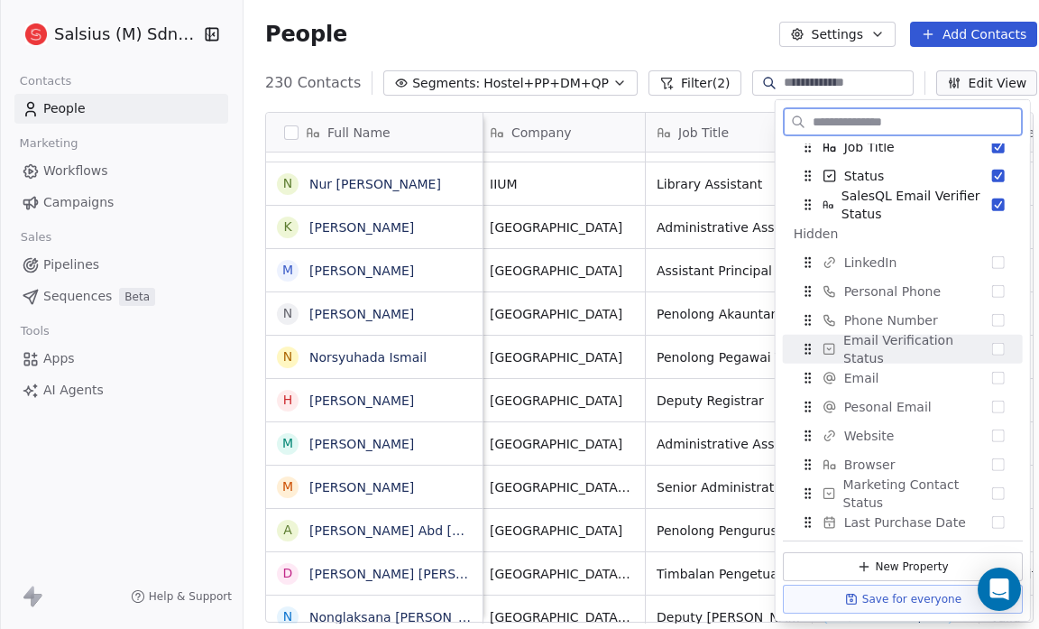
click at [992, 351] on button "Suggestions" at bounding box center [998, 349] width 13 height 13
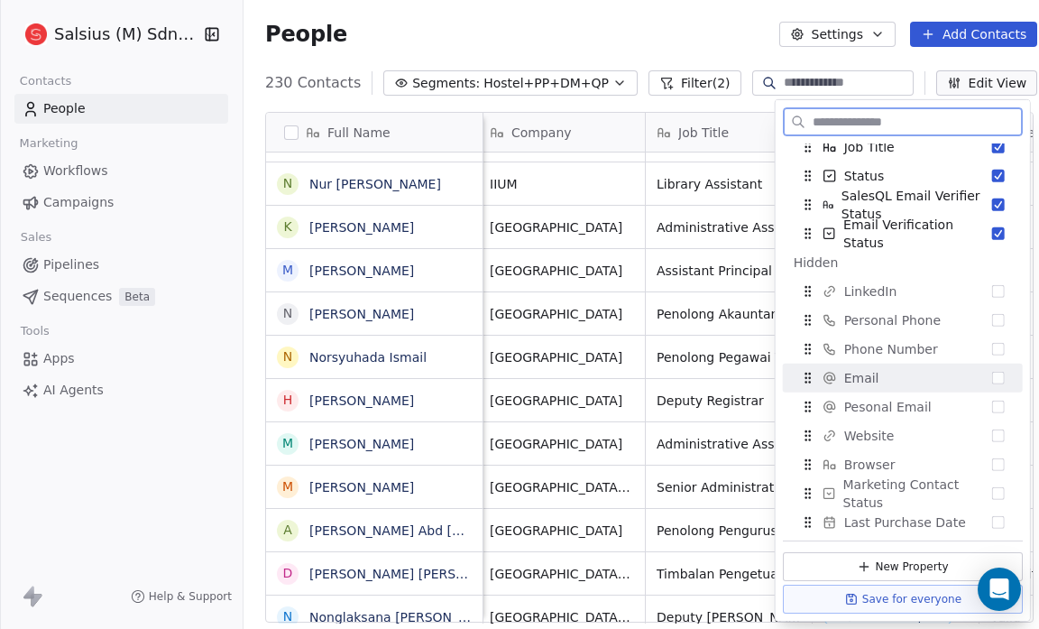
click at [992, 375] on button "Suggestions" at bounding box center [998, 378] width 13 height 13
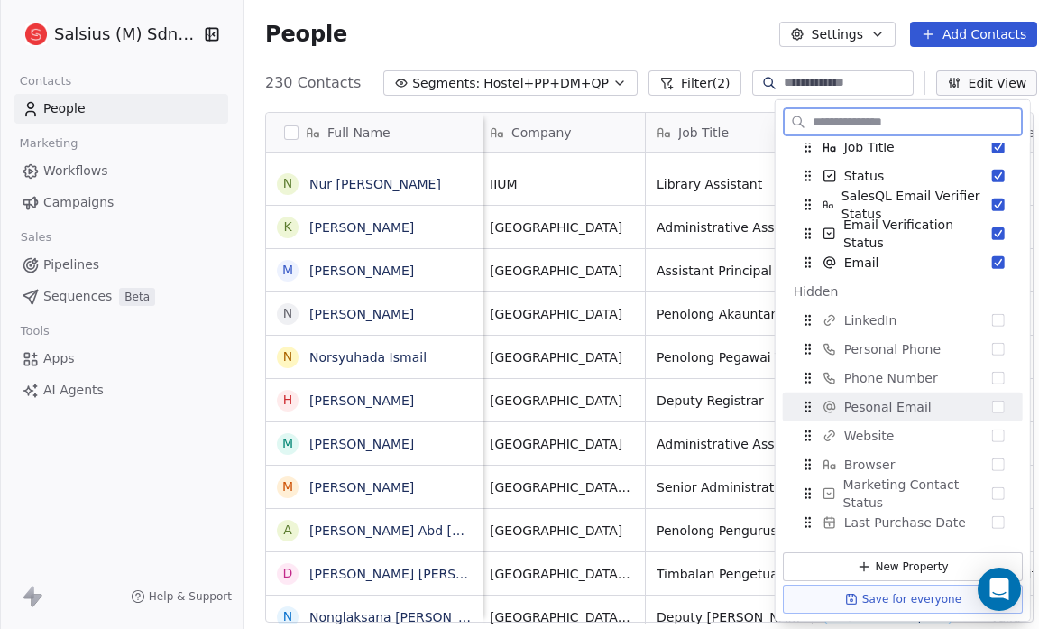
click at [992, 403] on button "Suggestions" at bounding box center [998, 407] width 13 height 13
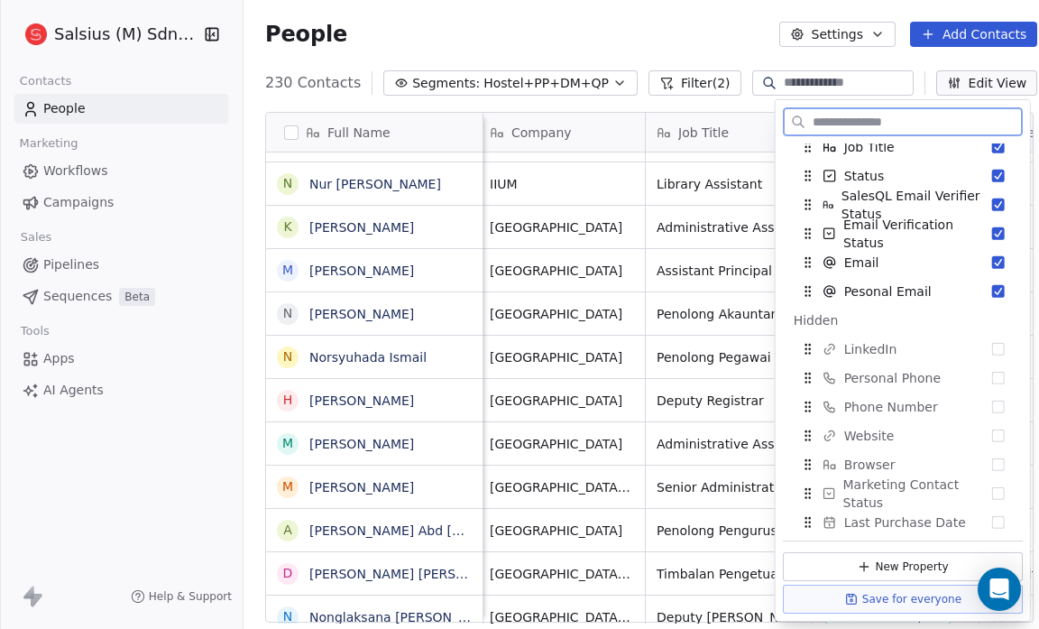
click at [992, 403] on button "Suggestions" at bounding box center [998, 407] width 13 height 13
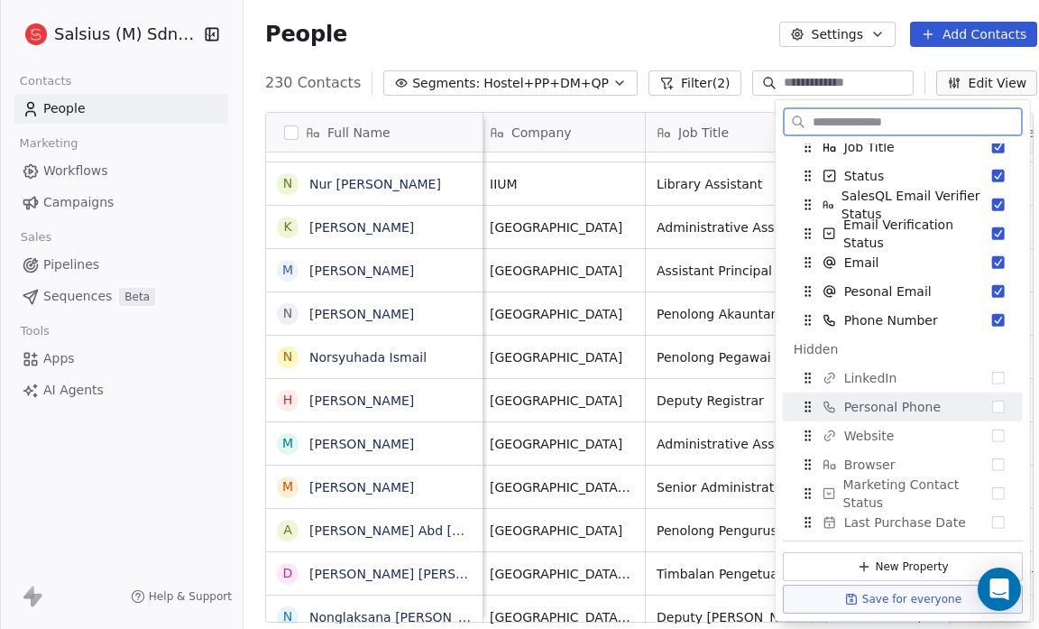
click at [992, 406] on button "Suggestions" at bounding box center [998, 407] width 13 height 13
click at [992, 407] on button "Suggestions" at bounding box center [998, 407] width 13 height 13
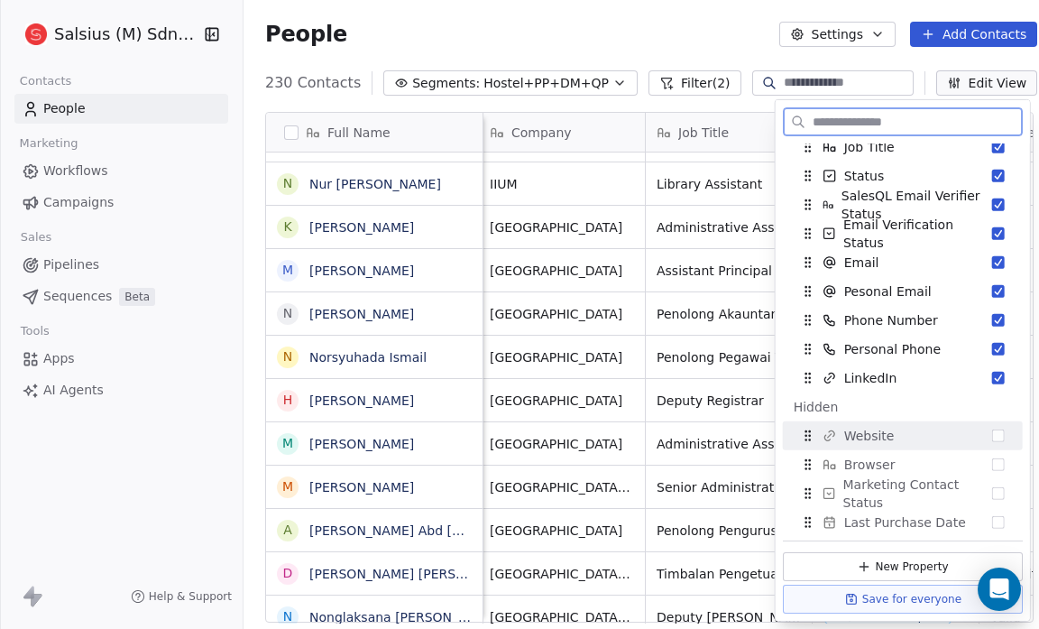
click at [992, 438] on button "Suggestions" at bounding box center [998, 435] width 13 height 13
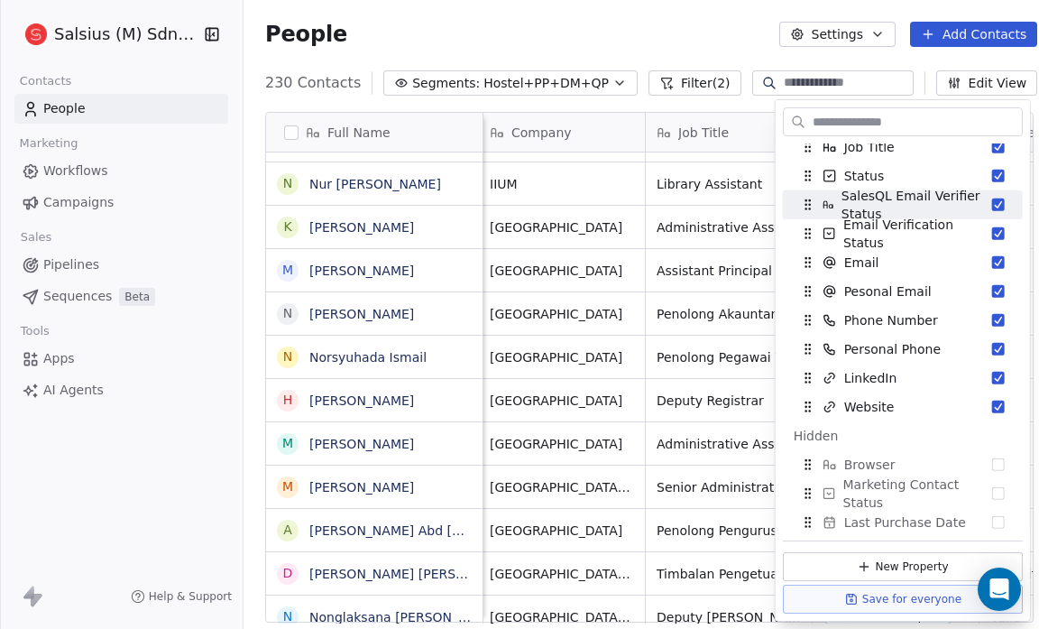
click at [613, 37] on div "People Settings Add Contacts" at bounding box center [651, 34] width 772 height 25
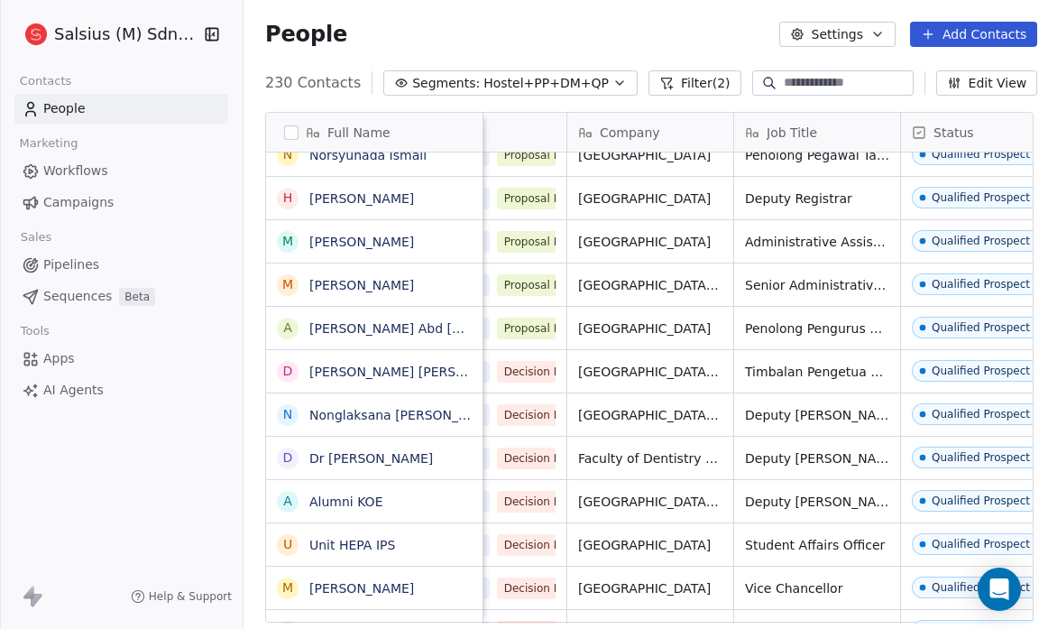
scroll to position [0, 84]
click at [440, 335] on link "[PERSON_NAME] Abd [PERSON_NAME]" at bounding box center [430, 328] width 243 height 14
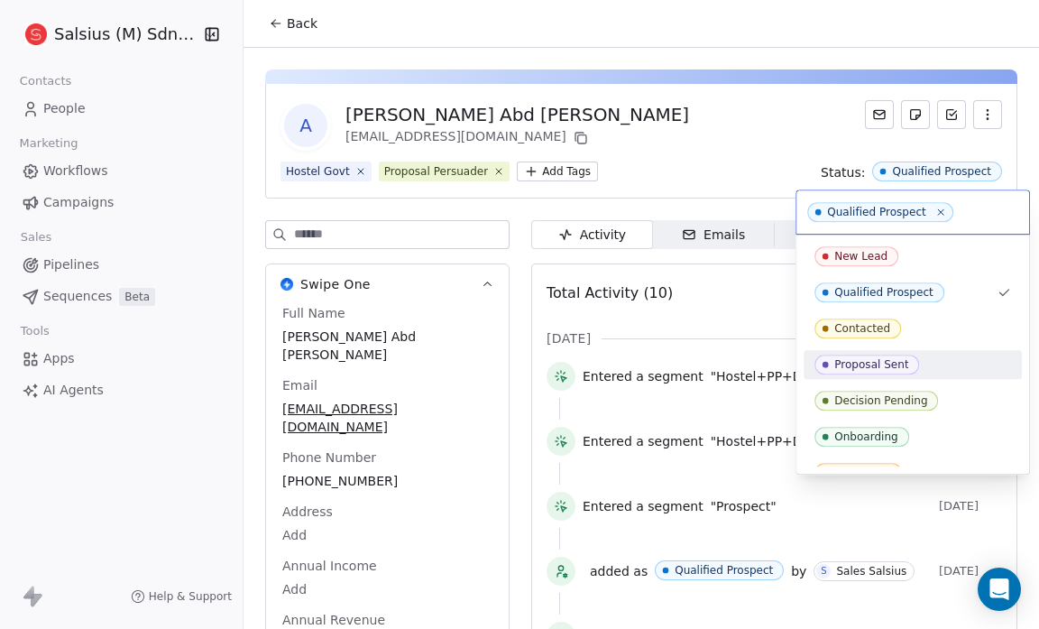
scroll to position [164, 0]
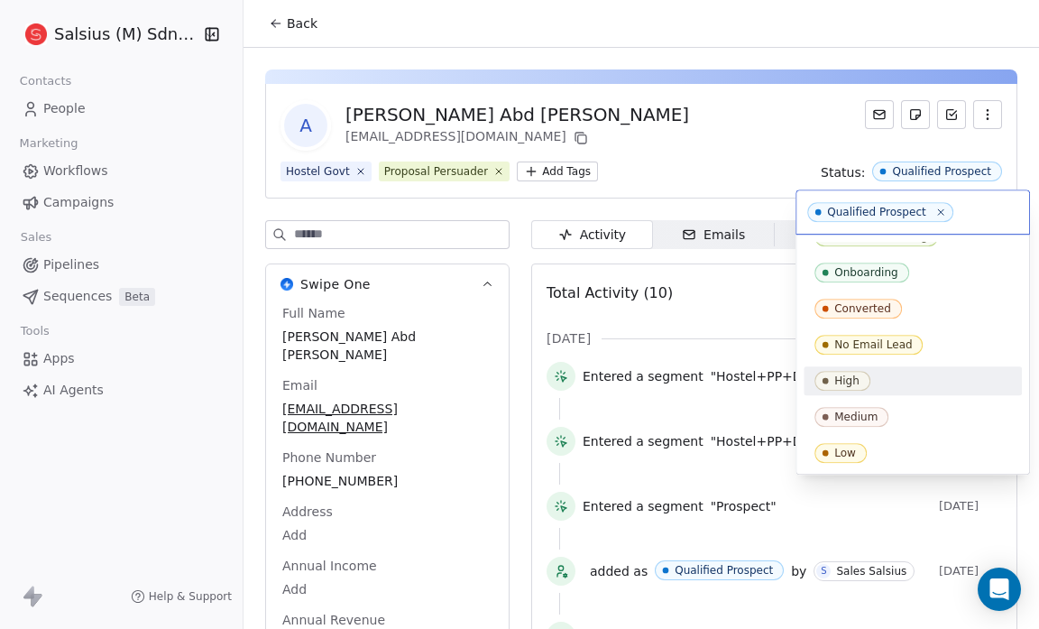
click at [906, 387] on div "High" at bounding box center [913, 381] width 197 height 20
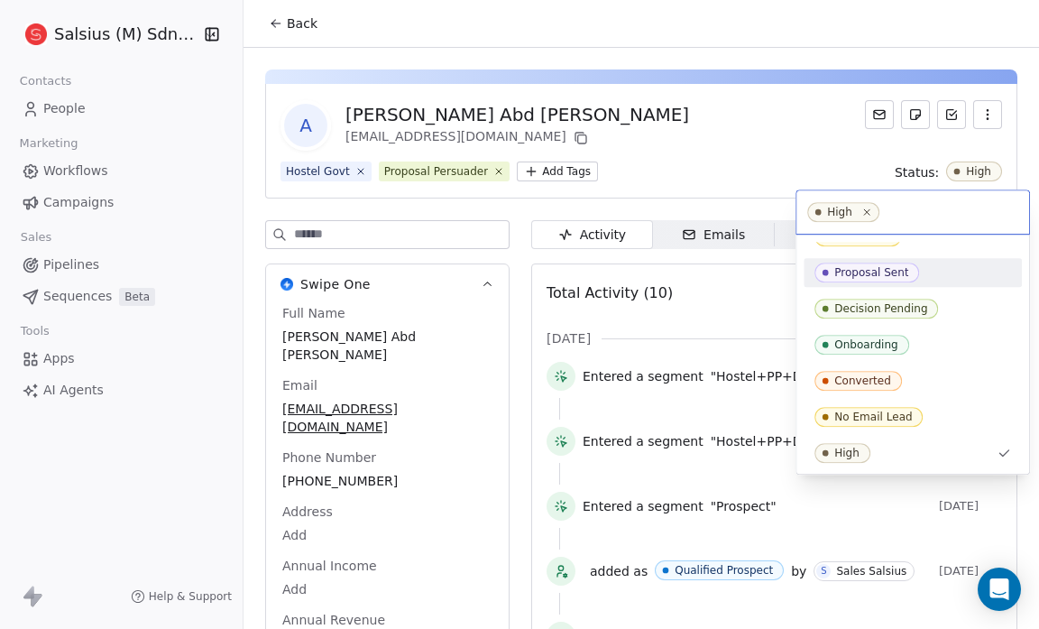
scroll to position [0, 0]
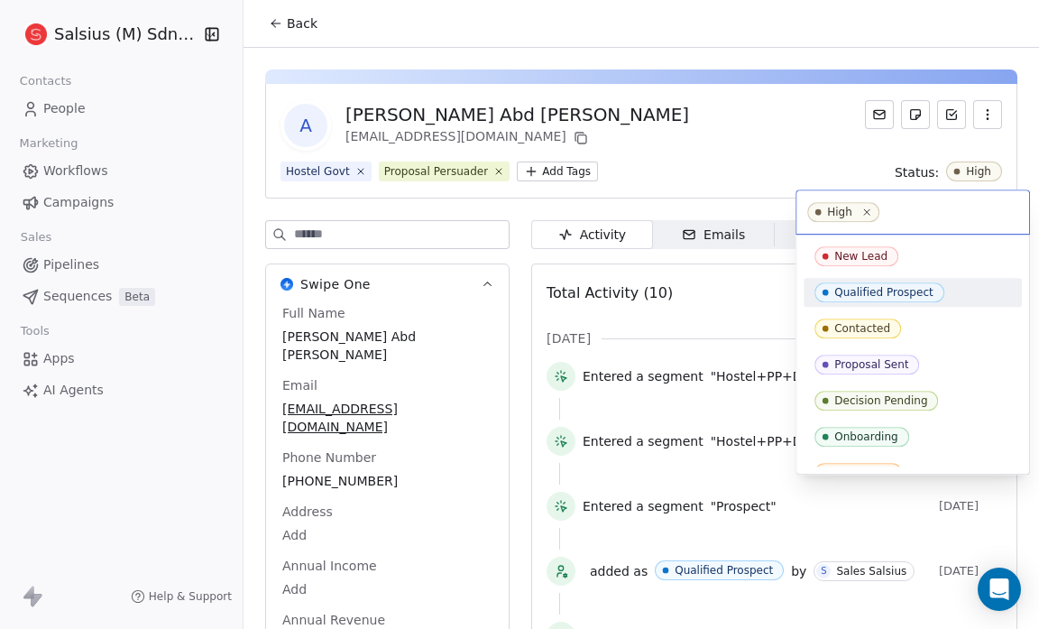
click at [951, 289] on div "Qualified Prospect" at bounding box center [913, 292] width 197 height 20
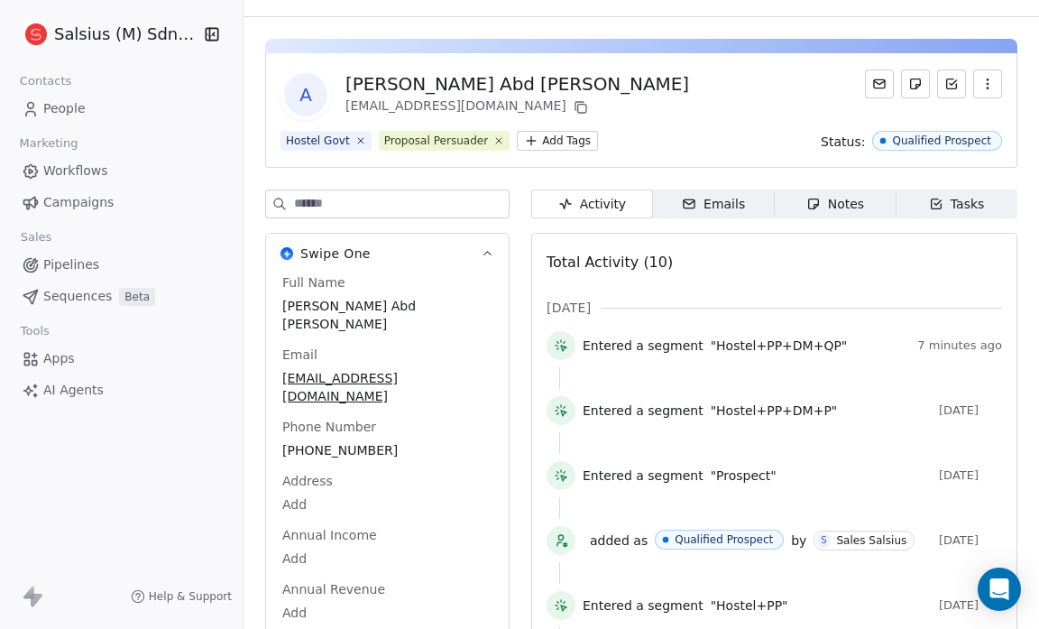
scroll to position [38, 0]
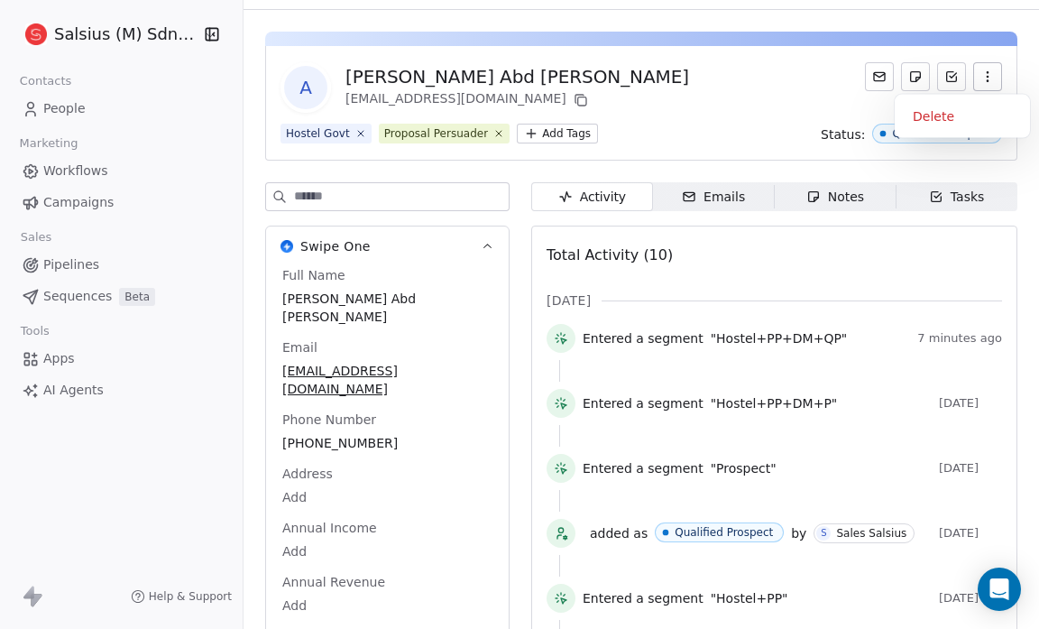
click at [981, 73] on icon "button" at bounding box center [988, 76] width 14 height 14
click at [826, 102] on div "A Abdul Razak Abd Wahab wahab@utm.my" at bounding box center [642, 87] width 722 height 51
click at [805, 91] on div "A Abdul Razak Abd Wahab wahab@utm.my" at bounding box center [642, 87] width 722 height 51
click at [872, 74] on icon at bounding box center [879, 76] width 14 height 14
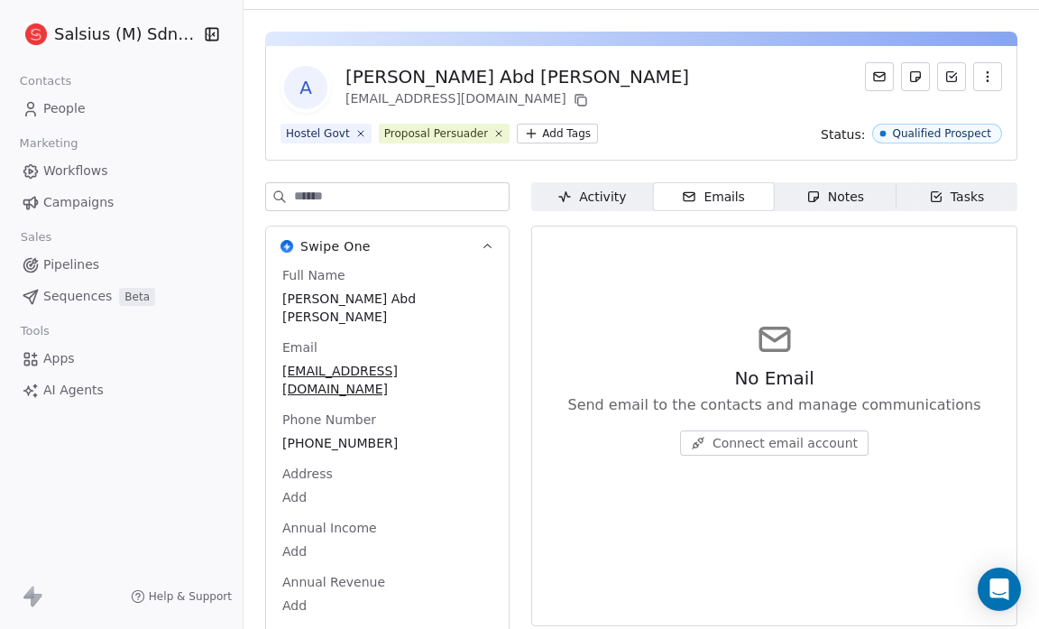
click at [723, 439] on span "Connect email account" at bounding box center [785, 443] width 145 height 18
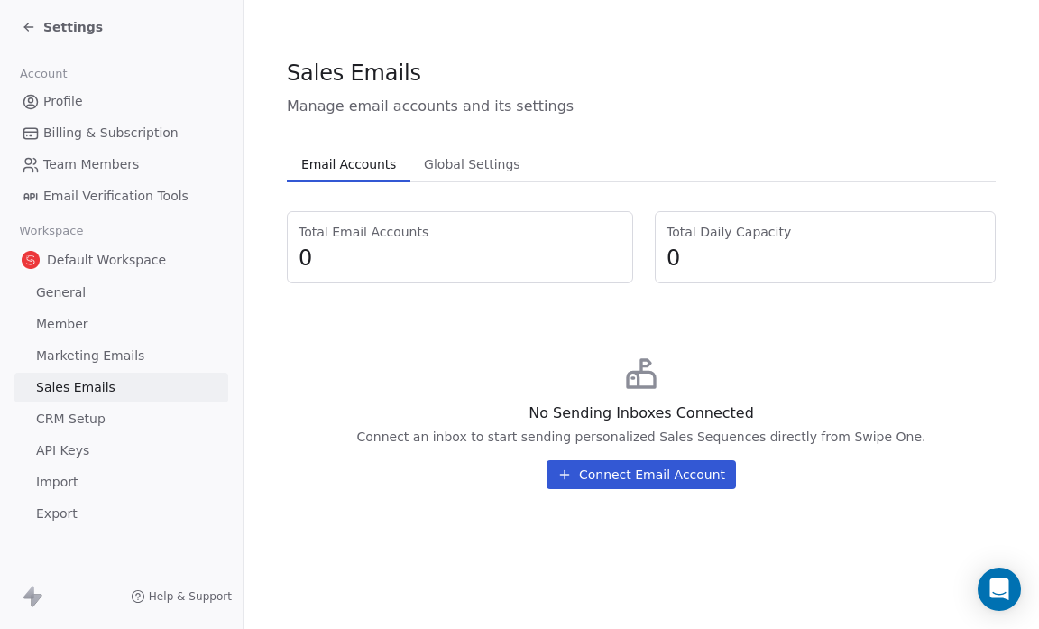
click at [26, 20] on icon at bounding box center [29, 27] width 14 height 14
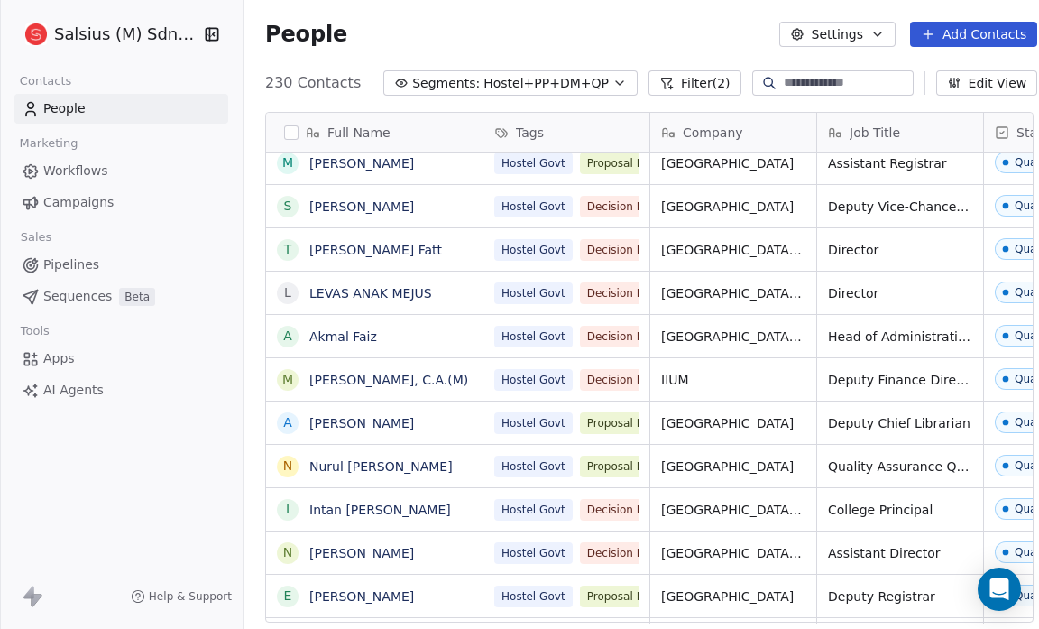
click at [876, 32] on icon "button" at bounding box center [878, 34] width 14 height 14
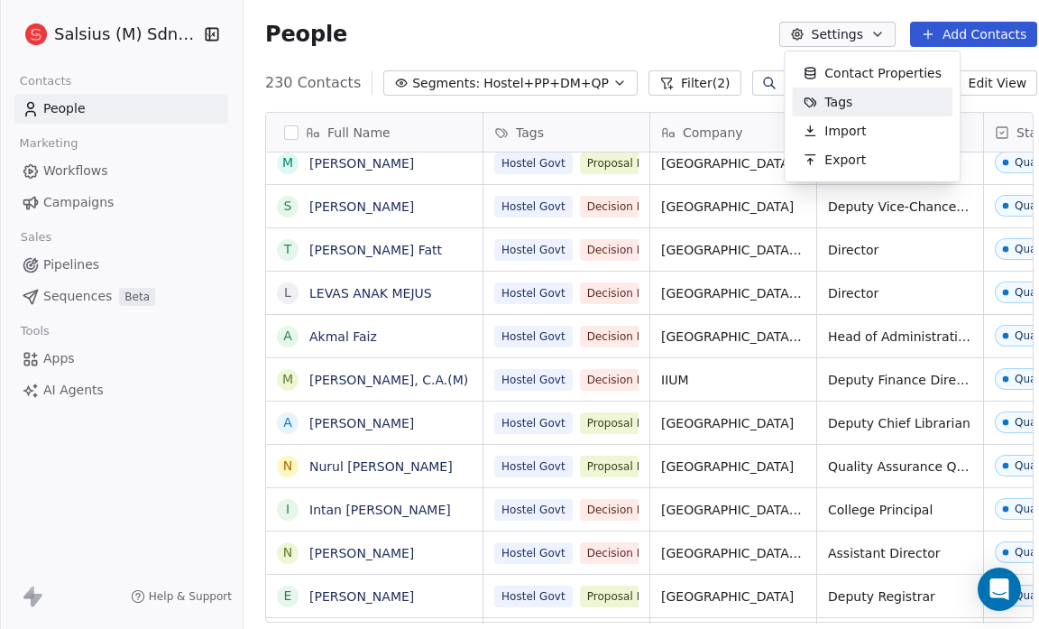
click at [868, 101] on div "Tags" at bounding box center [872, 102] width 161 height 29
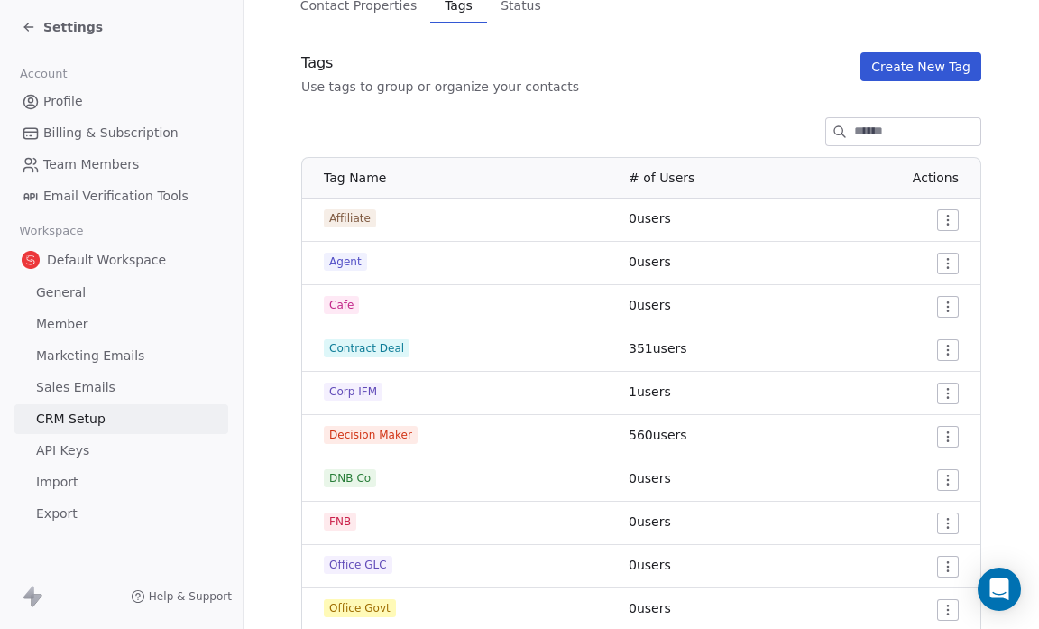
scroll to position [154, 0]
click at [876, 62] on button "Create New Tag" at bounding box center [921, 67] width 121 height 29
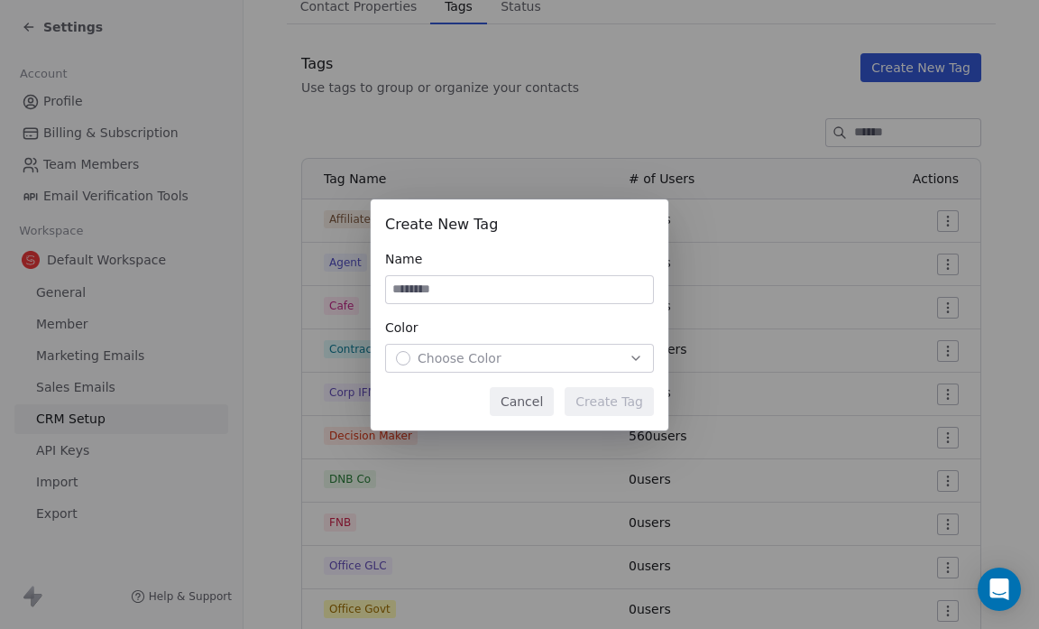
click at [419, 286] on input at bounding box center [519, 289] width 267 height 27
type input "****"
click at [635, 359] on icon "button" at bounding box center [635, 358] width 7 height 4
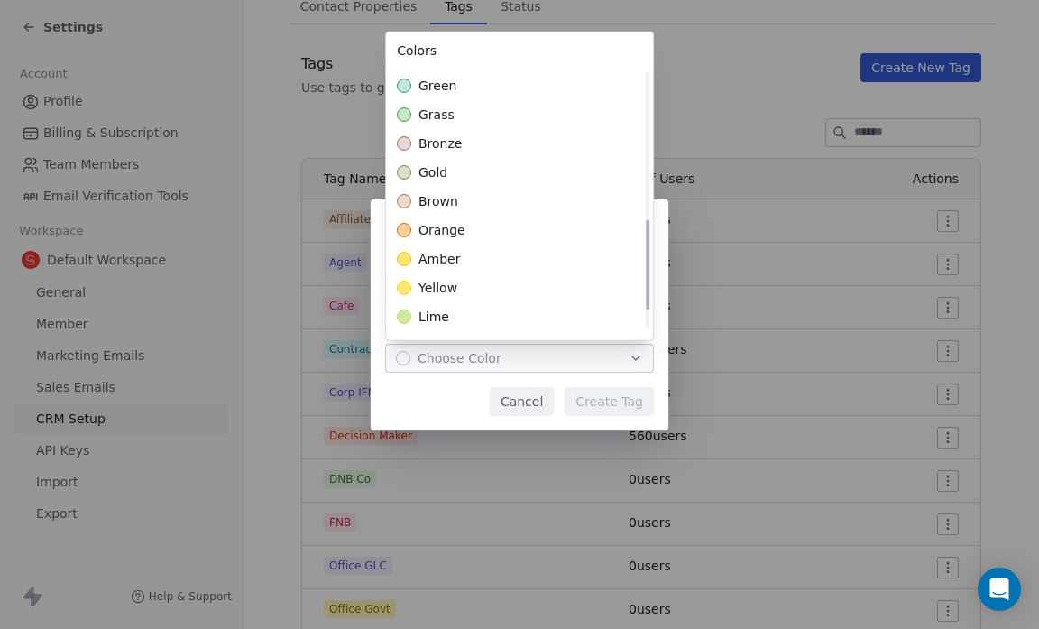
scroll to position [429, 0]
click at [614, 177] on div "gold" at bounding box center [519, 173] width 267 height 29
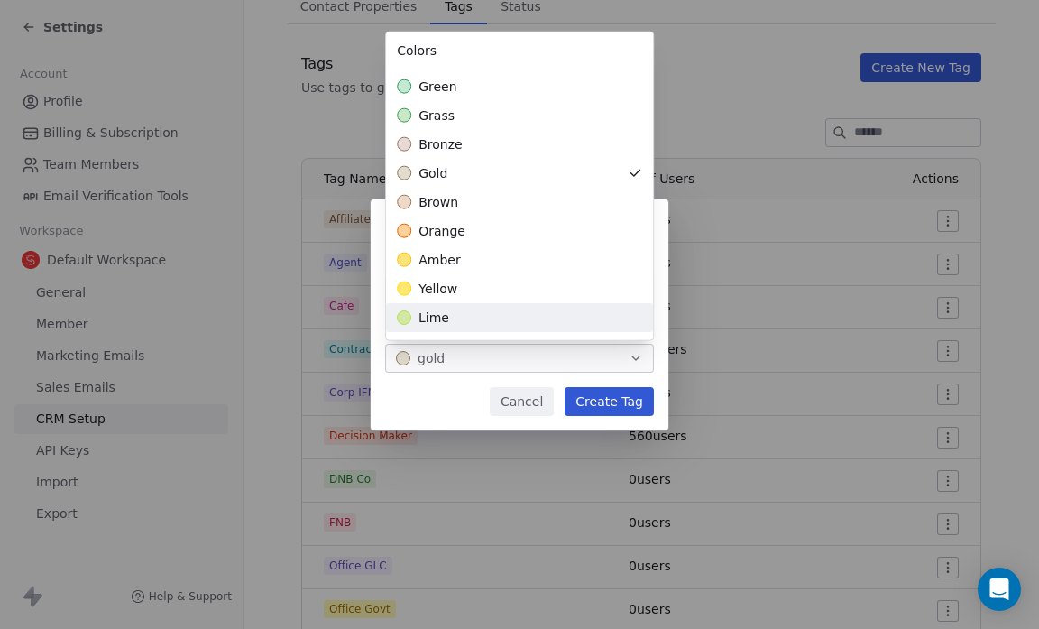
click at [608, 404] on div "Create New Tag Name **** Color gold Cancel Create Tag" at bounding box center [519, 314] width 1039 height 231
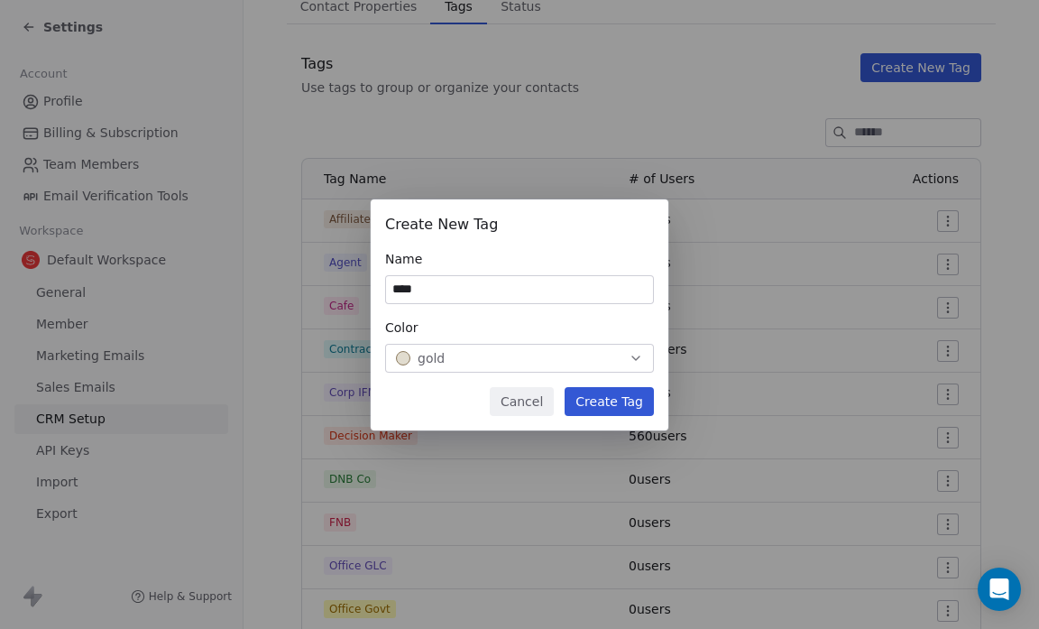
click at [608, 404] on button "Create Tag" at bounding box center [609, 401] width 89 height 29
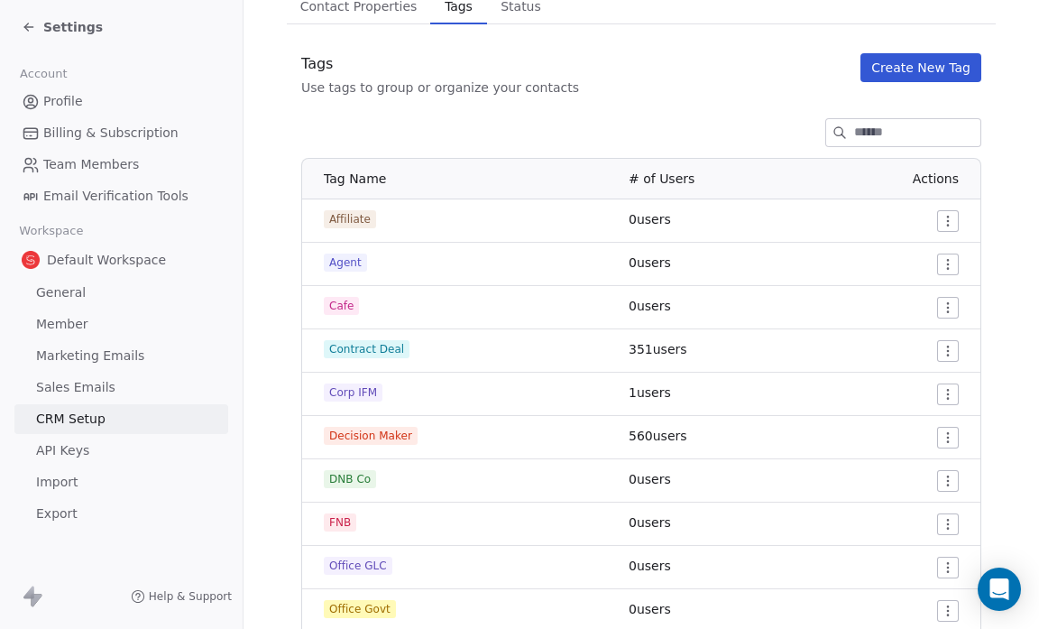
click at [888, 72] on button "Create New Tag" at bounding box center [921, 67] width 121 height 29
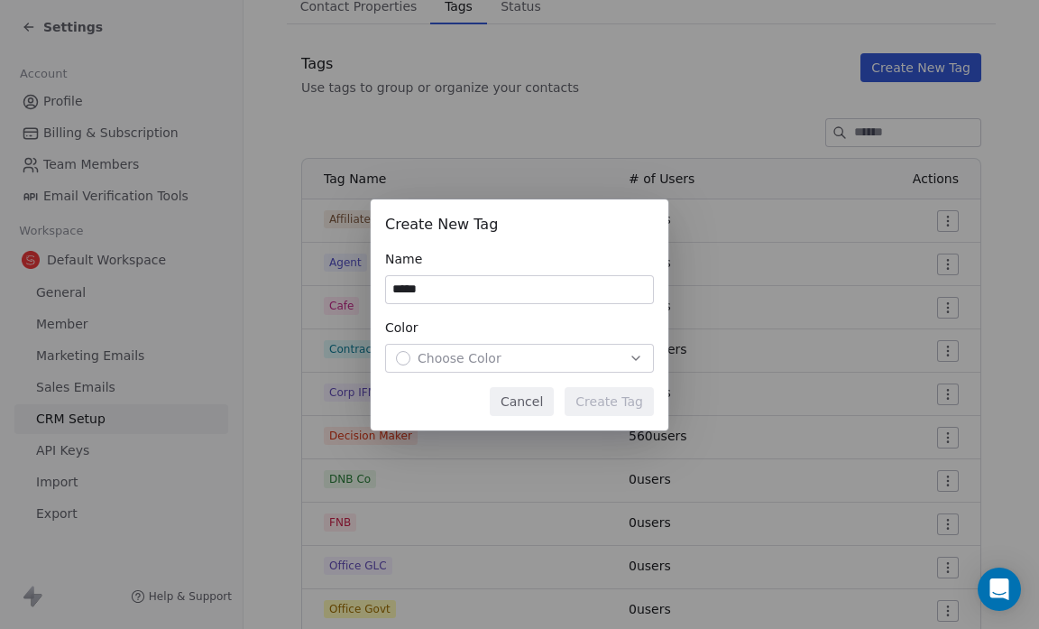
click at [401, 289] on input "*****" at bounding box center [519, 289] width 267 height 27
type input "******"
click at [633, 359] on icon "button" at bounding box center [636, 358] width 14 height 14
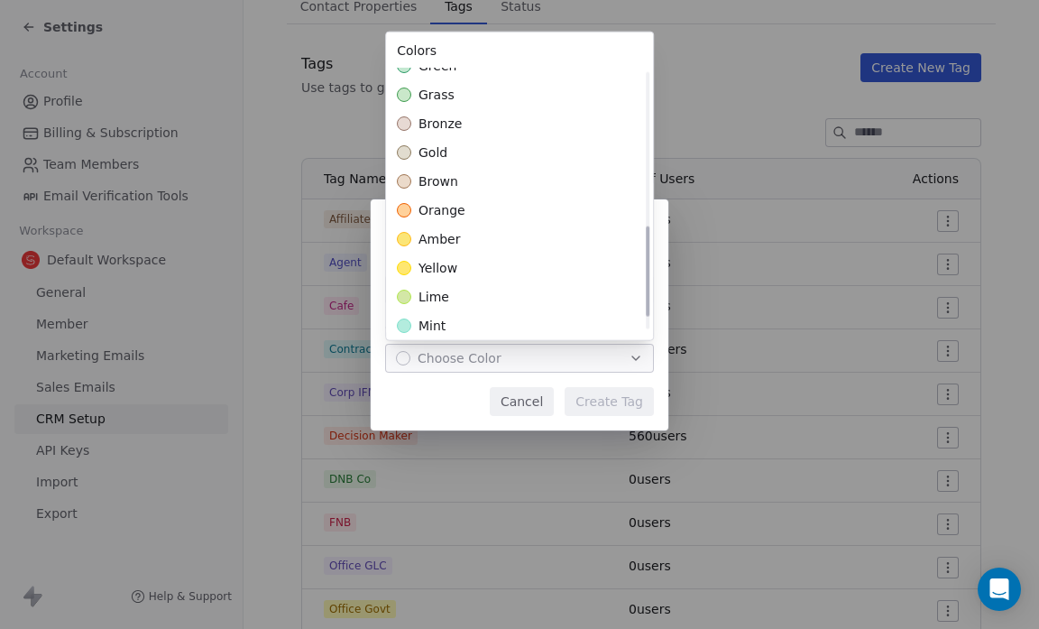
scroll to position [451, 0]
click at [527, 189] on div "brown" at bounding box center [519, 180] width 267 height 29
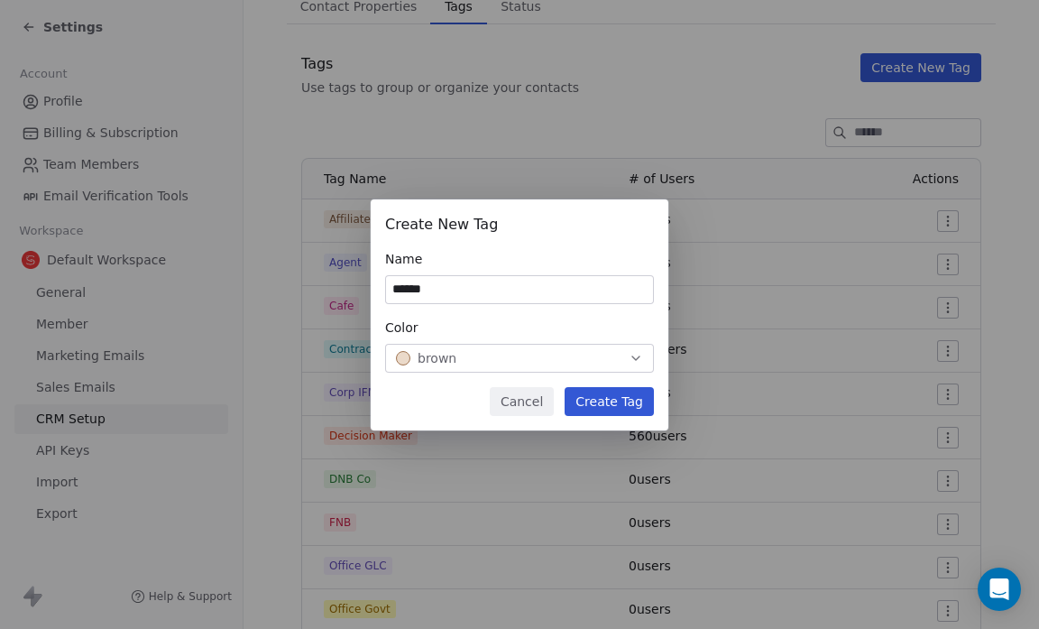
click at [596, 408] on div "Create New Tag Name ****** Color brown Cancel Create Tag" at bounding box center [519, 314] width 1039 height 231
click at [599, 402] on button "Create Tag" at bounding box center [609, 401] width 89 height 29
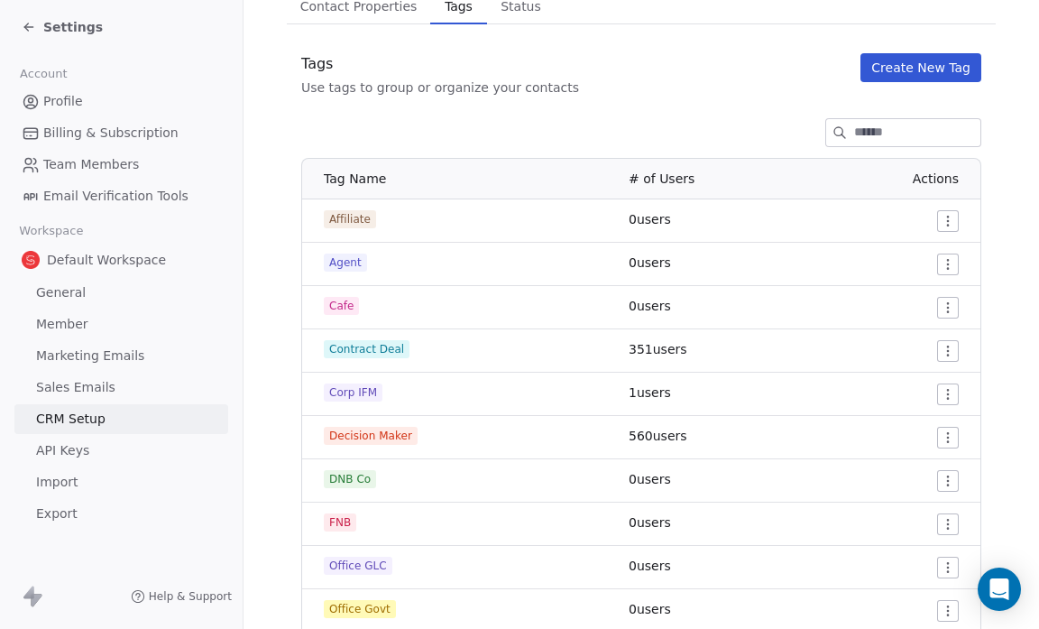
click at [906, 67] on button "Create New Tag" at bounding box center [921, 67] width 121 height 29
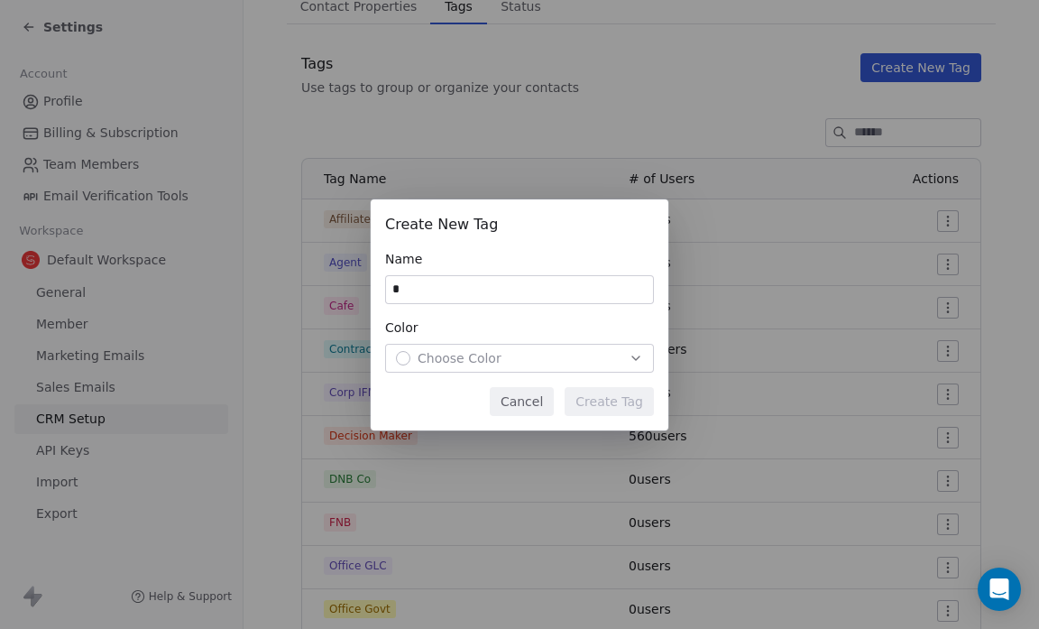
type input "*"
click at [630, 360] on icon "button" at bounding box center [636, 358] width 14 height 14
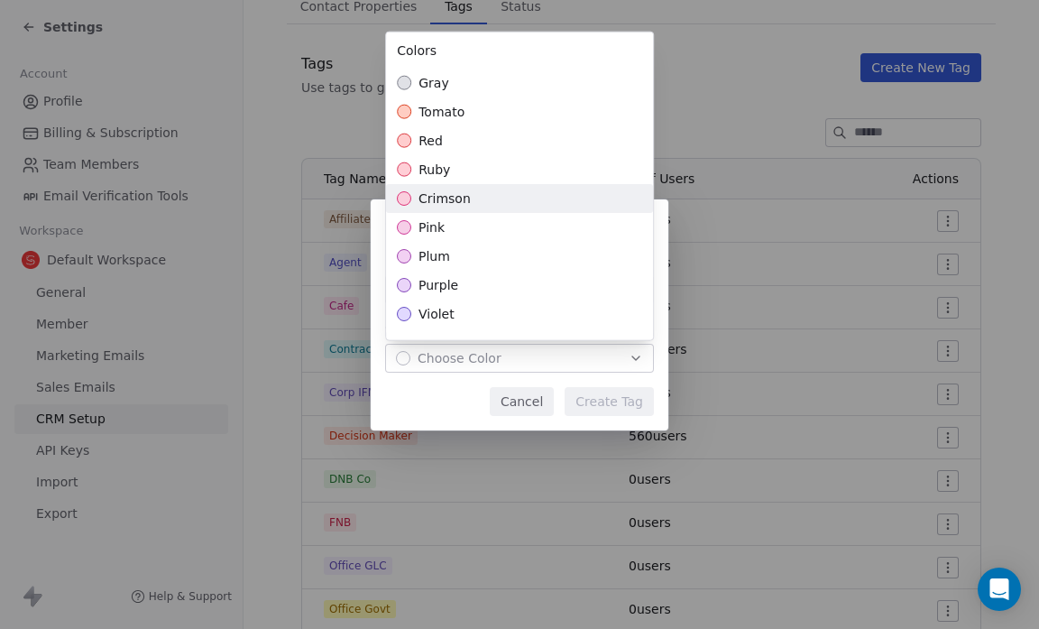
drag, startPoint x: 613, startPoint y: 193, endPoint x: 725, endPoint y: 115, distance: 136.9
click at [725, 115] on div "Create New Tag Name * Color Choose Color Cancel Create Tag" at bounding box center [519, 314] width 1039 height 629
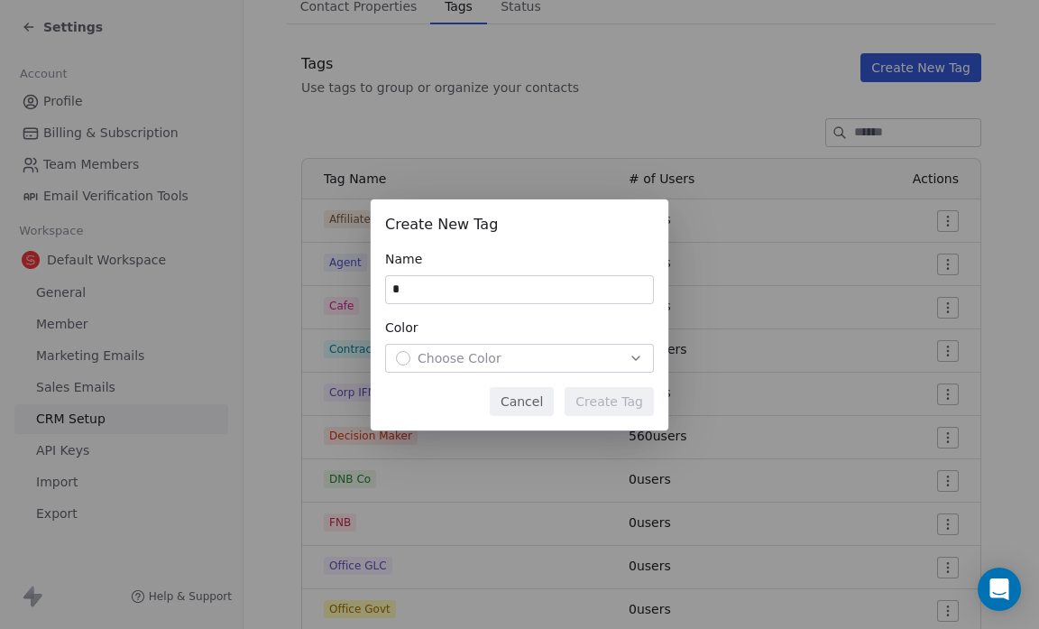
click at [640, 354] on icon "button" at bounding box center [636, 358] width 14 height 14
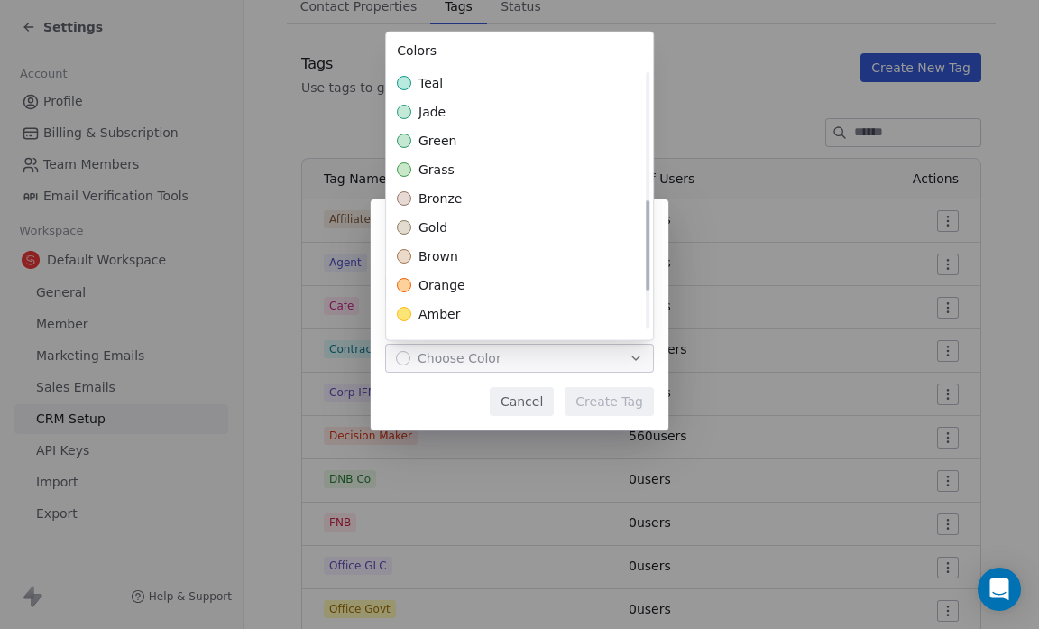
scroll to position [376, 0]
click at [475, 203] on div "bronze" at bounding box center [519, 197] width 267 height 29
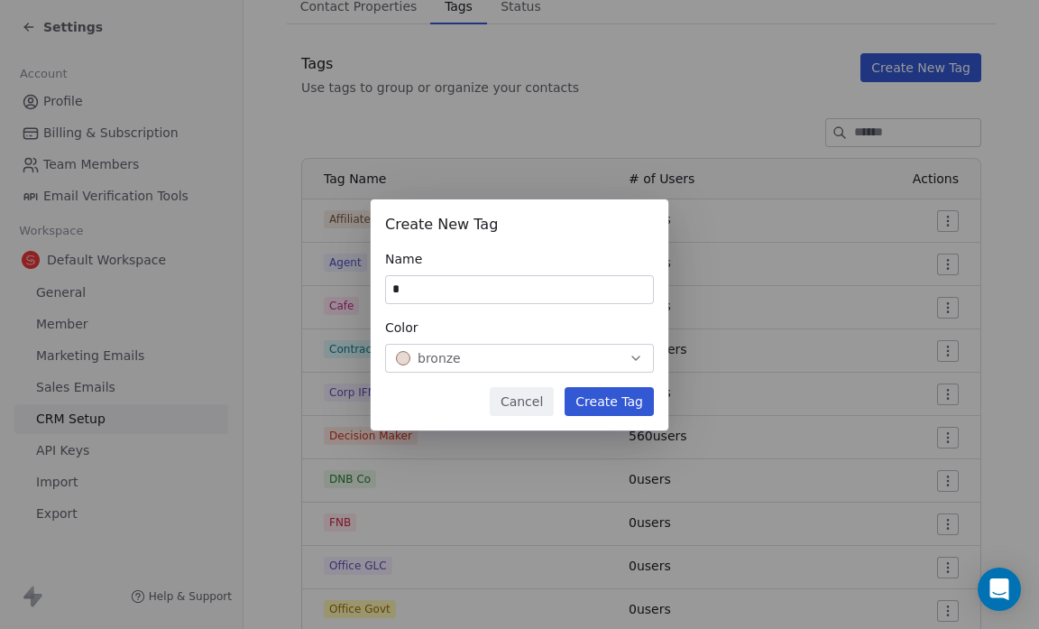
click at [615, 402] on div "Create New Tag Name * Color bronze Cancel Create Tag" at bounding box center [519, 314] width 1039 height 231
click at [615, 402] on button "Create Tag" at bounding box center [609, 401] width 89 height 29
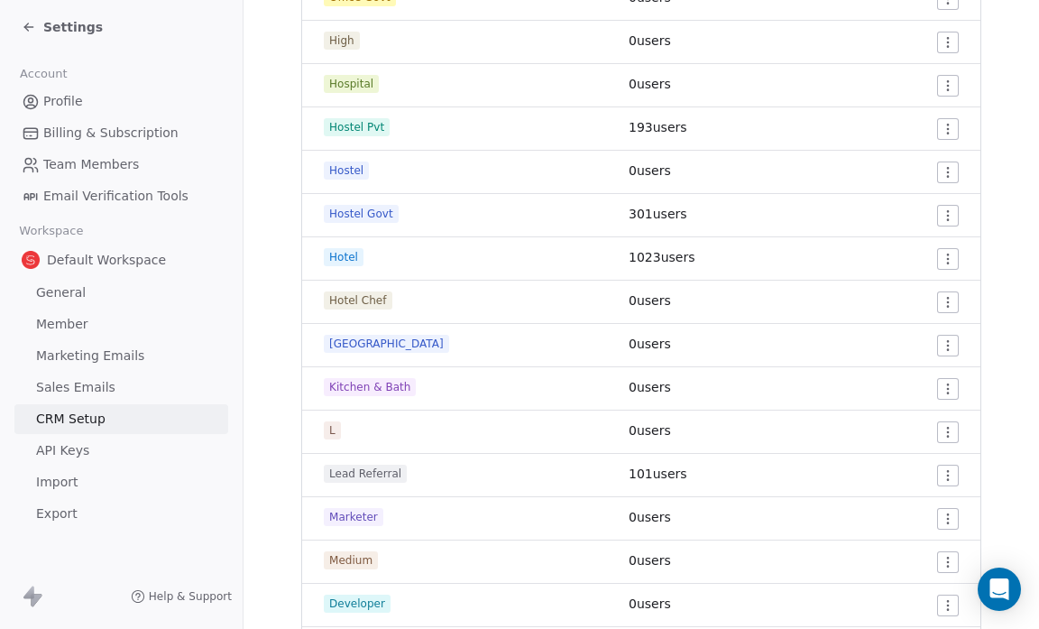
scroll to position [772, 0]
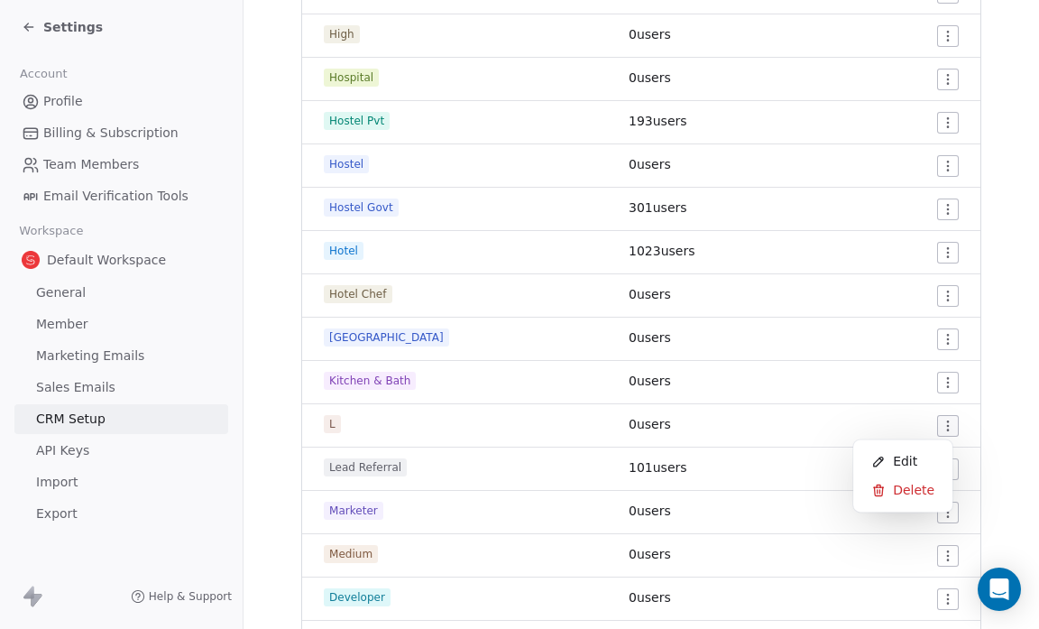
click at [936, 420] on html "Settings Account Profile Billing & Subscription Team Members Email Verification…" at bounding box center [519, 314] width 1039 height 629
click at [908, 459] on span "Edit" at bounding box center [905, 461] width 24 height 18
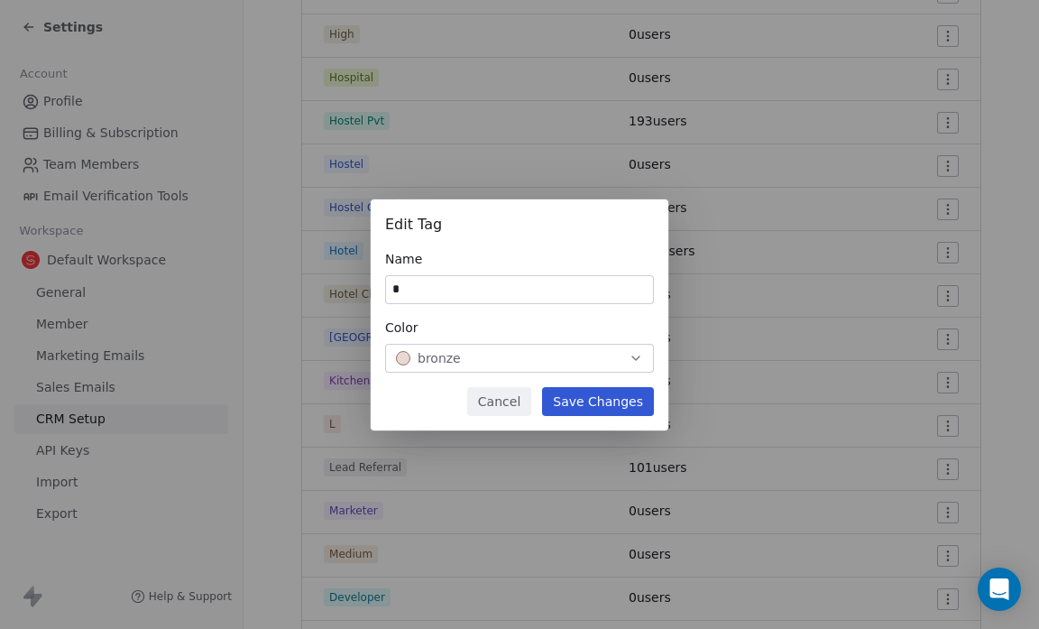
click at [415, 289] on input "*" at bounding box center [519, 289] width 267 height 27
type input "***"
click at [581, 397] on button "Save Changes" at bounding box center [598, 401] width 112 height 29
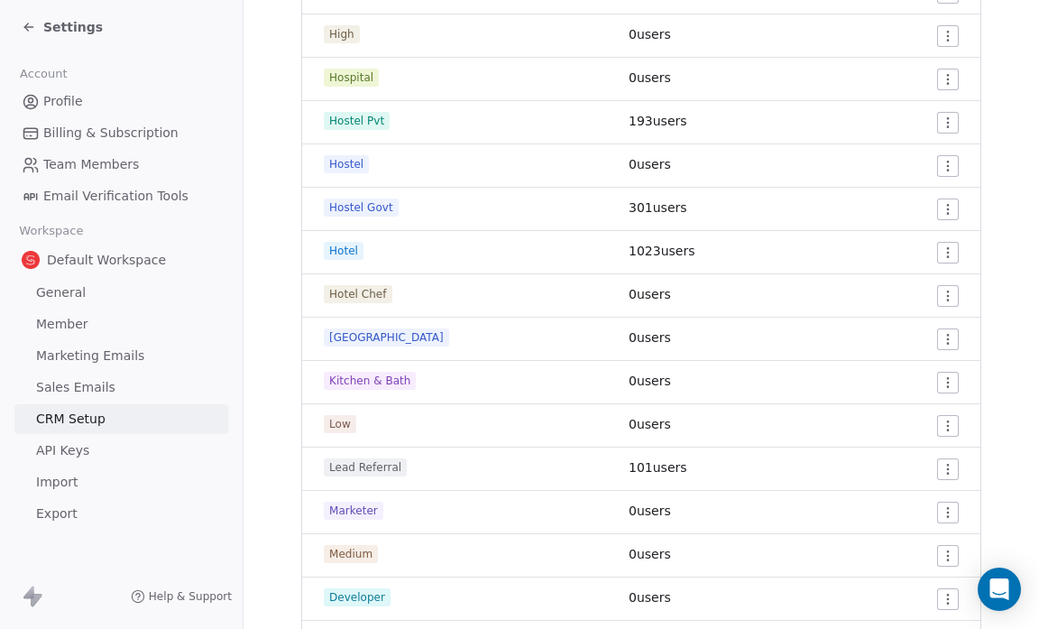
click at [29, 24] on icon at bounding box center [29, 27] width 14 height 14
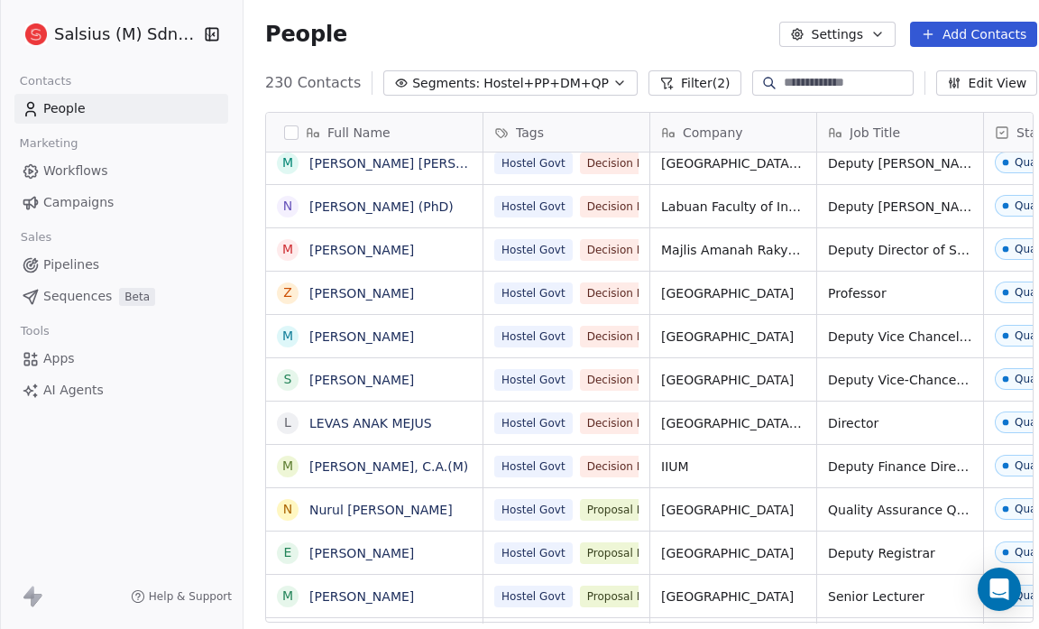
click at [974, 82] on button "Edit View" at bounding box center [987, 82] width 102 height 25
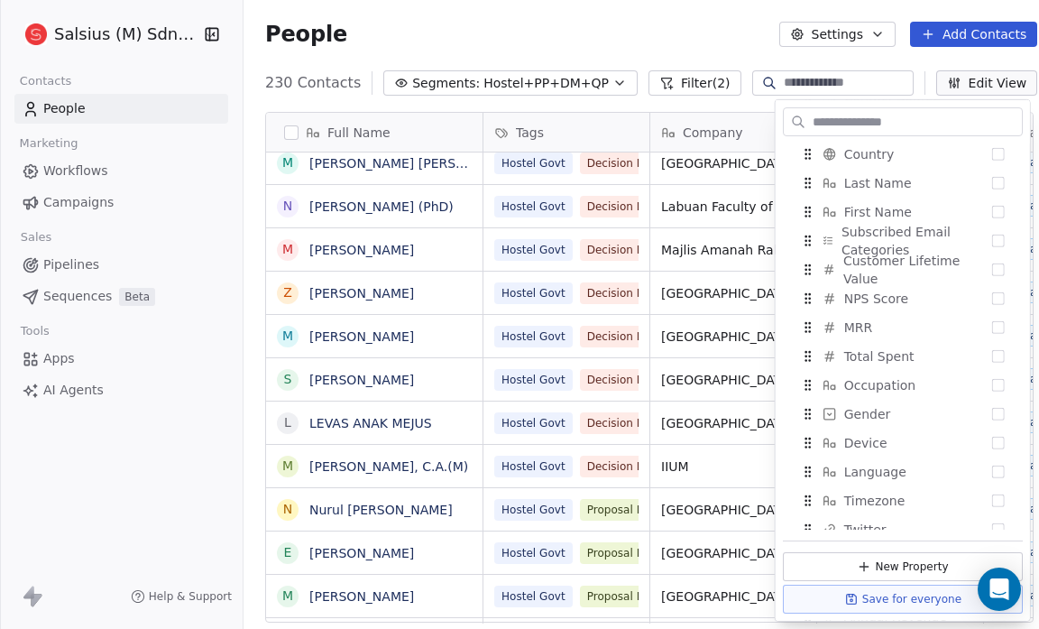
scroll to position [1108, 0]
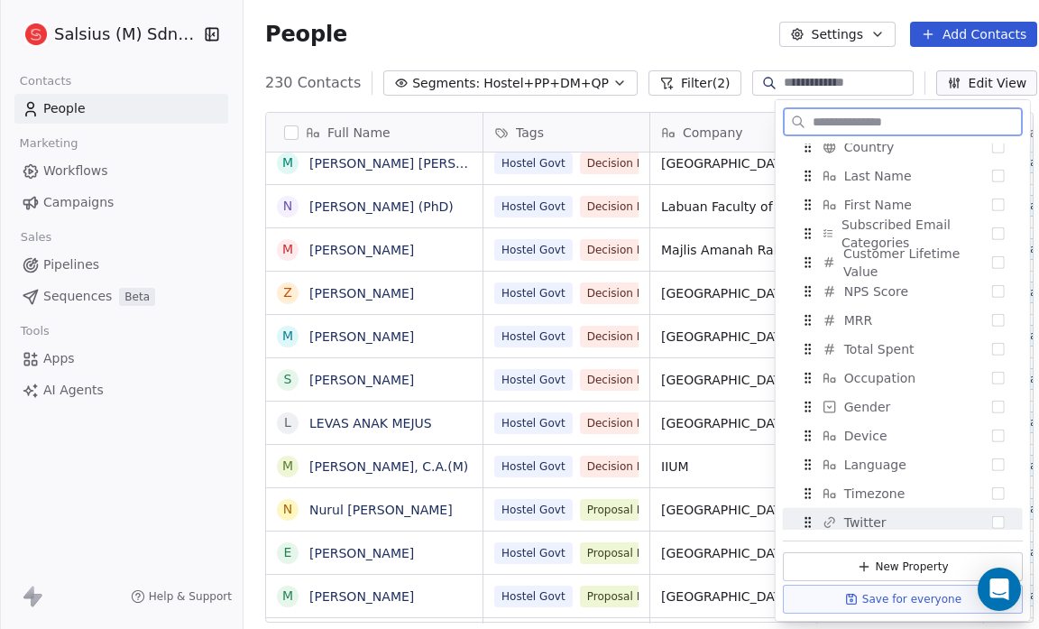
click at [879, 567] on button "New Property" at bounding box center [903, 566] width 240 height 29
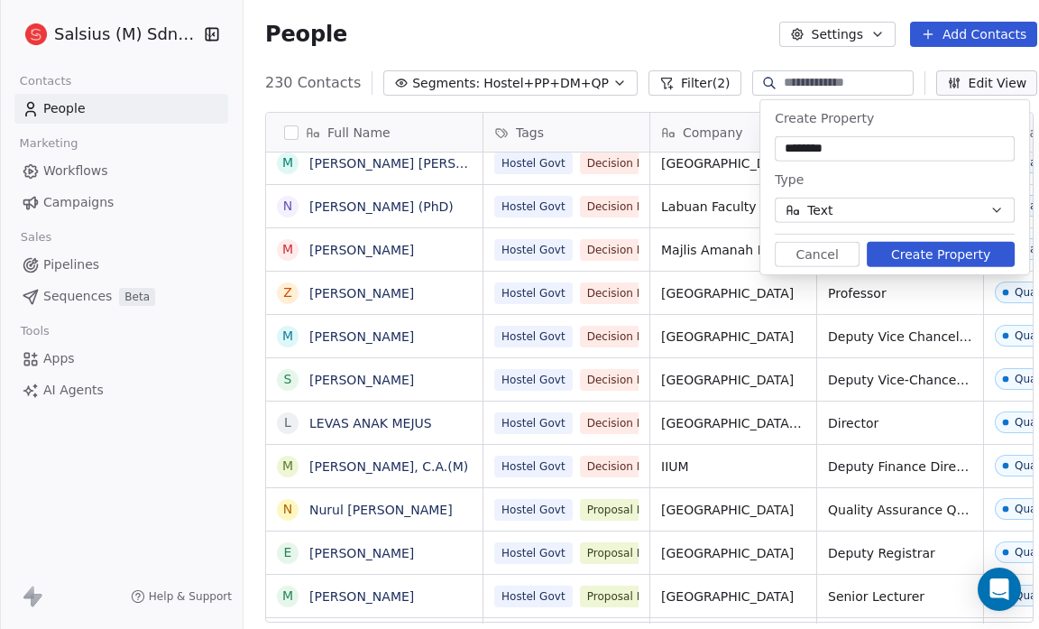
type input "********"
click at [998, 211] on icon "button" at bounding box center [996, 210] width 7 height 4
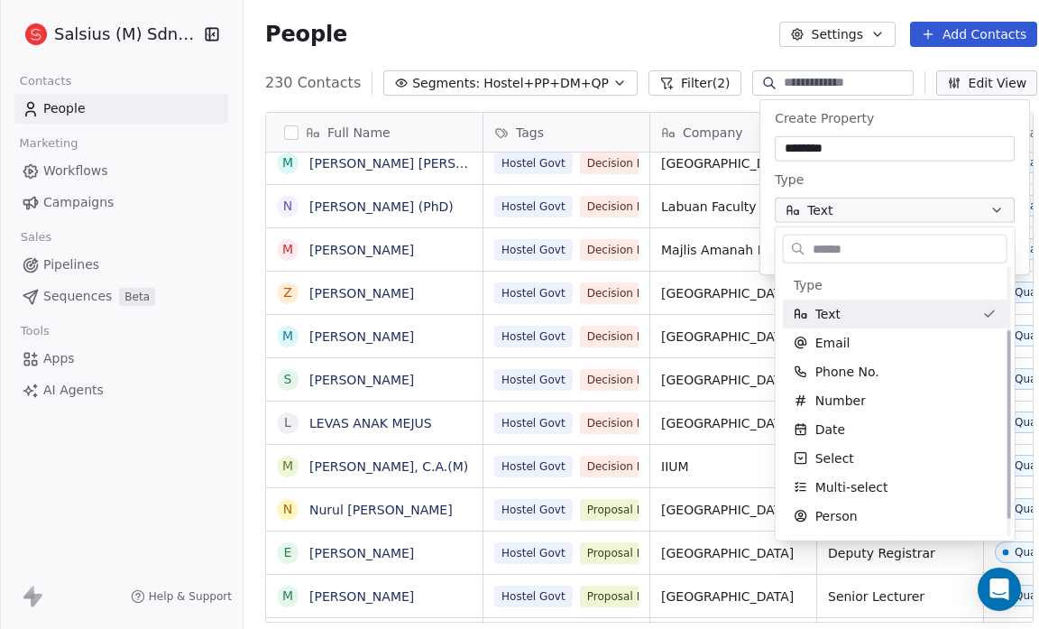
scroll to position [112, 0]
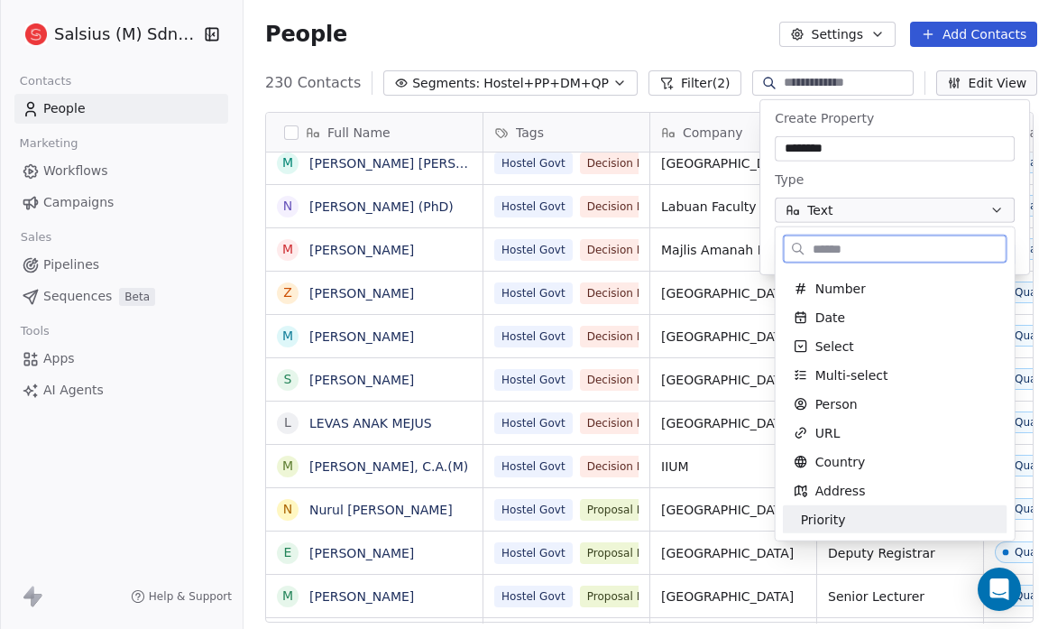
click at [819, 525] on span "Priority" at bounding box center [823, 520] width 45 height 18
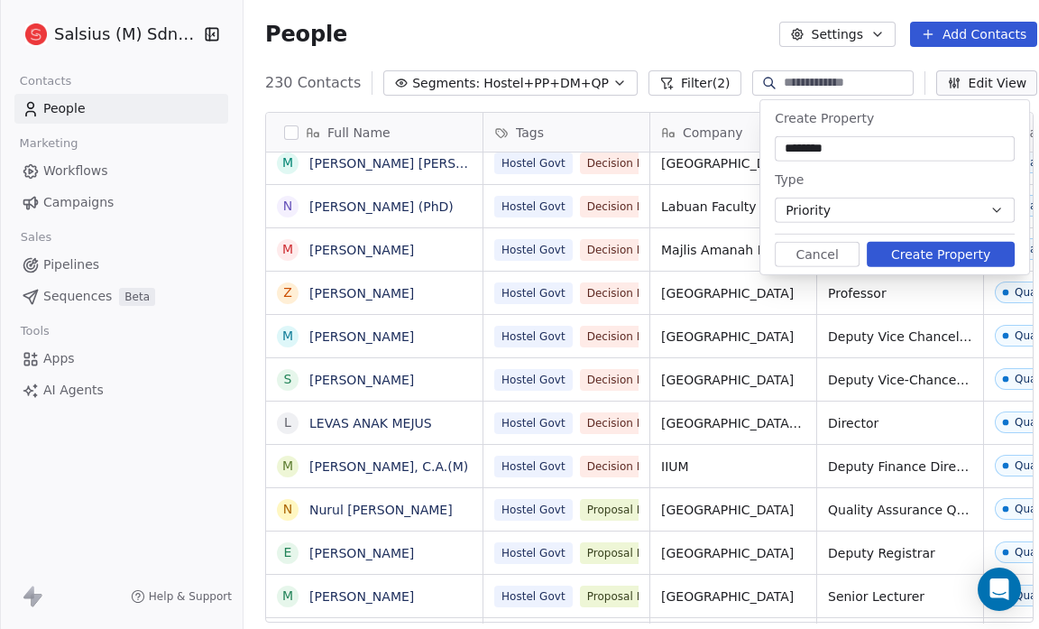
click at [830, 208] on button "Priority" at bounding box center [895, 210] width 240 height 25
click at [830, 208] on html "Salsius (M) Sdn Bhd Contacts People Marketing Workflows Campaigns Sales Pipelin…" at bounding box center [519, 314] width 1039 height 629
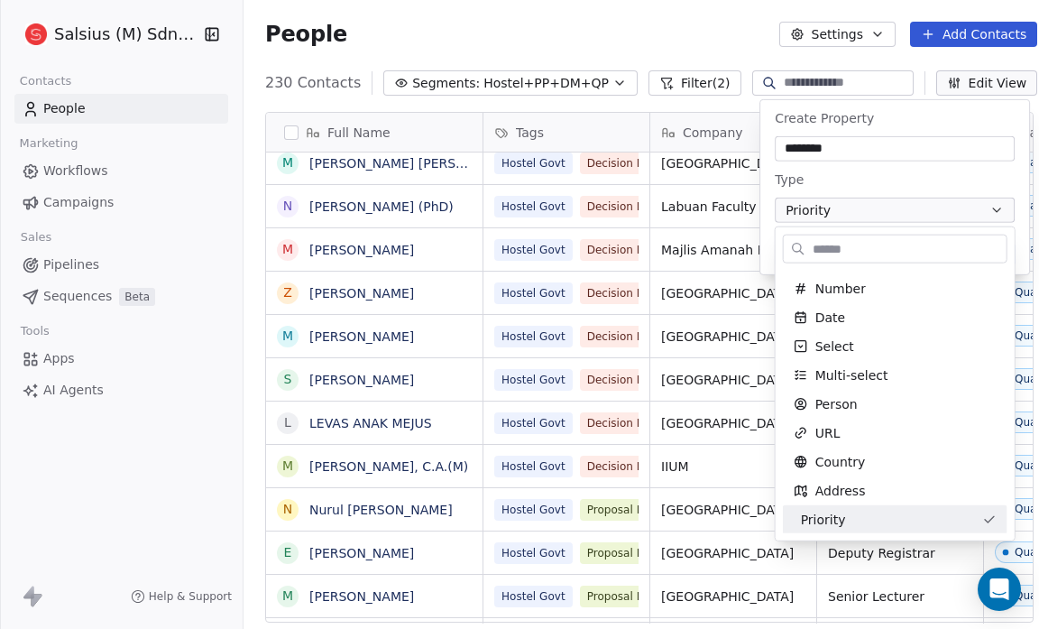
click at [828, 158] on html "Salsius (M) Sdn Bhd Contacts People Marketing Workflows Campaigns Sales Pipelin…" at bounding box center [519, 314] width 1039 height 629
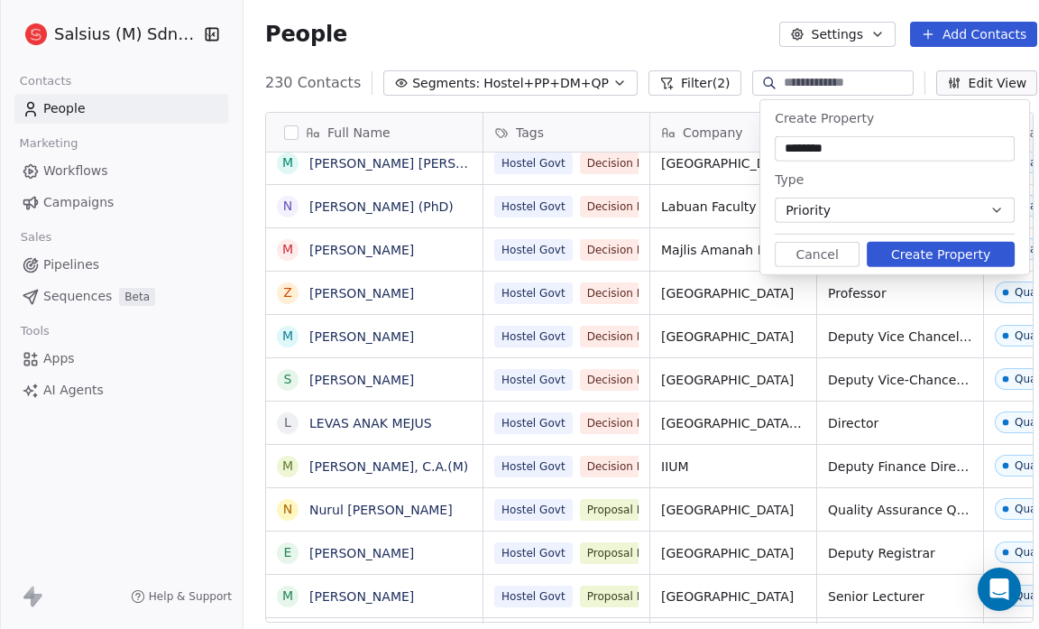
click at [882, 153] on input "********" at bounding box center [895, 149] width 233 height 18
click at [946, 256] on button "Create Property" at bounding box center [941, 254] width 148 height 25
click at [825, 151] on input "****" at bounding box center [895, 149] width 233 height 18
type input "*"
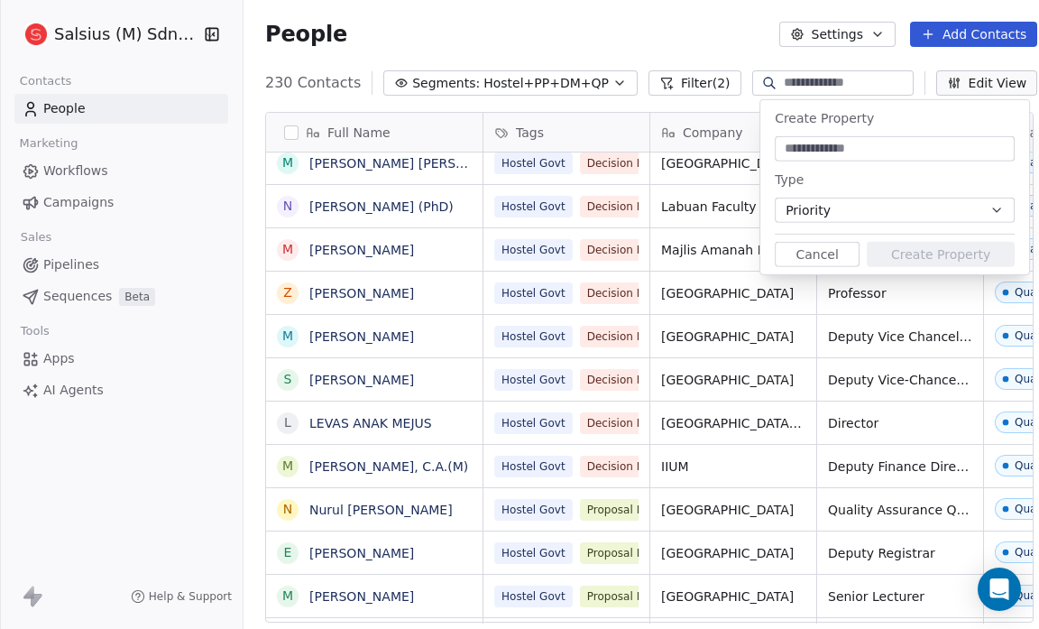
click at [784, 148] on input at bounding box center [895, 149] width 233 height 18
type input "********"
click at [998, 211] on icon "button" at bounding box center [997, 210] width 14 height 14
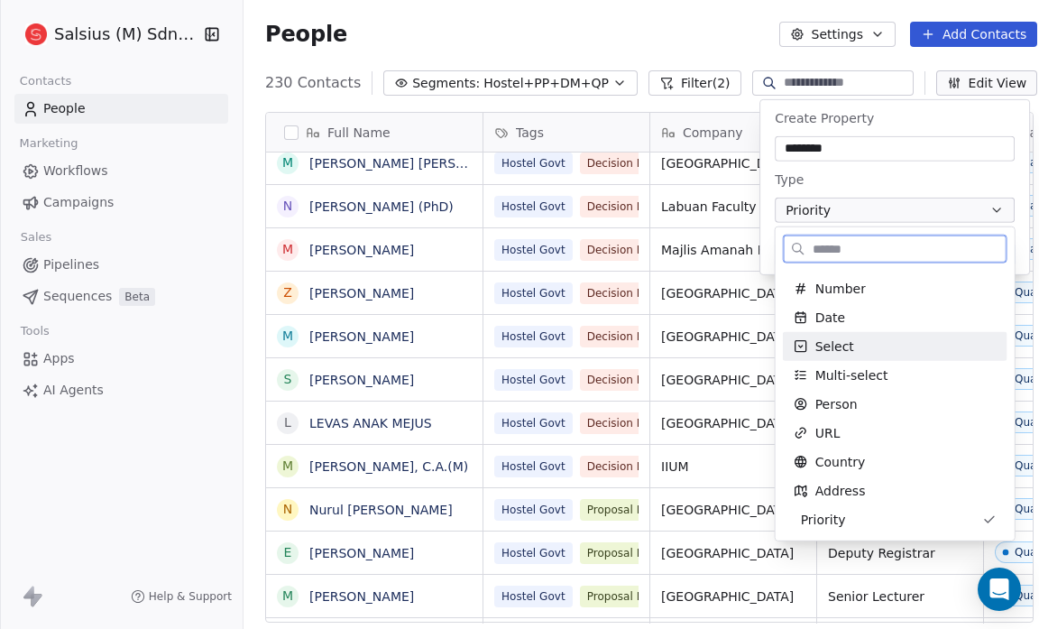
click at [892, 346] on div "Select" at bounding box center [895, 346] width 203 height 18
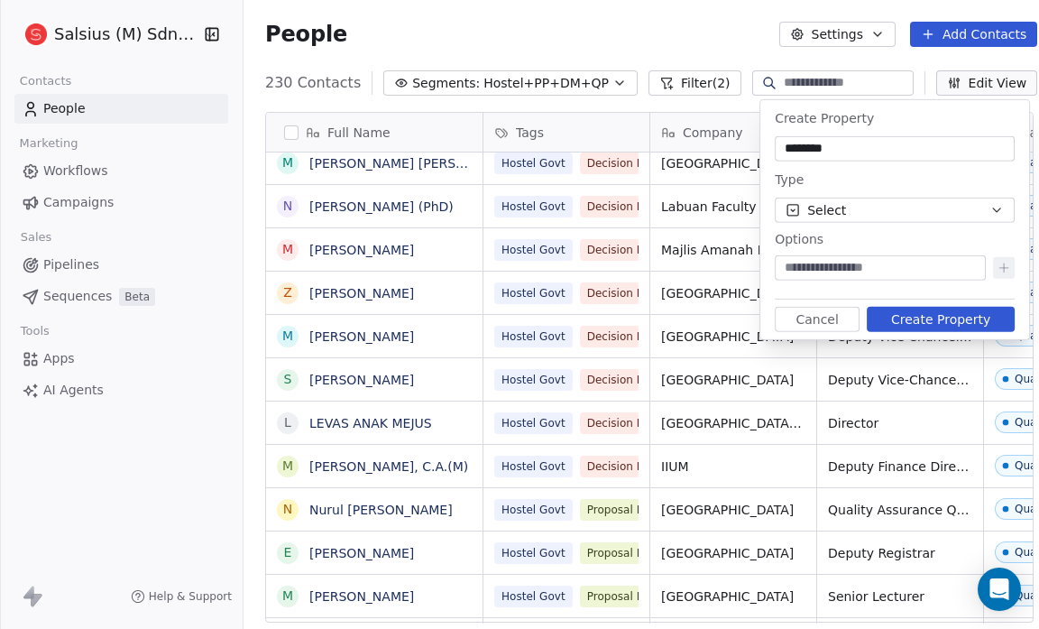
click at [914, 322] on button "Create Property" at bounding box center [941, 319] width 148 height 25
click at [798, 271] on input at bounding box center [881, 268] width 204 height 18
type input "****"
click at [1000, 267] on icon at bounding box center [1004, 268] width 14 height 14
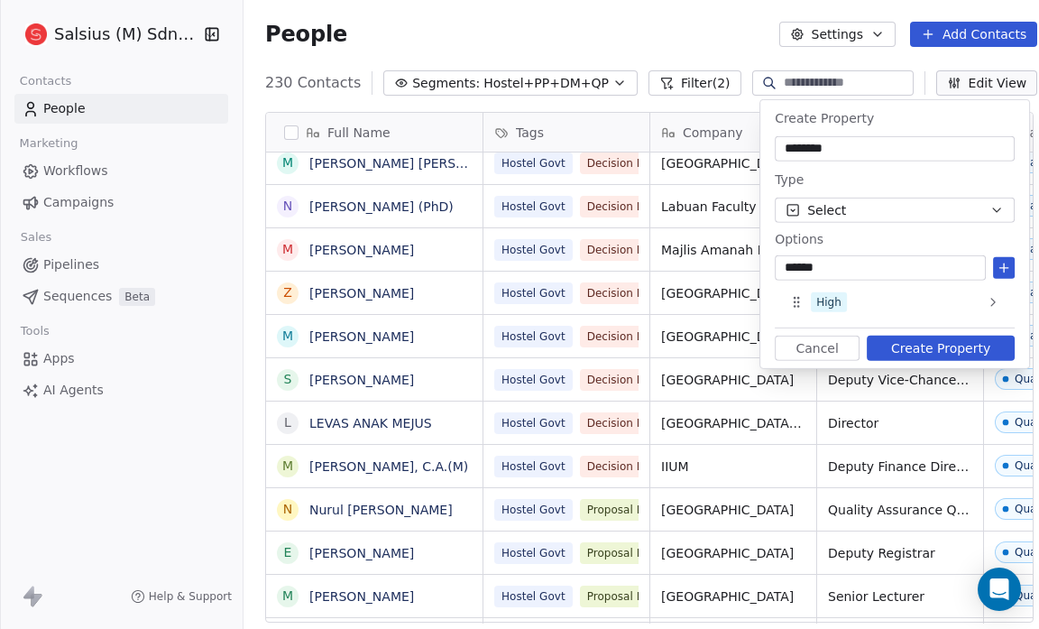
type input "******"
click at [1001, 265] on icon at bounding box center [1004, 268] width 14 height 14
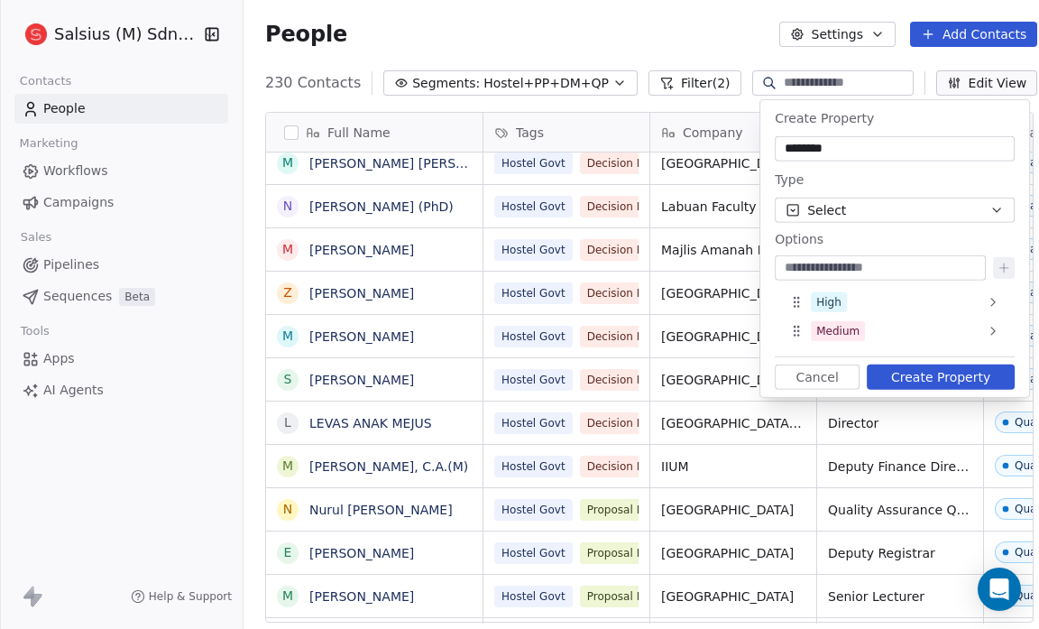
click at [828, 264] on input at bounding box center [881, 268] width 204 height 18
type input "***"
click at [1005, 264] on icon at bounding box center [1004, 268] width 14 height 14
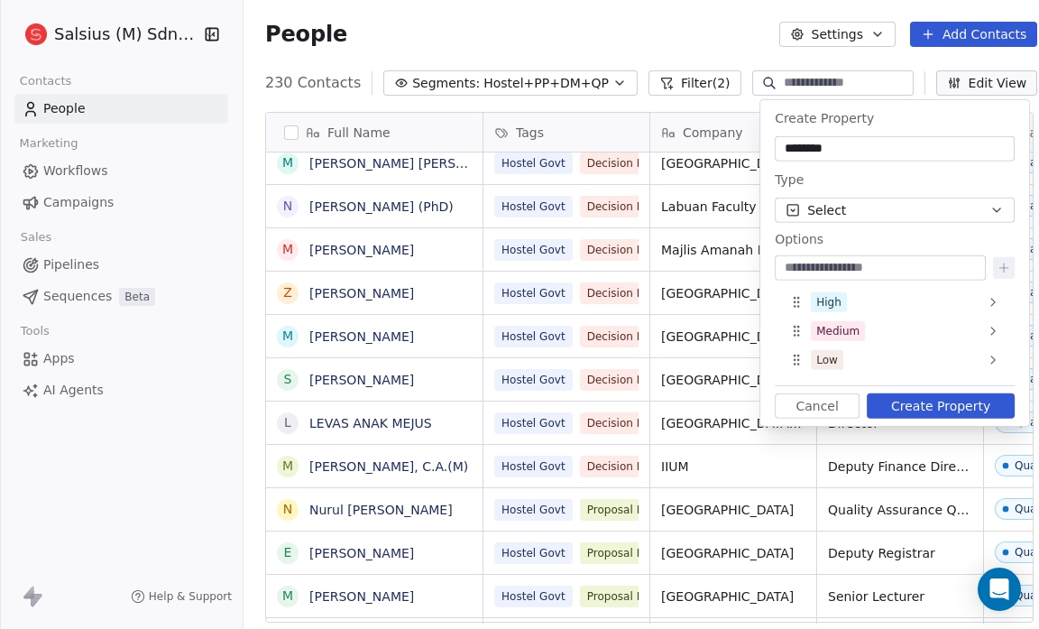
click at [993, 209] on icon "button" at bounding box center [997, 210] width 14 height 14
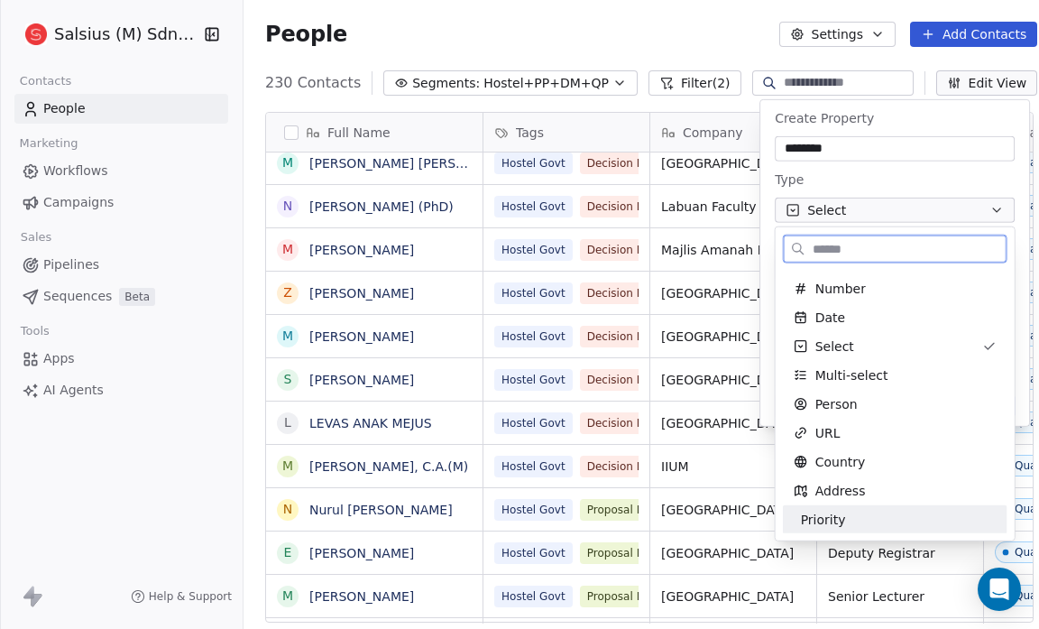
click at [934, 525] on div "Priority" at bounding box center [895, 520] width 203 height 18
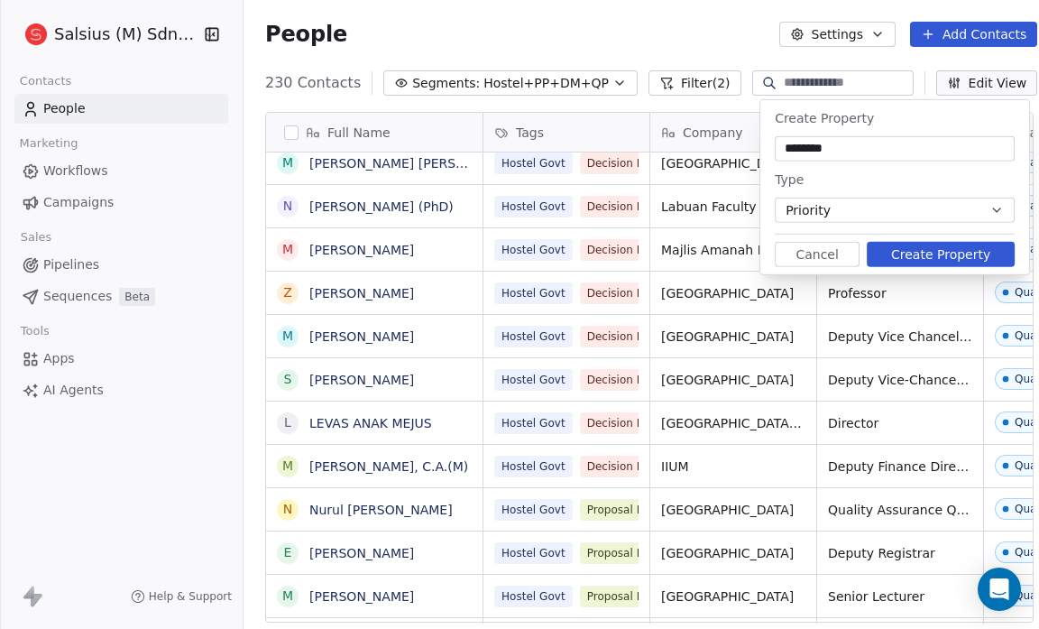
click at [930, 252] on button "Create Property" at bounding box center [941, 254] width 148 height 25
click at [992, 208] on icon "button" at bounding box center [997, 210] width 14 height 14
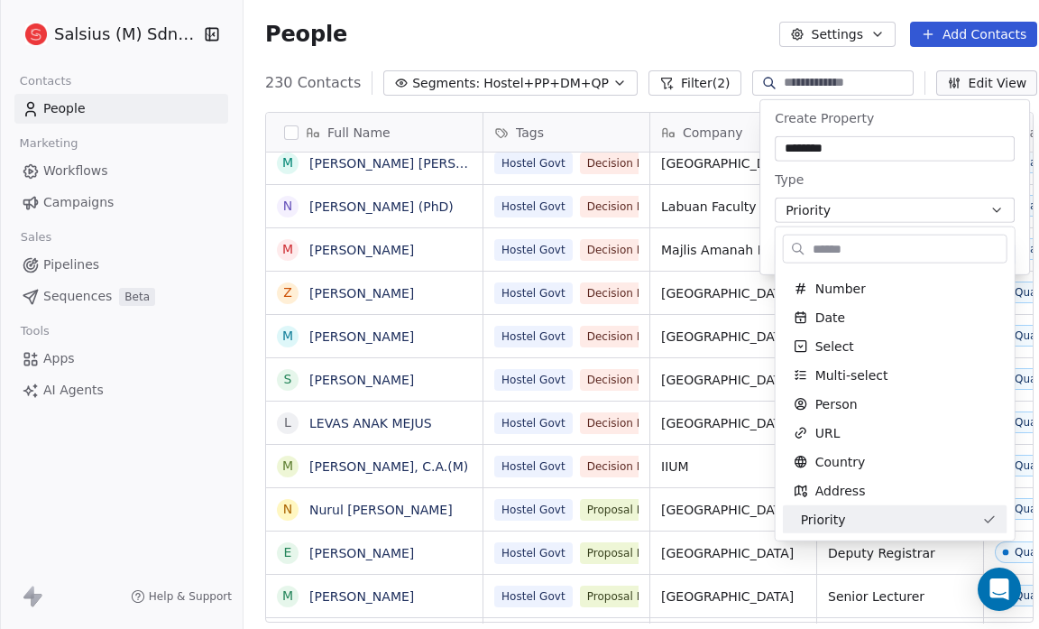
click at [826, 148] on html "Salsius (M) Sdn Bhd Contacts People Marketing Workflows Campaigns Sales Pipelin…" at bounding box center [519, 314] width 1039 height 629
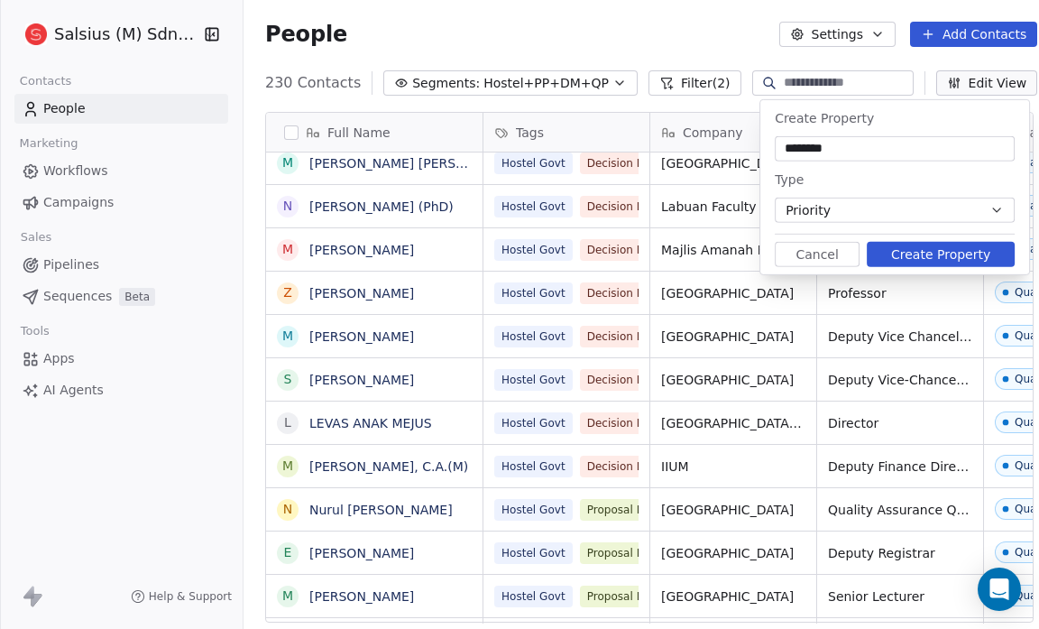
click at [826, 148] on input "********" at bounding box center [895, 149] width 233 height 18
click at [996, 209] on icon "button" at bounding box center [997, 210] width 14 height 14
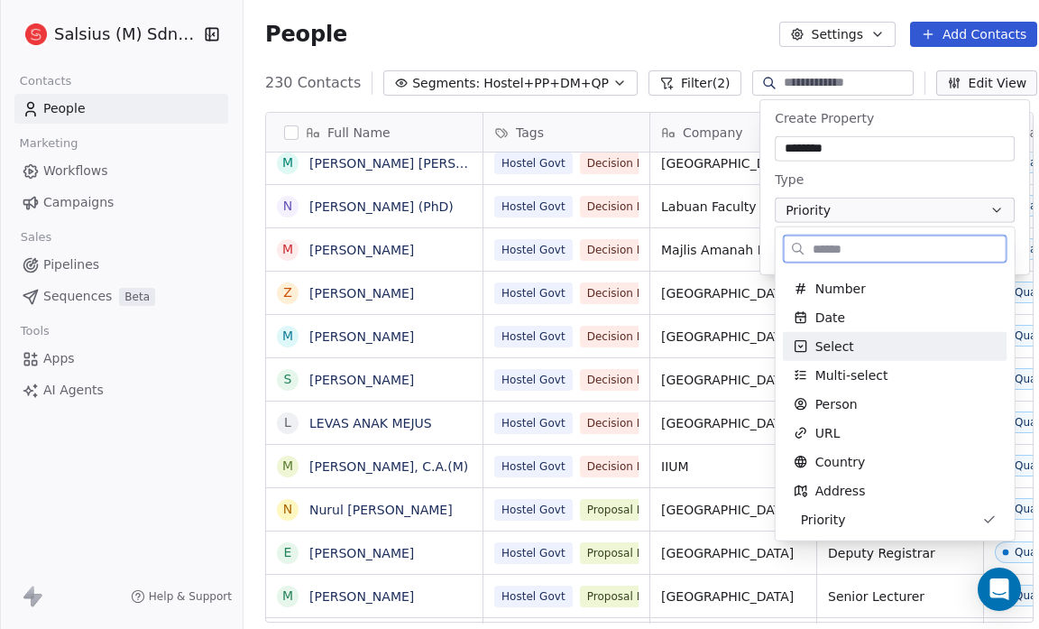
click at [993, 344] on div "Select" at bounding box center [895, 346] width 203 height 18
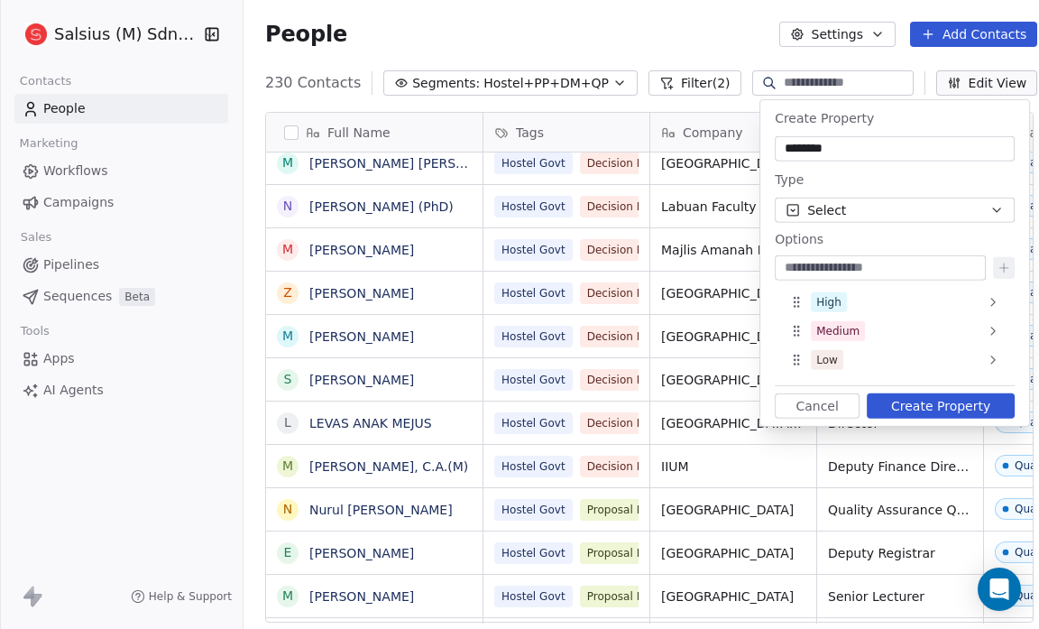
click at [934, 403] on button "Create Property" at bounding box center [941, 405] width 148 height 25
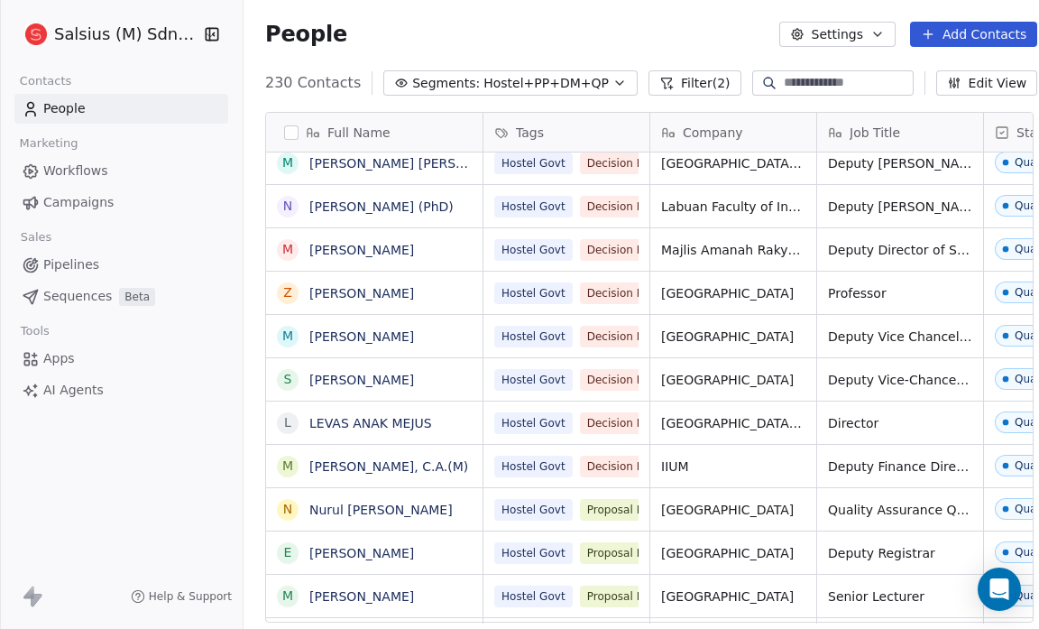
click at [971, 83] on button "Edit View" at bounding box center [987, 82] width 102 height 25
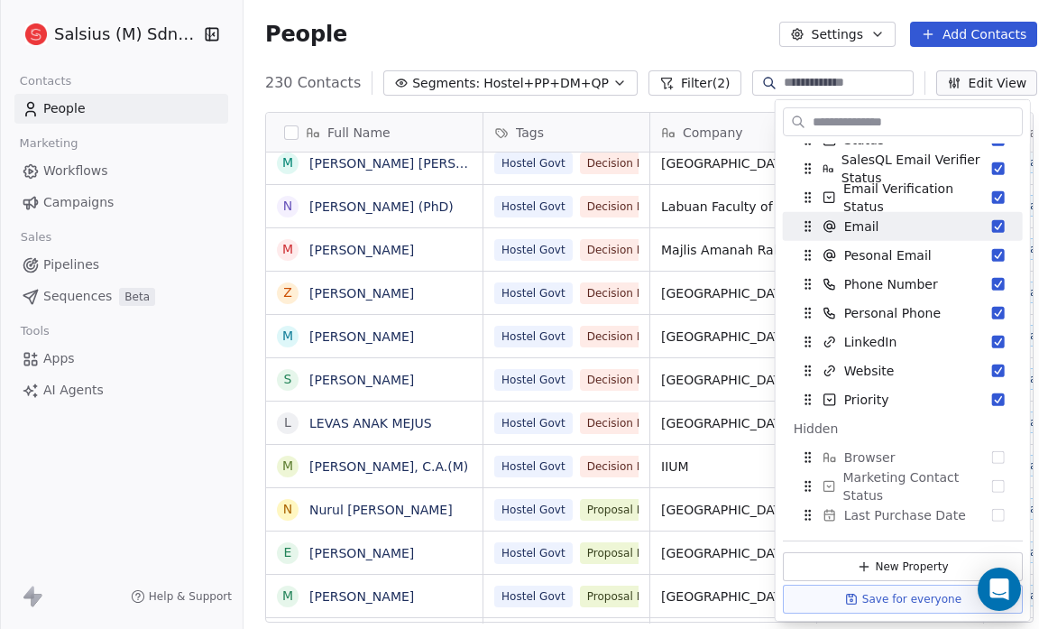
scroll to position [159, 0]
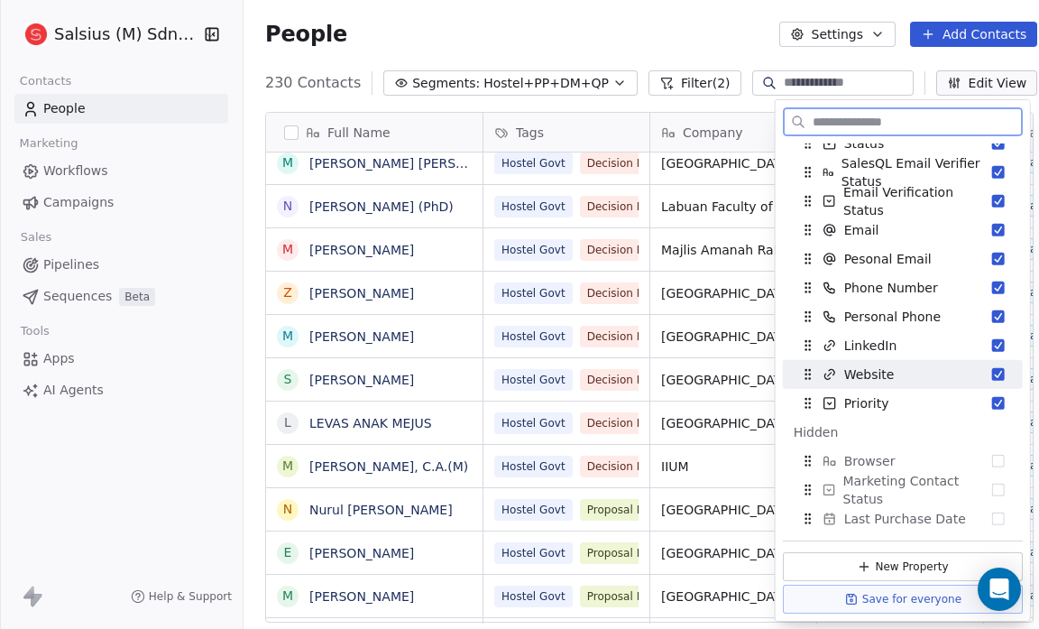
click at [992, 370] on button "Suggestions" at bounding box center [998, 374] width 13 height 13
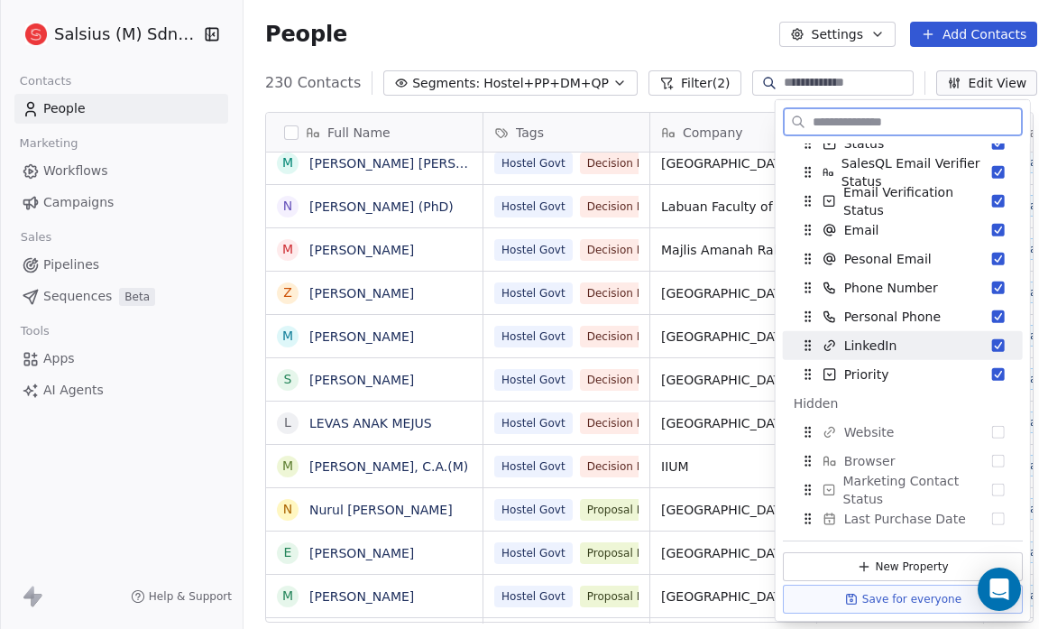
click at [992, 339] on button "Suggestions" at bounding box center [998, 345] width 13 height 13
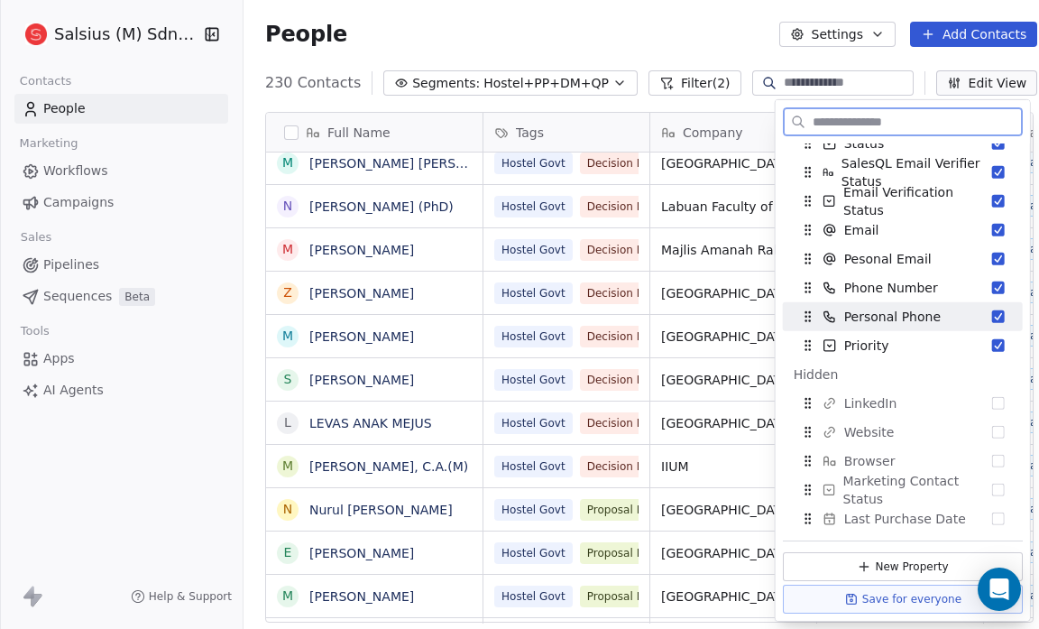
click at [992, 314] on button "Suggestions" at bounding box center [998, 316] width 13 height 13
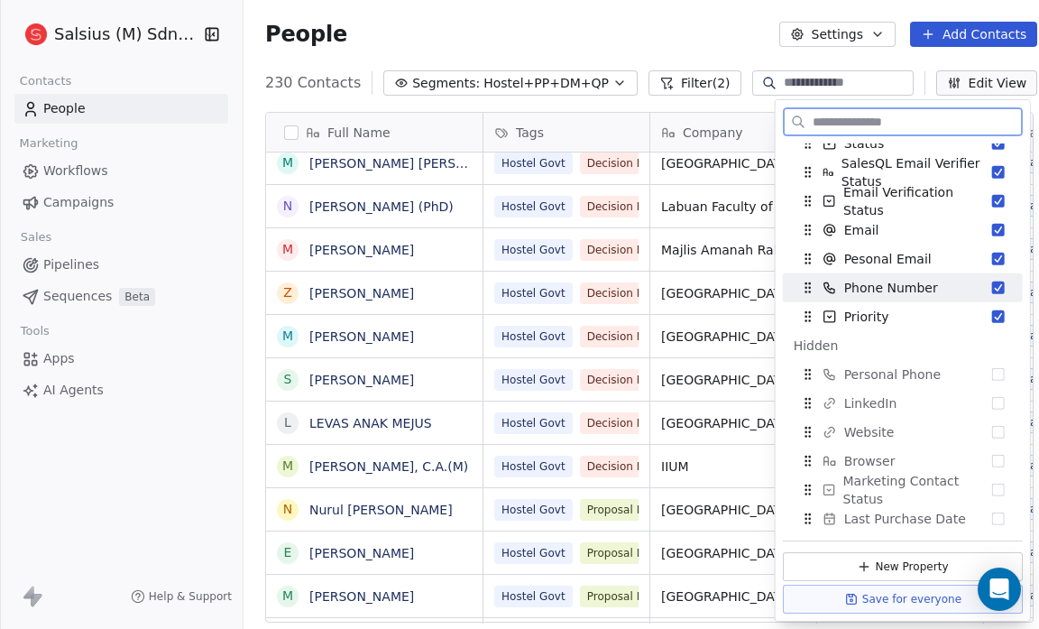
click at [992, 288] on button "Suggestions" at bounding box center [998, 287] width 13 height 13
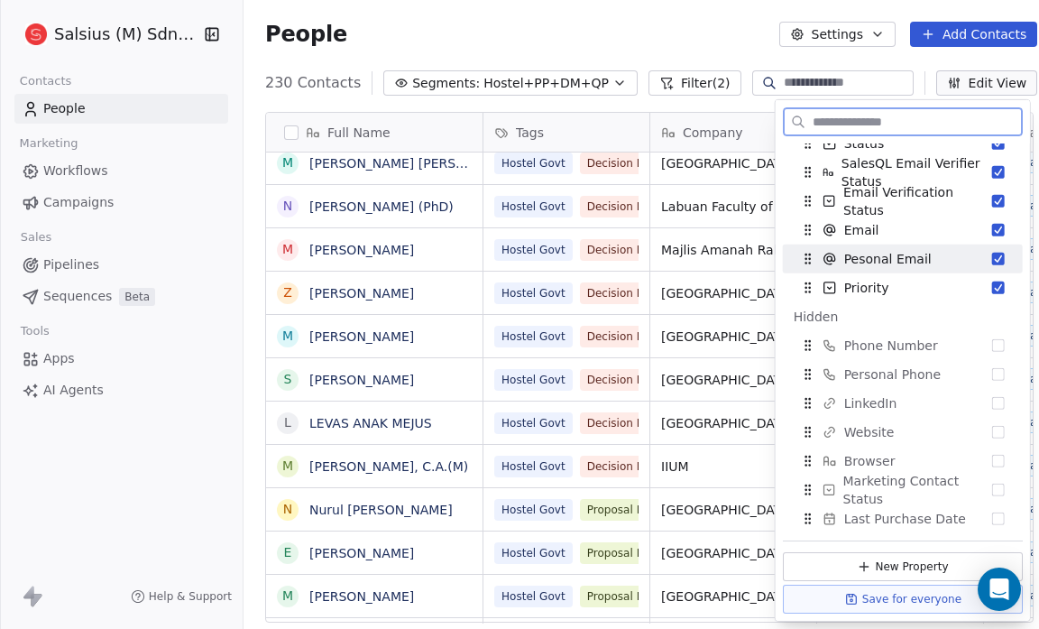
click at [992, 255] on button "Suggestions" at bounding box center [998, 259] width 13 height 13
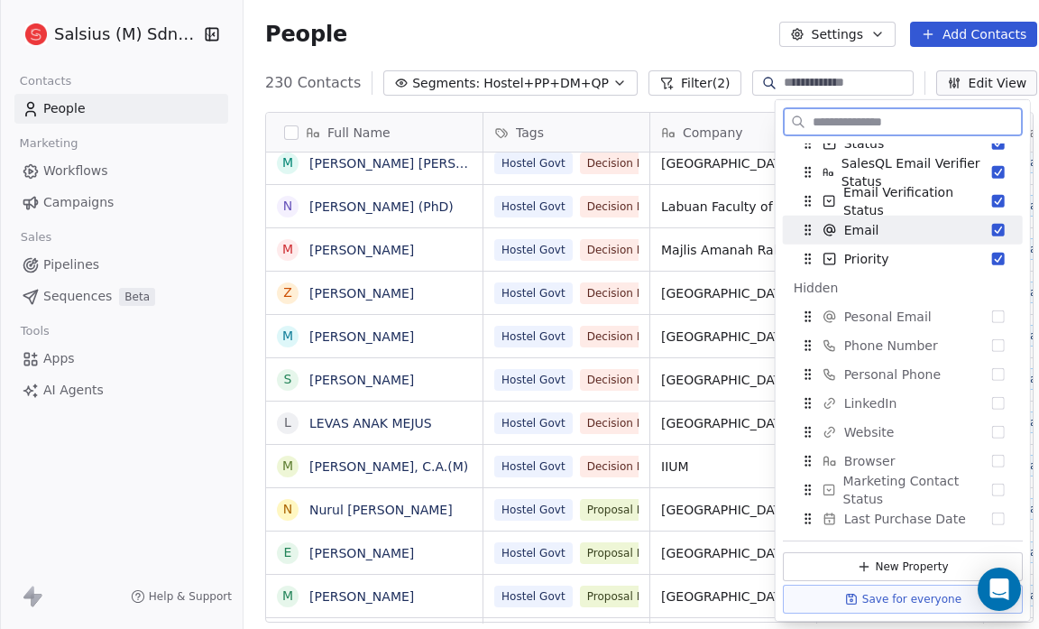
click at [992, 225] on button "Suggestions" at bounding box center [998, 230] width 13 height 13
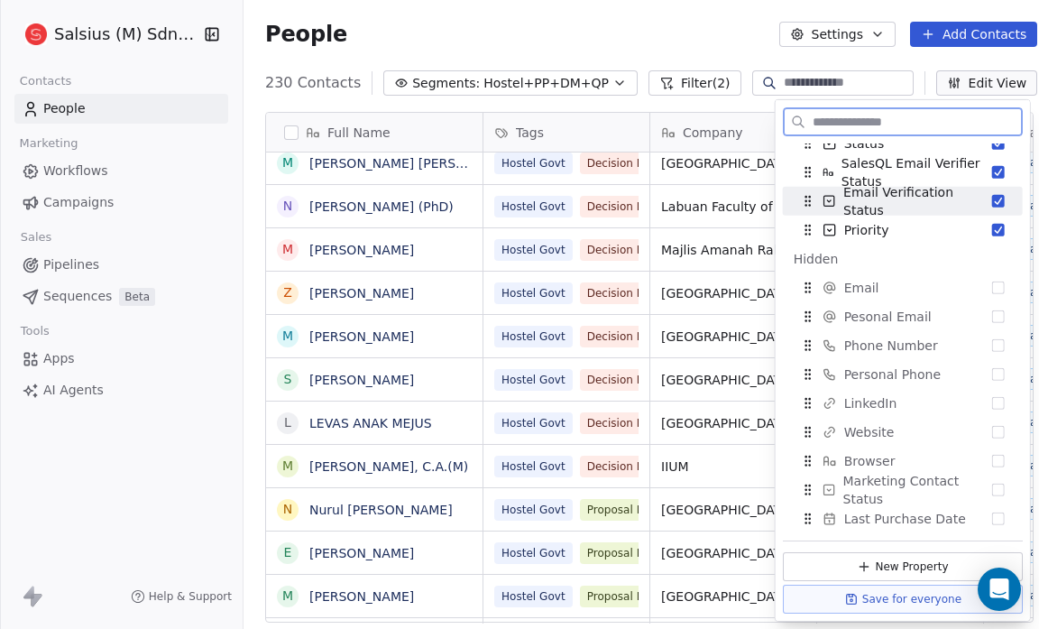
click at [992, 196] on button "Suggestions" at bounding box center [998, 201] width 13 height 13
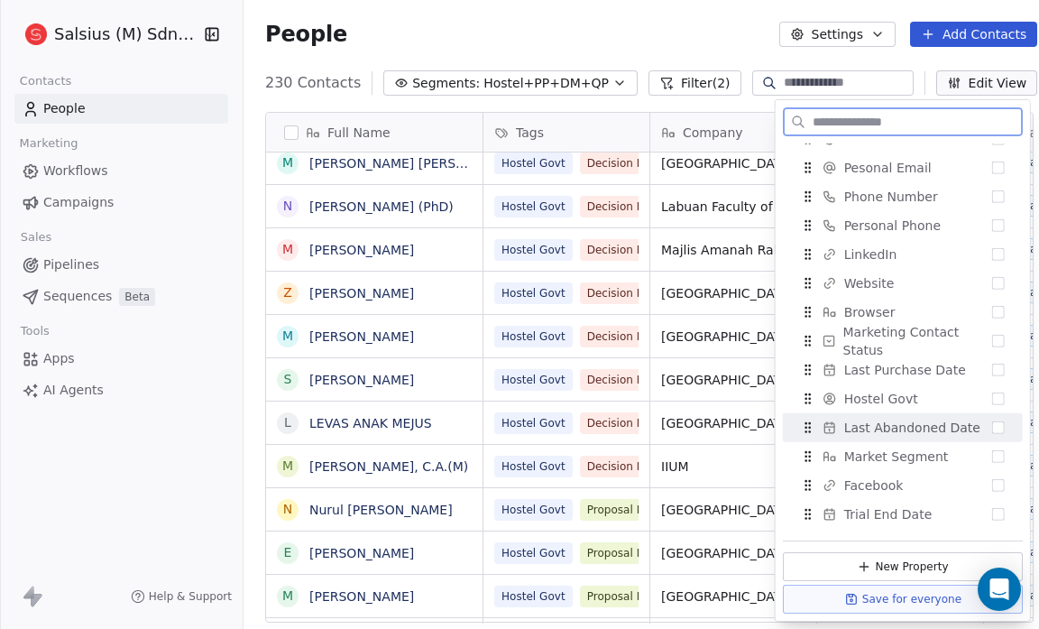
scroll to position [306, 0]
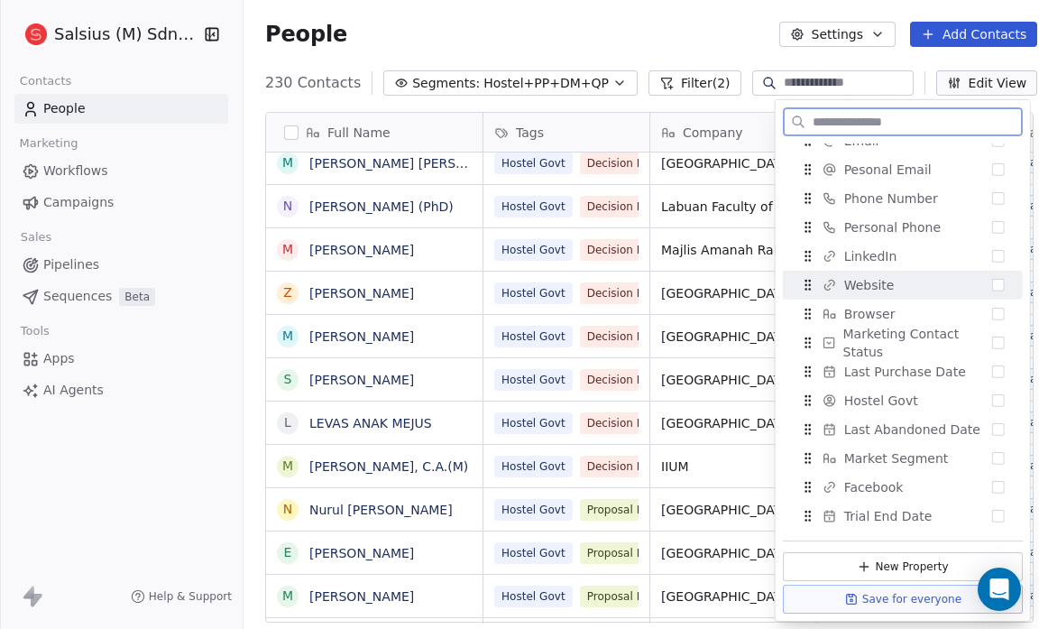
click at [992, 286] on button "Suggestions" at bounding box center [998, 285] width 13 height 13
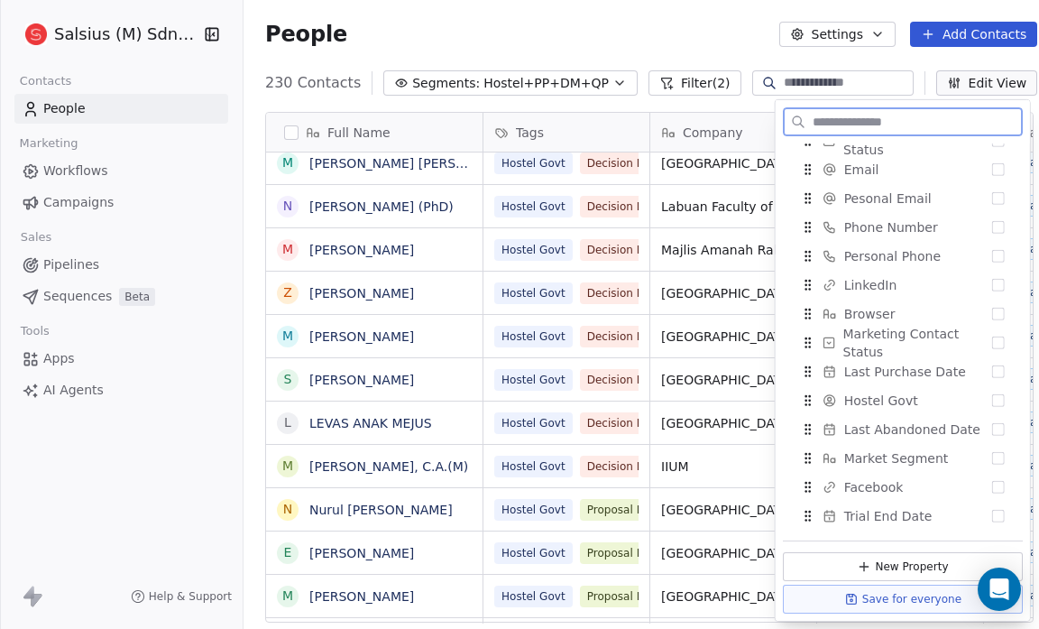
scroll to position [335, 0]
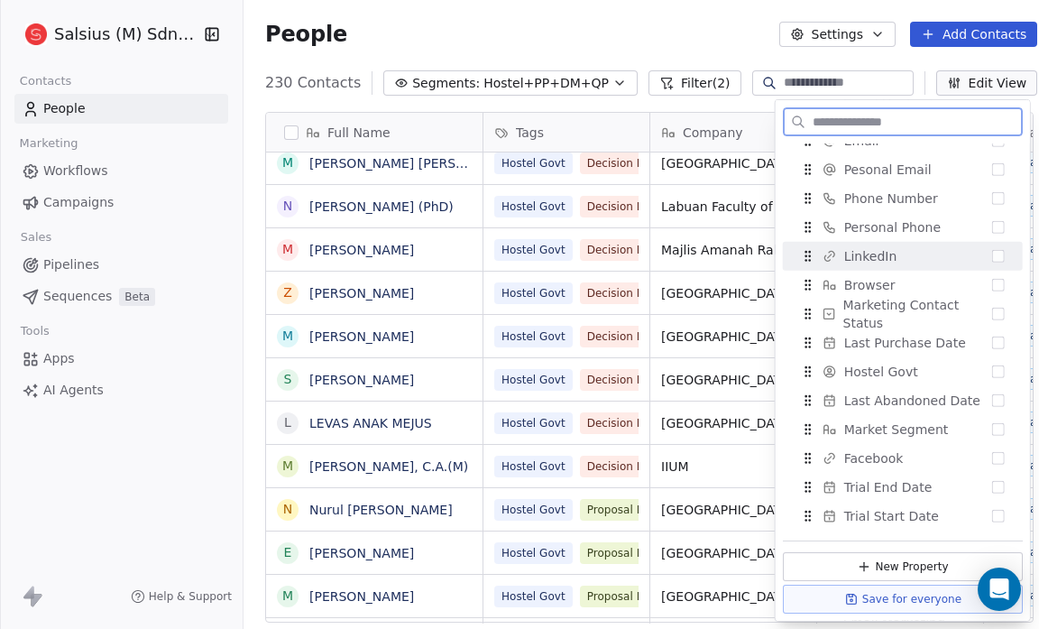
click at [992, 260] on button "Suggestions" at bounding box center [998, 256] width 13 height 13
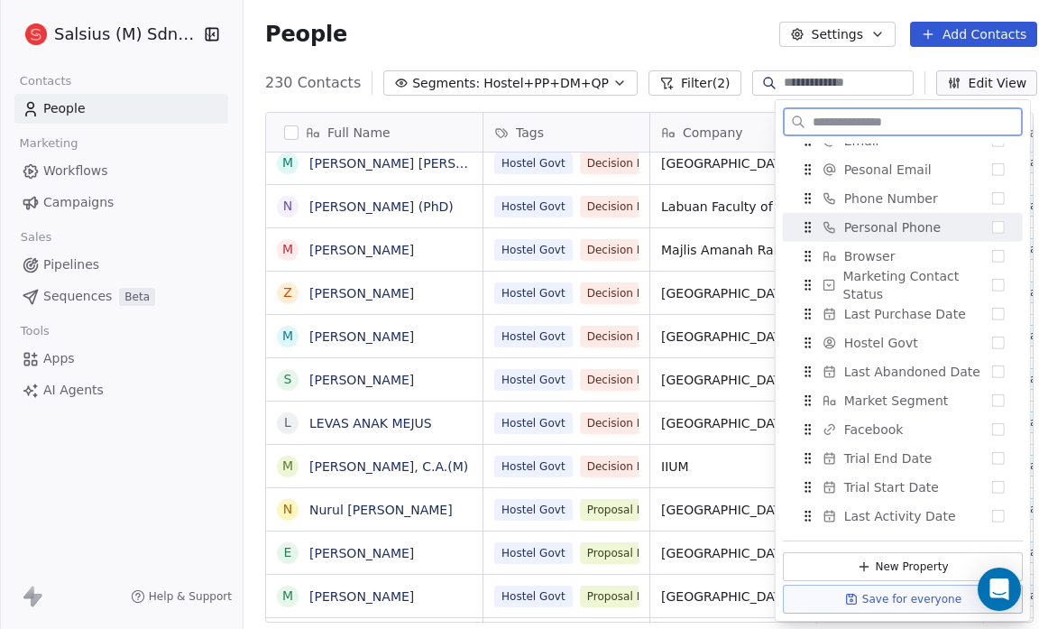
click at [992, 224] on button "Suggestions" at bounding box center [998, 227] width 13 height 13
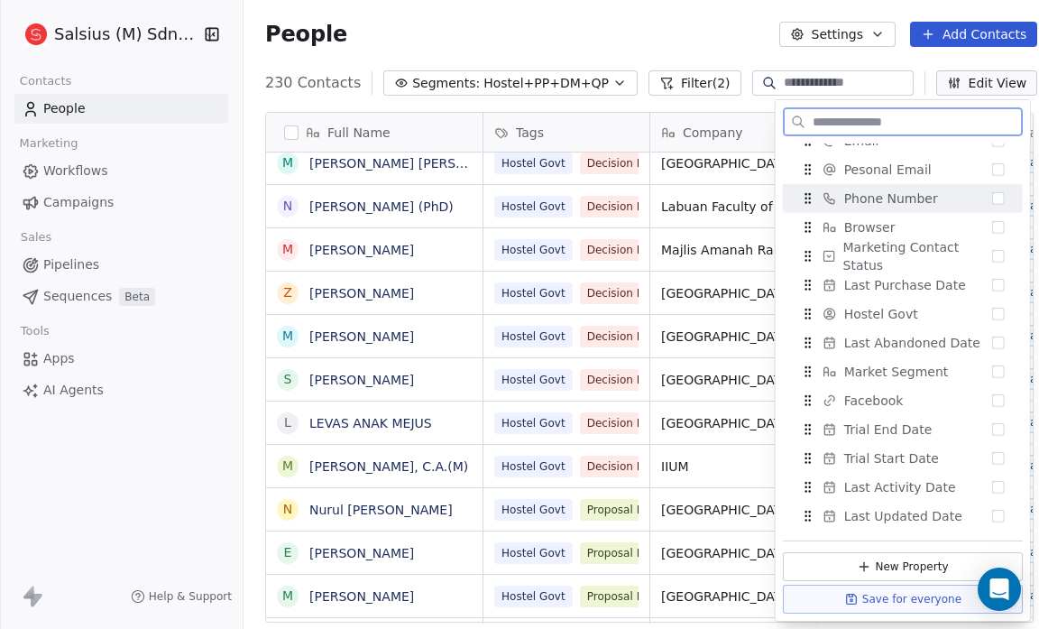
click at [992, 198] on button "Suggestions" at bounding box center [998, 198] width 13 height 13
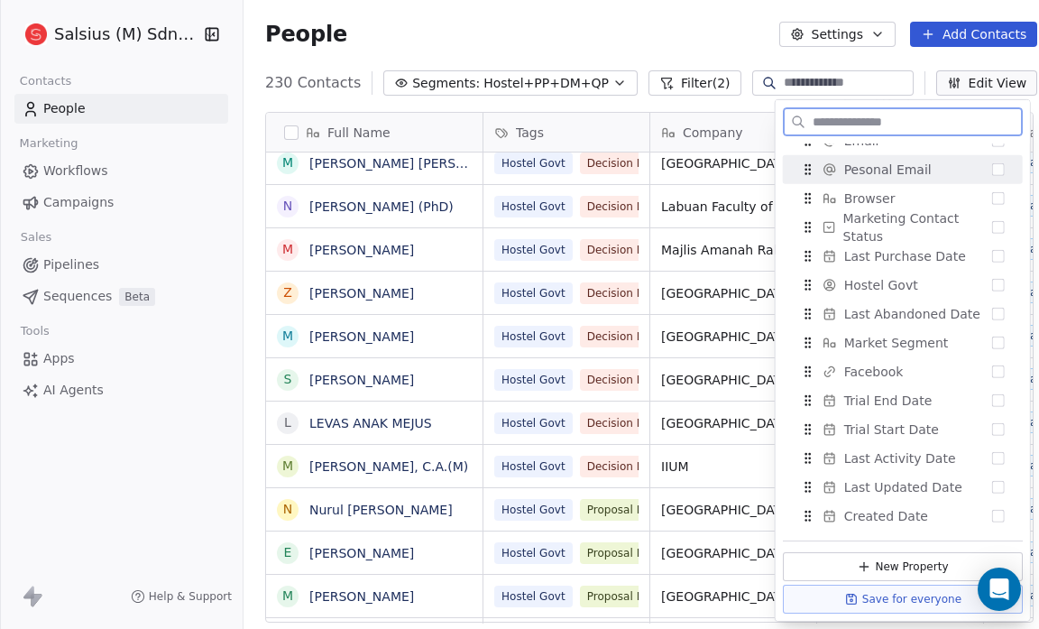
click at [992, 170] on button "Suggestions" at bounding box center [998, 169] width 13 height 13
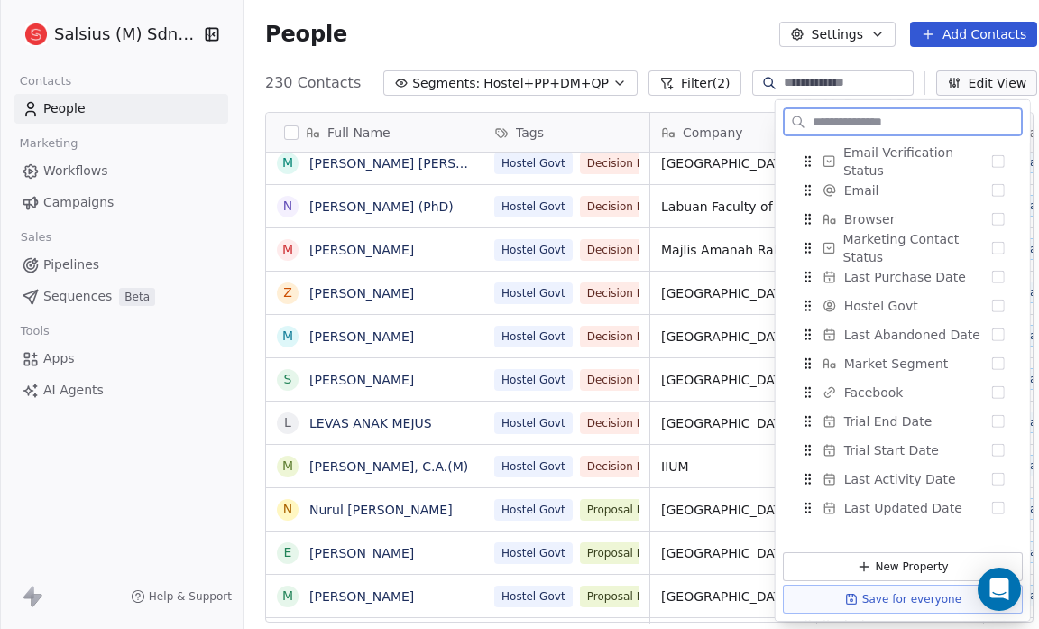
scroll to position [397, 0]
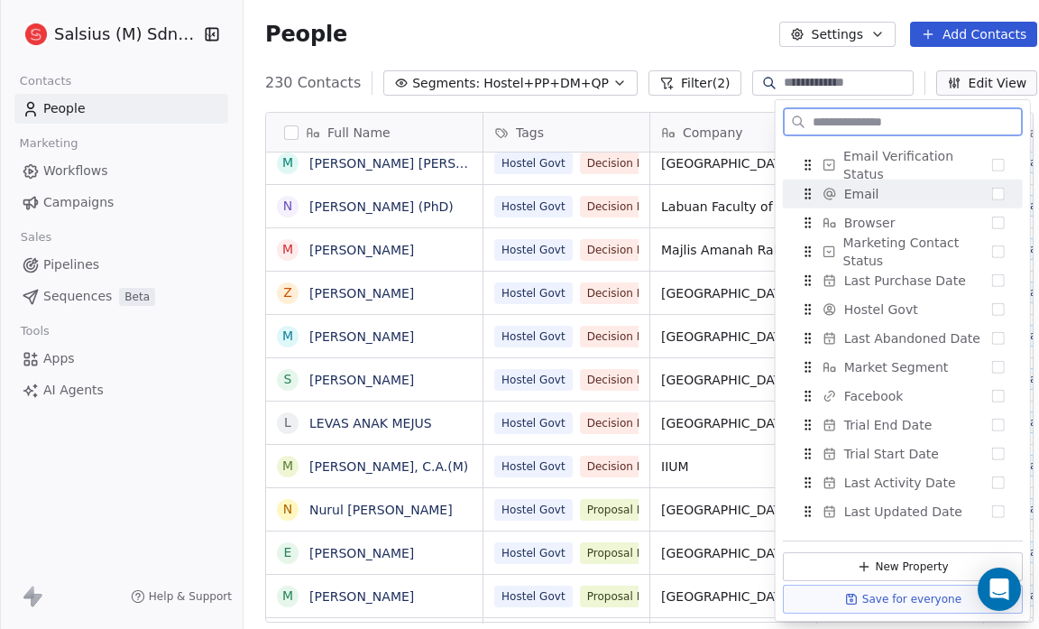
click at [992, 196] on button "Suggestions" at bounding box center [998, 194] width 13 height 13
click at [992, 193] on button "Suggestions" at bounding box center [998, 194] width 13 height 13
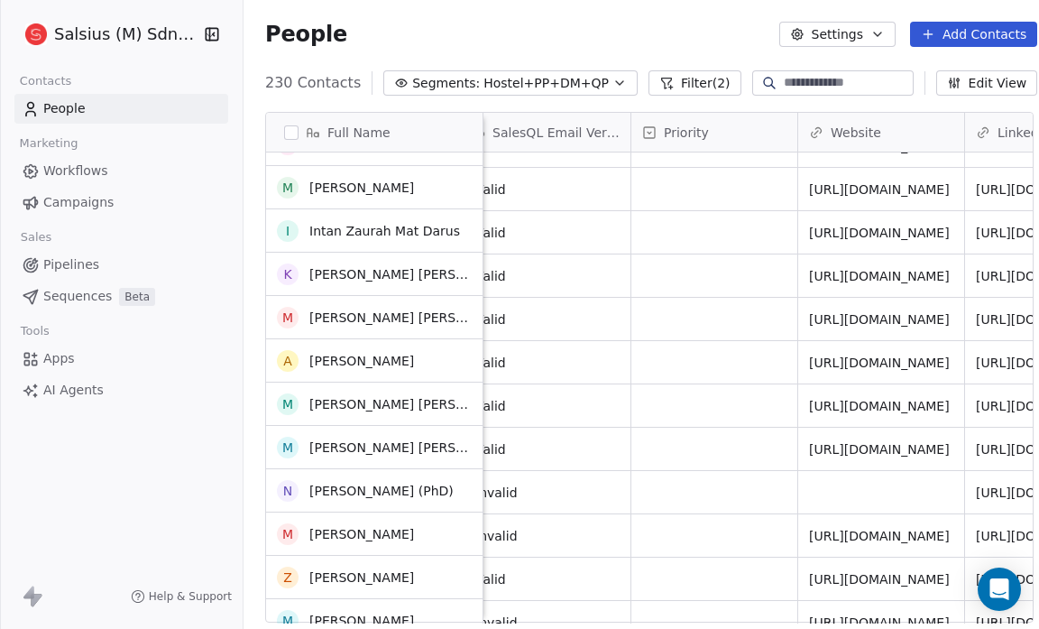
scroll to position [6299, 0]
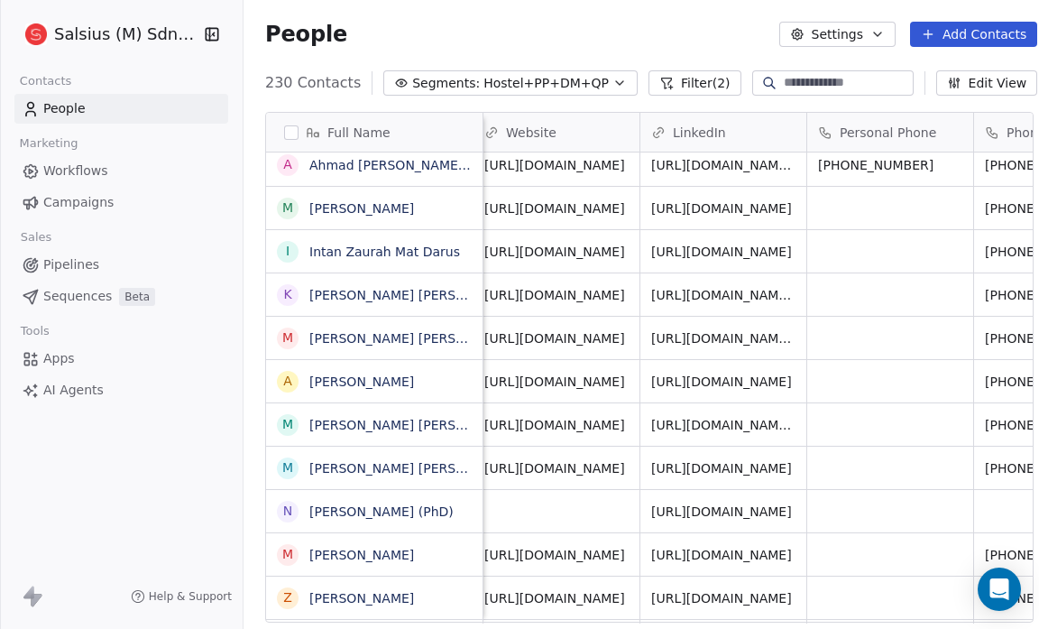
click at [990, 83] on button "Edit View" at bounding box center [987, 82] width 102 height 25
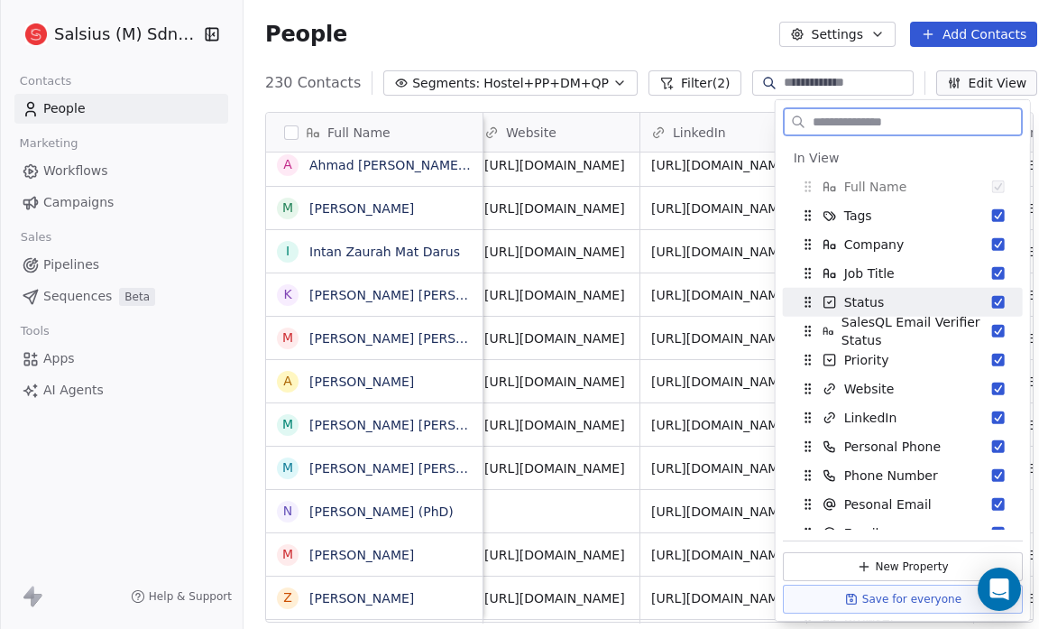
click at [992, 299] on button "Suggestions" at bounding box center [998, 302] width 13 height 13
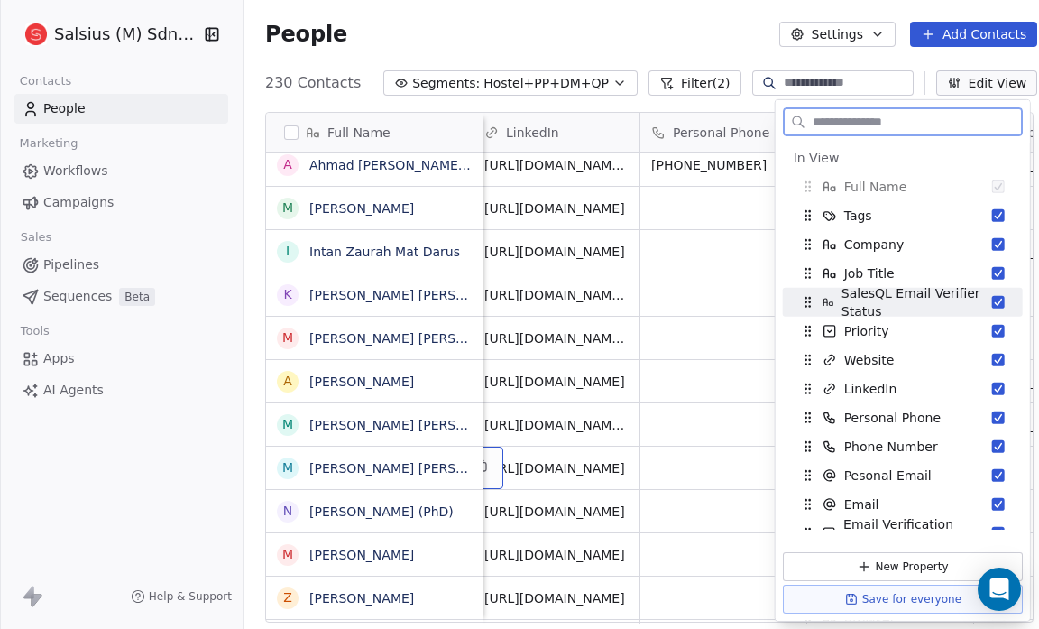
click at [992, 299] on button "Suggestions" at bounding box center [998, 302] width 13 height 13
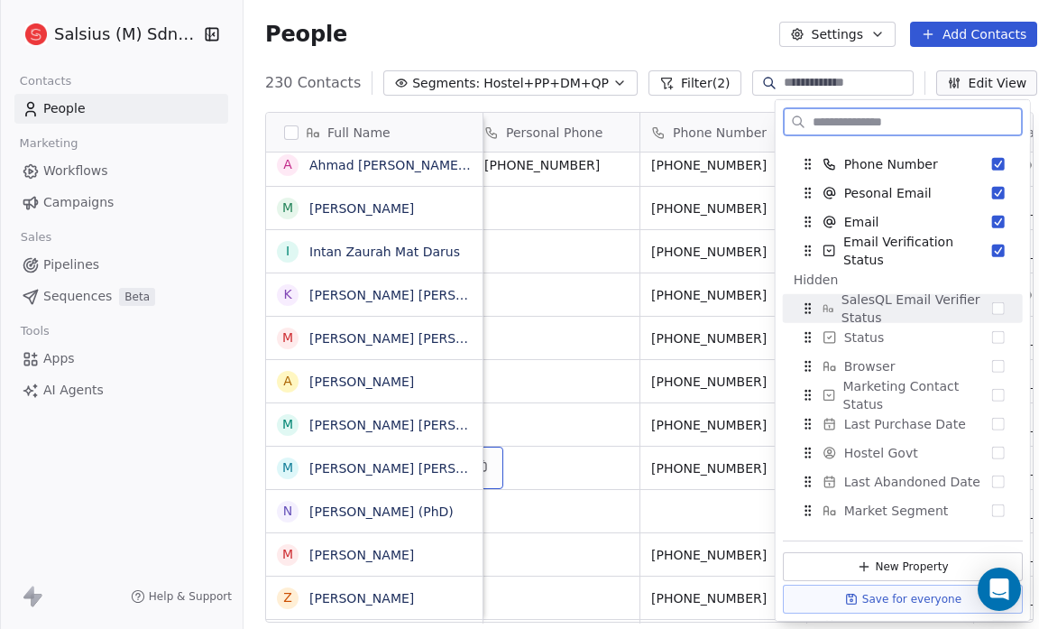
click at [992, 311] on button "Suggestions" at bounding box center [998, 308] width 13 height 13
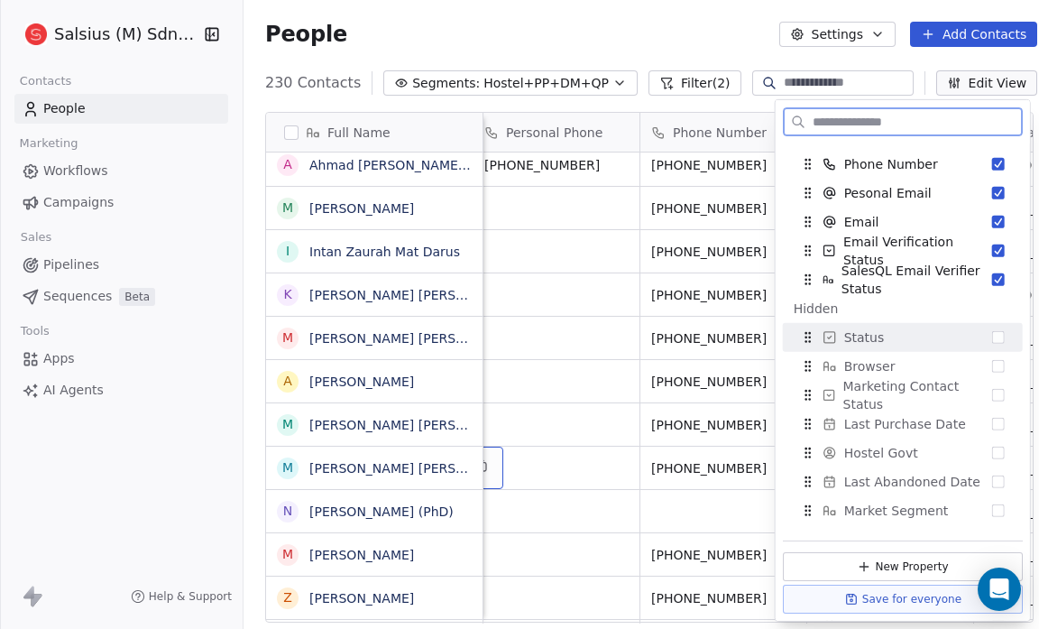
click at [992, 342] on button "Suggestions" at bounding box center [998, 337] width 13 height 13
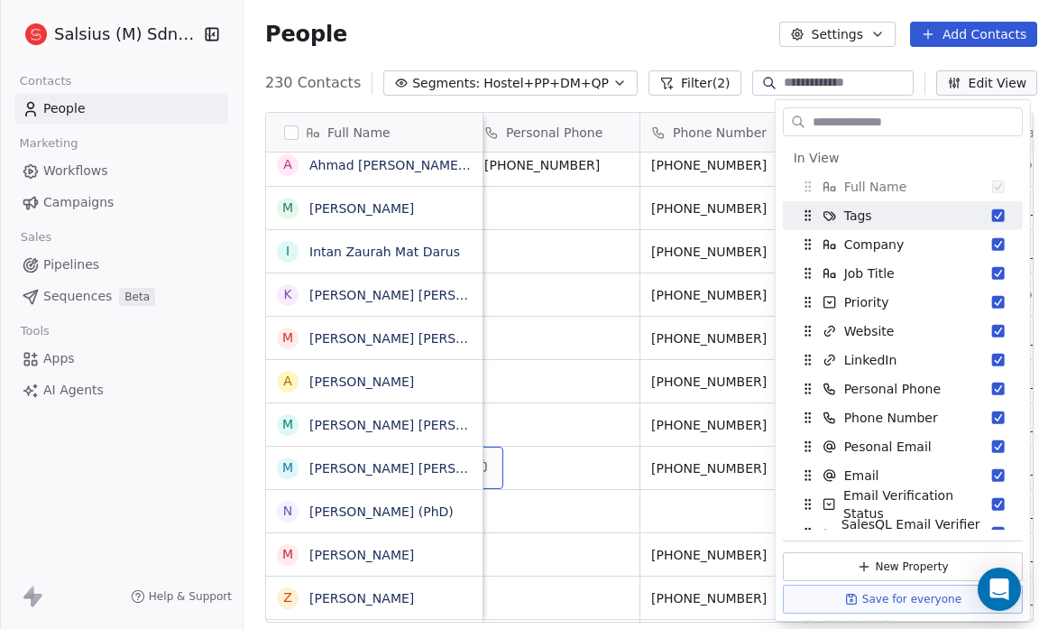
click at [590, 41] on div "People Settings Add Contacts" at bounding box center [651, 34] width 772 height 25
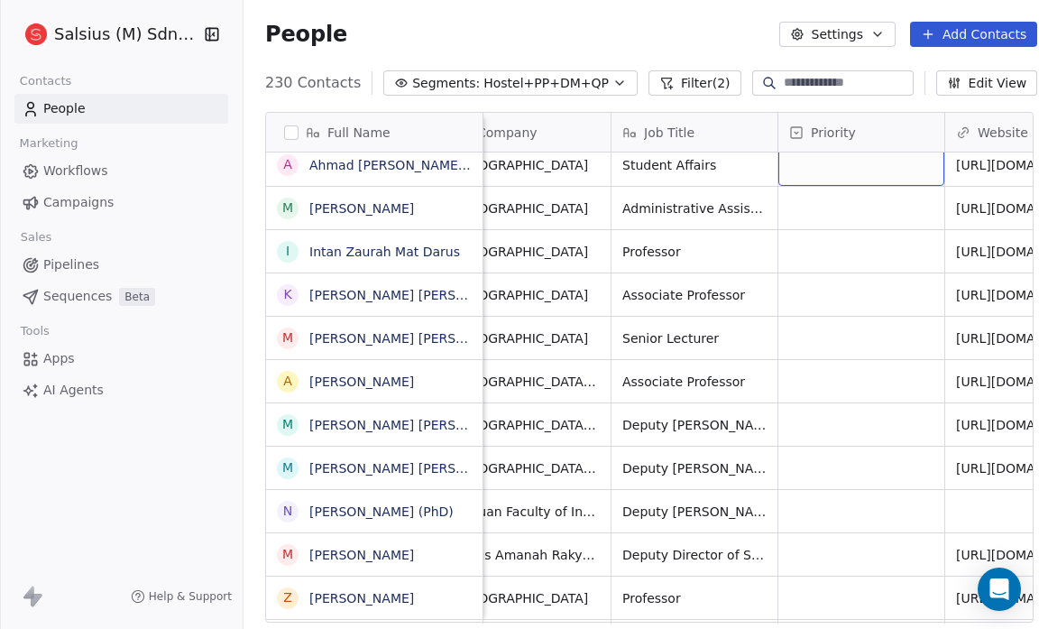
scroll to position [6279, 0]
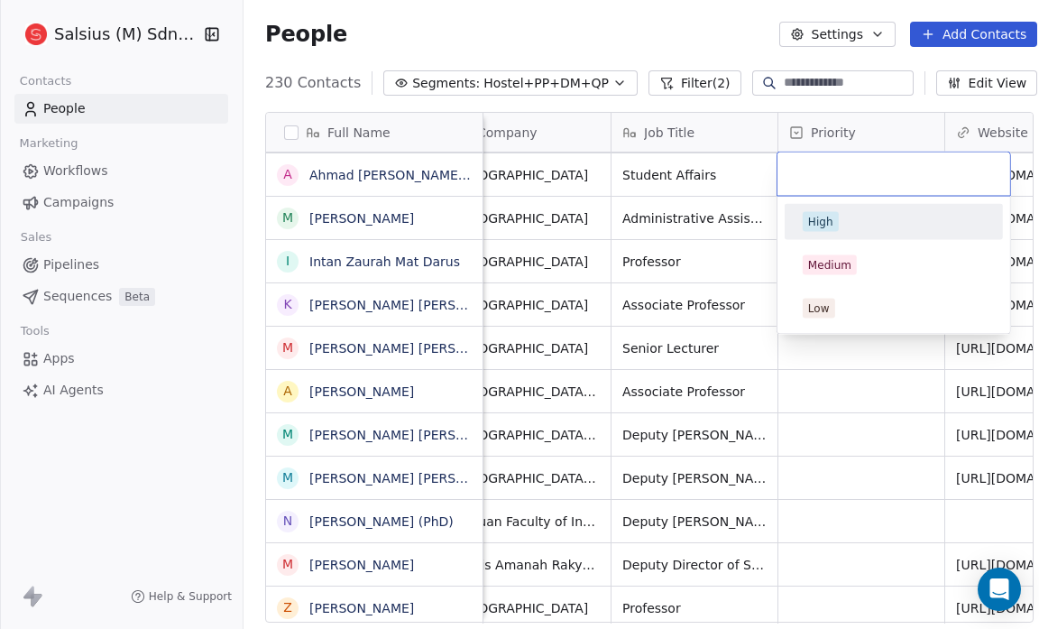
click at [657, 51] on html "Salsius (M) Sdn Bhd Contacts People Marketing Workflows Campaigns Sales Pipelin…" at bounding box center [519, 314] width 1039 height 629
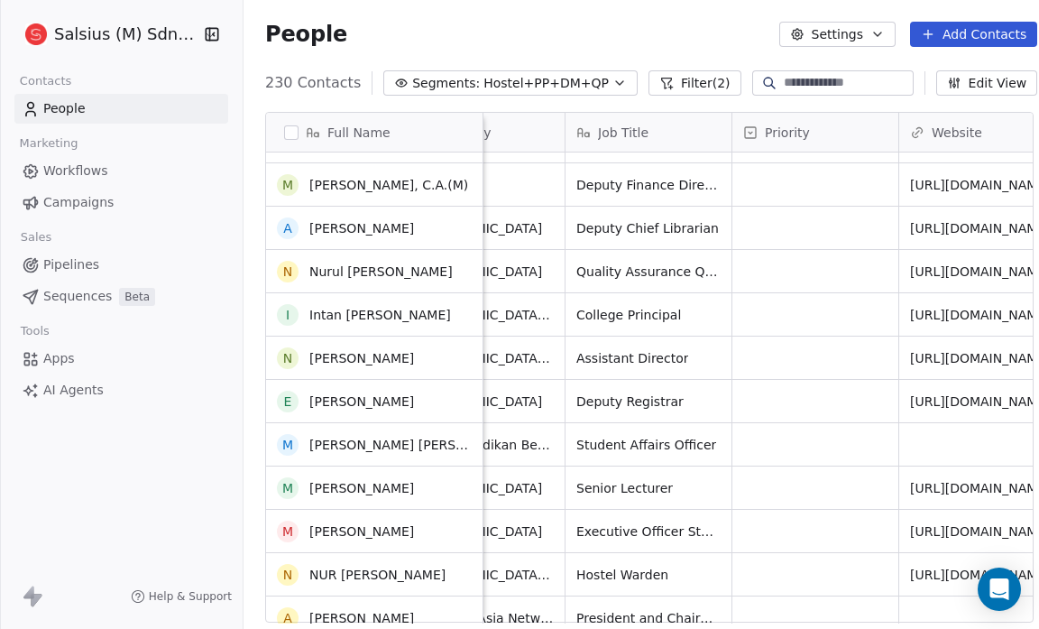
scroll to position [6976, 0]
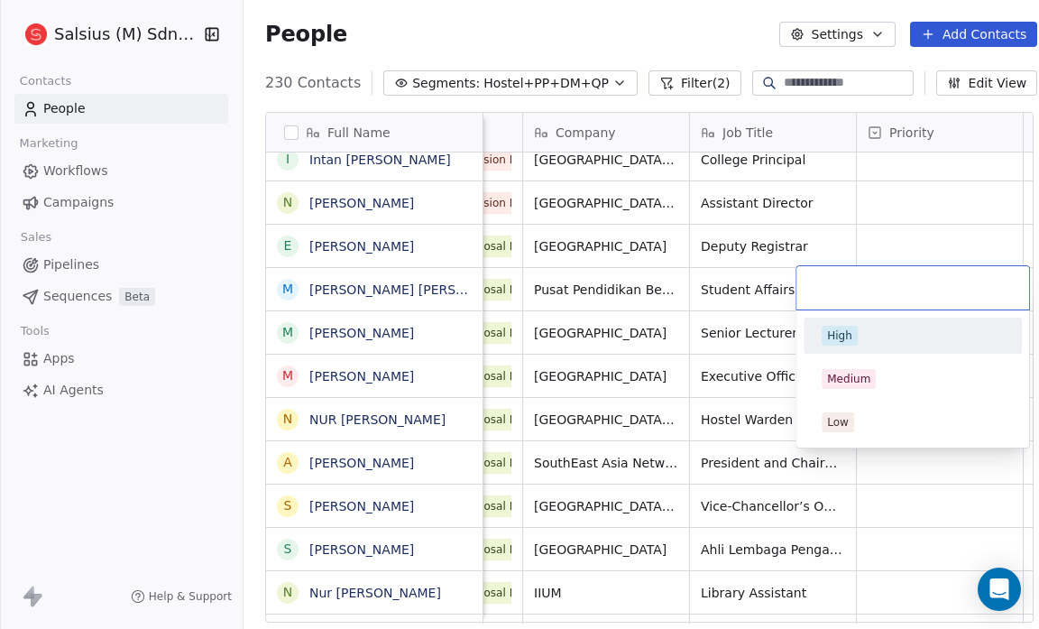
click at [903, 329] on div "High" at bounding box center [913, 336] width 182 height 20
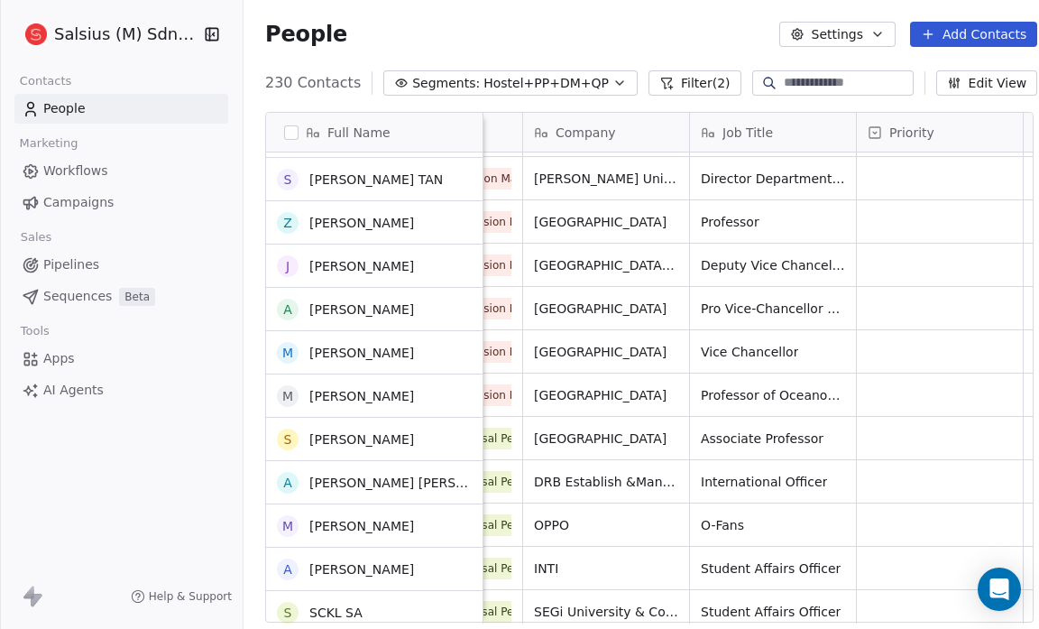
scroll to position [8159, 0]
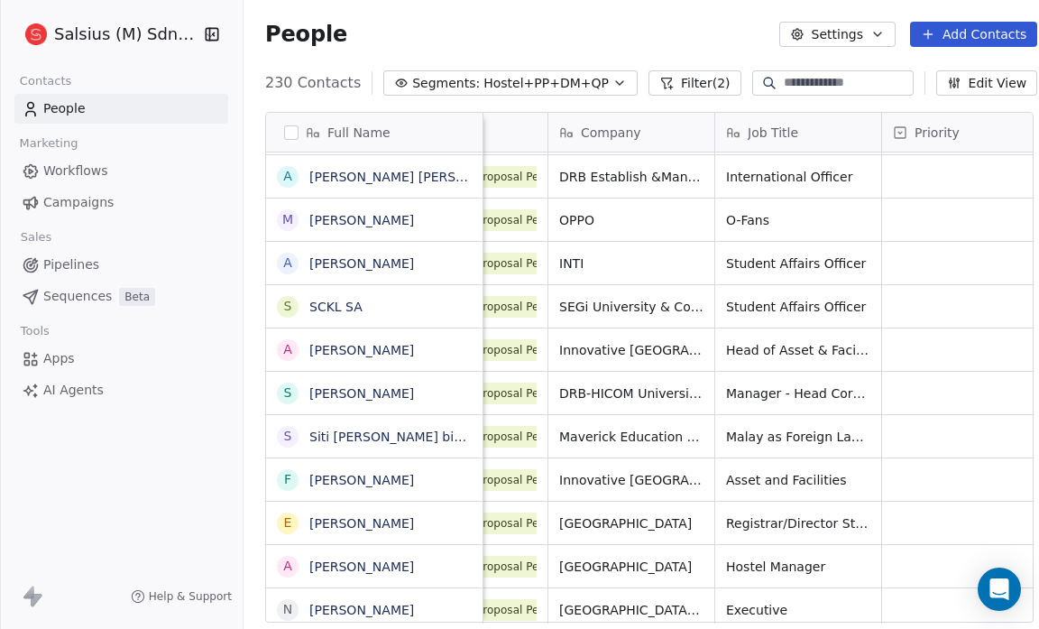
click at [90, 269] on span "Pipelines" at bounding box center [71, 264] width 56 height 19
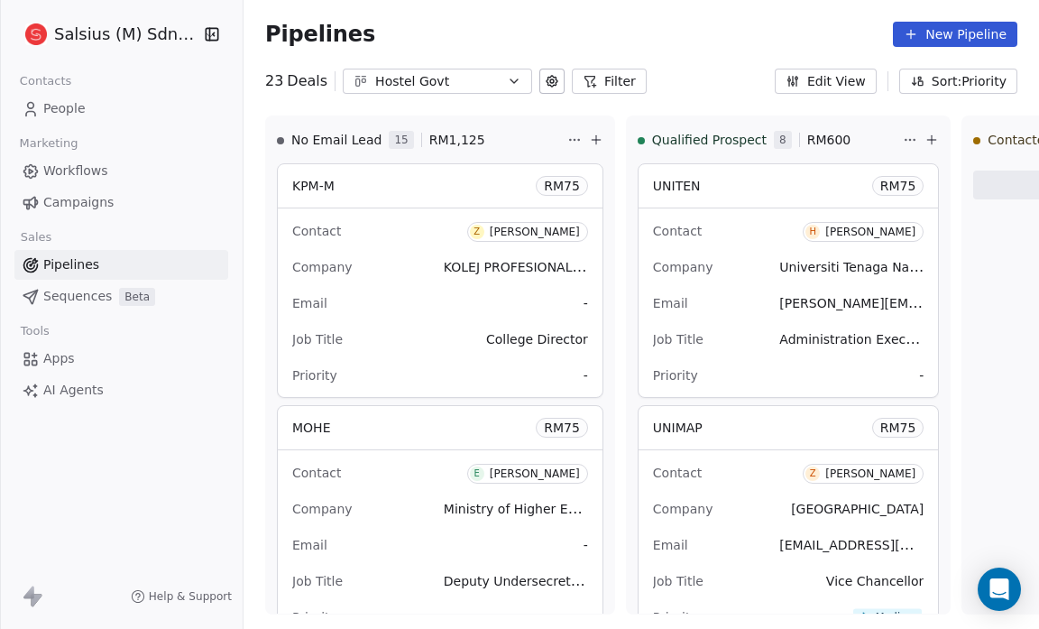
click at [990, 80] on button "Sort: Priority" at bounding box center [958, 81] width 118 height 25
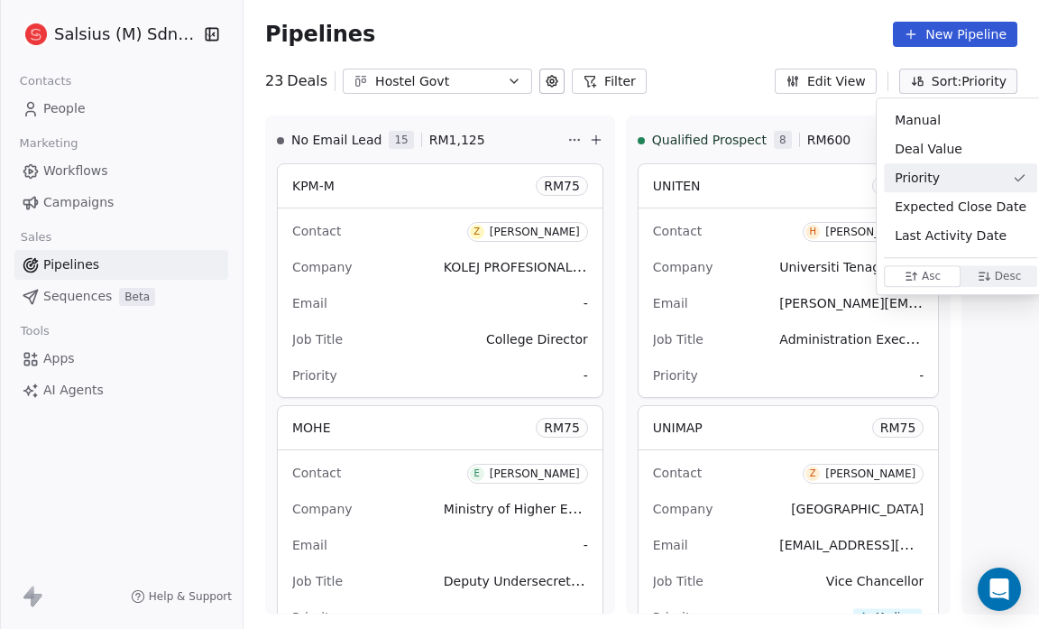
click at [926, 170] on span "Priority" at bounding box center [917, 178] width 45 height 19
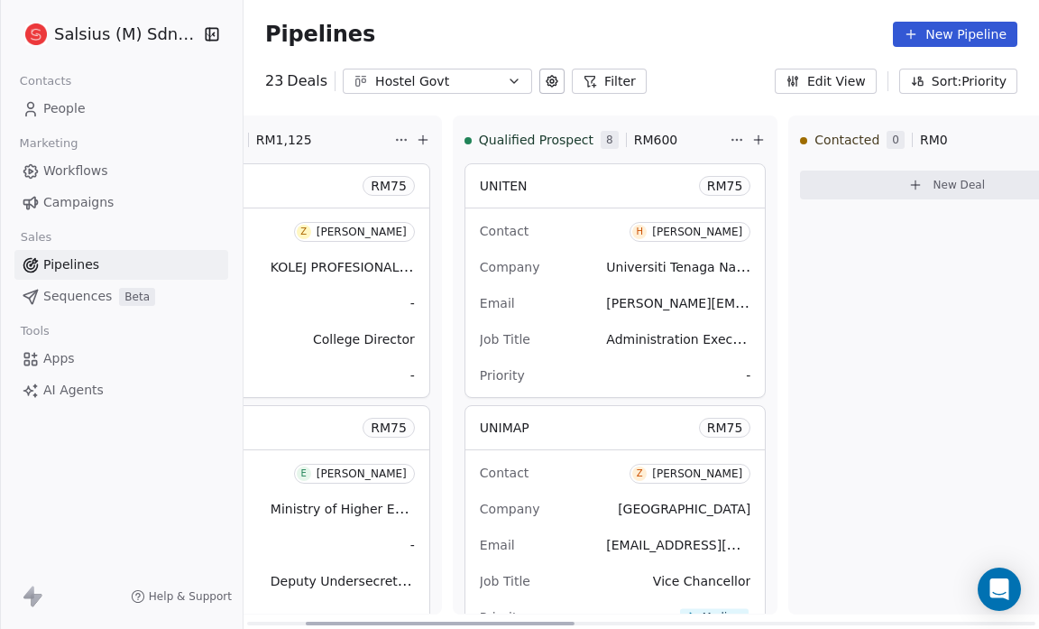
scroll to position [0, 178]
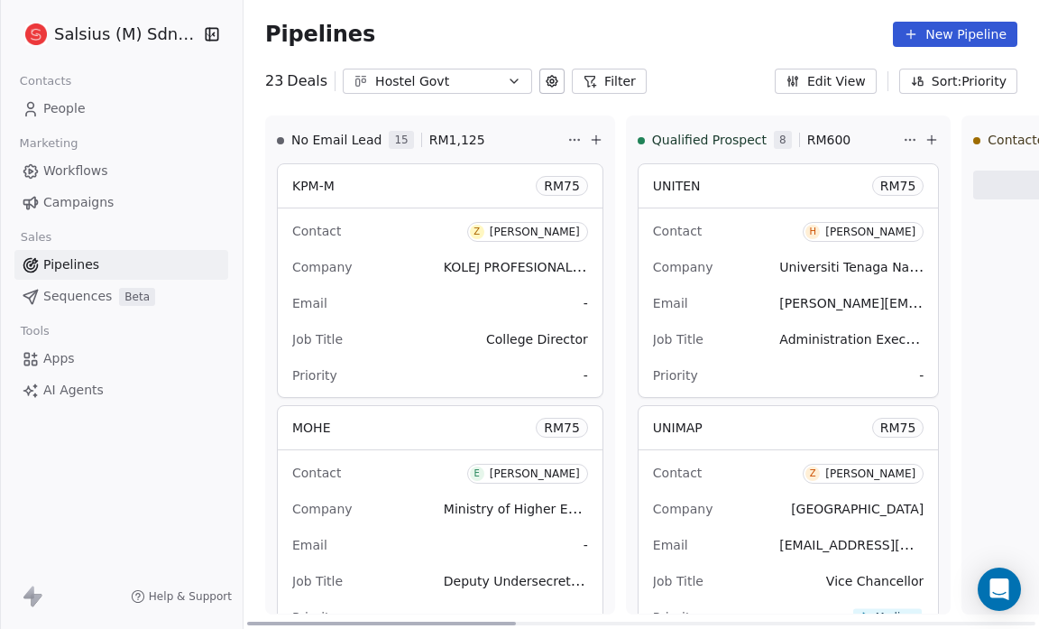
click at [919, 374] on span "-" at bounding box center [921, 375] width 5 height 18
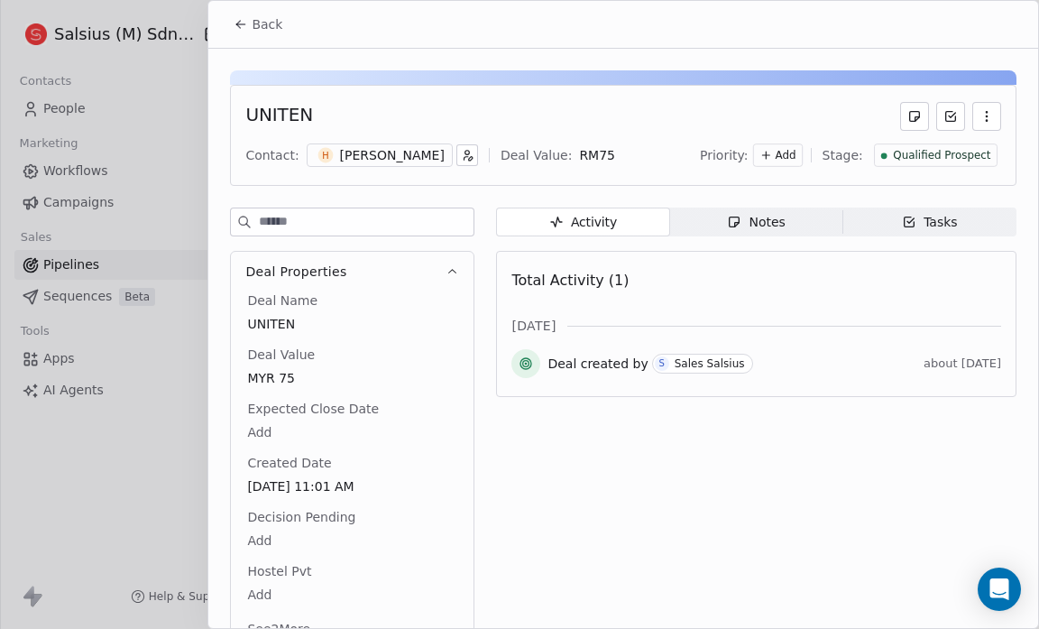
click at [789, 157] on span "Add" at bounding box center [785, 155] width 21 height 15
click at [630, 102] on html "Salsius (M) Sdn Bhd Contacts People Marketing Workflows Campaigns Sales Pipelin…" at bounding box center [519, 314] width 1039 height 629
click at [244, 25] on icon at bounding box center [241, 24] width 14 height 14
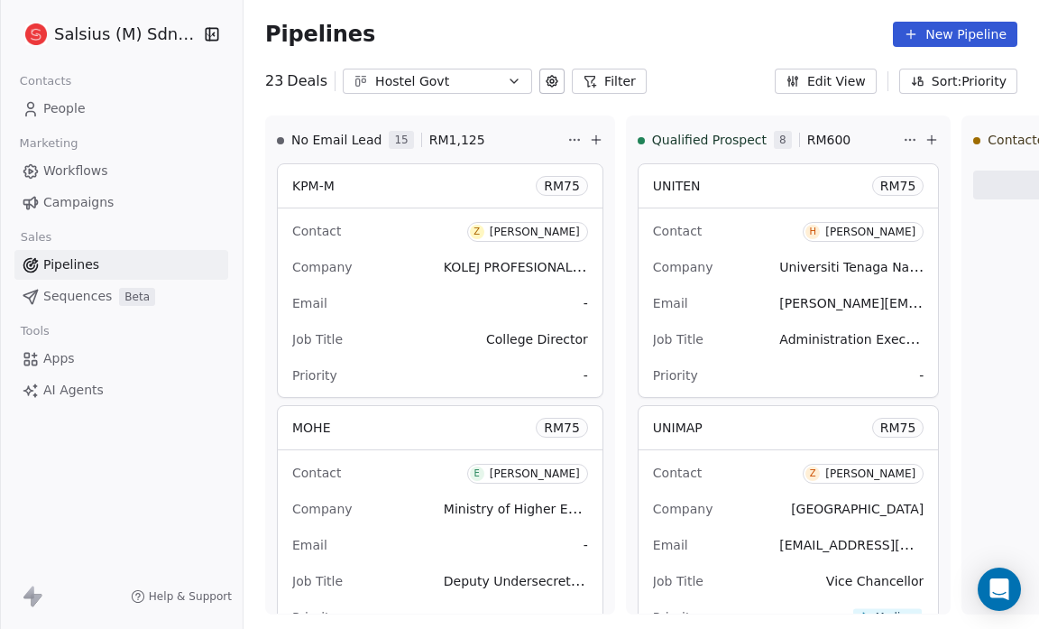
click at [88, 110] on link "People" at bounding box center [121, 109] width 214 height 30
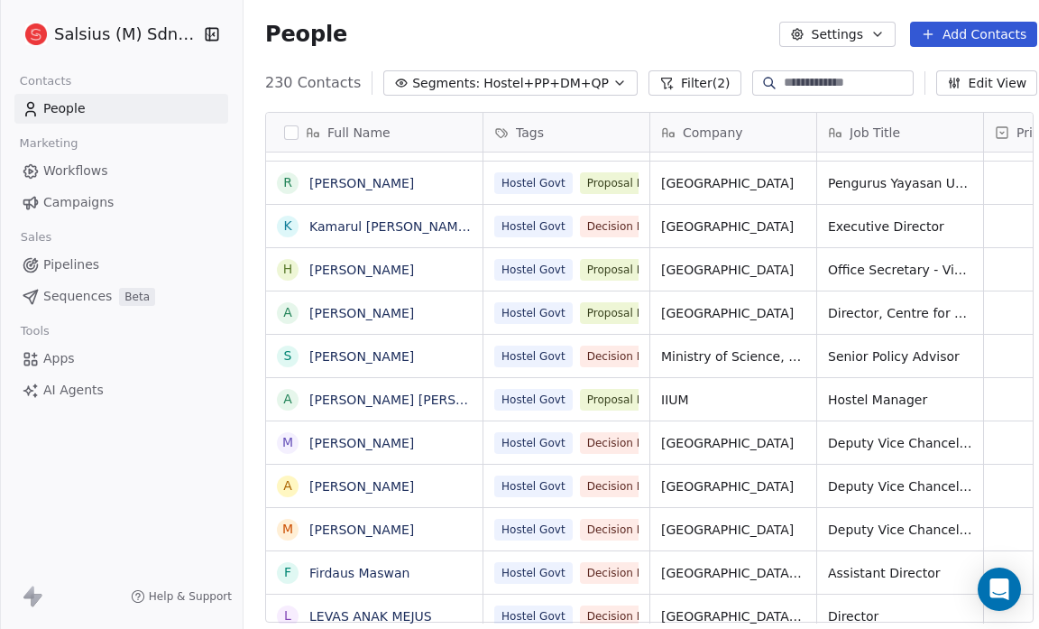
click at [613, 83] on icon "button" at bounding box center [620, 83] width 14 height 14
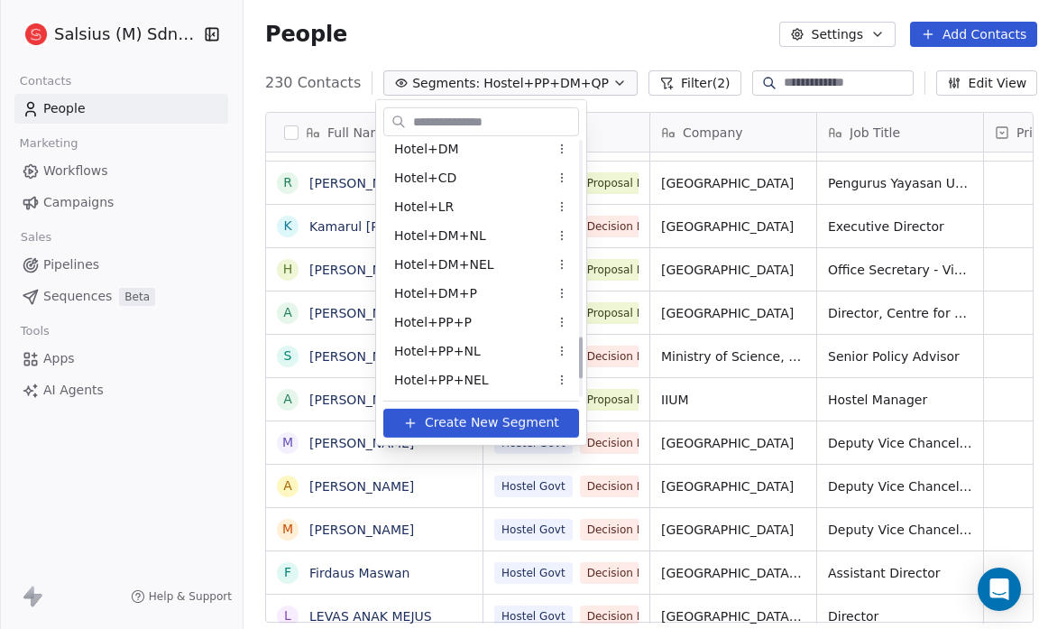
scroll to position [1192, 0]
click at [513, 319] on div "Hotel+PP+P" at bounding box center [481, 323] width 196 height 29
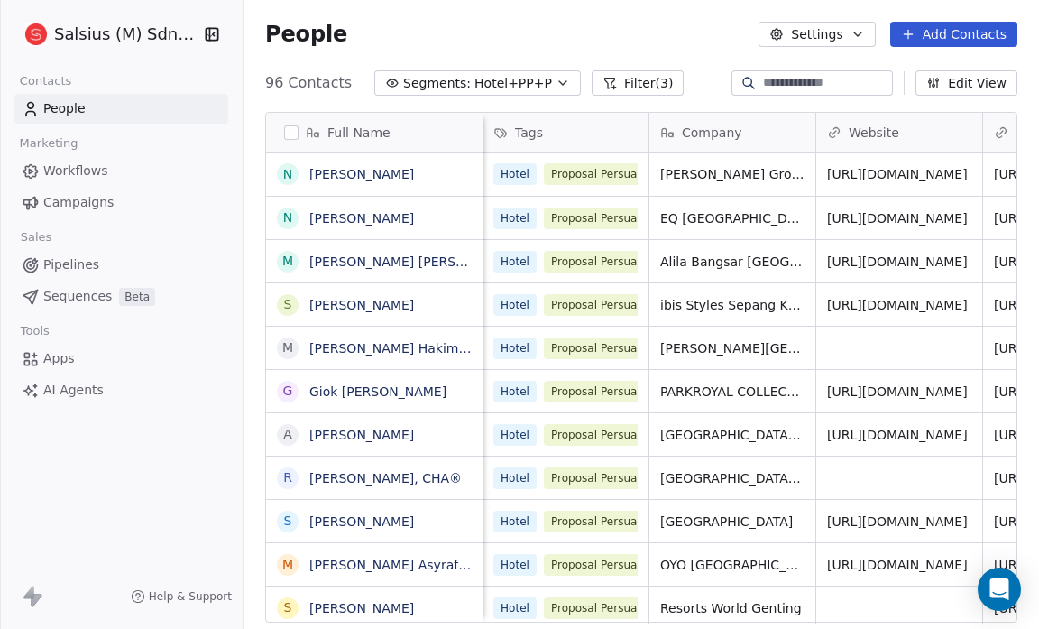
scroll to position [0, 0]
click at [967, 84] on button "Edit View" at bounding box center [967, 82] width 102 height 25
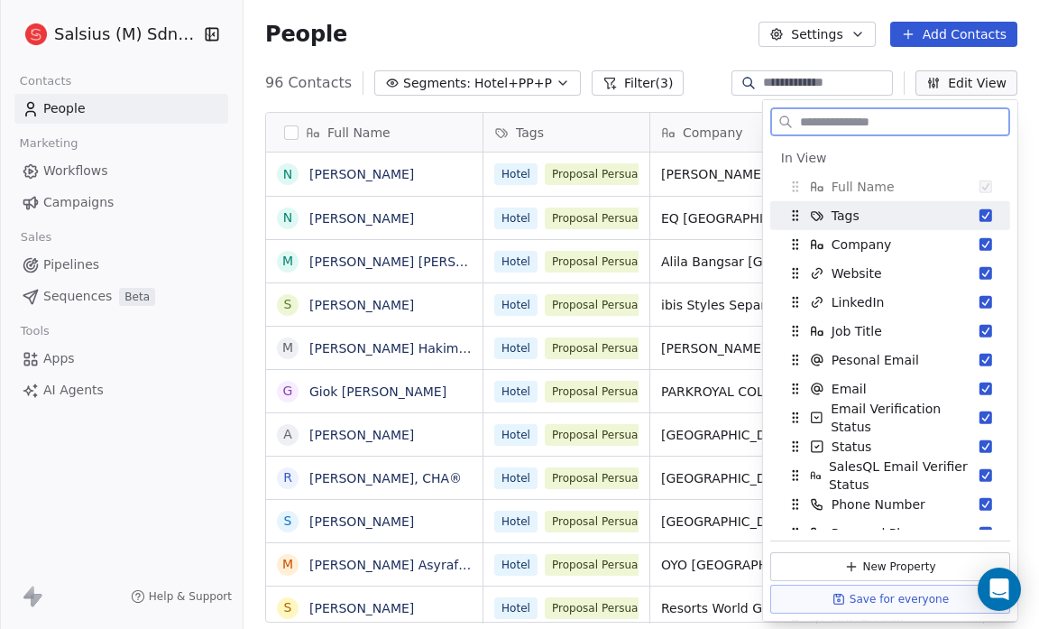
click at [980, 215] on button "Suggestions" at bounding box center [986, 215] width 13 height 13
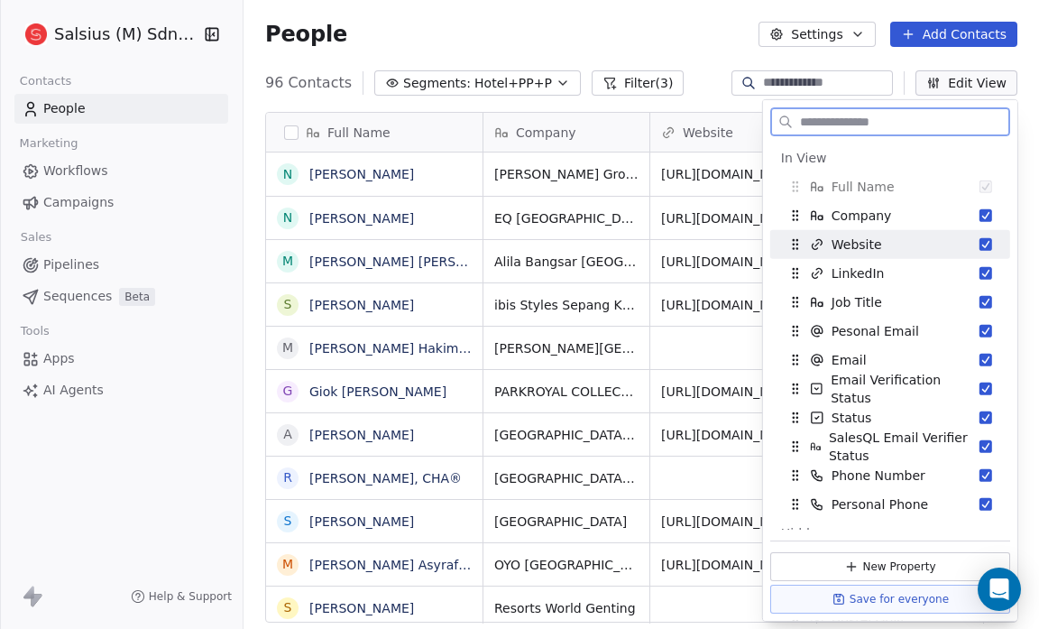
click at [980, 240] on button "Suggestions" at bounding box center [986, 244] width 13 height 13
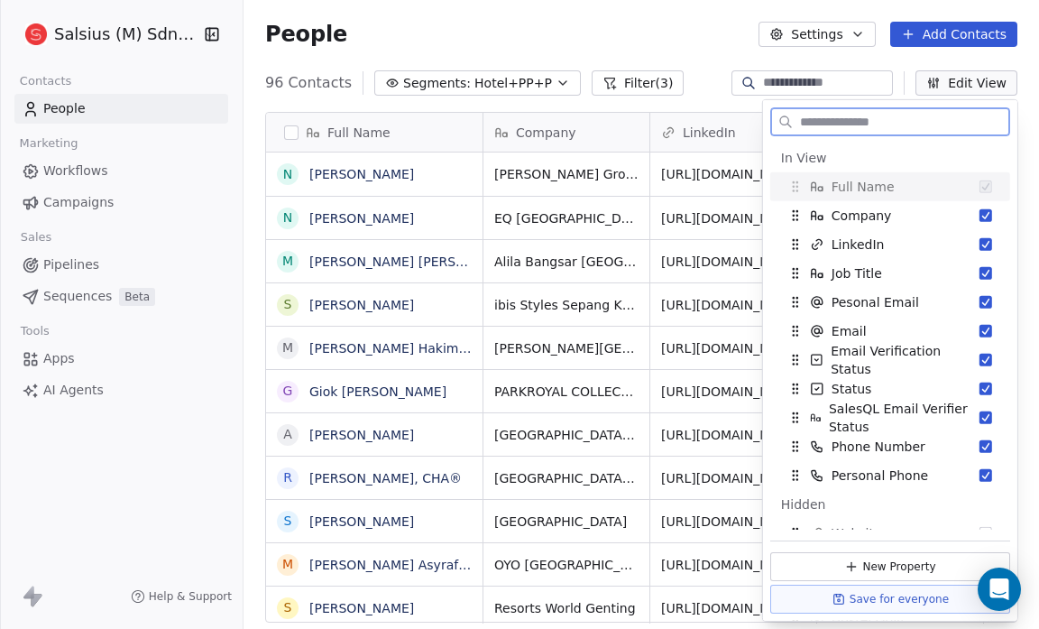
click at [980, 240] on button "Suggestions" at bounding box center [986, 244] width 13 height 13
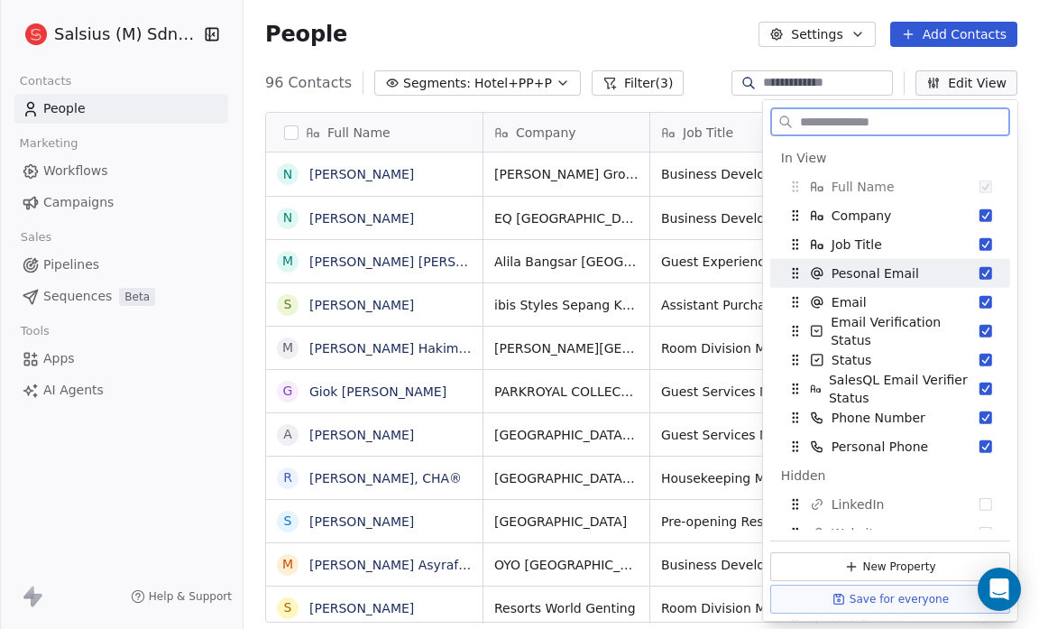
click at [980, 272] on button "Suggestions" at bounding box center [986, 273] width 13 height 13
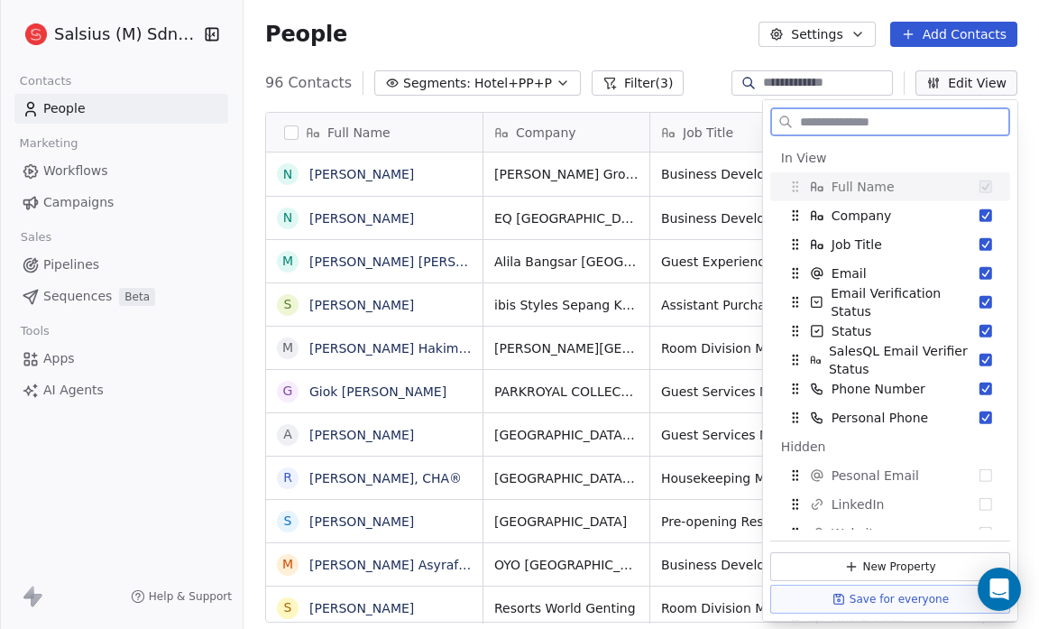
click at [980, 272] on button "Suggestions" at bounding box center [986, 273] width 13 height 13
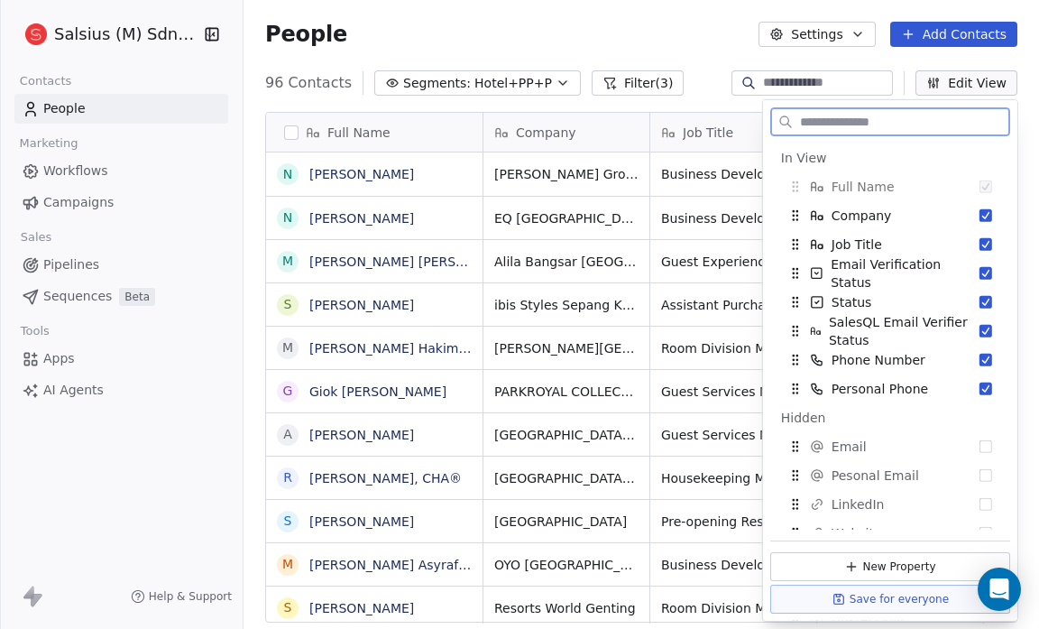
click at [980, 272] on button "Suggestions" at bounding box center [986, 273] width 13 height 13
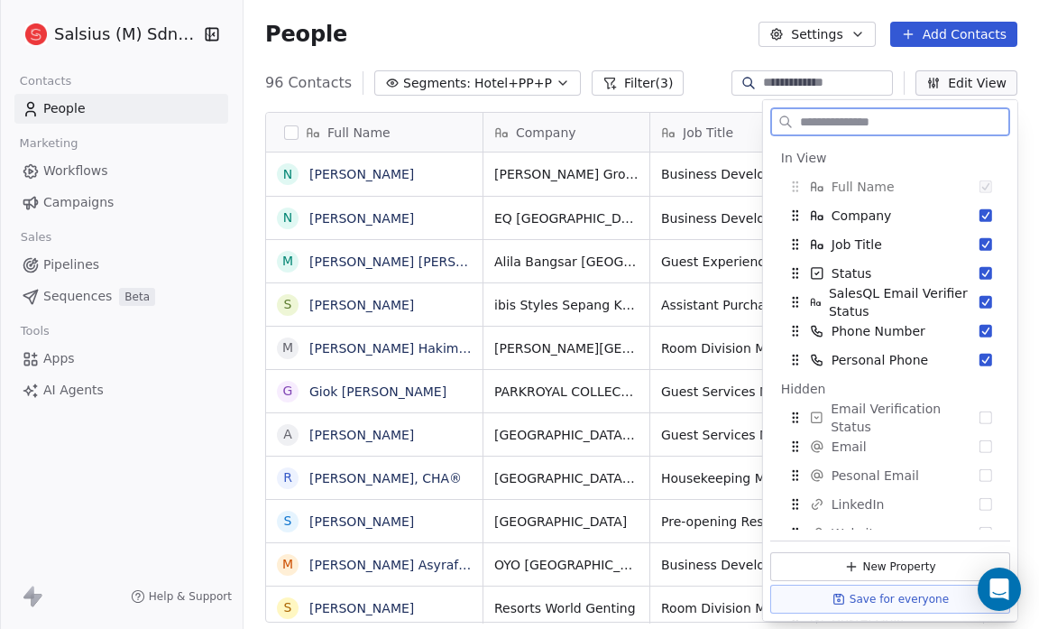
click at [980, 272] on button "Suggestions" at bounding box center [986, 273] width 13 height 13
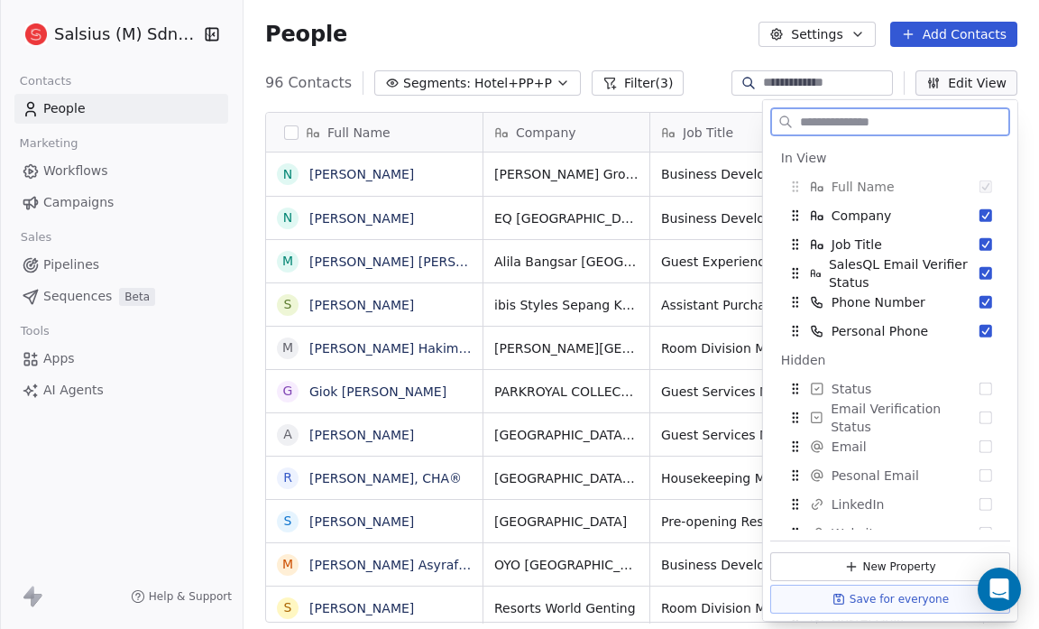
click at [980, 272] on button "Suggestions" at bounding box center [986, 273] width 13 height 13
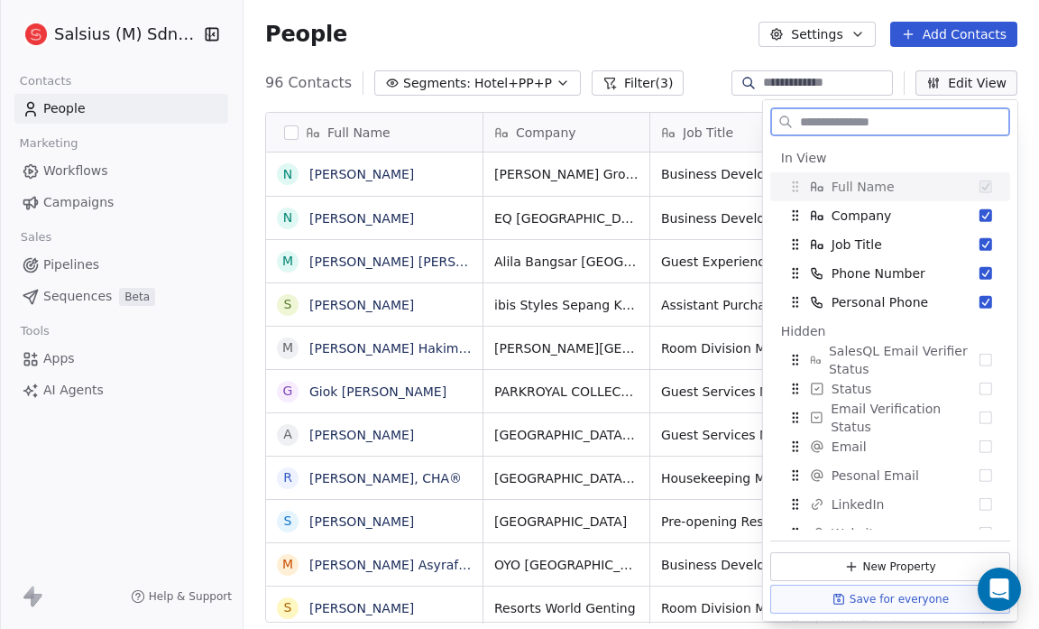
click at [980, 272] on button "Suggestions" at bounding box center [986, 273] width 13 height 13
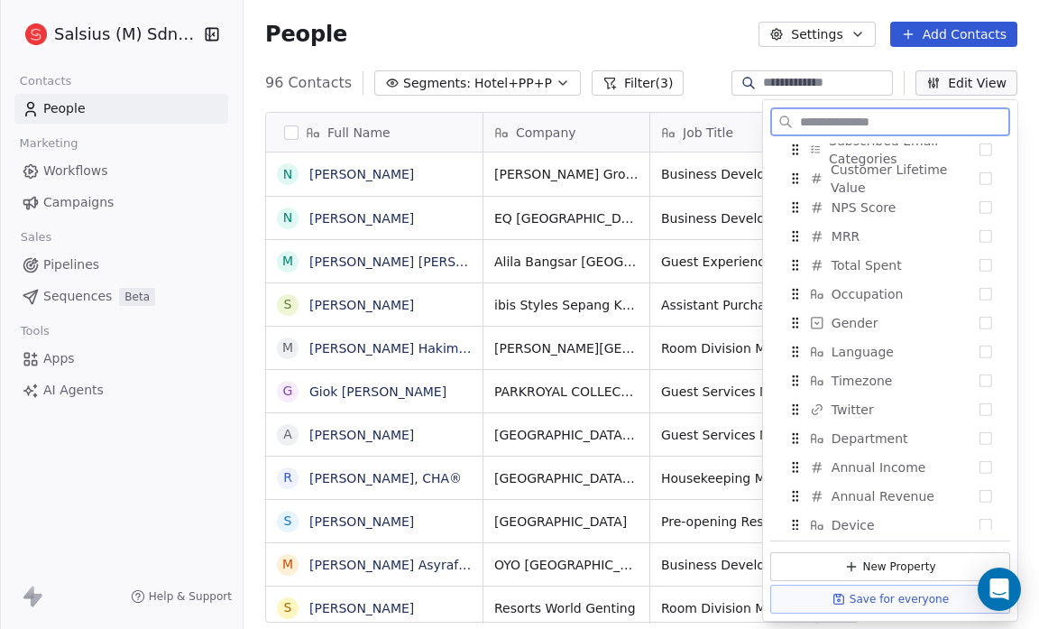
scroll to position [1287, 0]
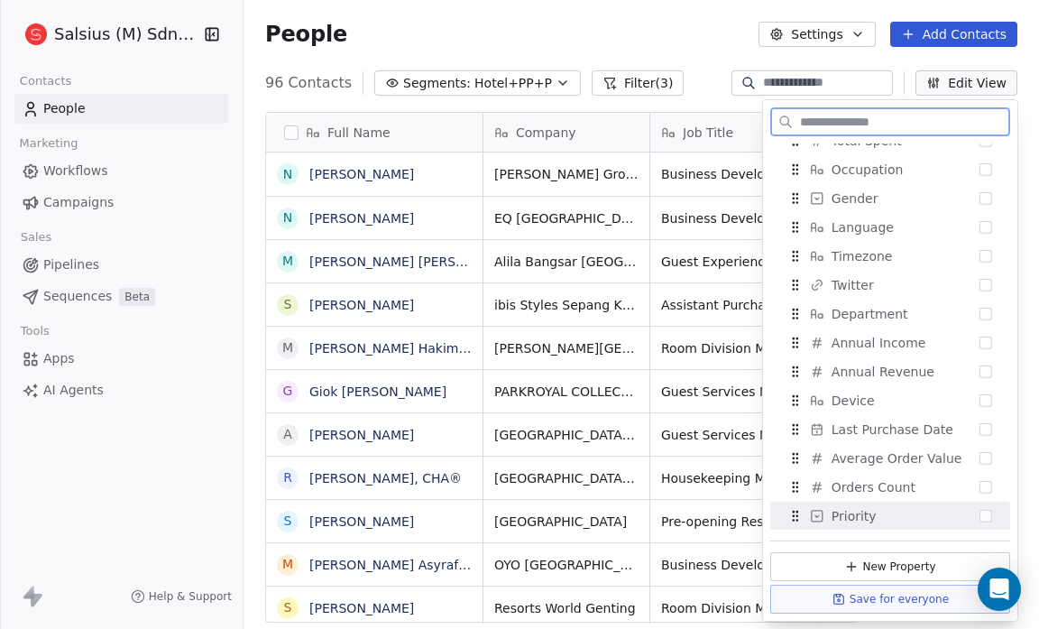
click at [980, 512] on button "Suggestions" at bounding box center [986, 516] width 13 height 13
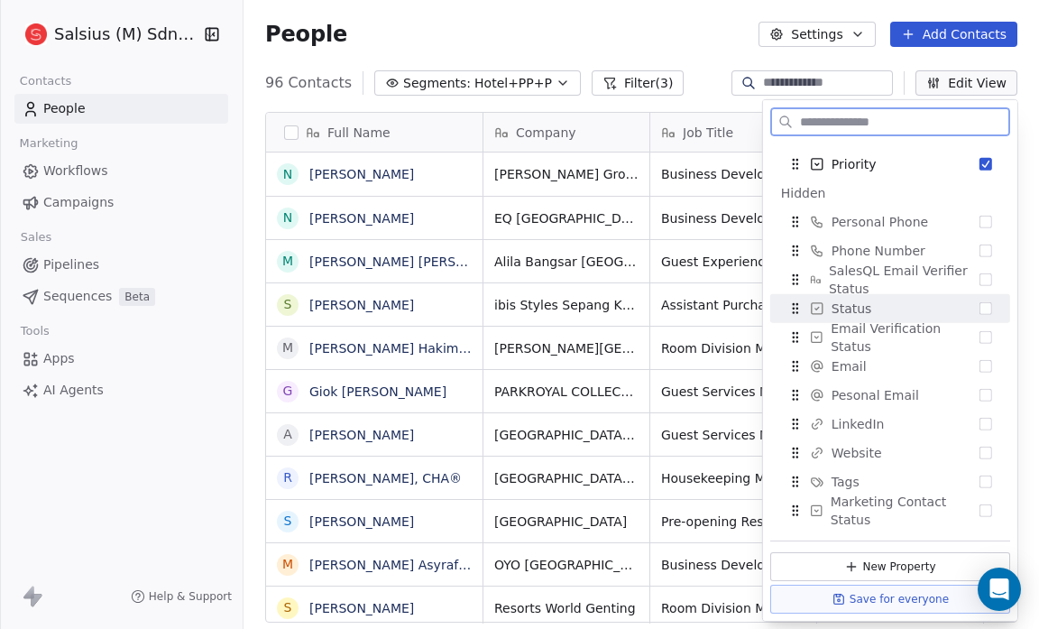
scroll to position [115, 0]
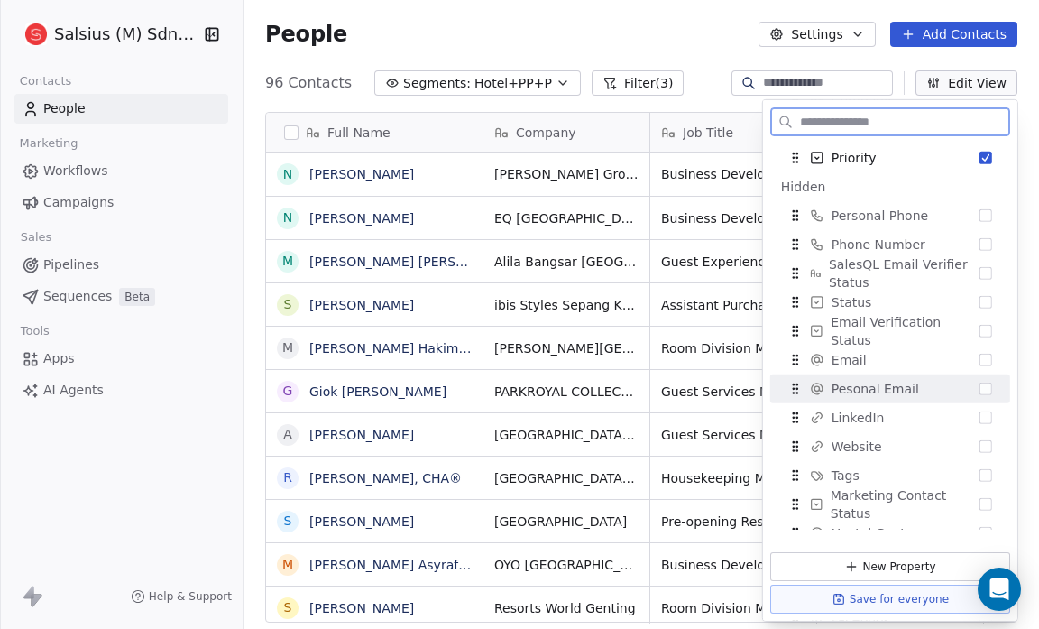
click at [980, 386] on button "Suggestions" at bounding box center [986, 389] width 13 height 13
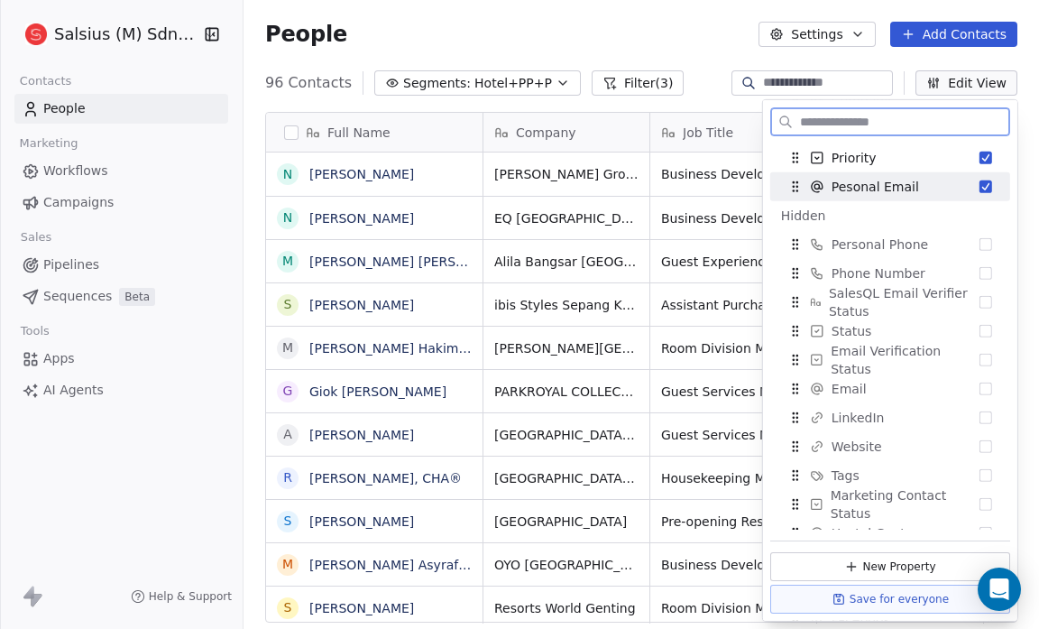
click at [980, 188] on button "Suggestions" at bounding box center [986, 186] width 13 height 13
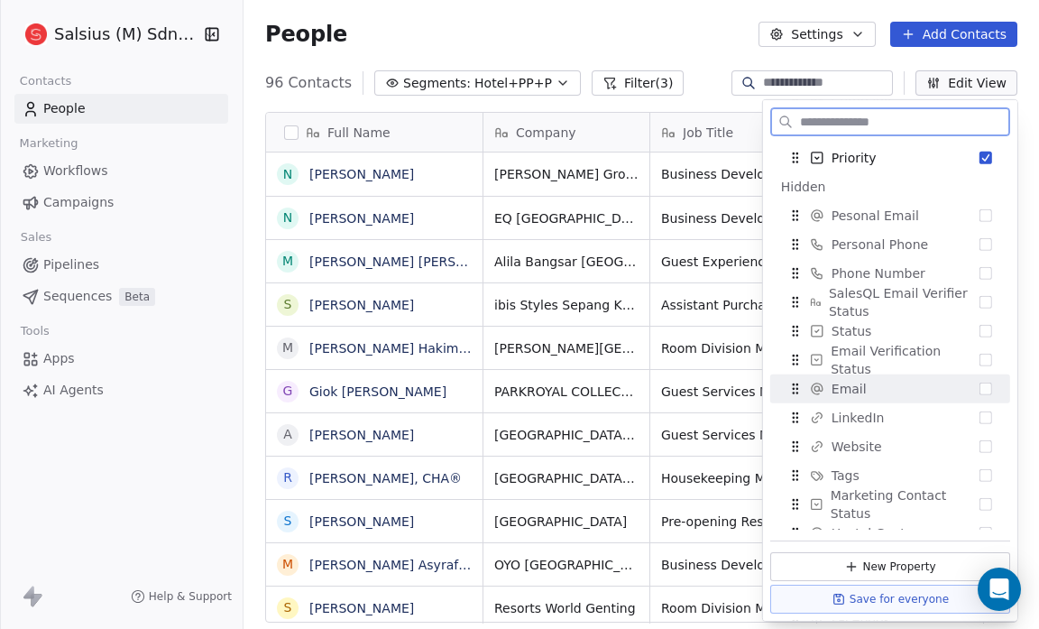
click at [980, 386] on button "Suggestions" at bounding box center [986, 389] width 13 height 13
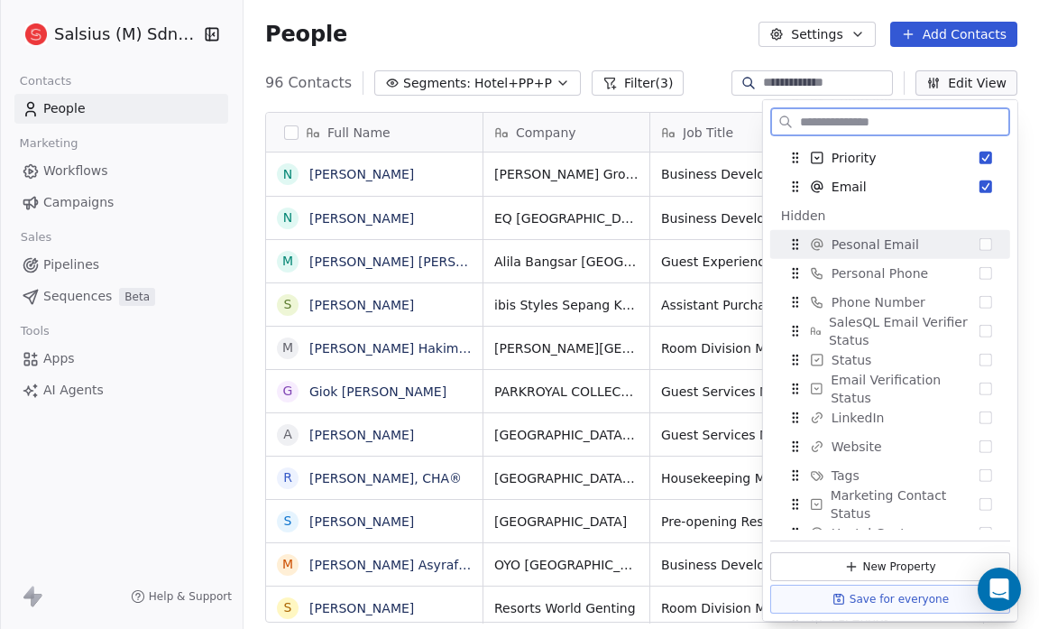
click at [965, 242] on div "Pesonal Email" at bounding box center [891, 244] width 226 height 29
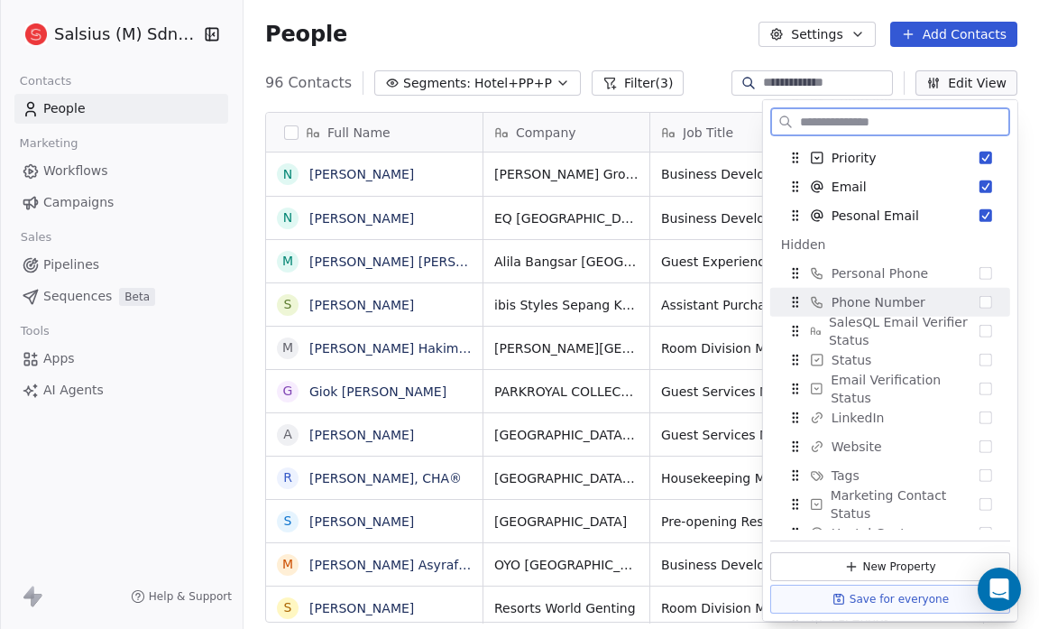
click at [980, 296] on button "Suggestions" at bounding box center [986, 302] width 13 height 13
click at [980, 298] on button "Suggestions" at bounding box center [986, 302] width 13 height 13
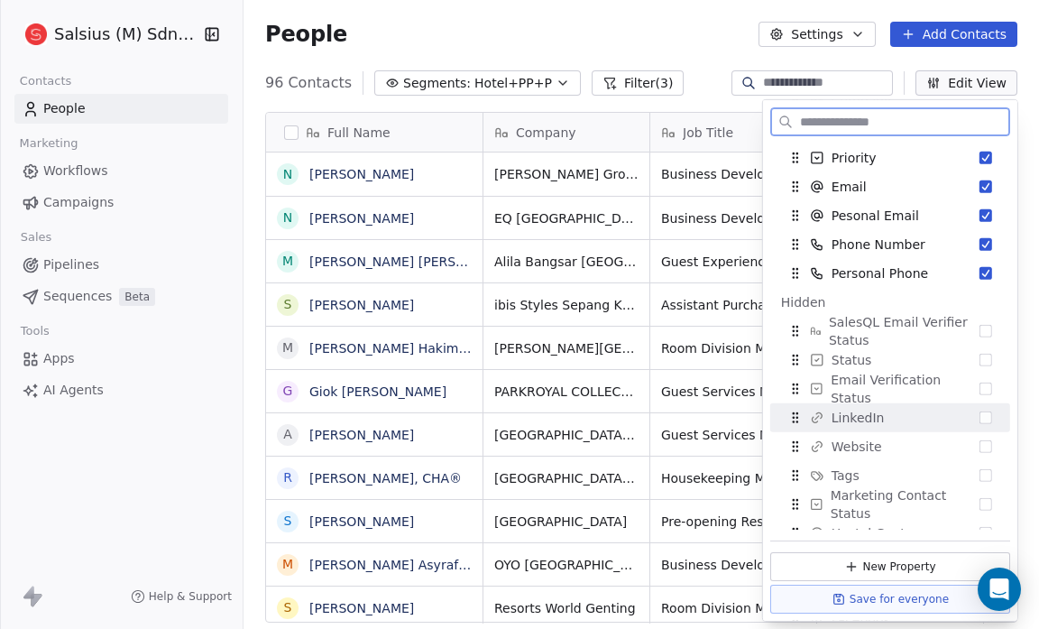
click at [980, 412] on button "Suggestions" at bounding box center [986, 417] width 13 height 13
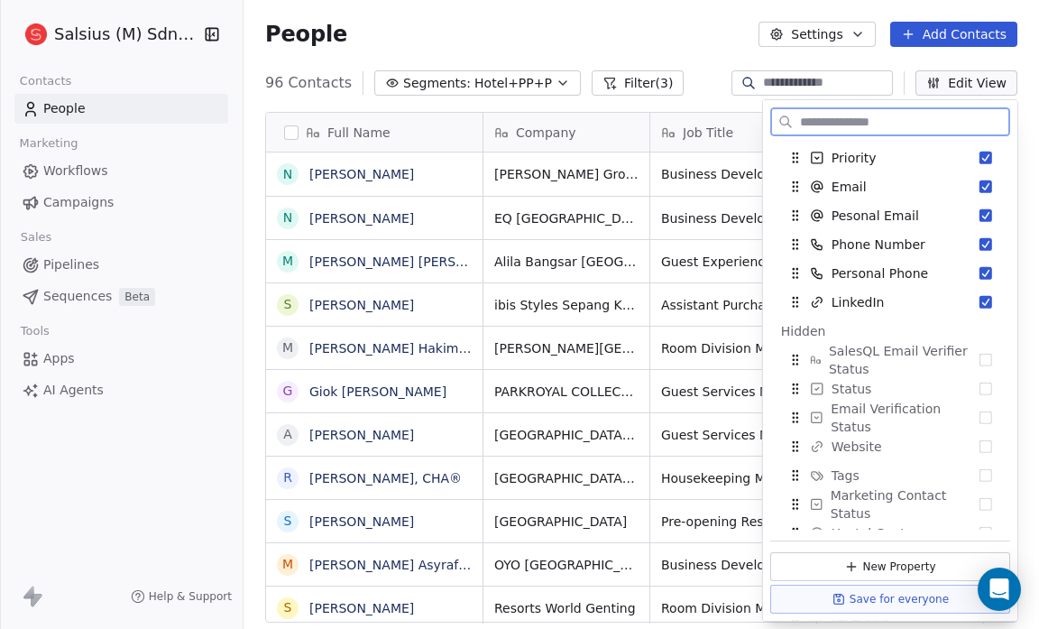
click at [980, 412] on button "Suggestions" at bounding box center [986, 417] width 13 height 13
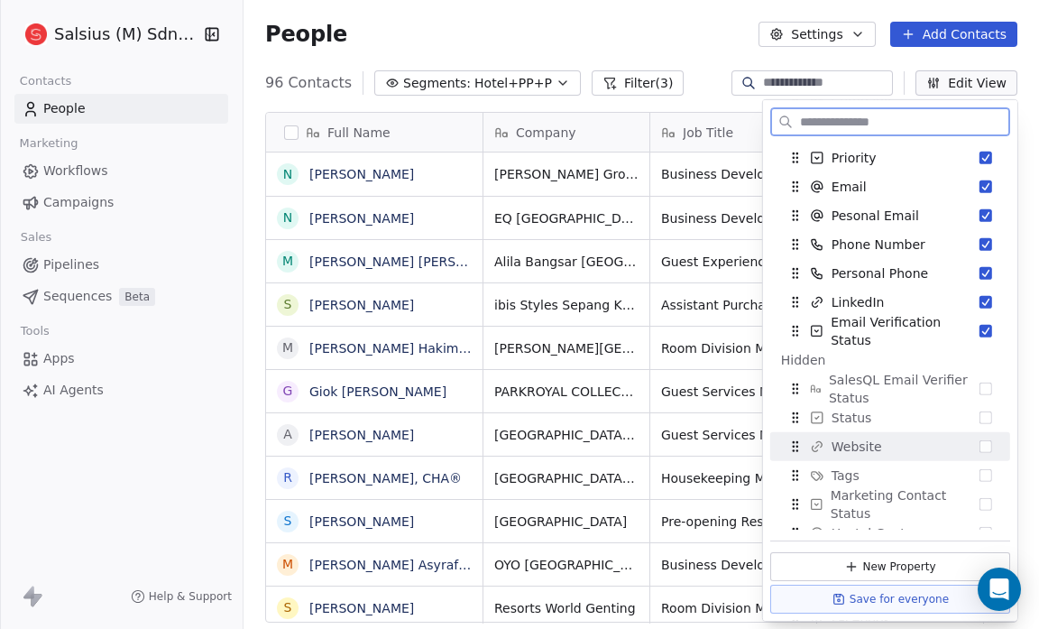
click at [980, 447] on button "Suggestions" at bounding box center [986, 446] width 13 height 13
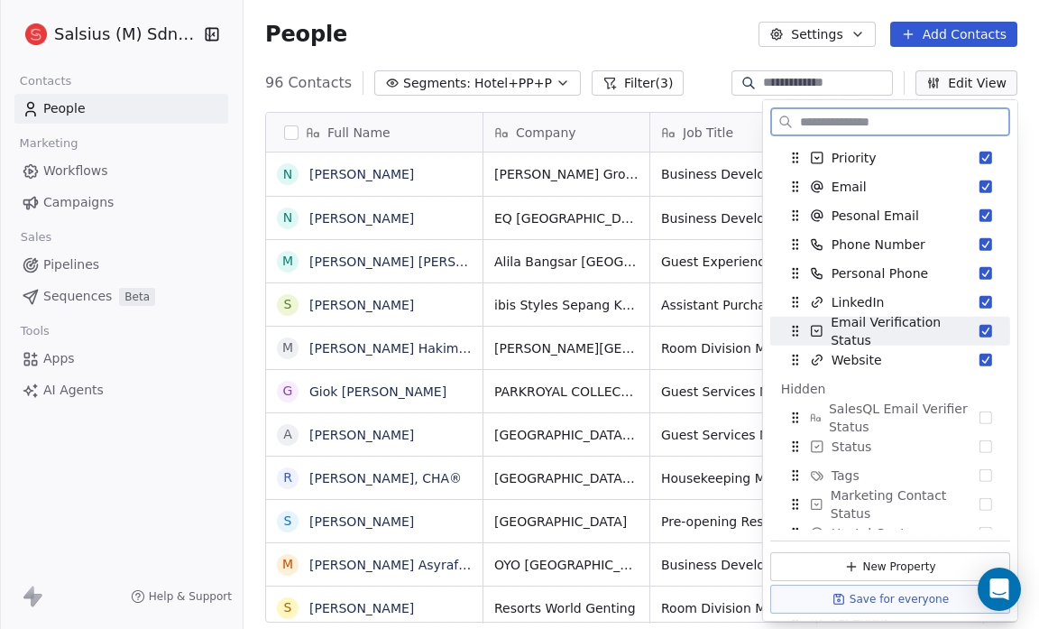
click at [980, 330] on button "Suggestions" at bounding box center [986, 331] width 13 height 13
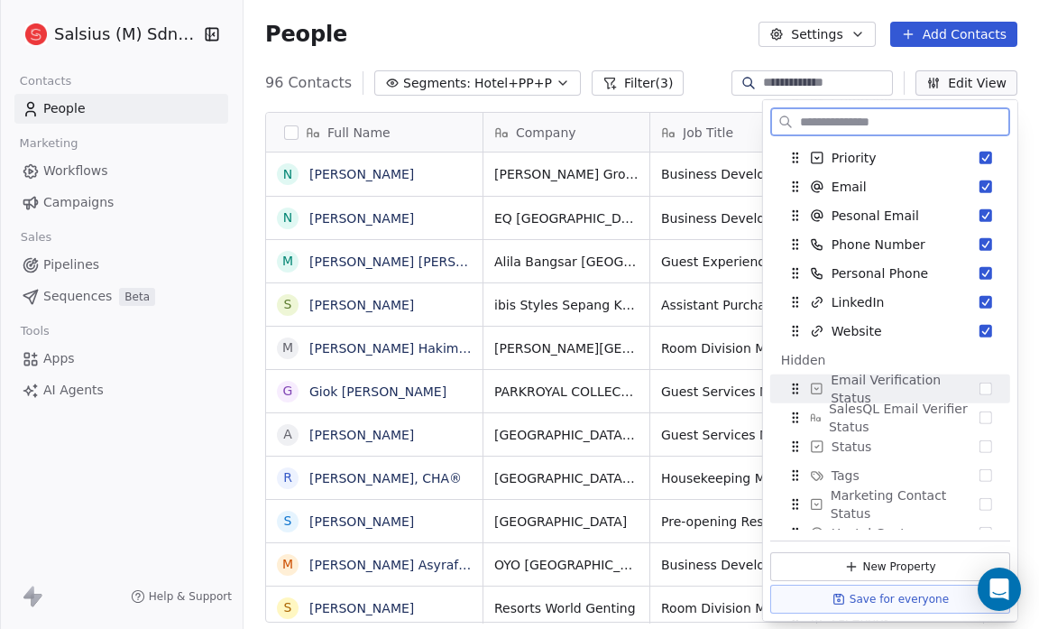
click at [980, 389] on button "Suggestions" at bounding box center [986, 389] width 13 height 13
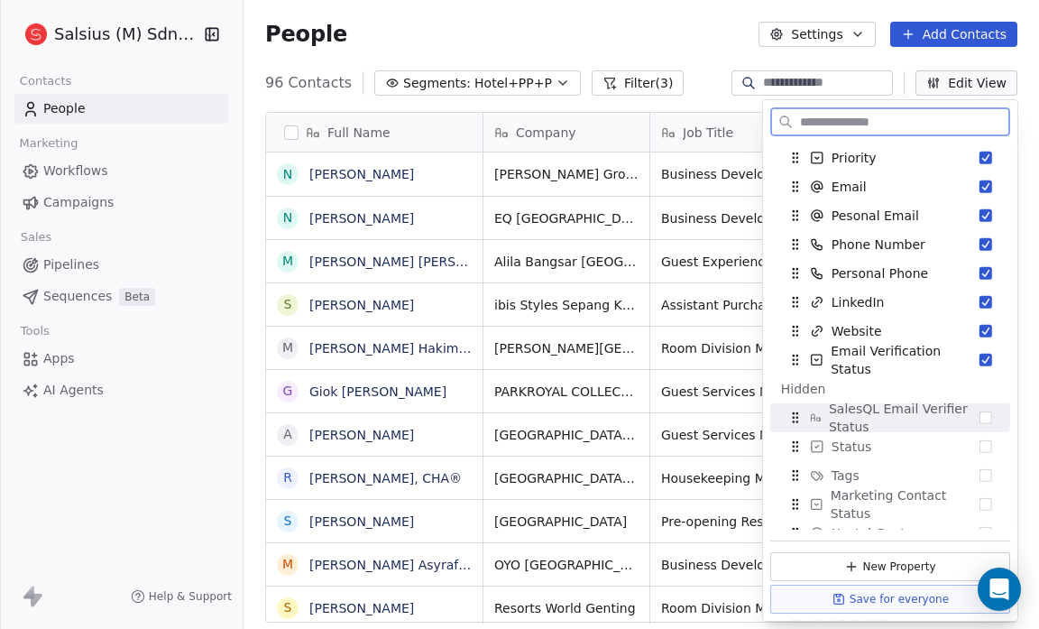
click at [973, 423] on div "SalesQL Email Verifier Status" at bounding box center [891, 417] width 226 height 29
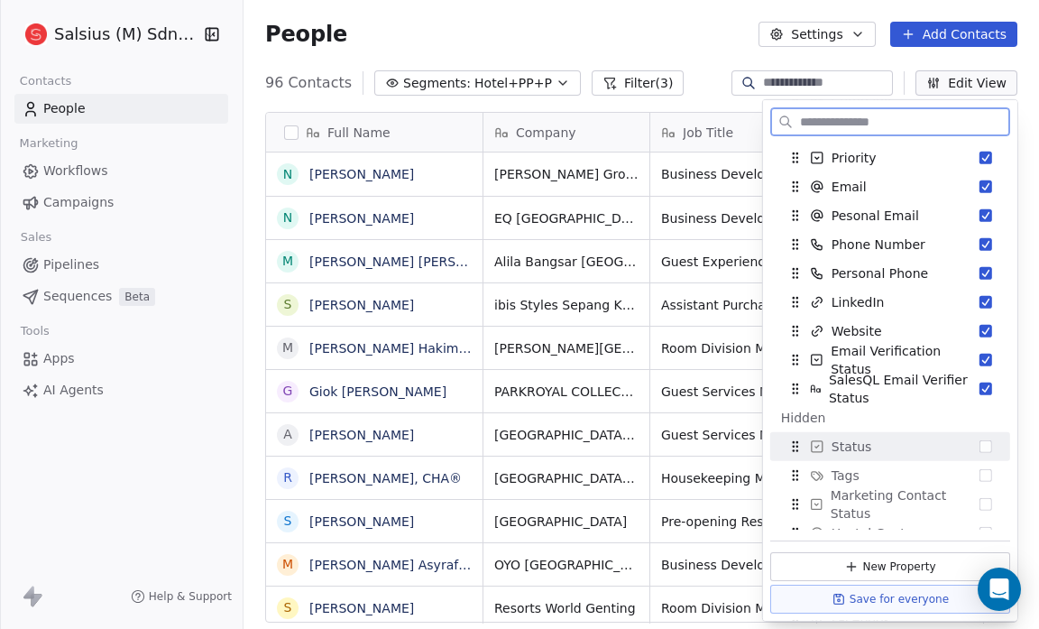
click at [980, 447] on button "Suggestions" at bounding box center [986, 446] width 13 height 13
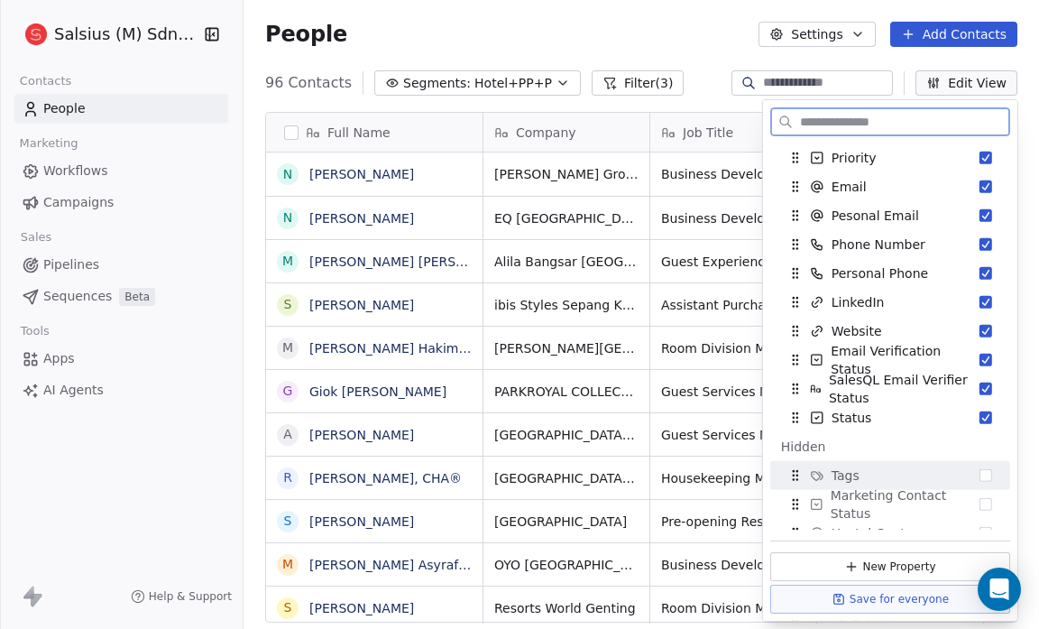
click at [980, 470] on button "Suggestions" at bounding box center [986, 475] width 13 height 13
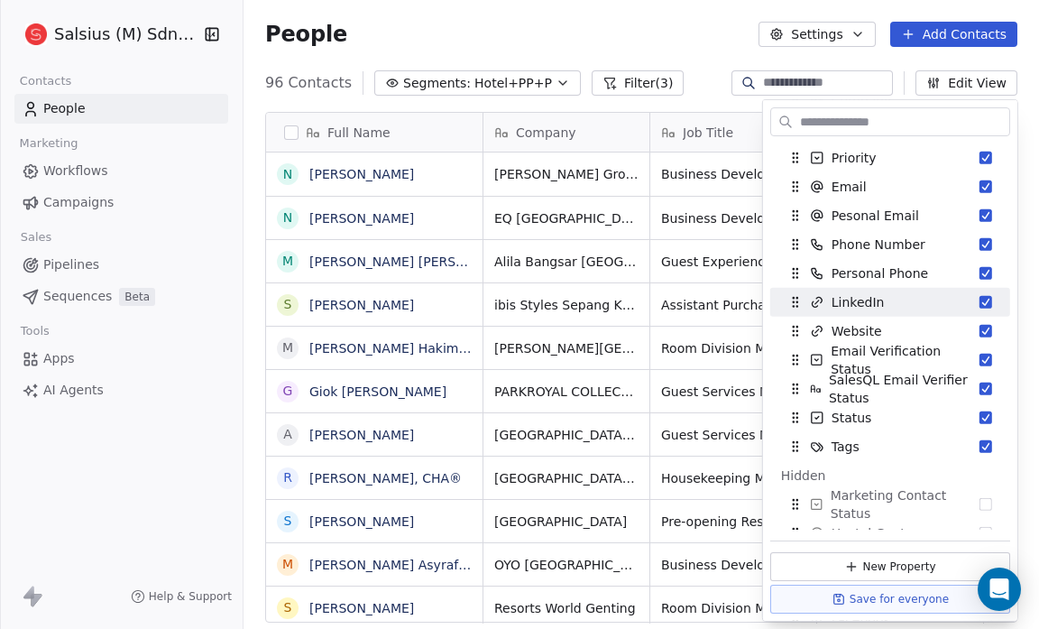
click at [635, 42] on div "People Settings Add Contacts" at bounding box center [641, 34] width 752 height 25
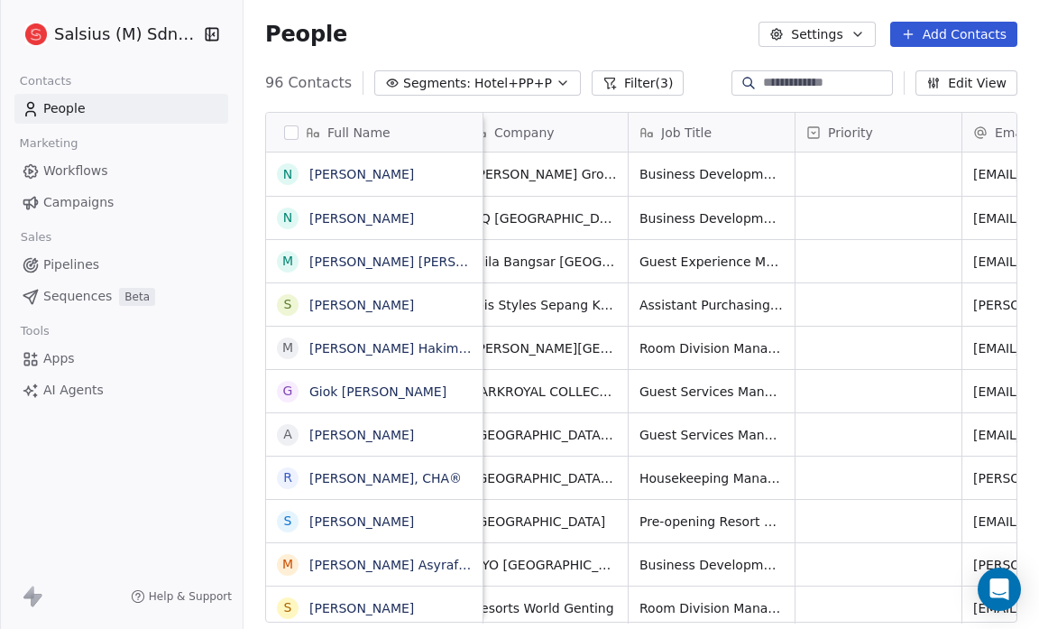
scroll to position [0, 0]
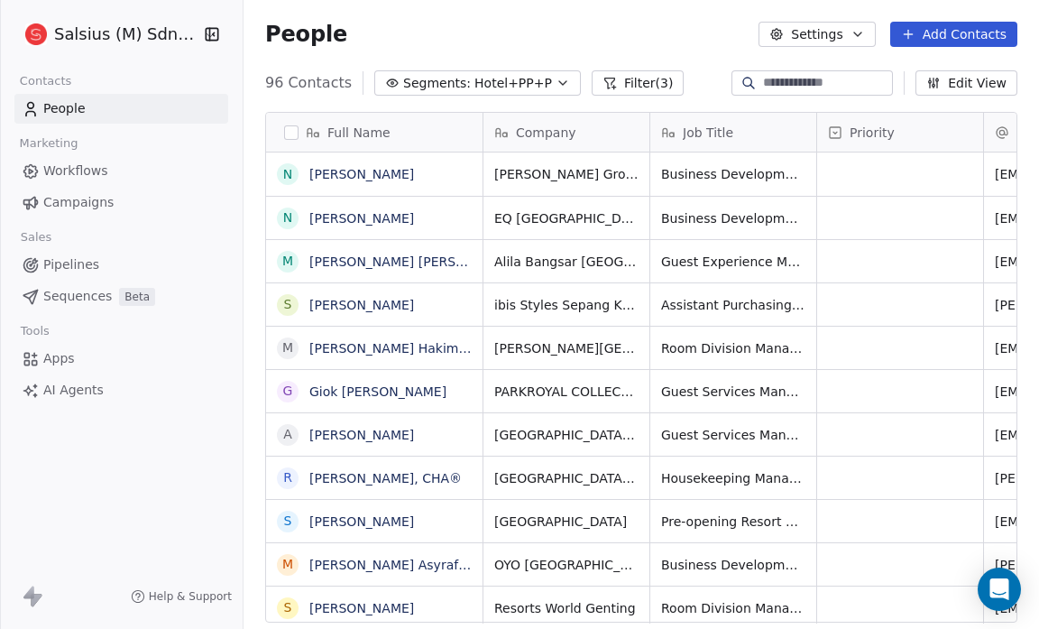
click at [556, 87] on icon "button" at bounding box center [563, 83] width 14 height 14
click at [542, 87] on html "Salsius (M) Sdn Bhd Contacts People Marketing Workflows Campaigns Sales Pipelin…" at bounding box center [519, 314] width 1039 height 629
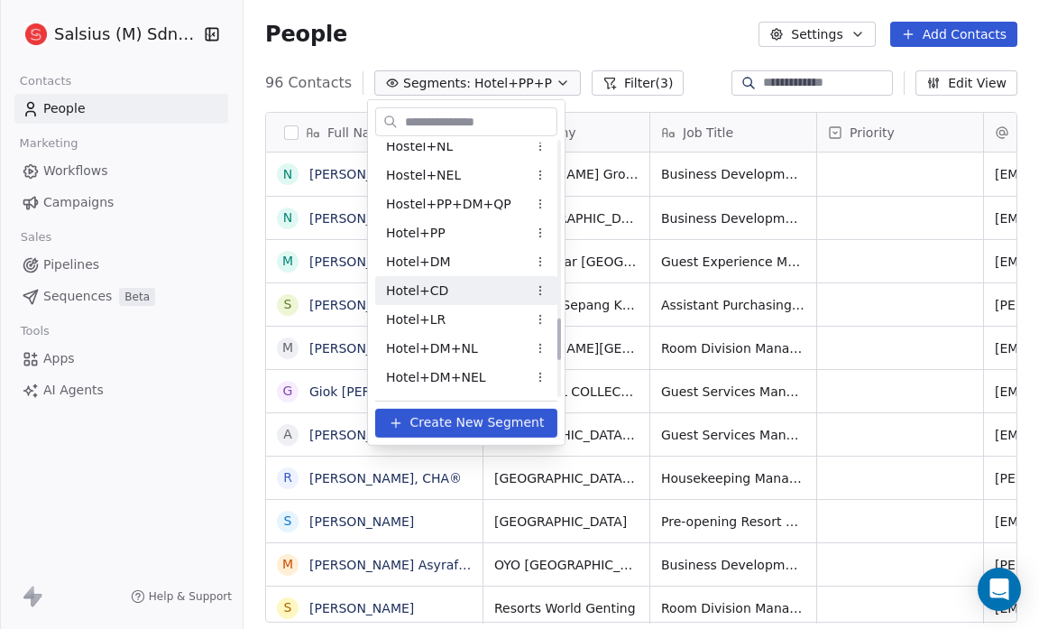
scroll to position [1084, 0]
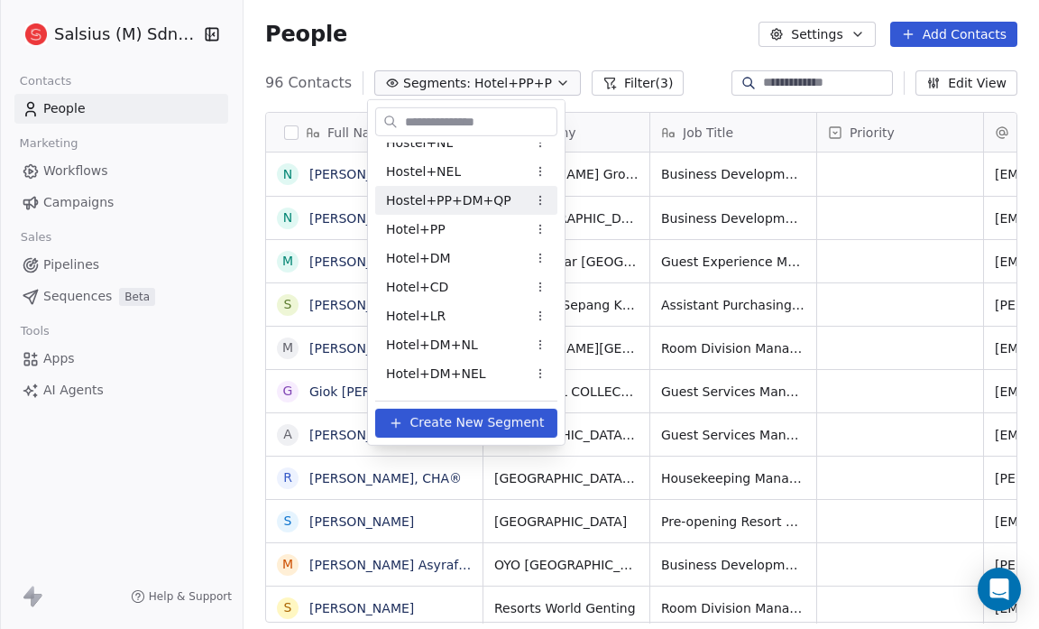
click at [473, 199] on span "Hostel+PP+DM+QP" at bounding box center [448, 199] width 125 height 19
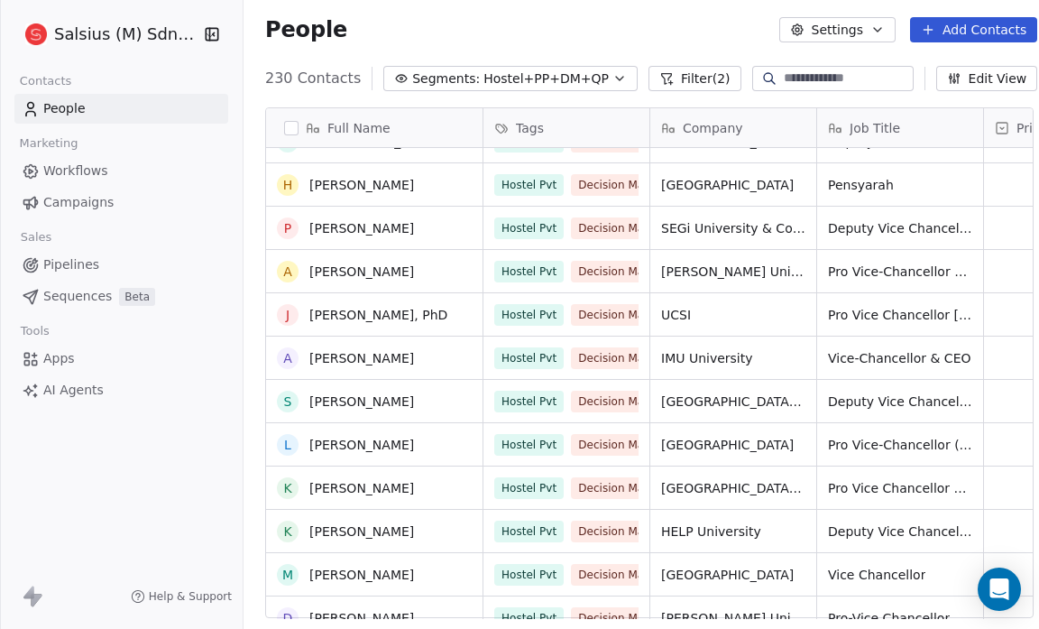
scroll to position [152, 0]
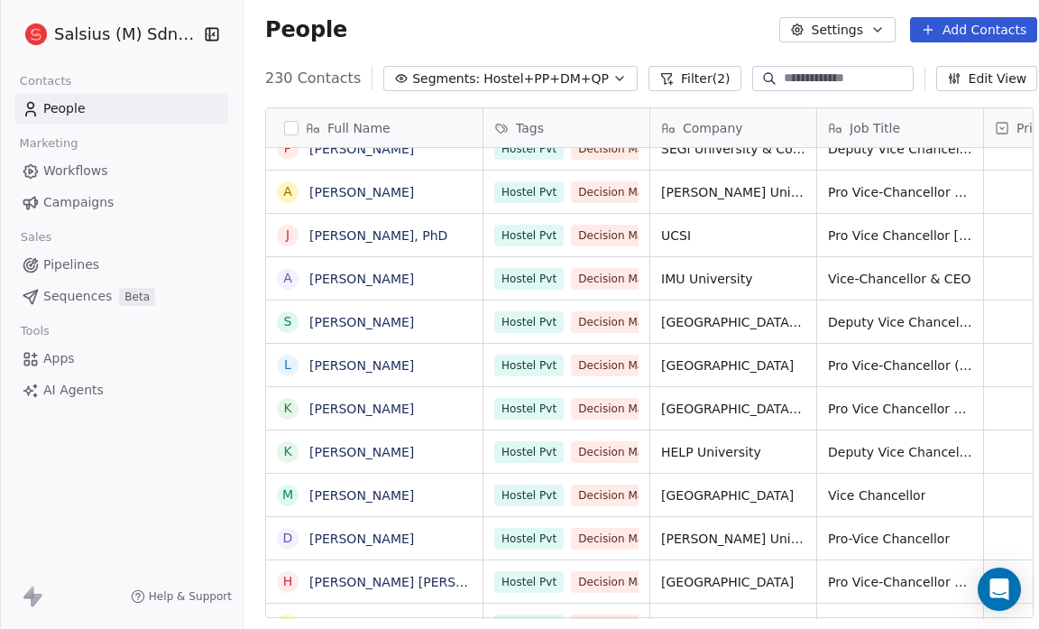
click at [671, 72] on button "Filter (2)" at bounding box center [695, 78] width 93 height 25
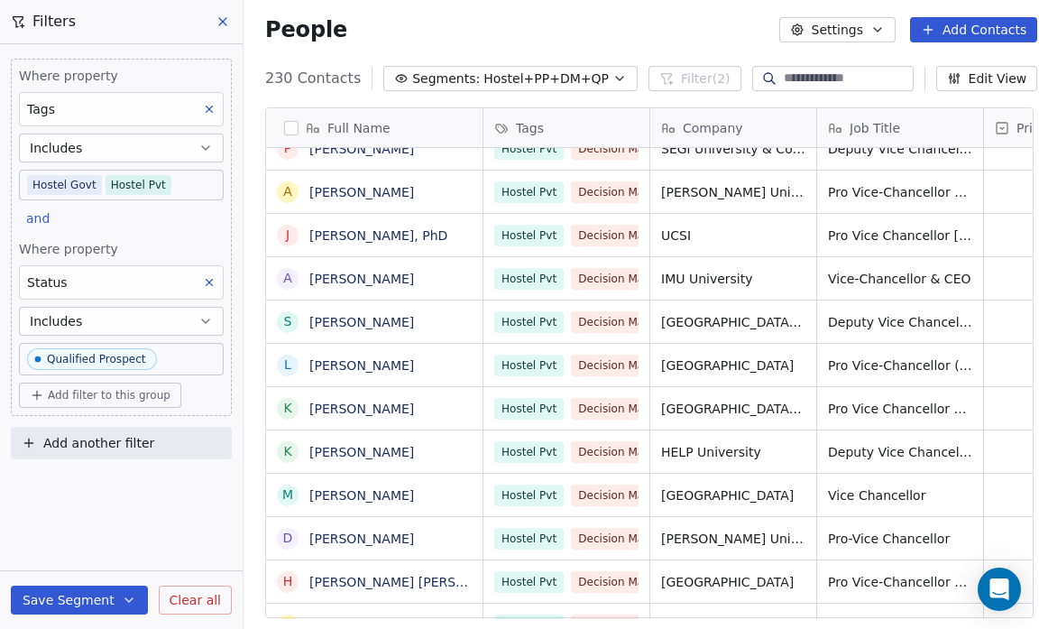
drag, startPoint x: 174, startPoint y: 325, endPoint x: 201, endPoint y: 428, distance: 106.4
click at [201, 428] on div "Where property Tags Includes Hostel Govt Hostel Pvt and Where property Status I…" at bounding box center [121, 255] width 243 height 422
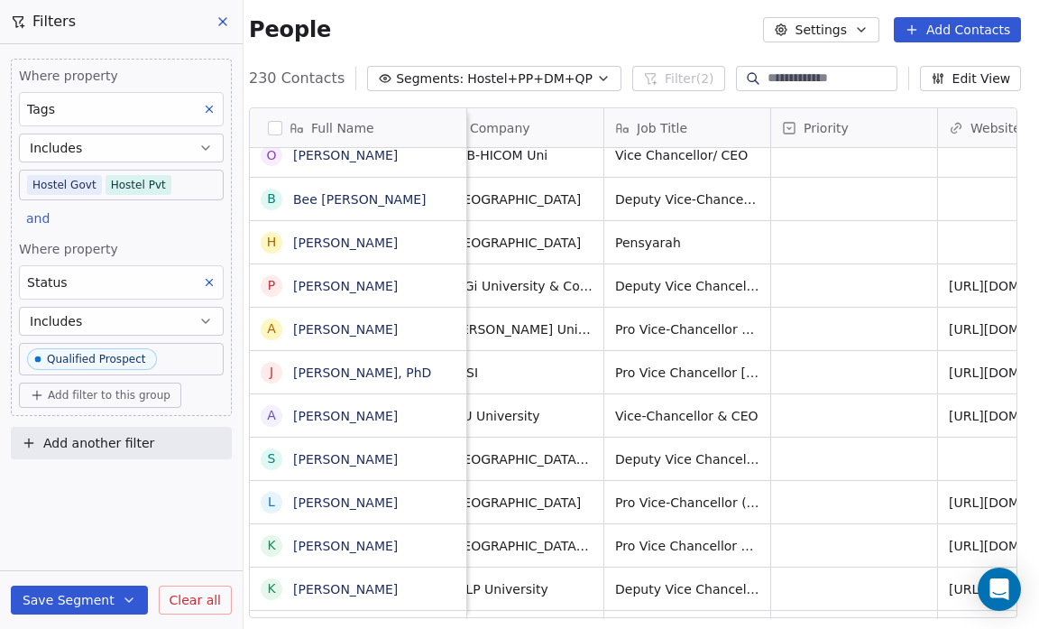
scroll to position [0, 0]
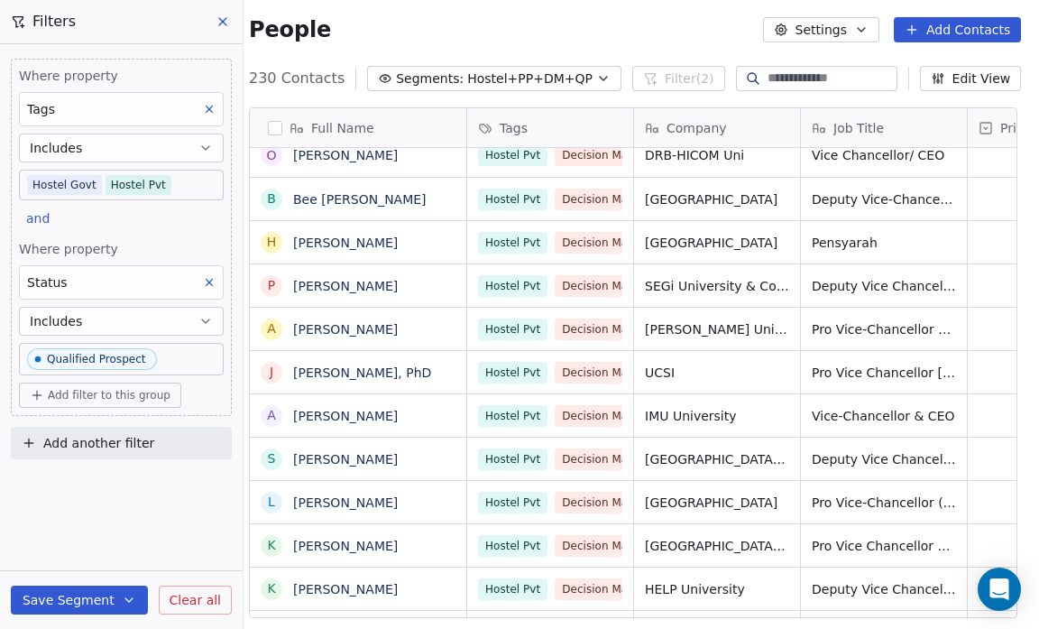
click at [173, 181] on body "Salsius (M) Sdn Bhd Contacts People Marketing Workflows Campaigns Sales Pipelin…" at bounding box center [519, 314] width 1039 height 629
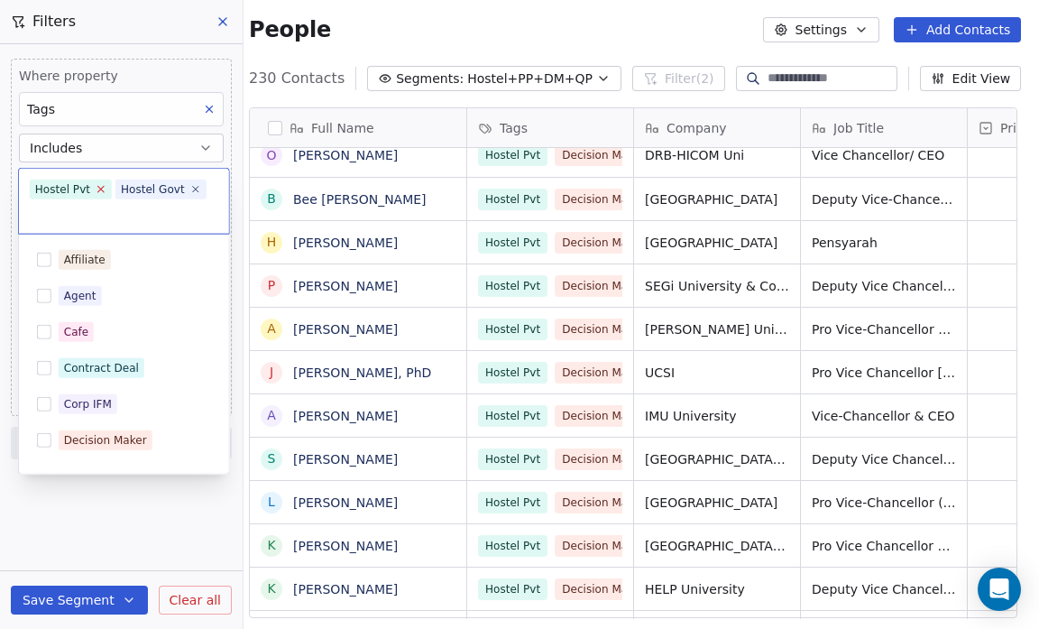
click at [98, 189] on icon at bounding box center [101, 189] width 6 height 6
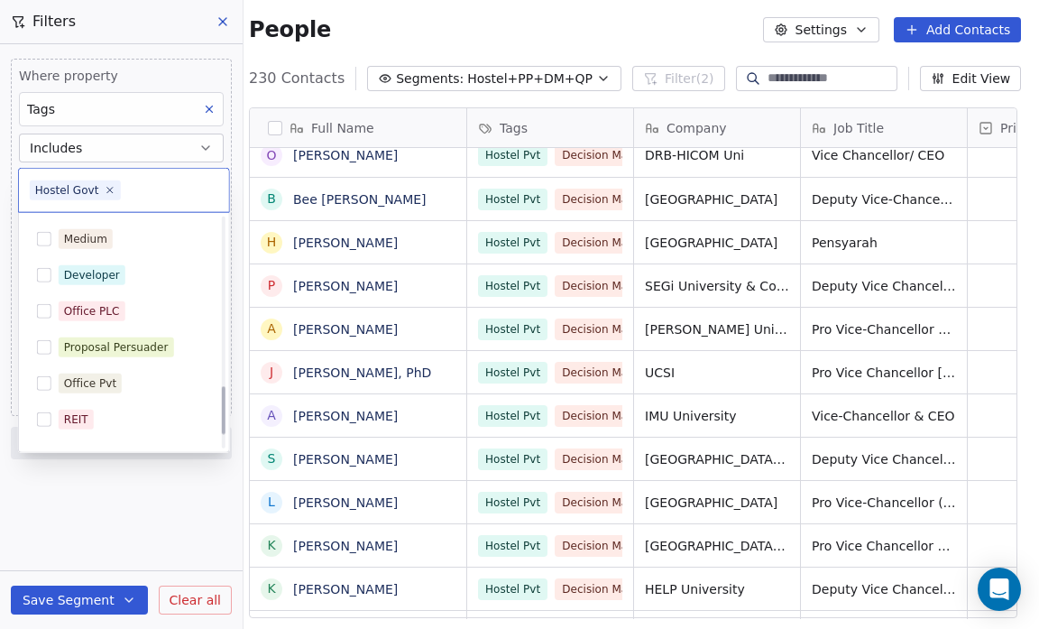
scroll to position [795, 0]
click at [157, 348] on div "Proposal Persuader" at bounding box center [116, 345] width 105 height 16
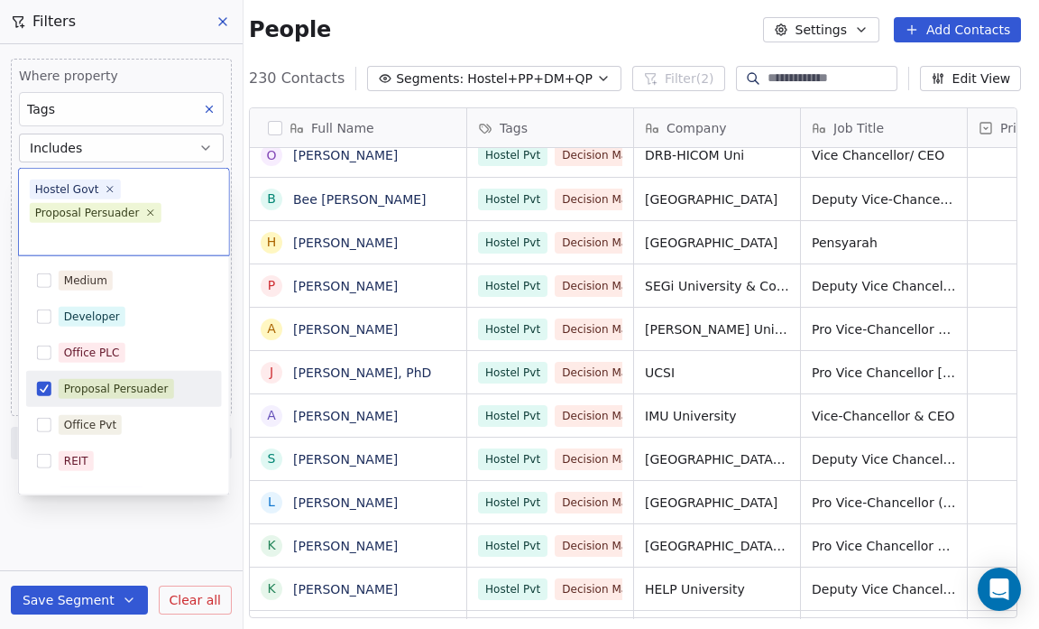
click at [157, 370] on div "Proposal Persuader" at bounding box center [124, 388] width 196 height 36
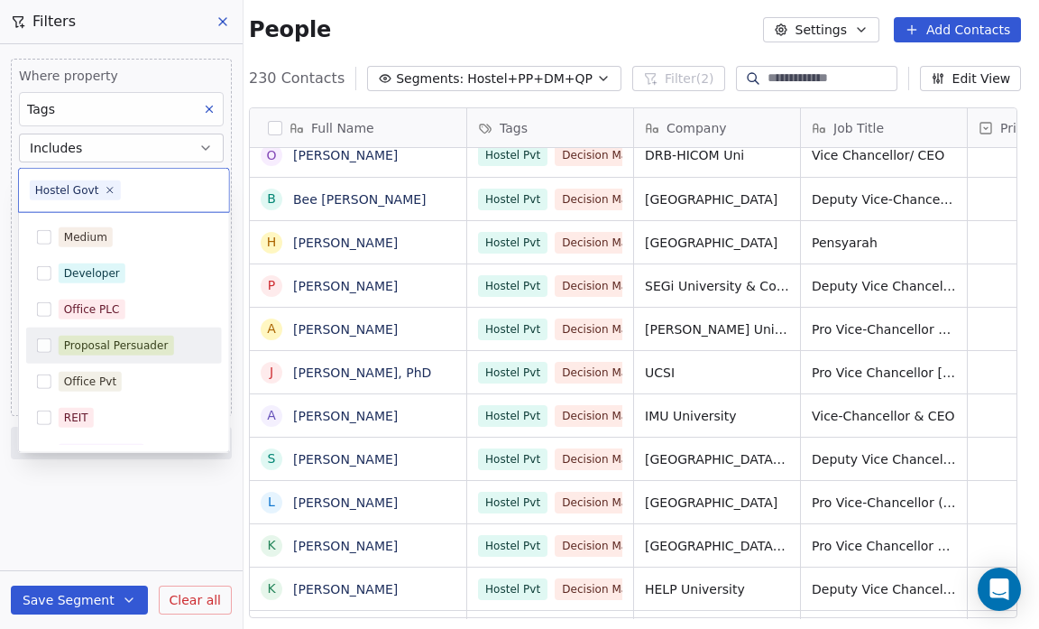
click at [40, 346] on button "Suggestions" at bounding box center [44, 345] width 14 height 14
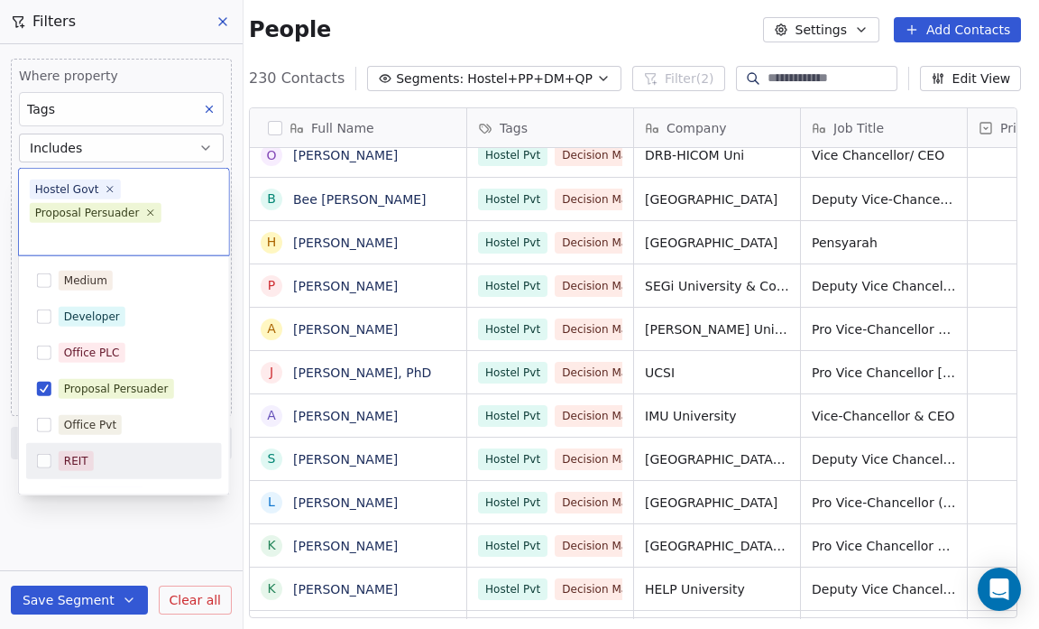
click at [125, 503] on html "Salsius (M) Sdn Bhd Contacts People Marketing Workflows Campaigns Sales Pipelin…" at bounding box center [519, 314] width 1039 height 629
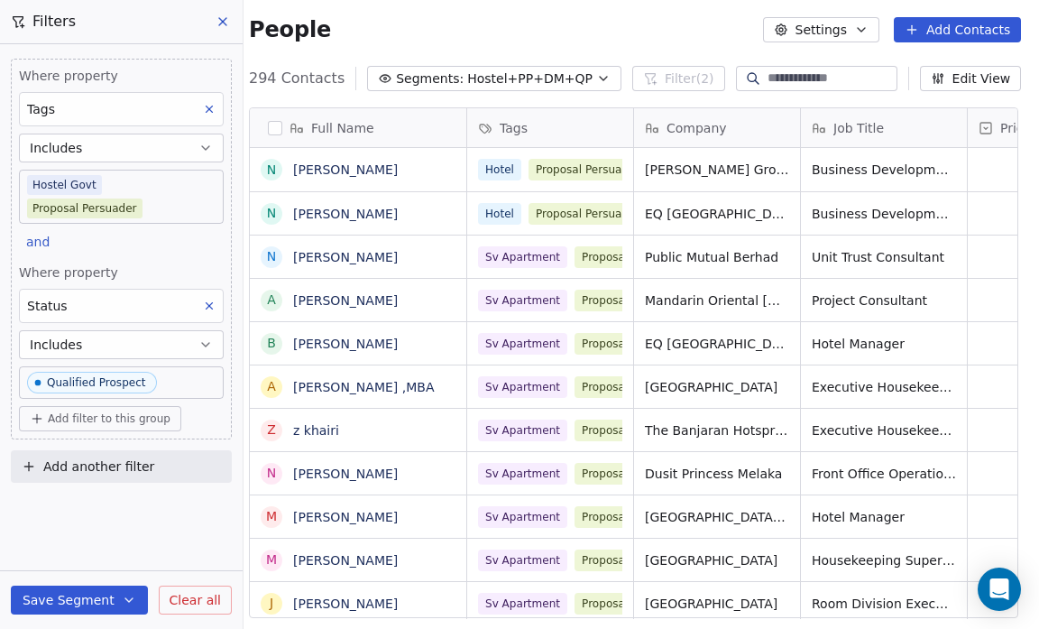
scroll to position [542, 801]
click at [102, 599] on button "Save Segment" at bounding box center [79, 600] width 137 height 29
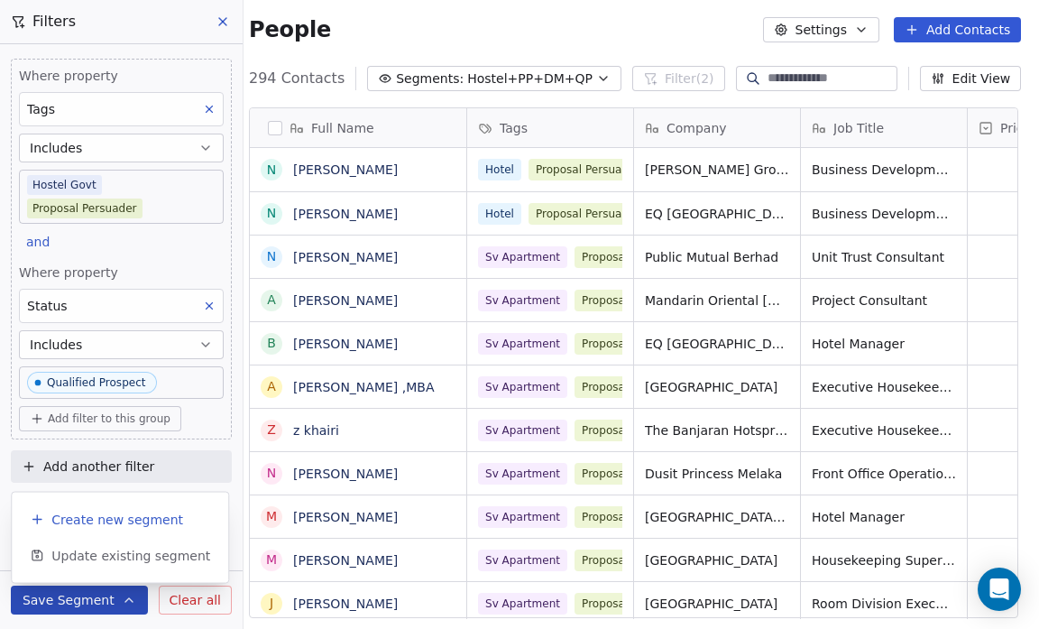
click at [110, 519] on span "Create new segment" at bounding box center [117, 520] width 132 height 18
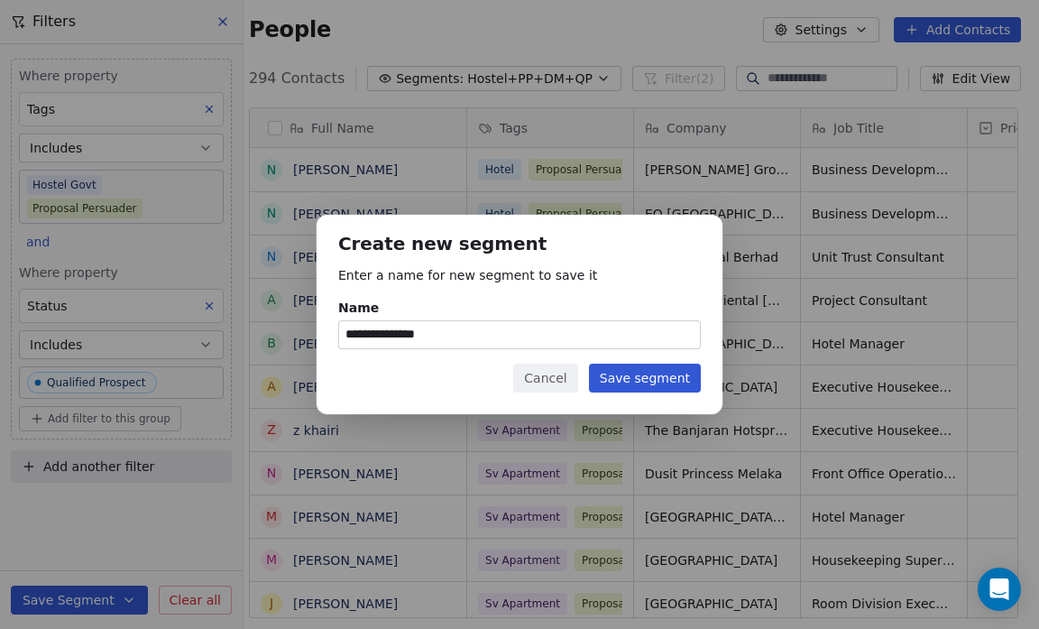
click at [381, 336] on input "**********" at bounding box center [519, 334] width 361 height 27
click at [466, 335] on input "**********" at bounding box center [519, 334] width 361 height 27
type input "**********"
click at [641, 380] on button "Save segment" at bounding box center [645, 378] width 112 height 29
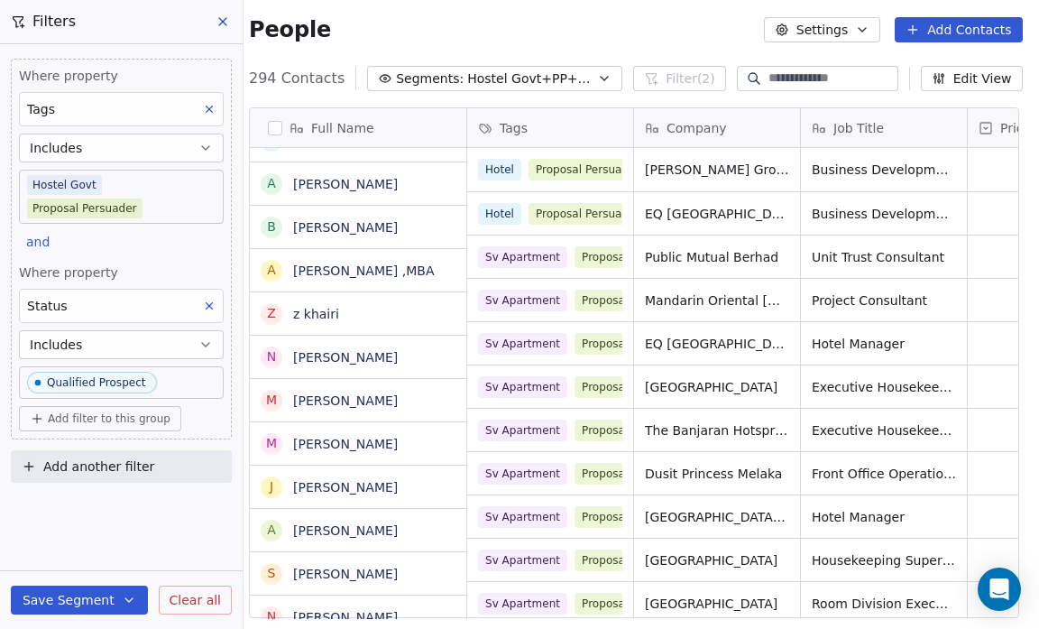
scroll to position [0, 0]
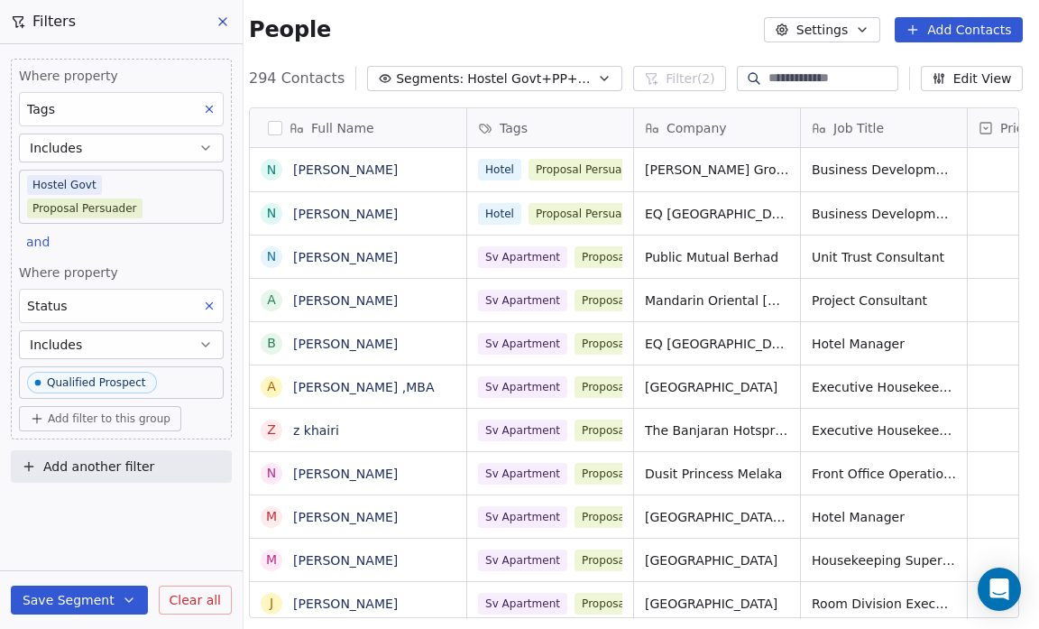
click at [433, 35] on div "People Settings Add Contacts" at bounding box center [636, 29] width 774 height 25
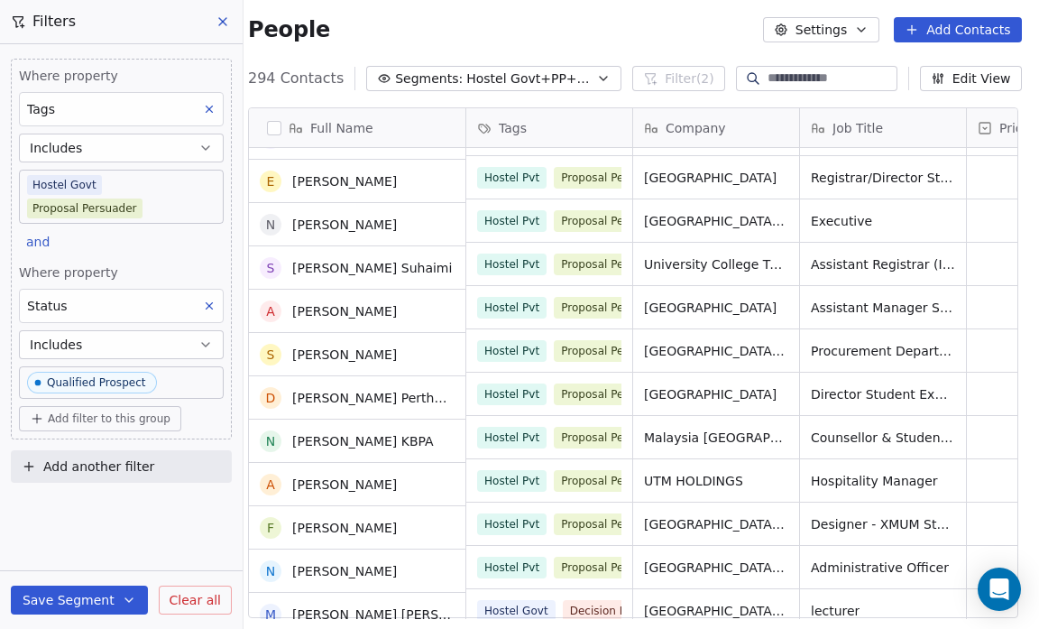
scroll to position [1436, 0]
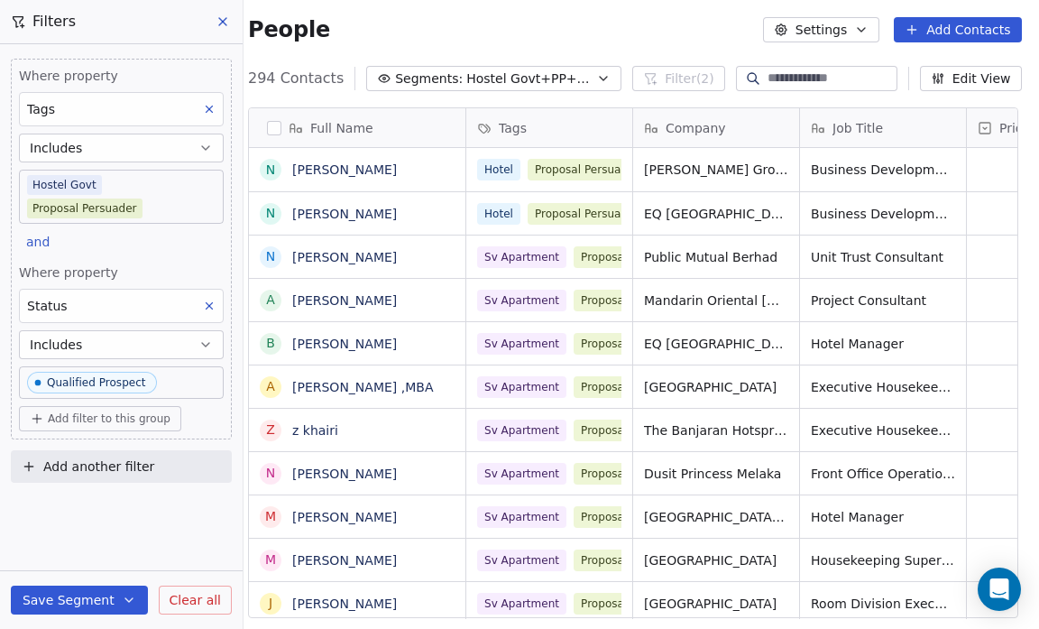
click at [203, 187] on body "Salsius (M) Sdn Bhd Contacts People Marketing Workflows Campaigns Sales Pipelin…" at bounding box center [519, 314] width 1039 height 629
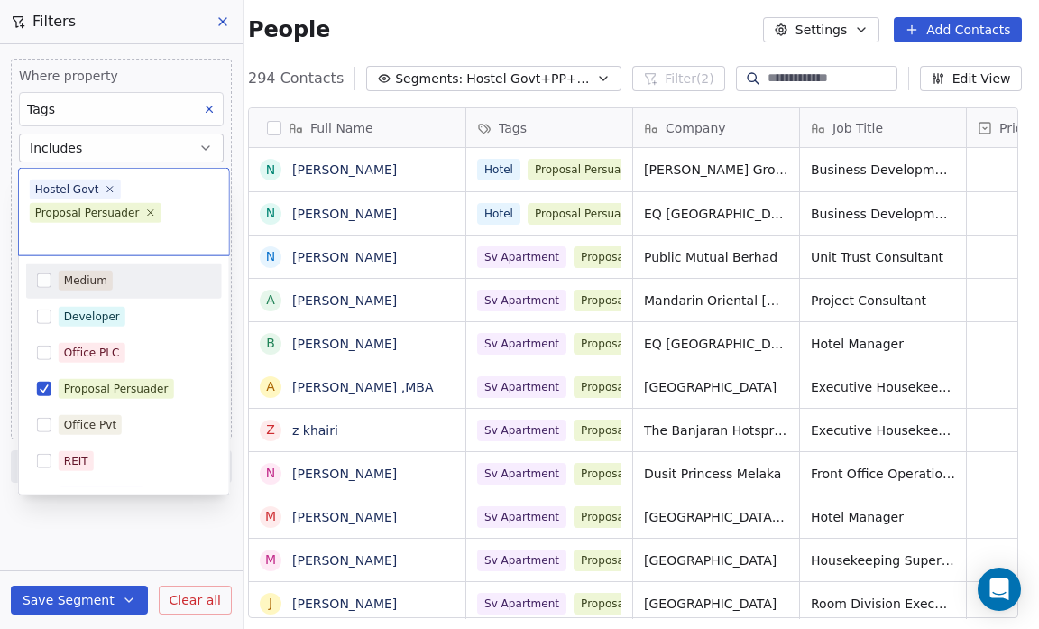
click at [222, 25] on html "Salsius (M) Sdn Bhd Contacts People Marketing Workflows Campaigns Sales Pipelin…" at bounding box center [519, 314] width 1039 height 629
